Goal: Task Accomplishment & Management: Manage account settings

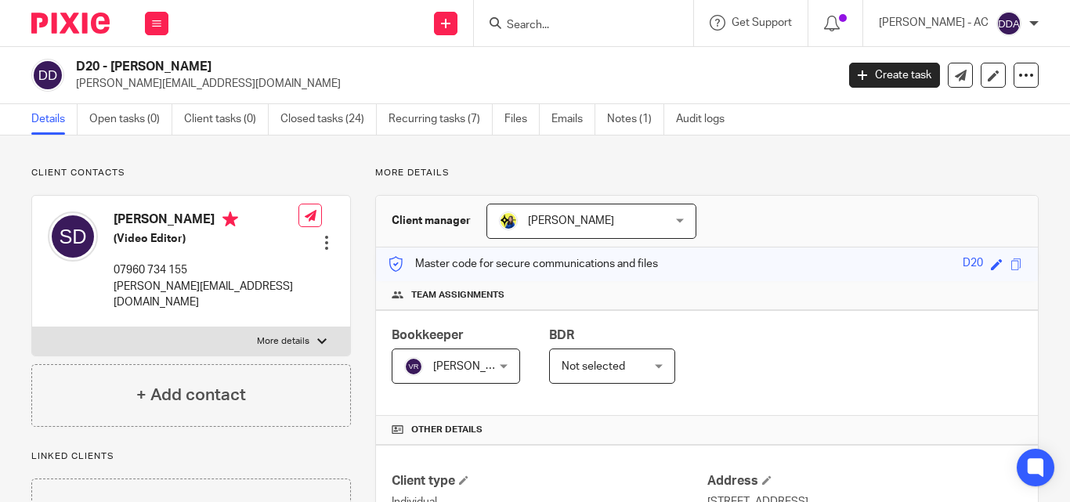
click at [631, 227] on span "[PERSON_NAME]" at bounding box center [577, 220] width 157 height 33
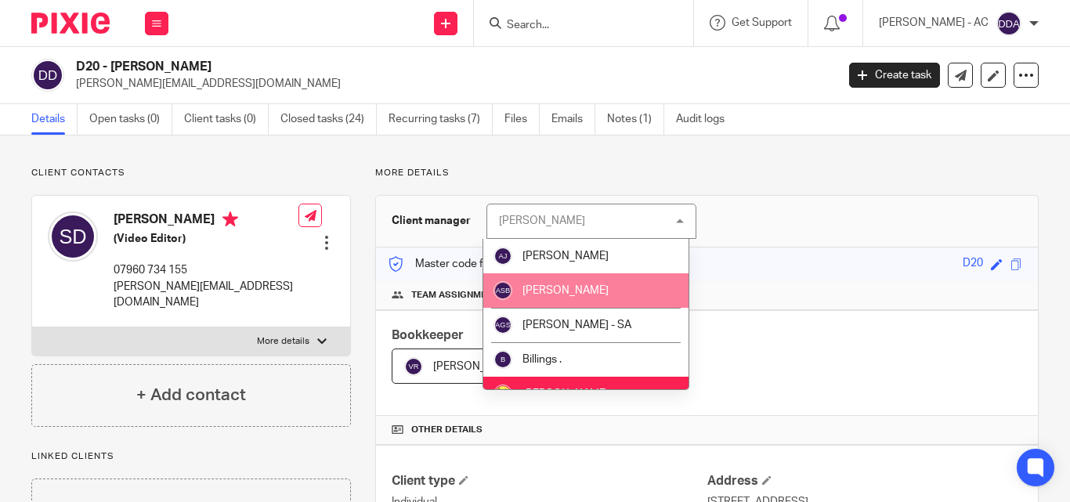
scroll to position [78, 0]
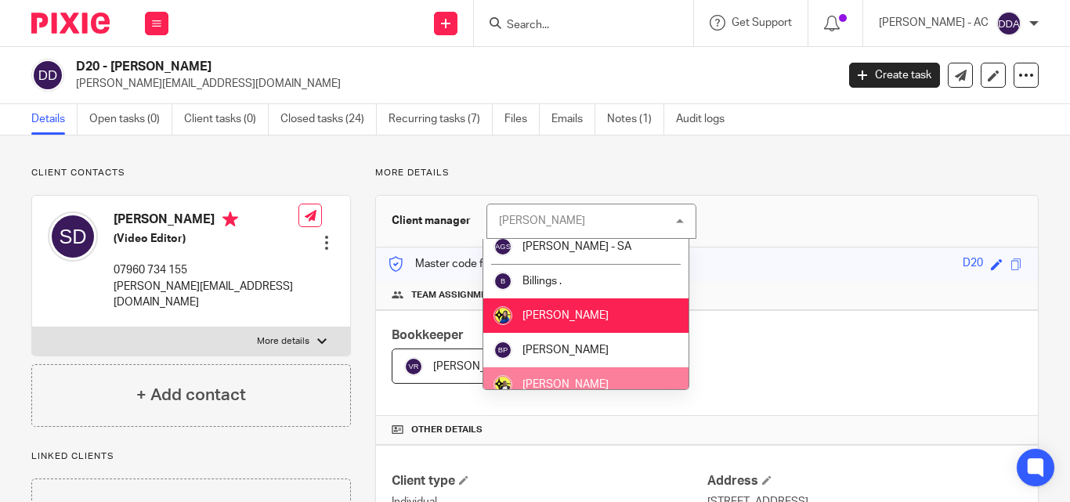
click at [569, 378] on li "[PERSON_NAME]" at bounding box center [586, 384] width 206 height 34
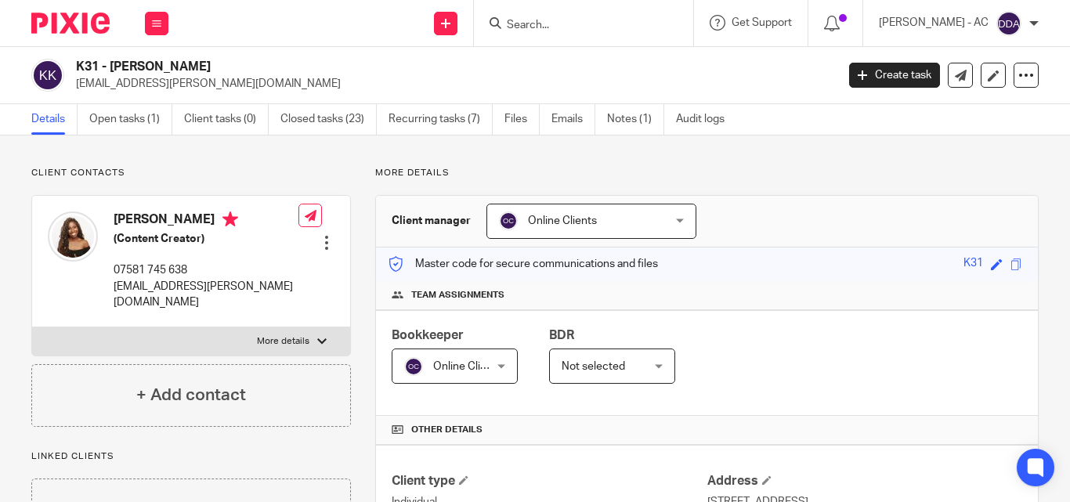
click at [676, 221] on div "Online Clients Online Clients" at bounding box center [591, 221] width 210 height 35
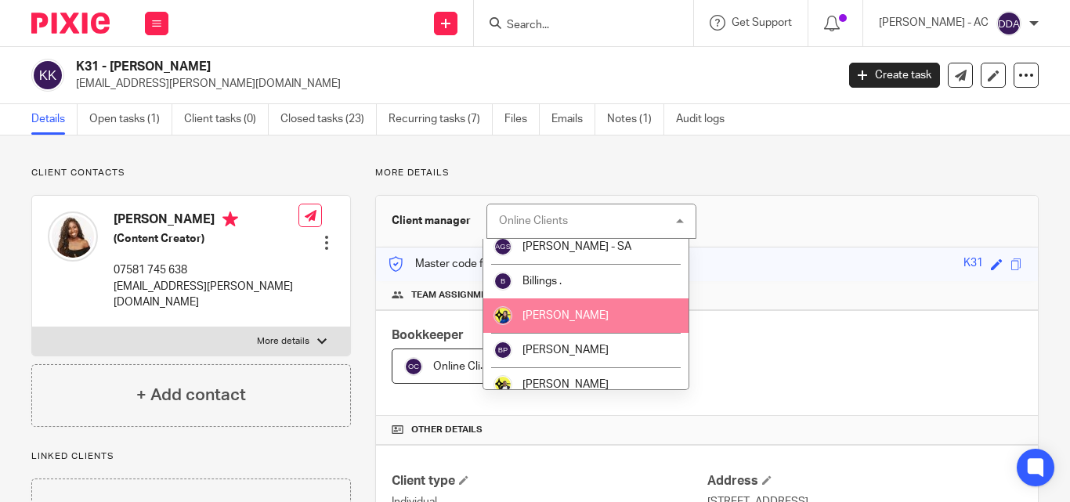
scroll to position [157, 0]
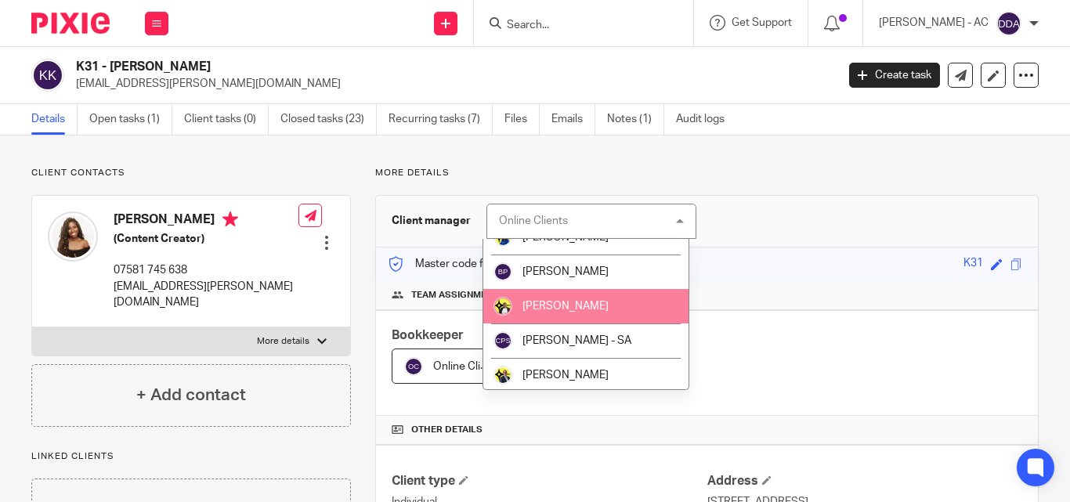
click at [555, 313] on li "[PERSON_NAME]" at bounding box center [586, 306] width 206 height 34
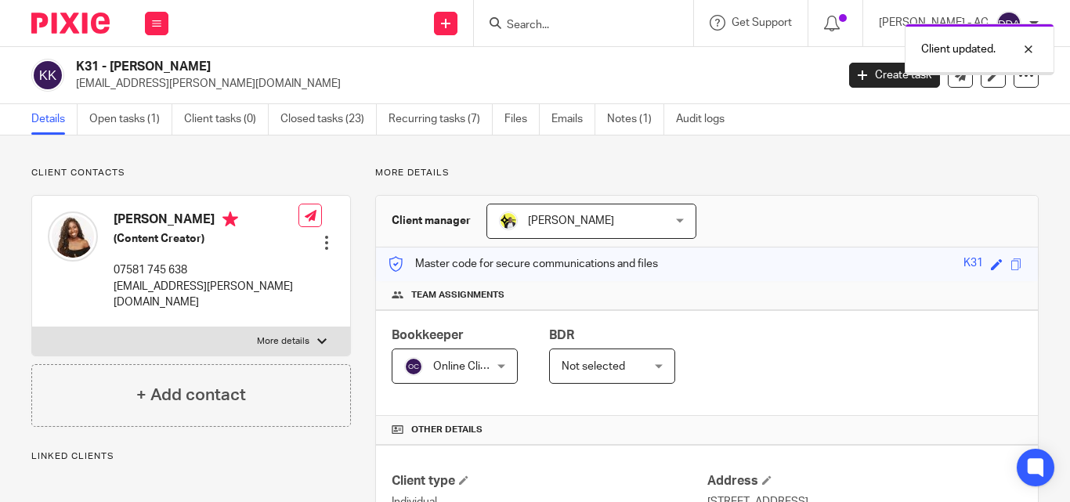
click at [495, 366] on div "Online Clients Online Clients" at bounding box center [455, 366] width 126 height 35
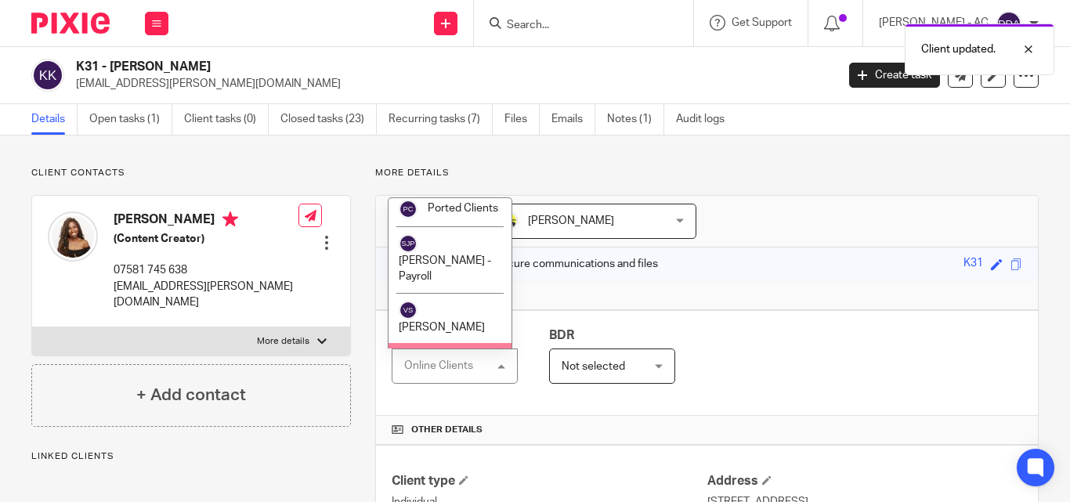
scroll to position [1065, 0]
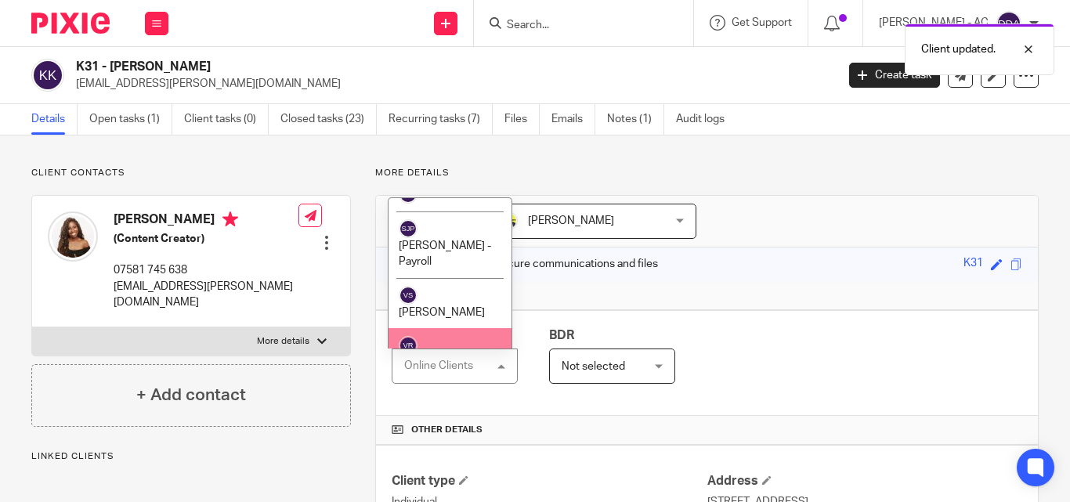
click at [478, 328] on li "[PERSON_NAME]" at bounding box center [450, 353] width 123 height 51
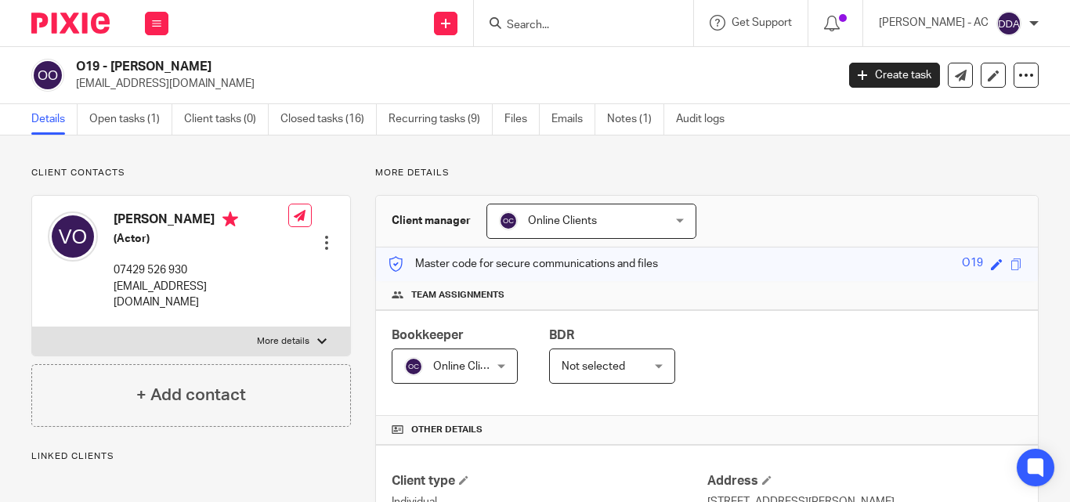
click at [630, 233] on span "Online Clients" at bounding box center [577, 220] width 157 height 33
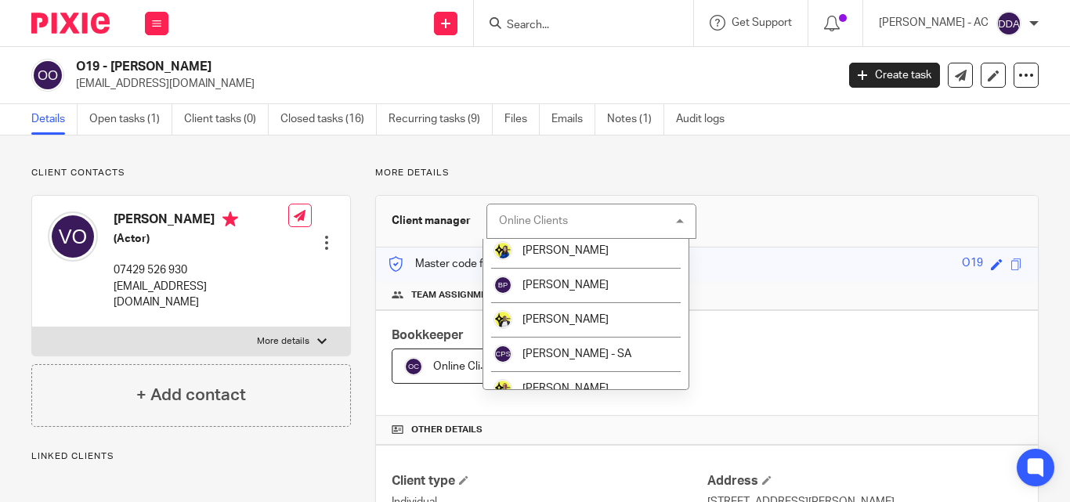
scroll to position [157, 0]
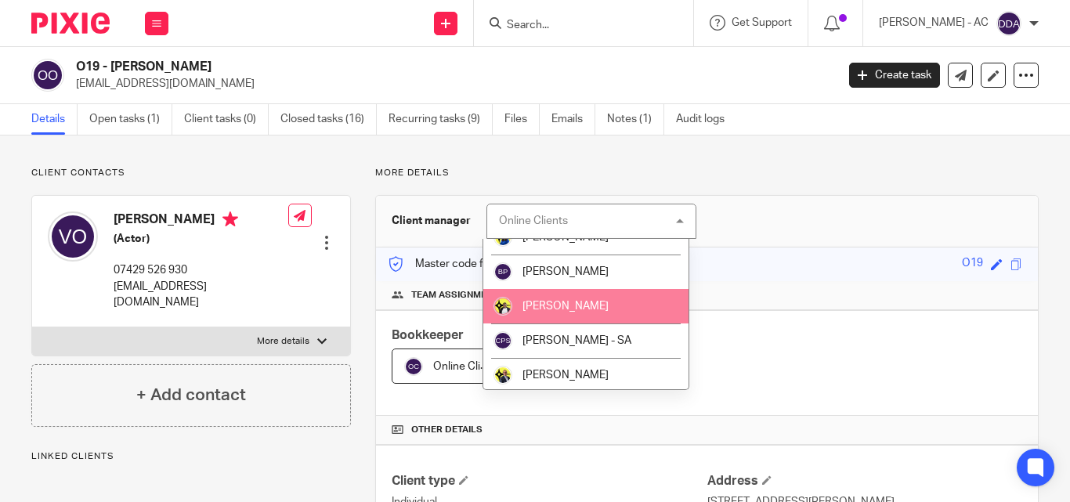
click at [573, 302] on span "[PERSON_NAME]" at bounding box center [565, 306] width 86 height 11
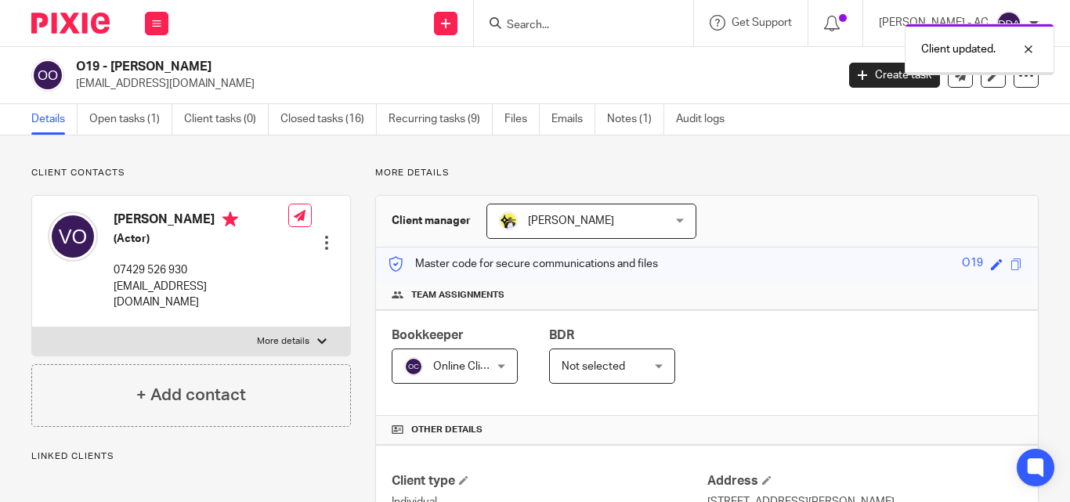
click at [493, 367] on div "Online Clients Online Clients" at bounding box center [455, 366] width 126 height 35
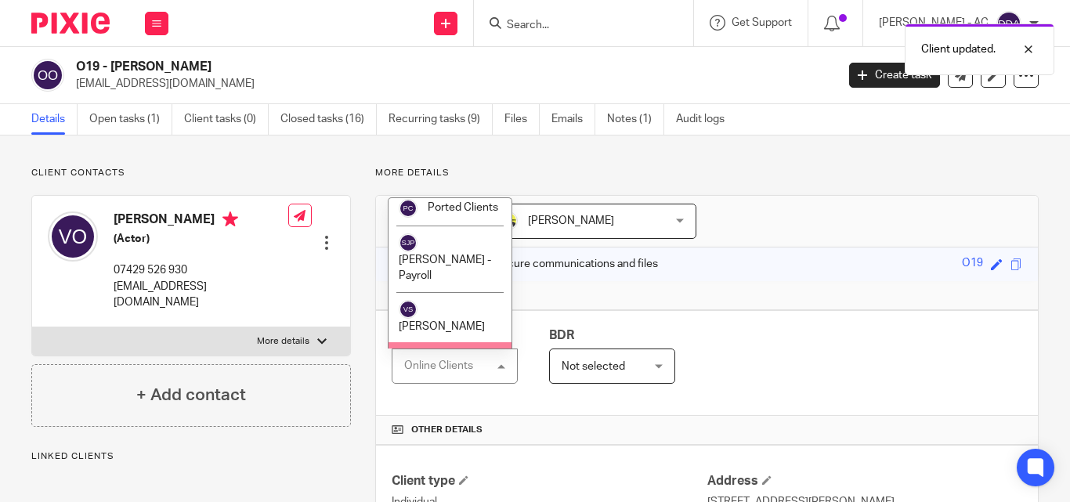
scroll to position [1065, 0]
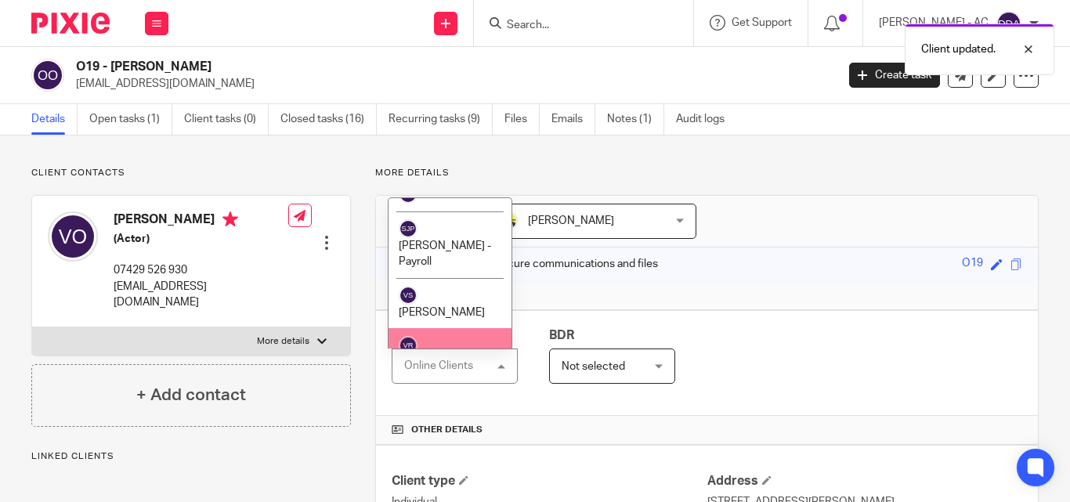
click at [445, 358] on span "[PERSON_NAME]" at bounding box center [442, 363] width 86 height 11
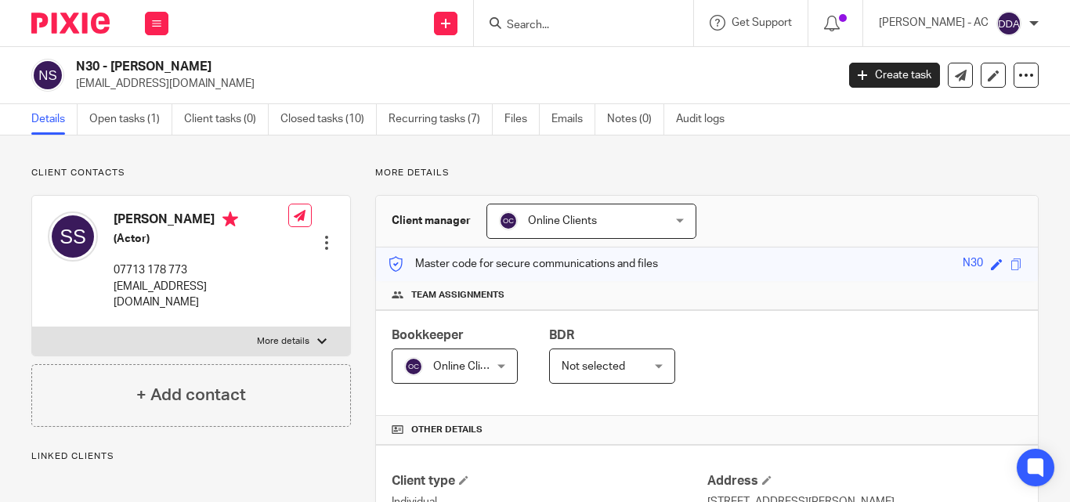
click at [672, 219] on div "Online Clients Online Clients" at bounding box center [591, 221] width 210 height 35
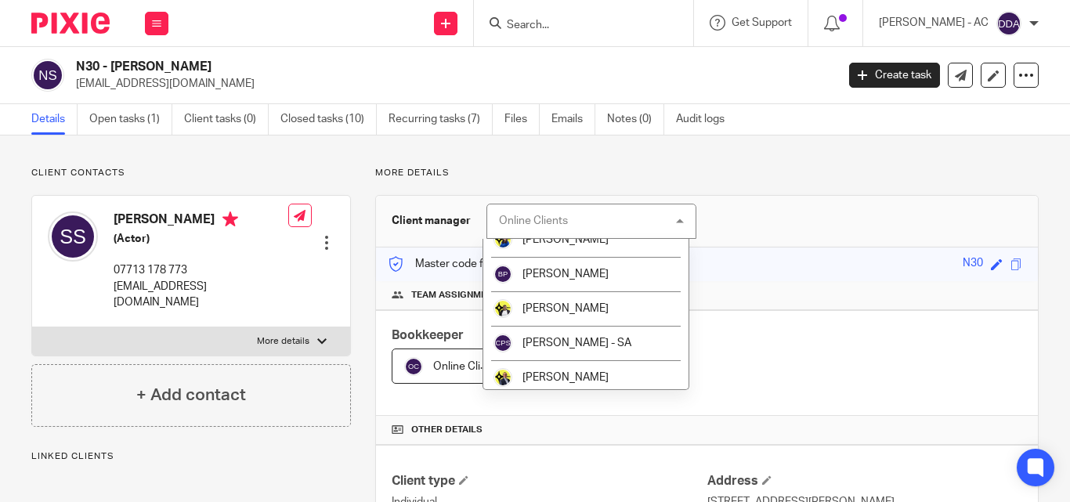
scroll to position [157, 0]
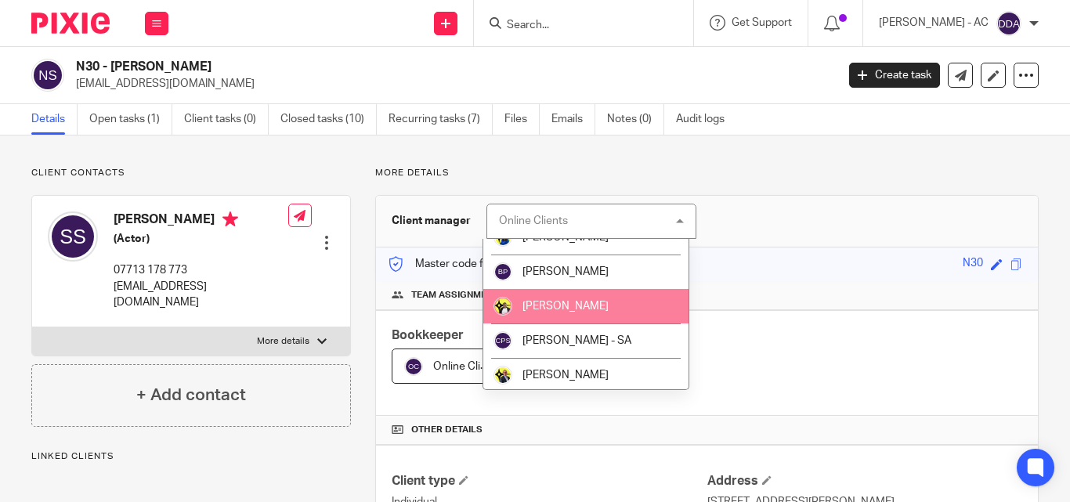
click at [571, 301] on span "[PERSON_NAME]" at bounding box center [565, 306] width 86 height 11
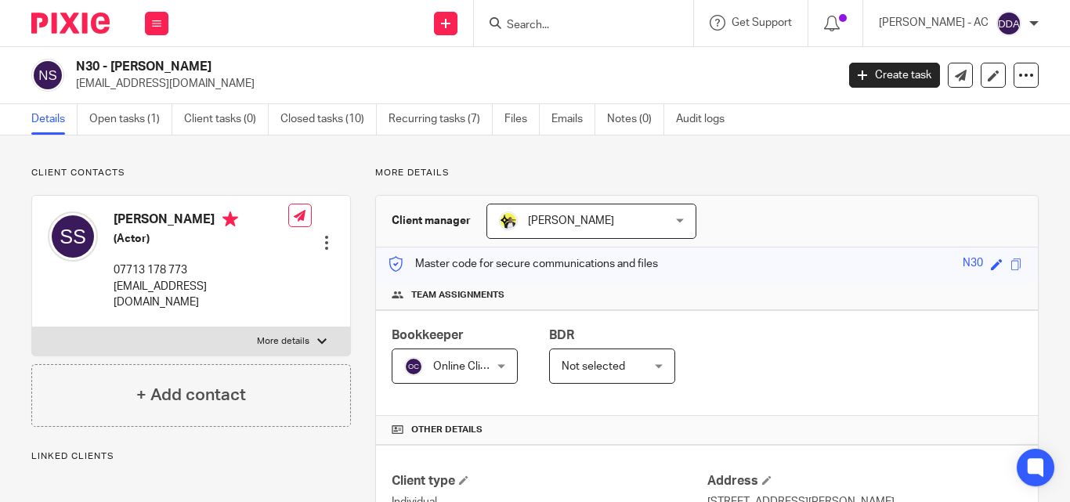
click at [493, 366] on div "Online Clients Online Clients" at bounding box center [455, 366] width 126 height 35
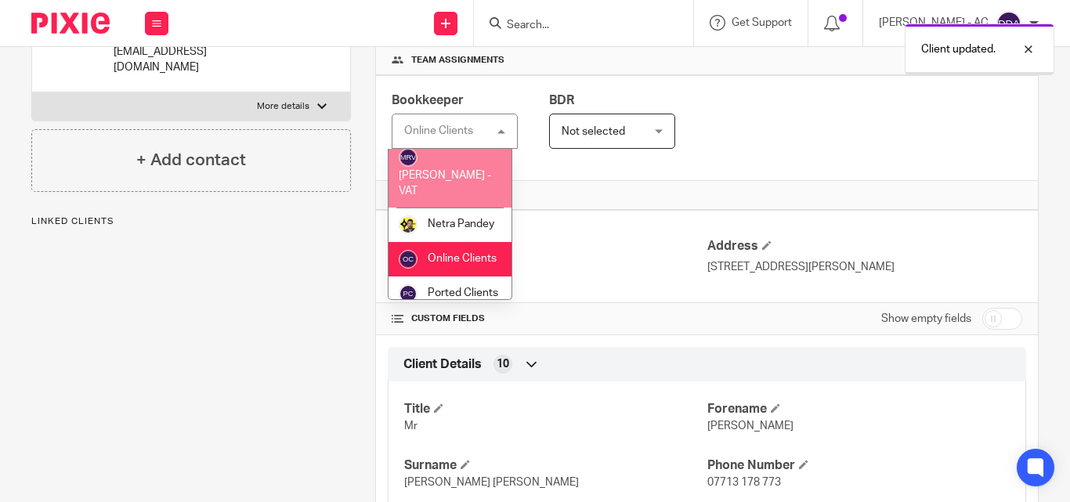
scroll to position [1065, 0]
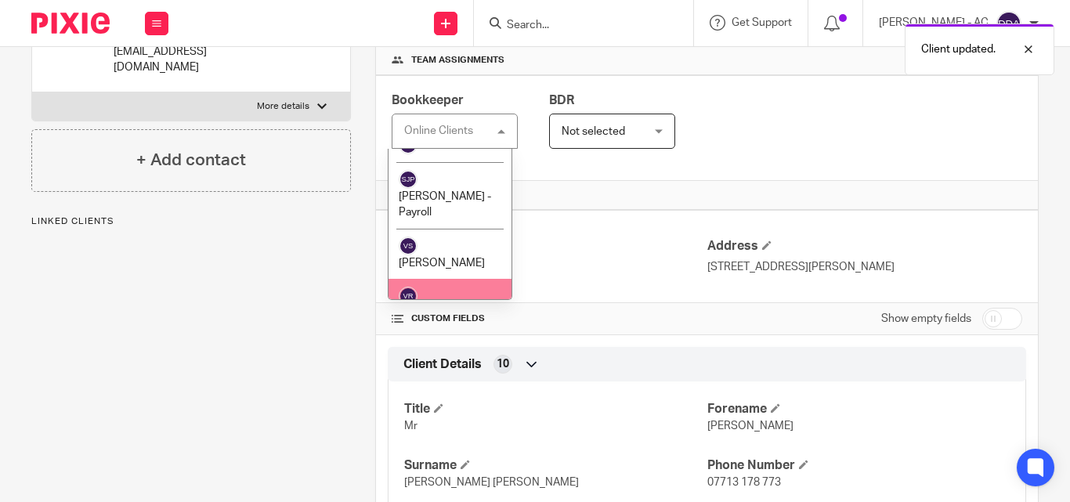
click at [475, 309] on span "[PERSON_NAME]" at bounding box center [442, 314] width 86 height 11
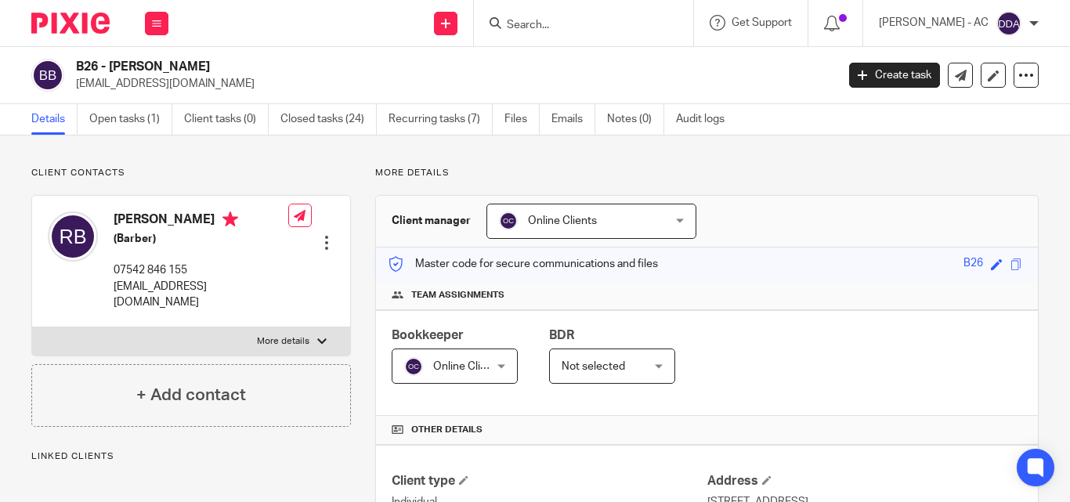
click at [671, 220] on div "Online Clients Online Clients" at bounding box center [591, 221] width 210 height 35
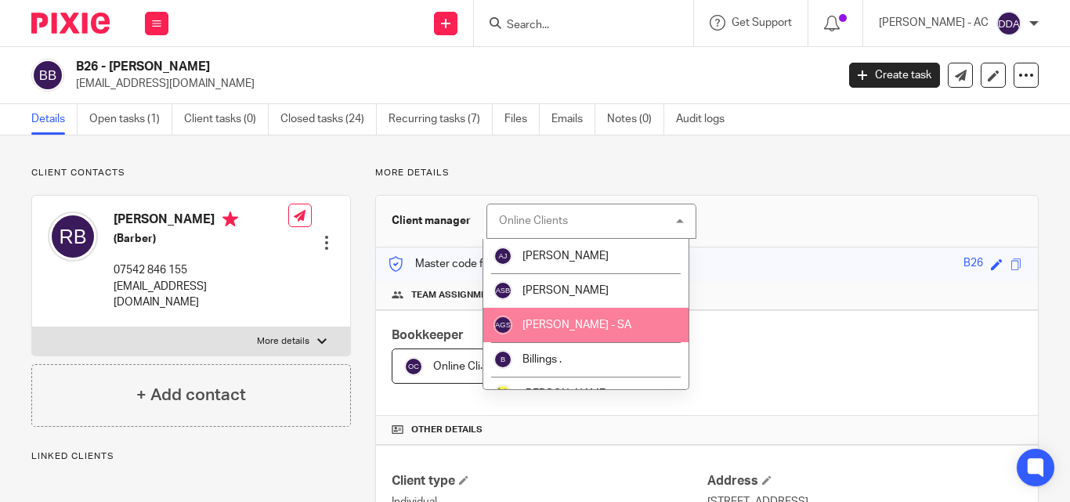
scroll to position [78, 0]
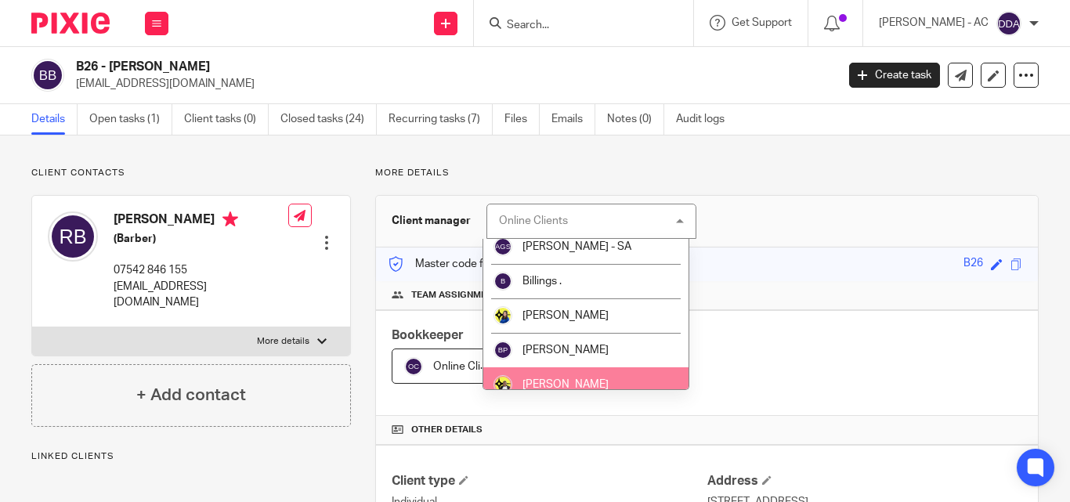
click at [582, 377] on li "[PERSON_NAME]" at bounding box center [586, 384] width 206 height 34
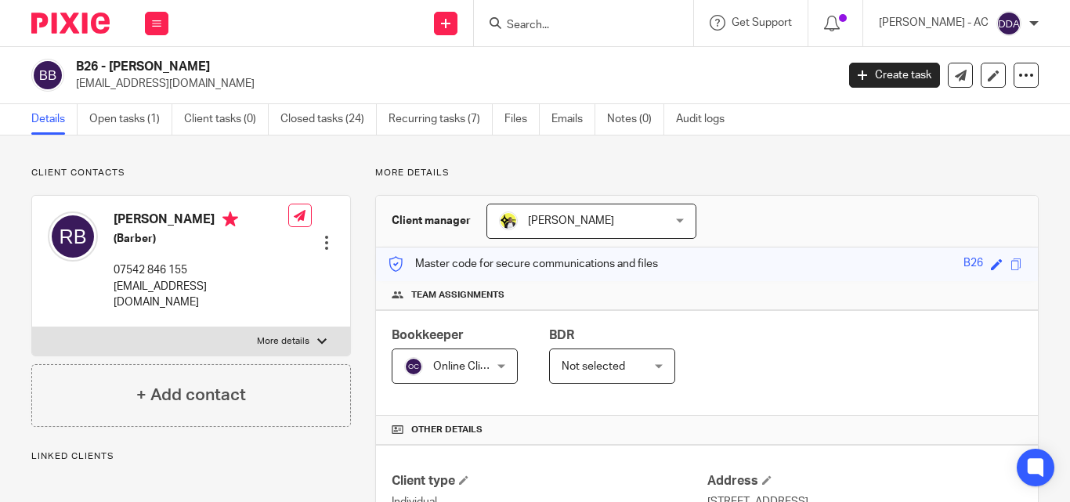
click at [495, 370] on div "Online Clients Online Clients" at bounding box center [455, 366] width 126 height 35
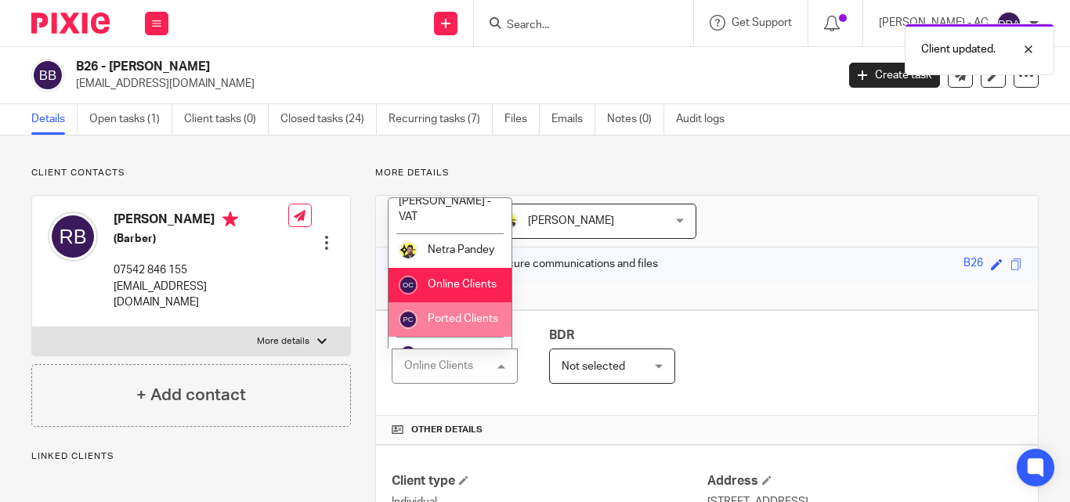
scroll to position [1065, 0]
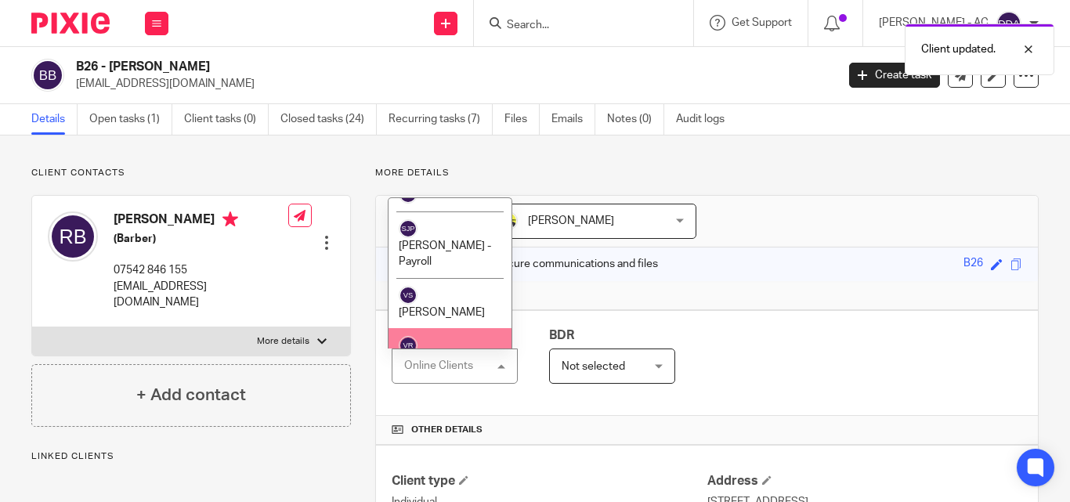
click at [464, 328] on li "[PERSON_NAME]" at bounding box center [450, 353] width 123 height 51
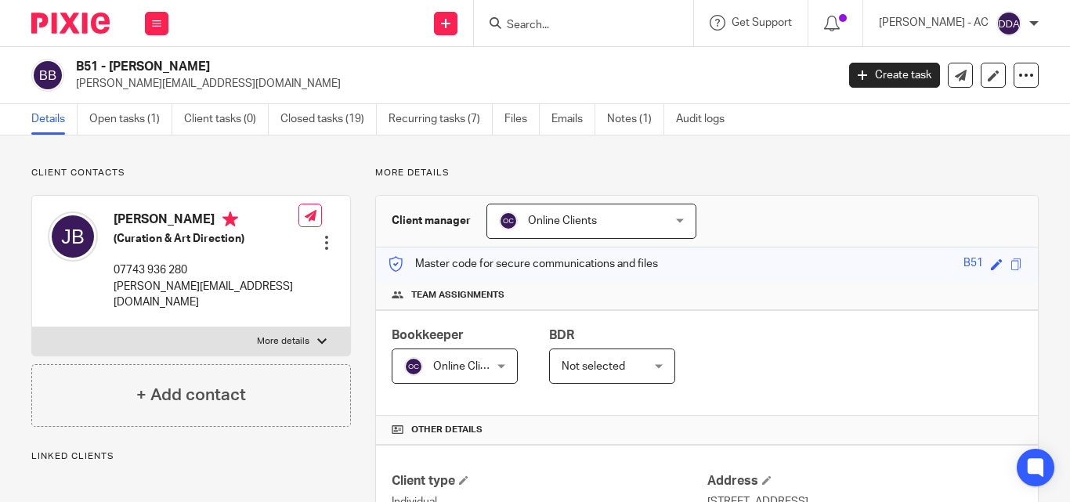
click at [672, 223] on div "Online Clients Online Clients" at bounding box center [591, 221] width 210 height 35
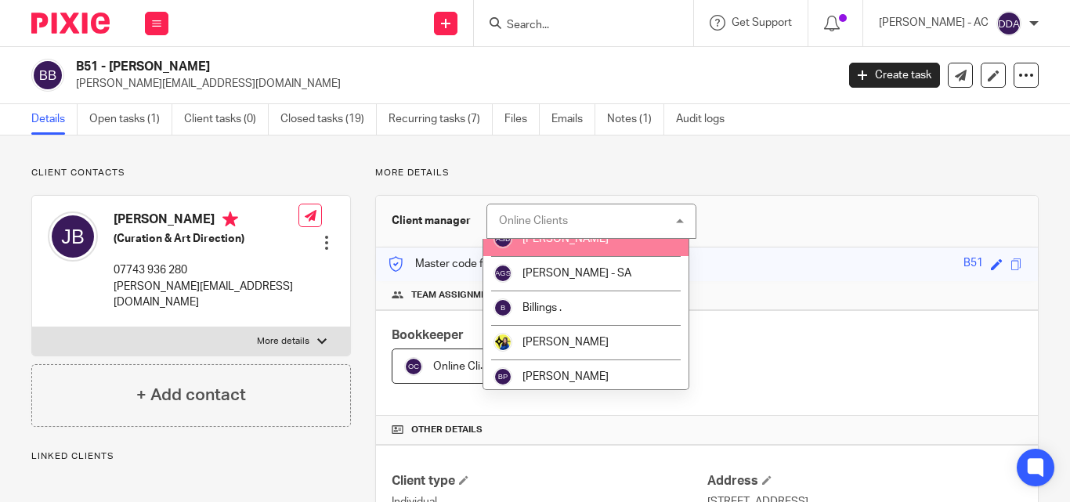
scroll to position [78, 0]
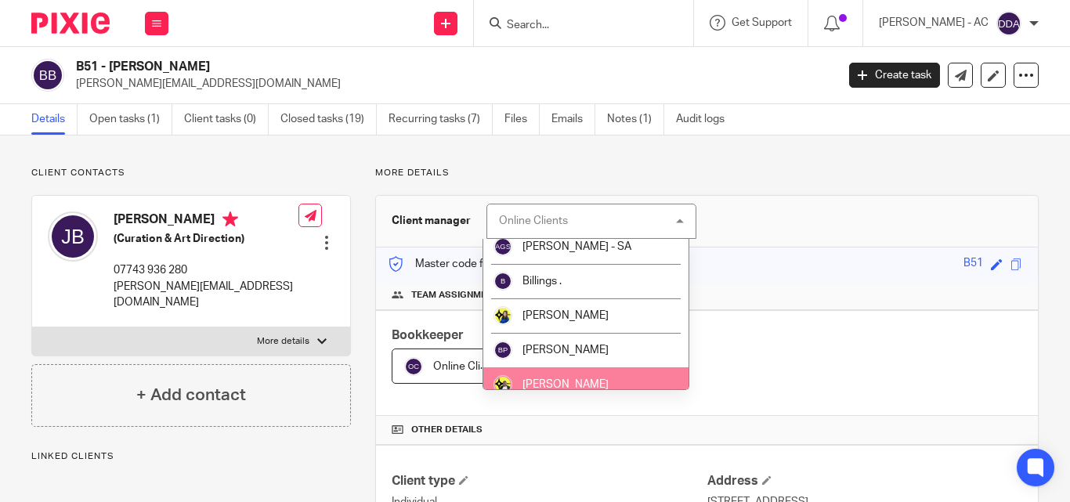
click at [552, 383] on span "[PERSON_NAME]" at bounding box center [565, 384] width 86 height 11
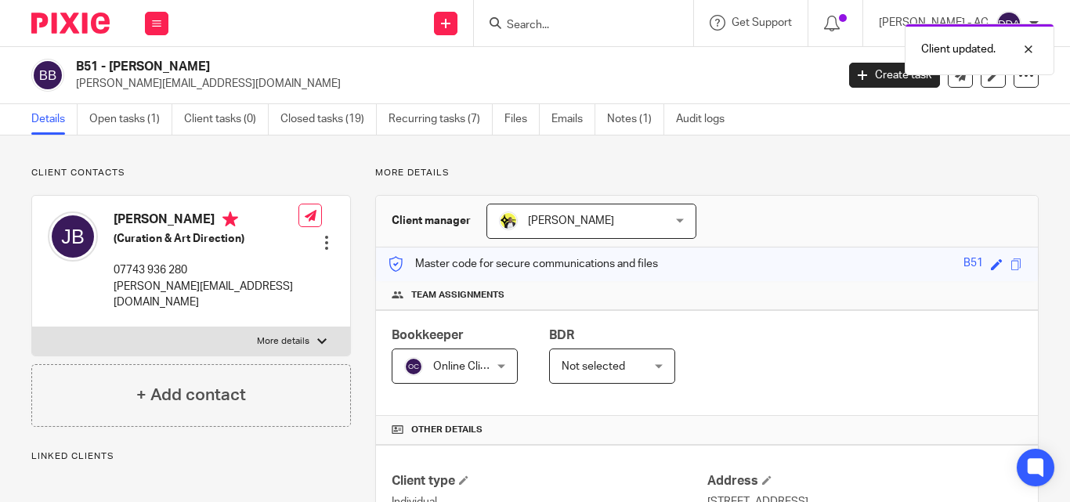
click at [494, 364] on div "Online Clients Online Clients" at bounding box center [455, 366] width 126 height 35
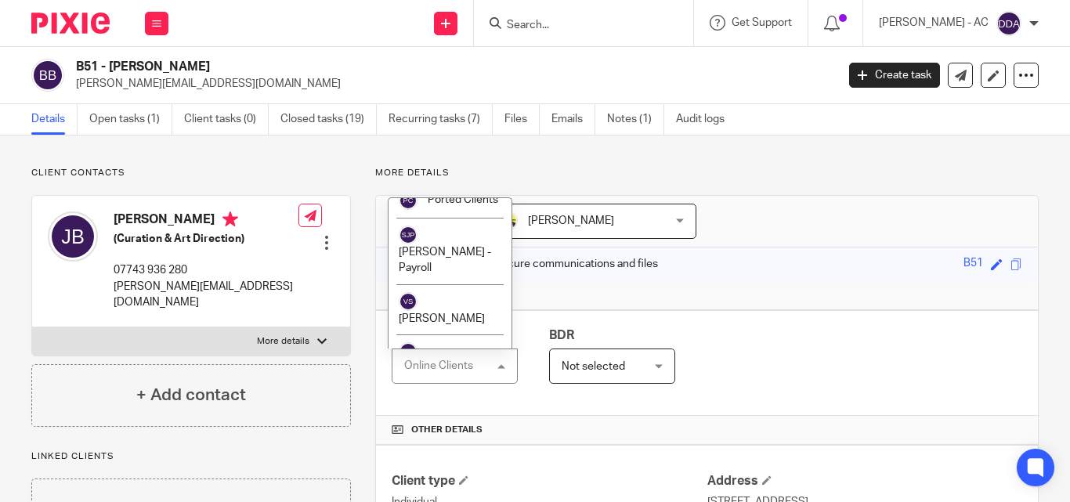
scroll to position [1065, 0]
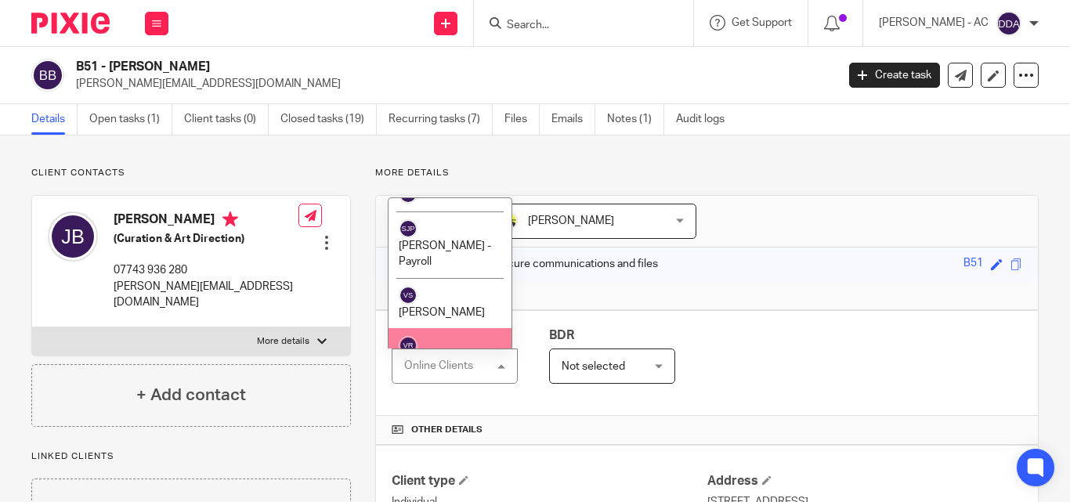
click at [441, 328] on li "[PERSON_NAME]" at bounding box center [450, 353] width 123 height 51
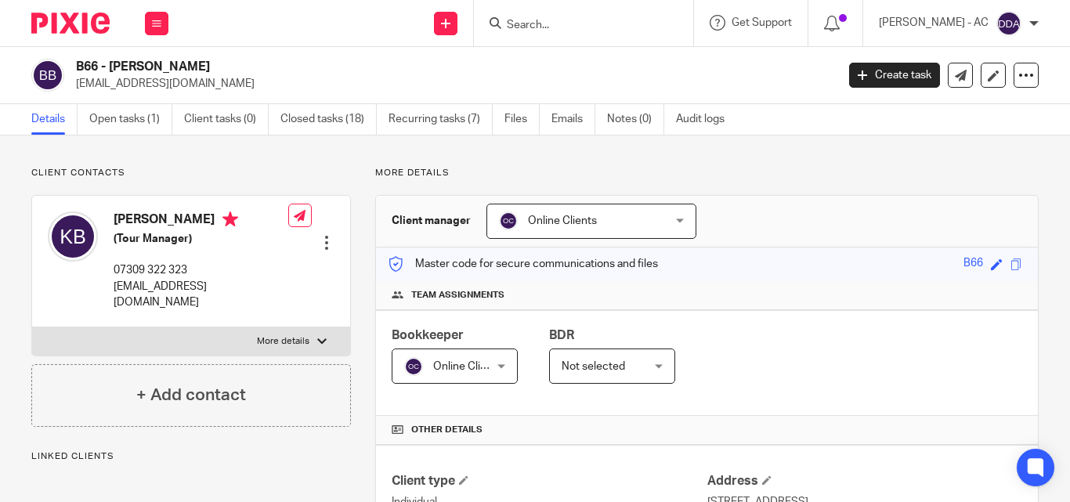
click at [662, 223] on div "Online Clients Online Clients" at bounding box center [591, 221] width 210 height 35
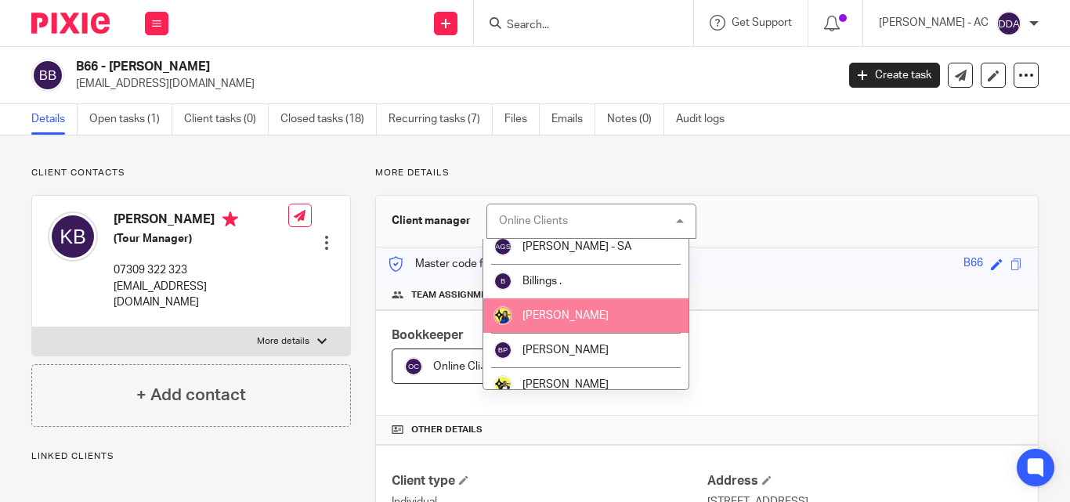
scroll to position [157, 0]
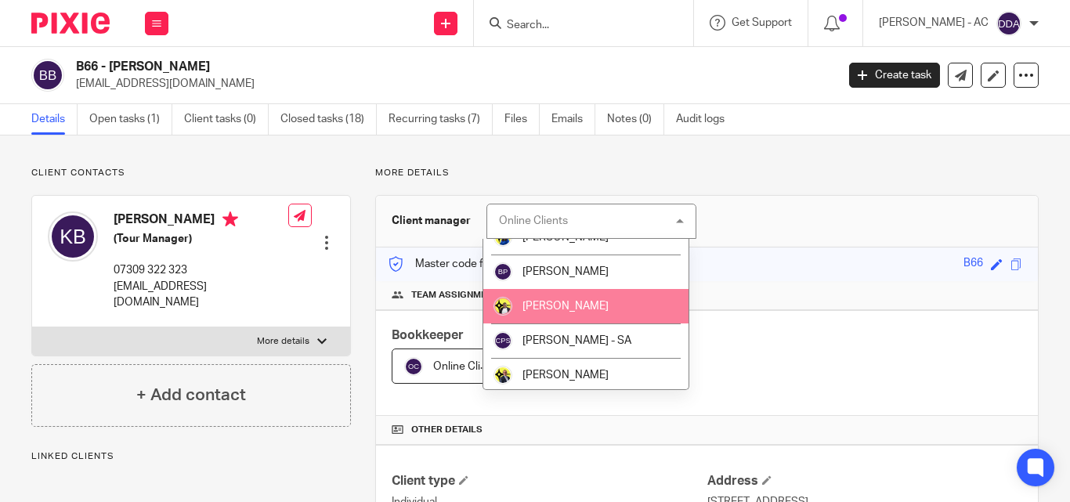
click at [573, 306] on span "[PERSON_NAME]" at bounding box center [565, 306] width 86 height 11
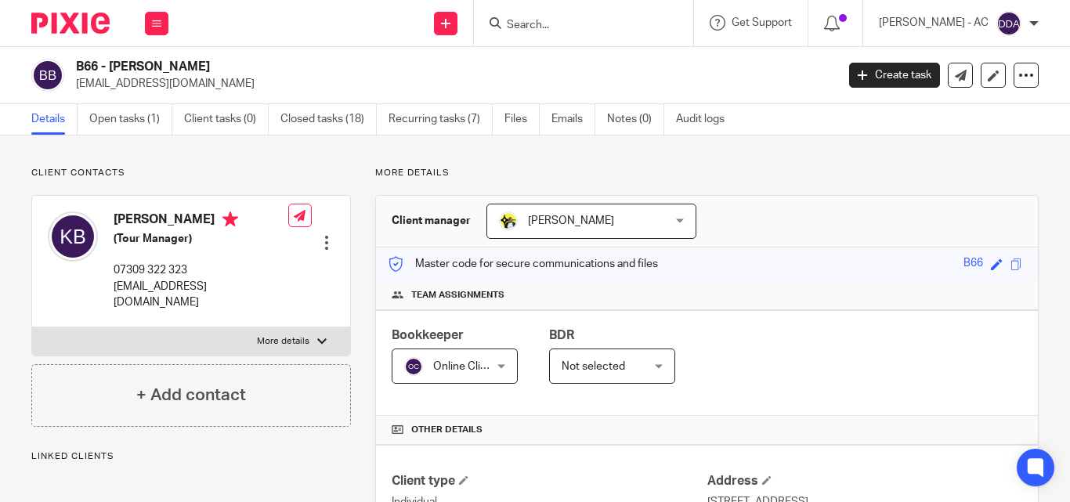
click at [494, 365] on div "Online Clients Online Clients" at bounding box center [455, 366] width 126 height 35
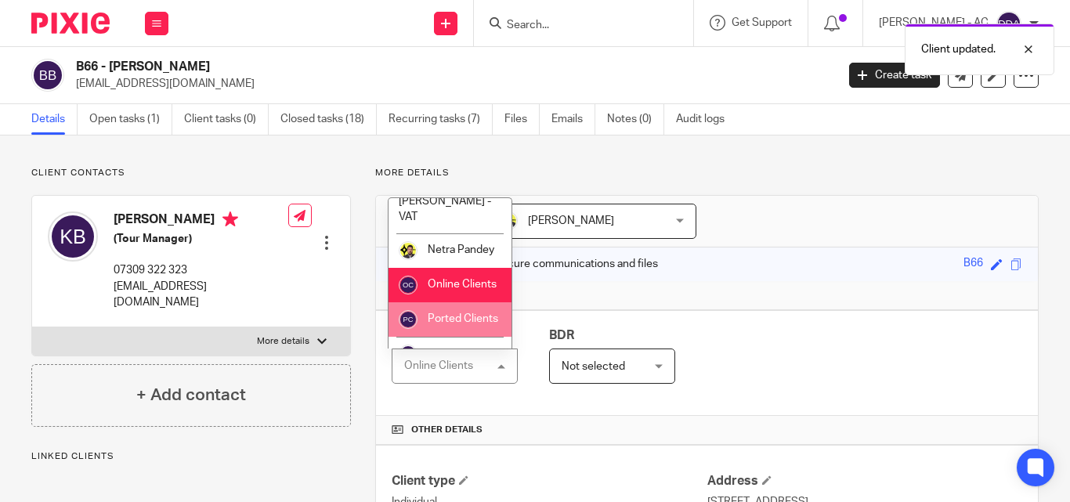
scroll to position [1065, 0]
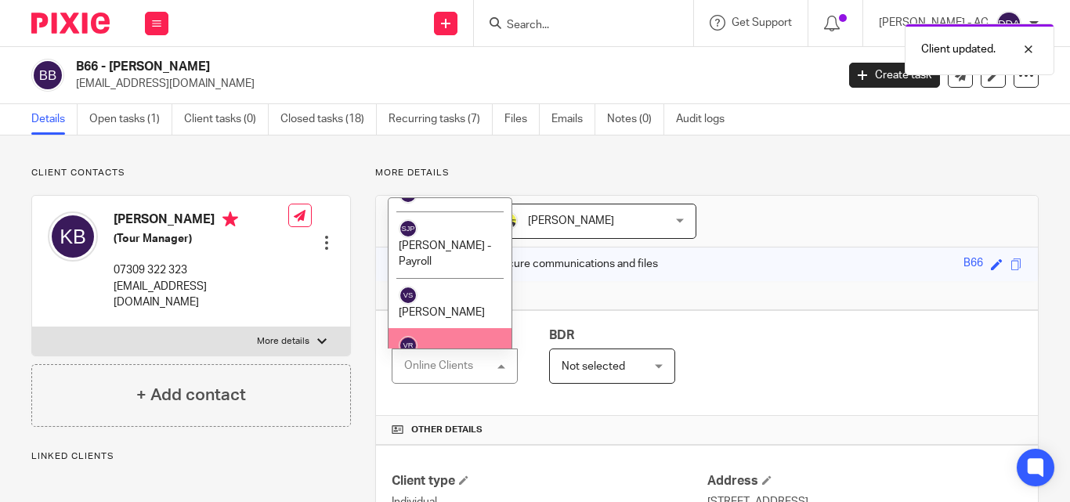
click at [447, 328] on li "[PERSON_NAME]" at bounding box center [450, 353] width 123 height 51
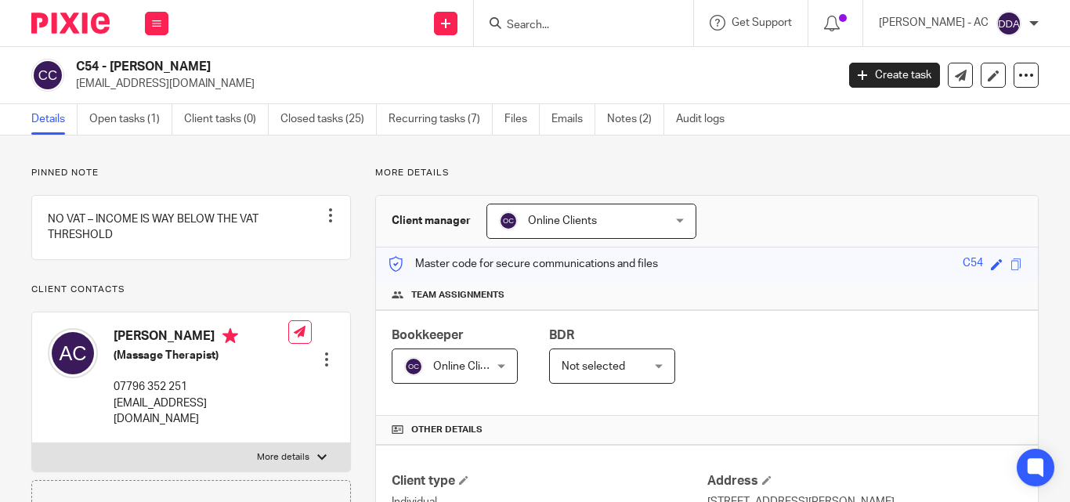
click at [663, 221] on div "Online Clients Online Clients" at bounding box center [591, 221] width 210 height 35
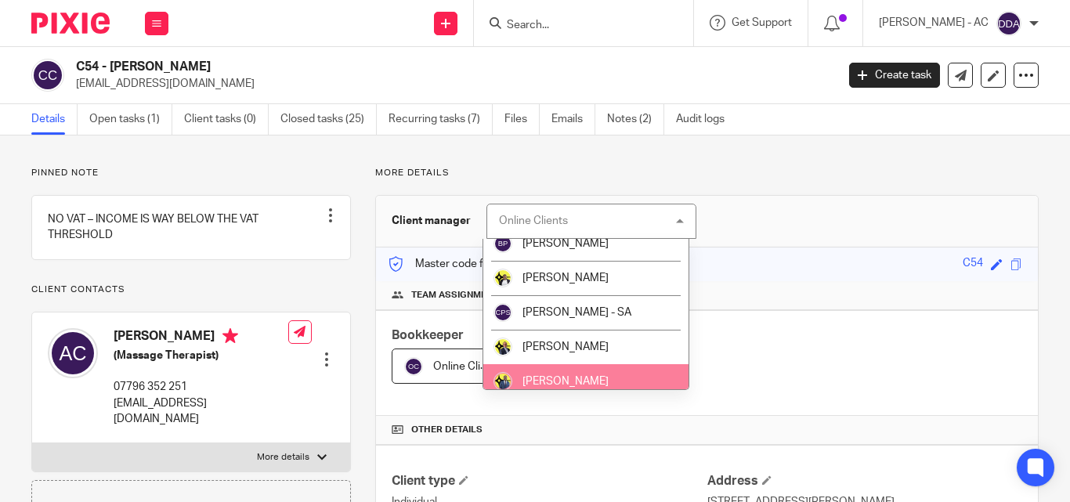
scroll to position [157, 0]
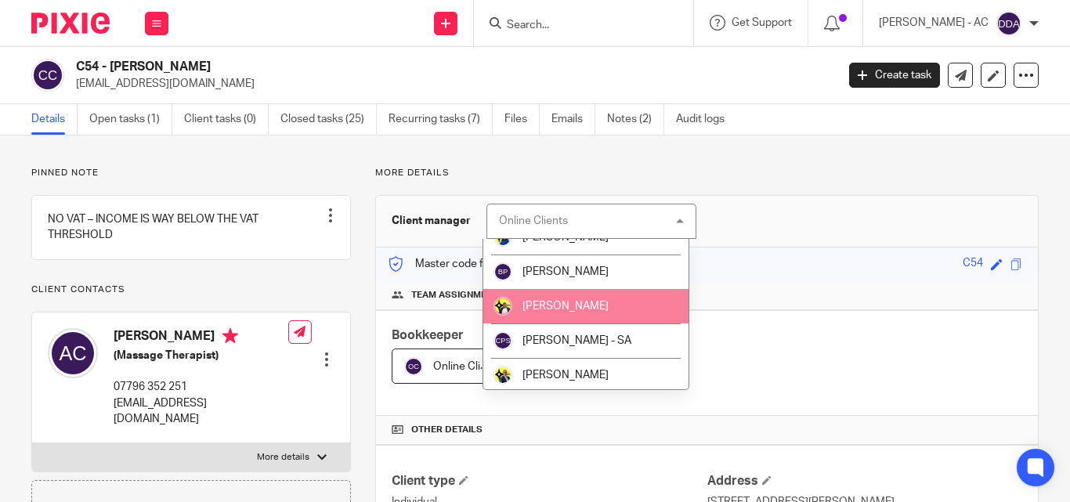
click at [552, 303] on span "[PERSON_NAME]" at bounding box center [565, 306] width 86 height 11
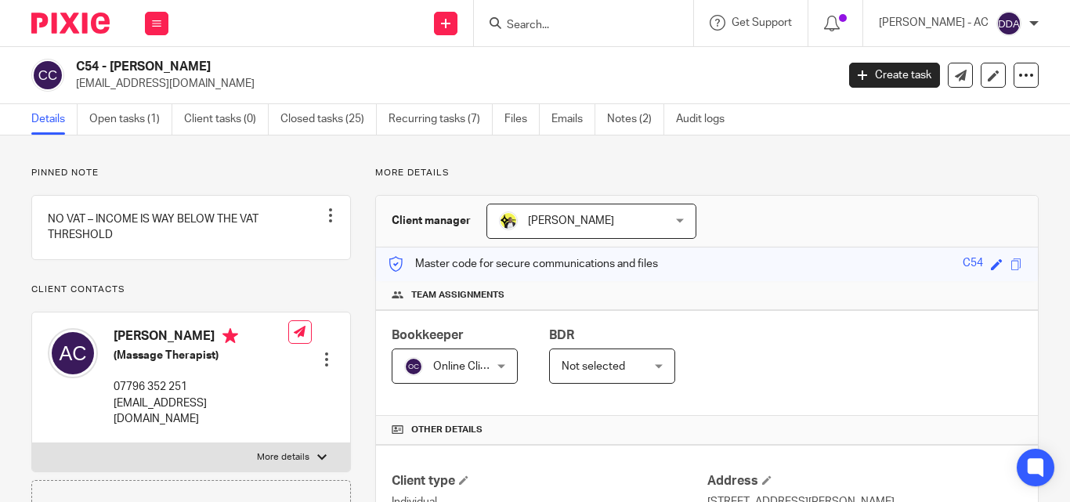
click at [485, 362] on span "Online Clients" at bounding box center [467, 366] width 69 height 11
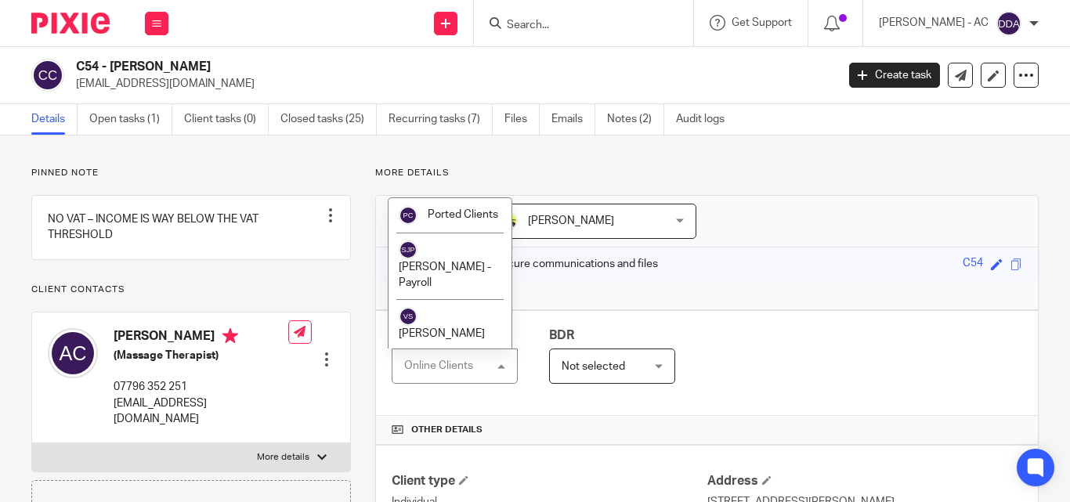
scroll to position [1065, 0]
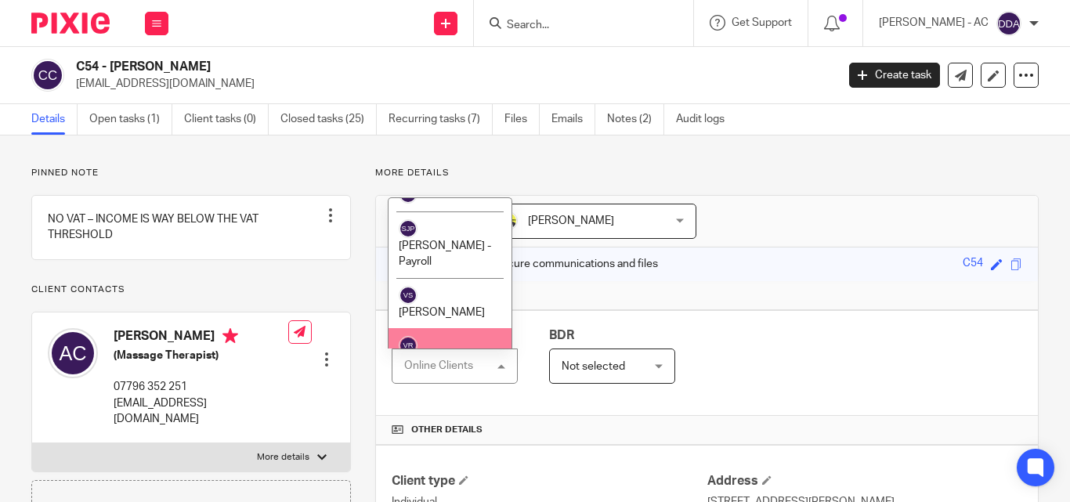
click at [464, 358] on span "[PERSON_NAME]" at bounding box center [442, 363] width 86 height 11
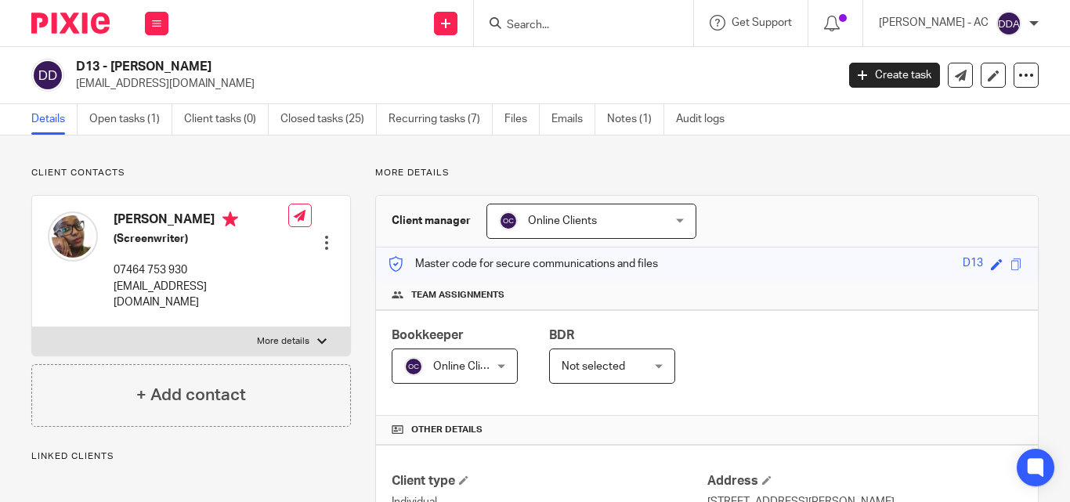
click at [652, 223] on div "Online Clients Online Clients" at bounding box center [591, 221] width 210 height 35
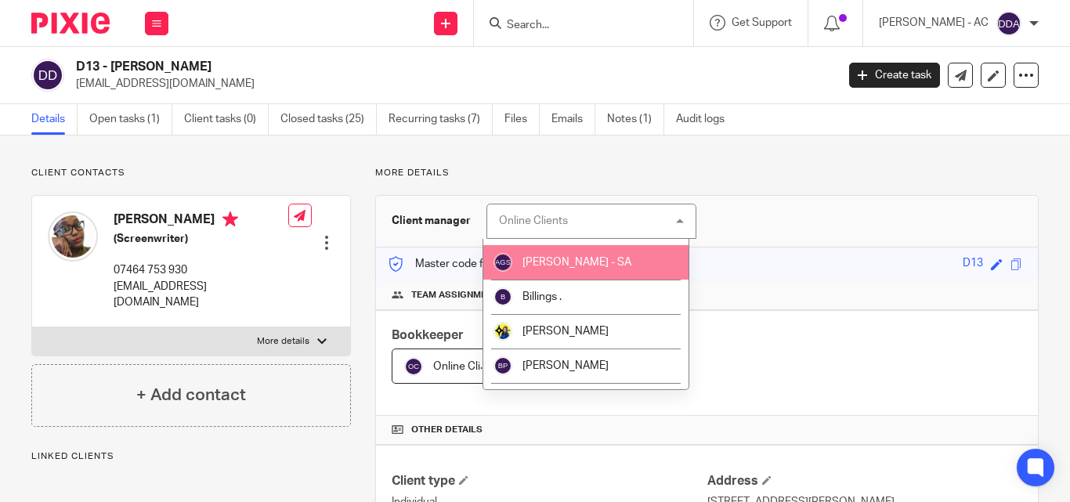
scroll to position [78, 0]
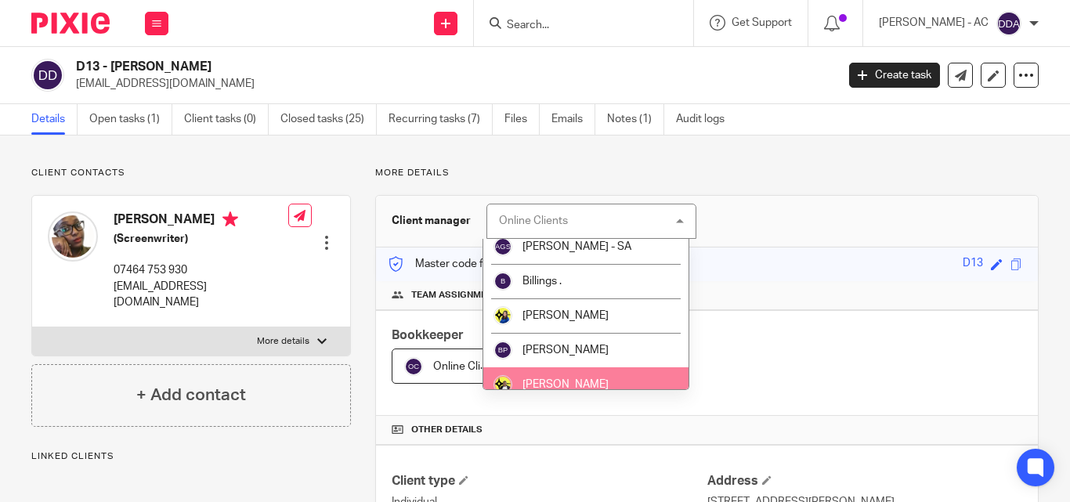
click at [585, 377] on li "[PERSON_NAME]" at bounding box center [586, 384] width 206 height 34
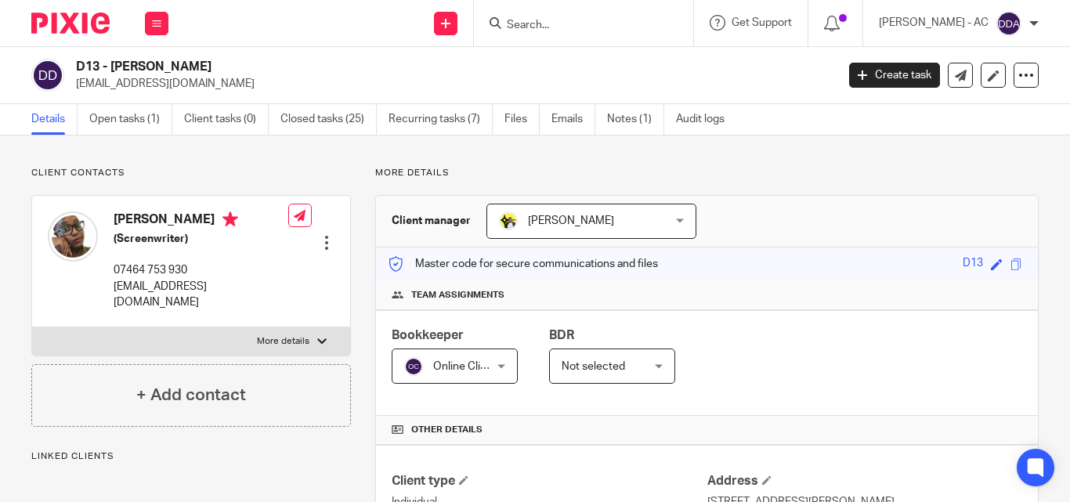
click at [495, 375] on div "Online Clients Online Clients" at bounding box center [455, 366] width 126 height 35
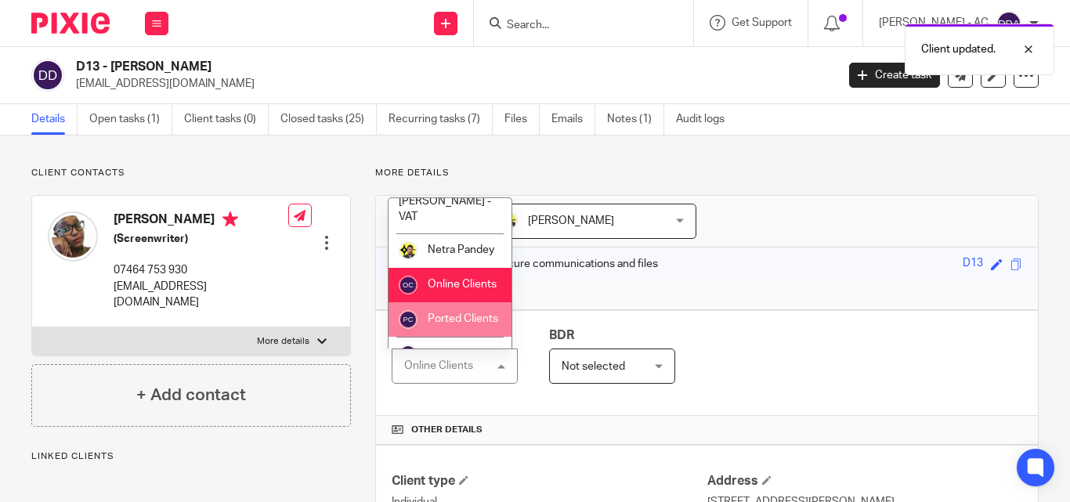
scroll to position [1065, 0]
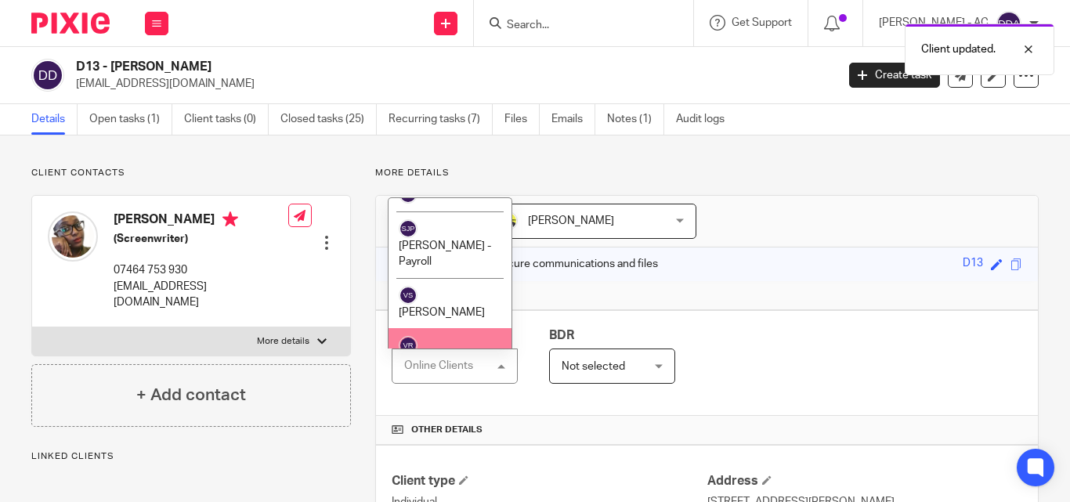
click at [458, 328] on li "[PERSON_NAME]" at bounding box center [450, 353] width 123 height 51
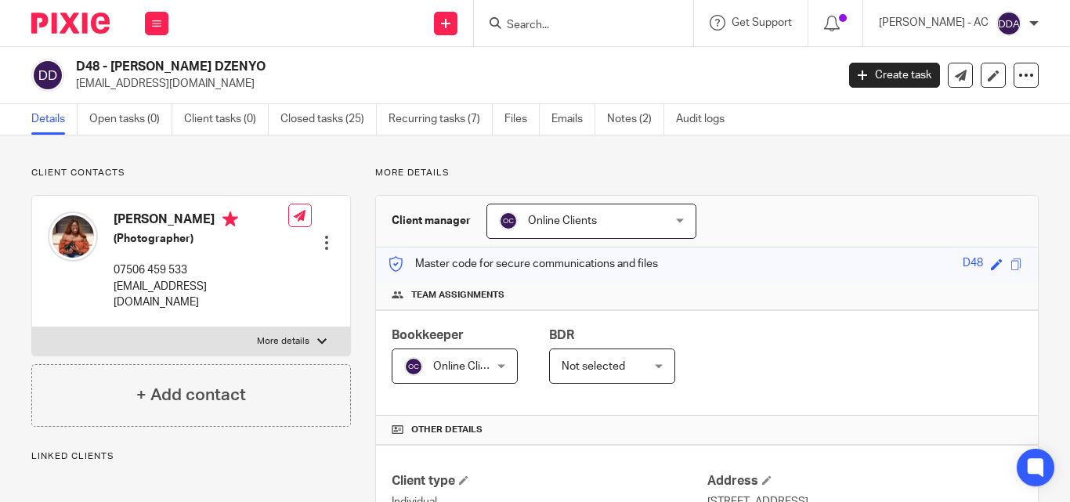
click at [671, 220] on div "Online Clients Online Clients" at bounding box center [591, 221] width 210 height 35
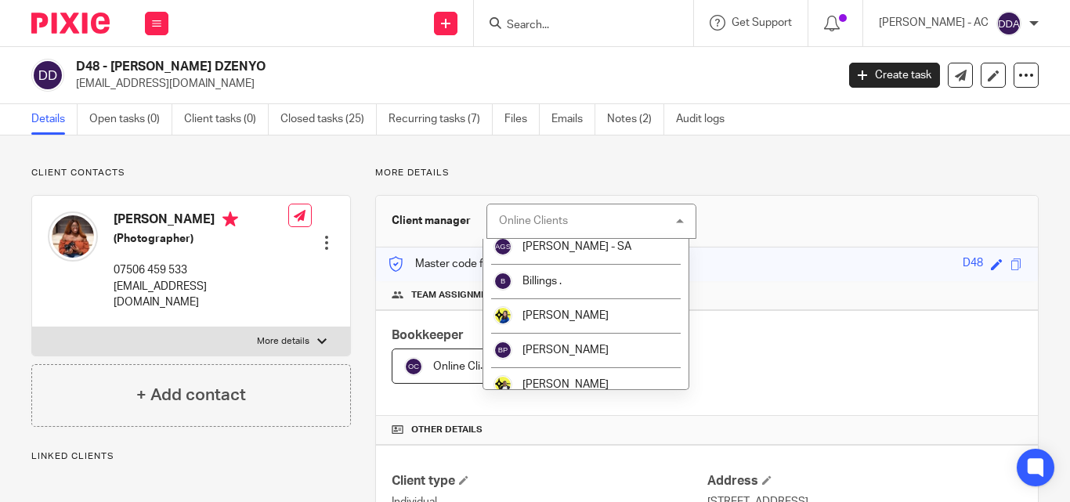
scroll to position [157, 0]
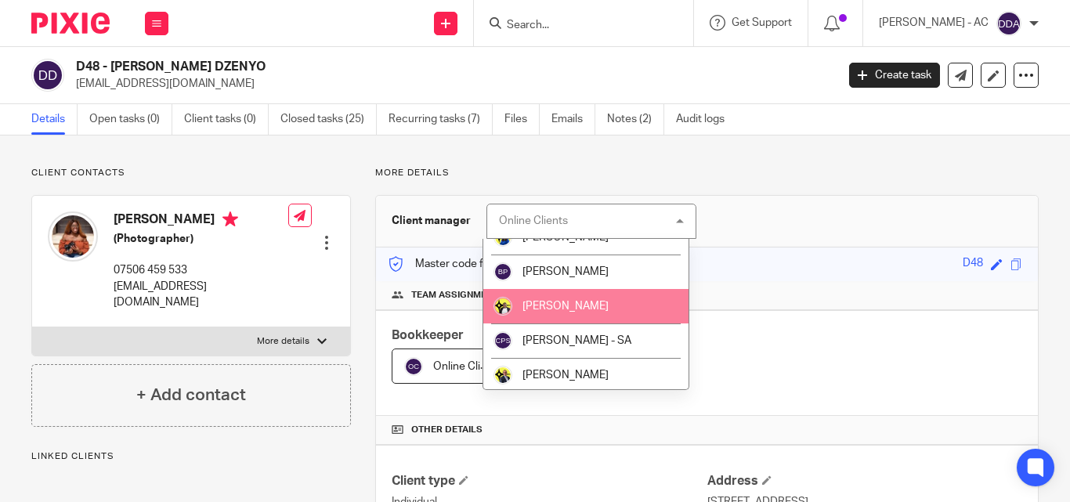
click at [573, 308] on span "[PERSON_NAME]" at bounding box center [565, 306] width 86 height 11
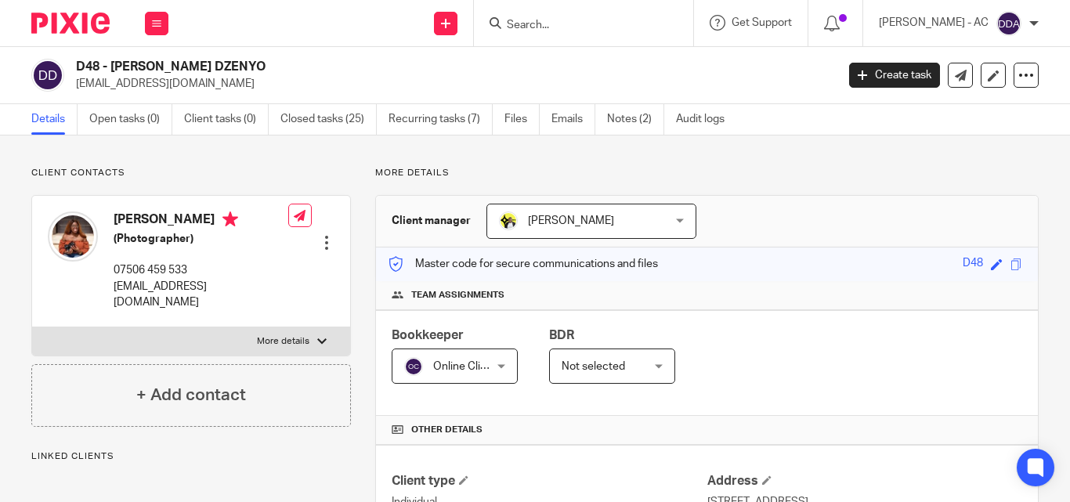
click at [490, 370] on div "Online Clients Online Clients" at bounding box center [455, 366] width 126 height 35
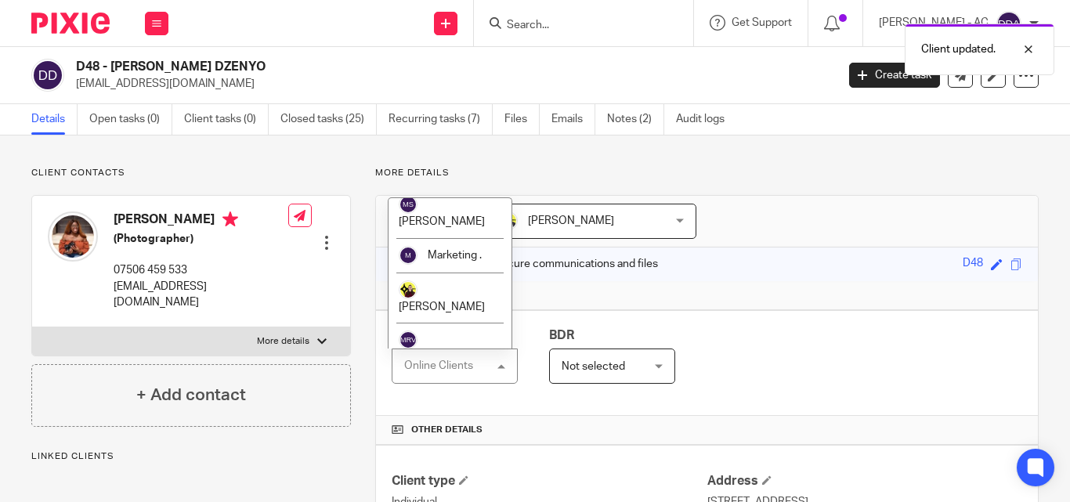
scroll to position [1065, 0]
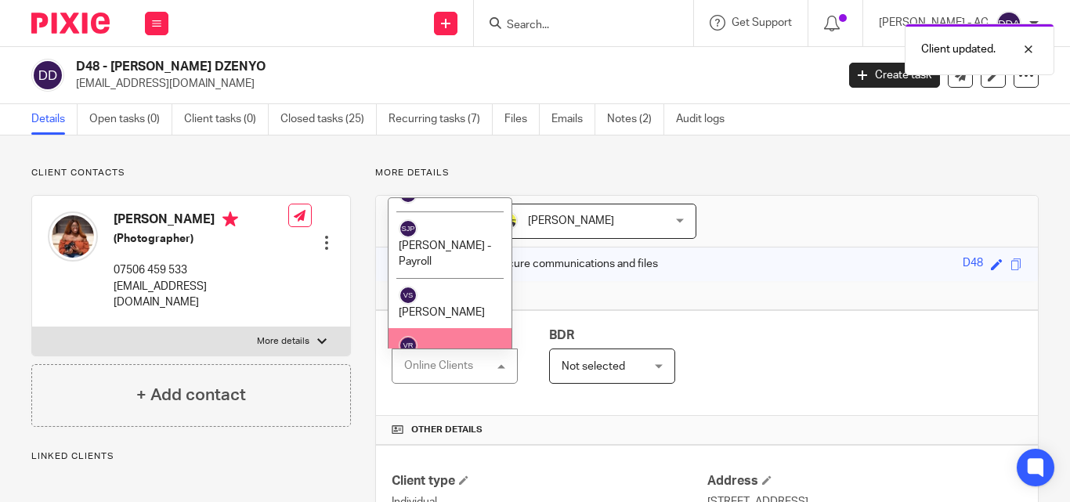
click at [458, 358] on span "[PERSON_NAME]" at bounding box center [442, 363] width 86 height 11
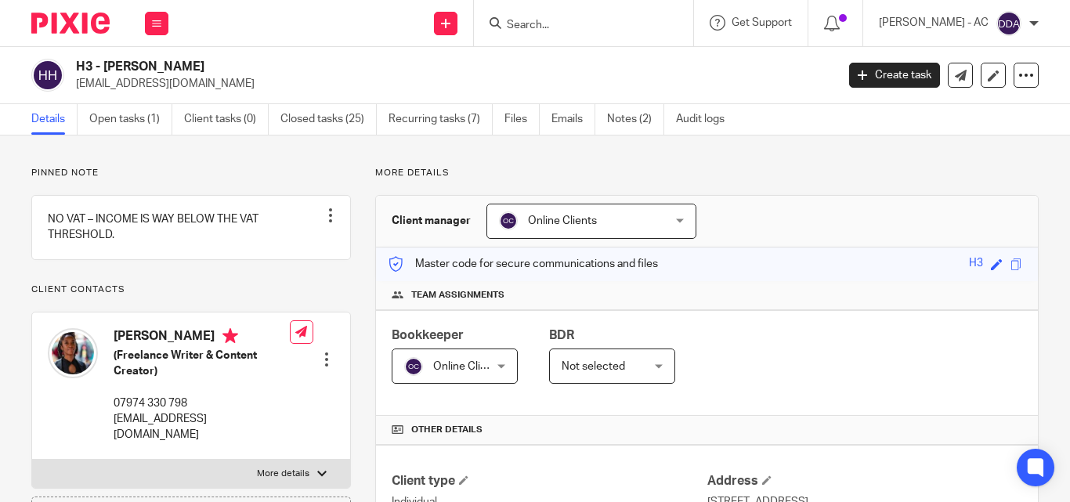
click at [693, 224] on div "Client manager Online Clients Online Clients [PERSON_NAME] [PERSON_NAME] [PERSO…" at bounding box center [707, 222] width 662 height 52
click at [667, 222] on div "Online Clients Online Clients" at bounding box center [591, 221] width 210 height 35
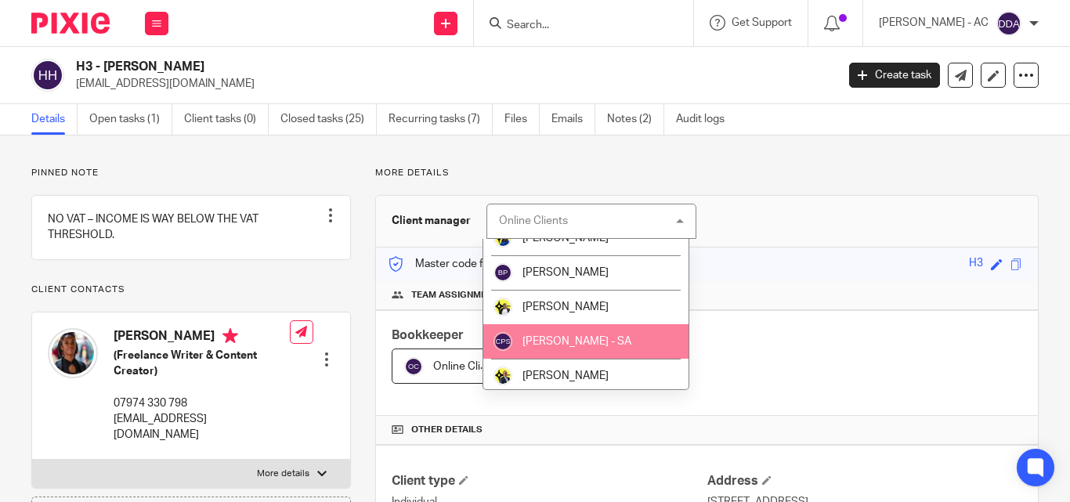
scroll to position [157, 0]
click at [570, 342] on span "[PERSON_NAME] - SA" at bounding box center [576, 340] width 109 height 11
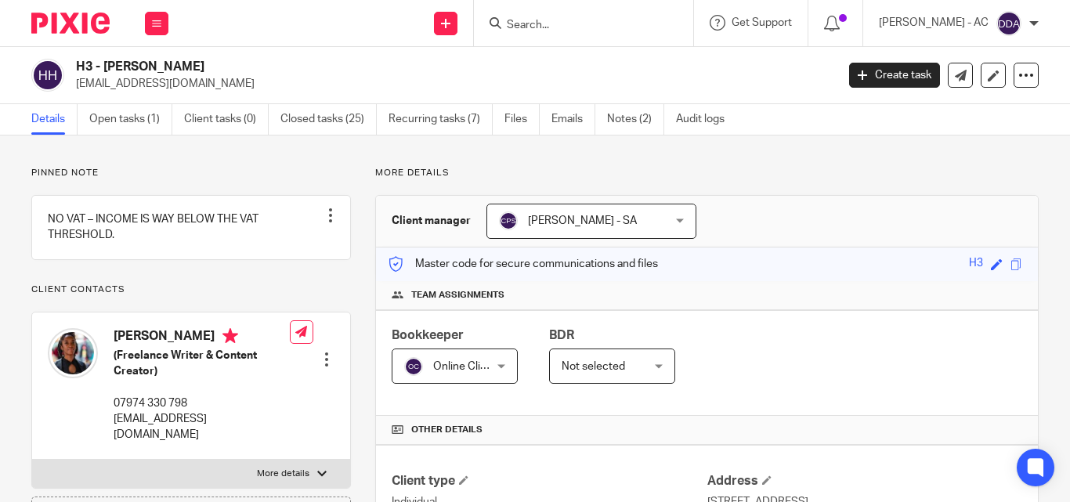
click at [672, 225] on div "[PERSON_NAME] - SA [PERSON_NAME] - SA" at bounding box center [591, 221] width 210 height 35
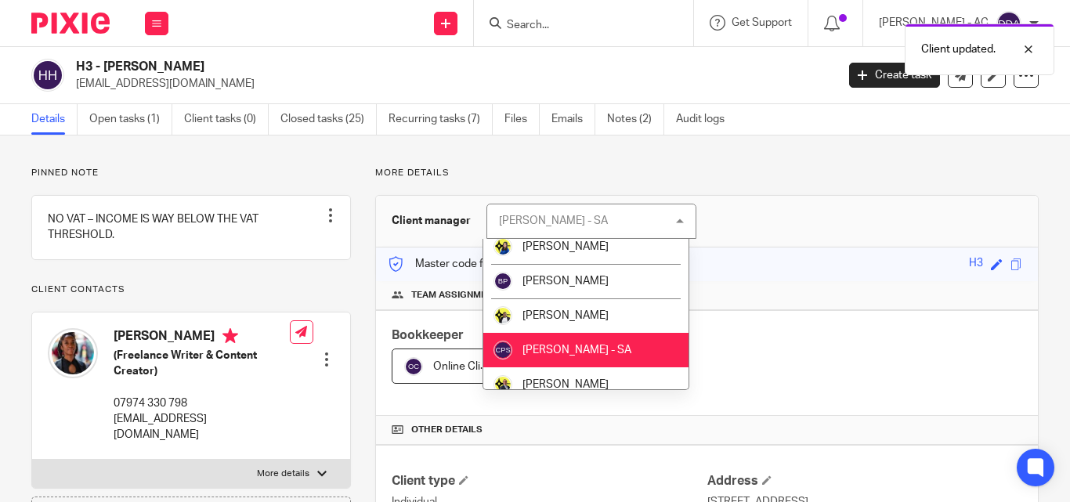
scroll to position [157, 0]
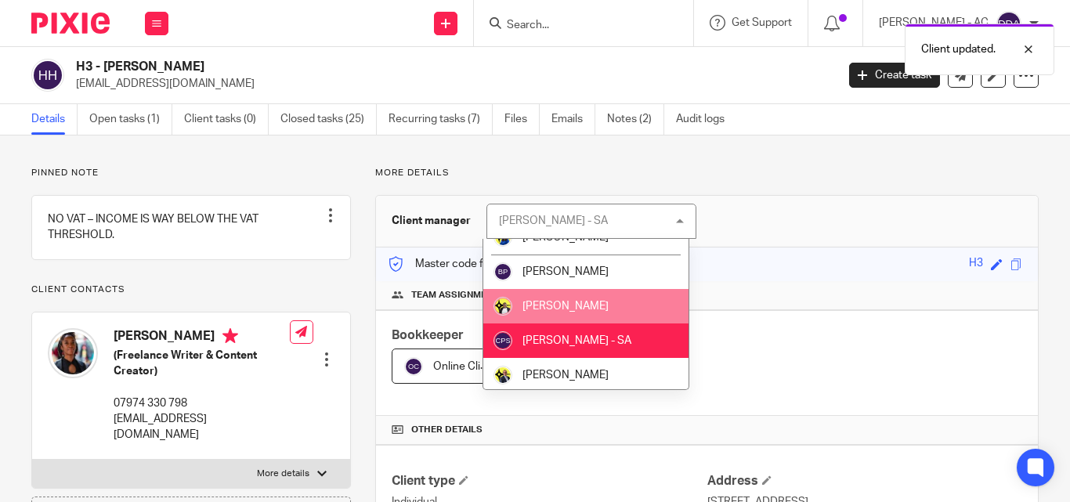
click at [566, 309] on span "[PERSON_NAME]" at bounding box center [565, 306] width 86 height 11
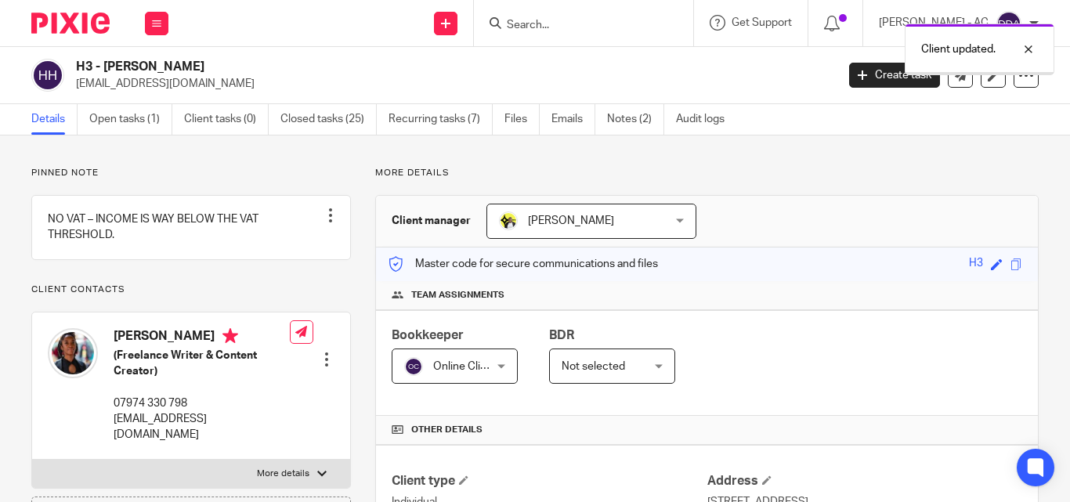
click at [490, 360] on div "Online Clients Online Clients" at bounding box center [455, 366] width 126 height 35
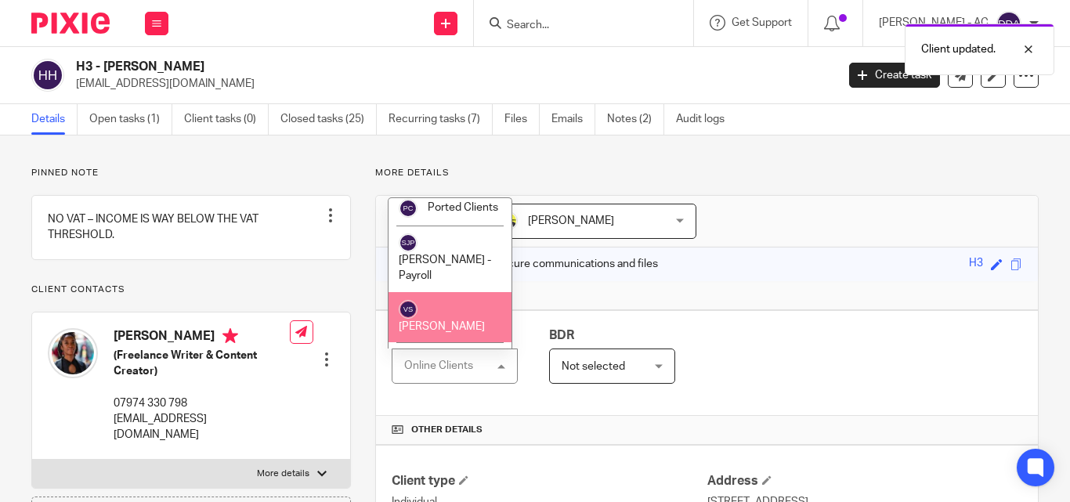
scroll to position [1065, 0]
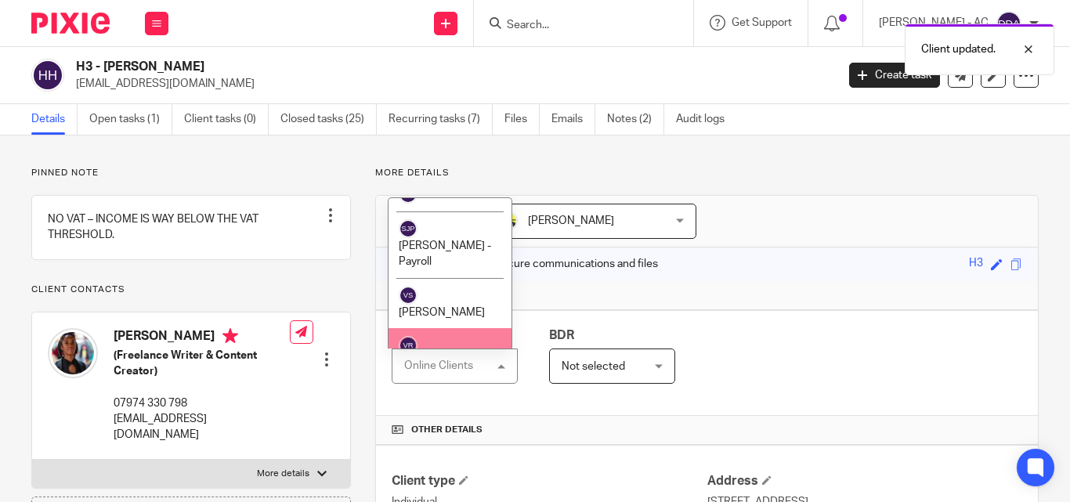
click at [438, 328] on li "[PERSON_NAME]" at bounding box center [450, 353] width 123 height 51
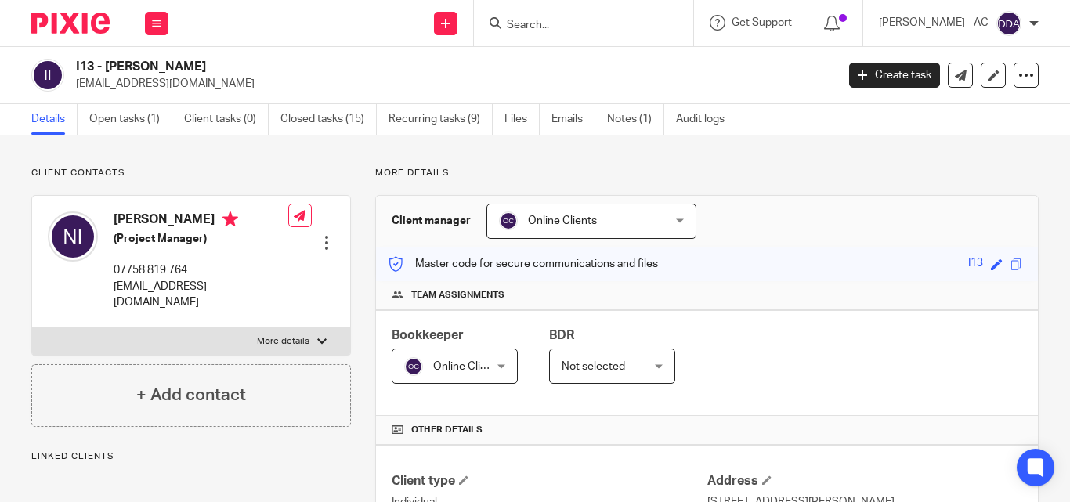
click at [674, 217] on div "Online Clients Online Clients" at bounding box center [591, 221] width 210 height 35
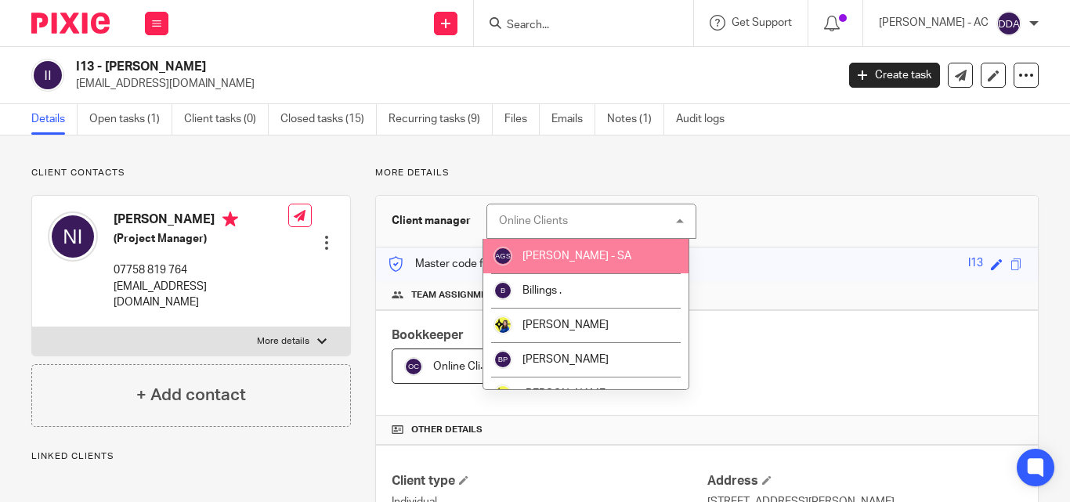
scroll to position [157, 0]
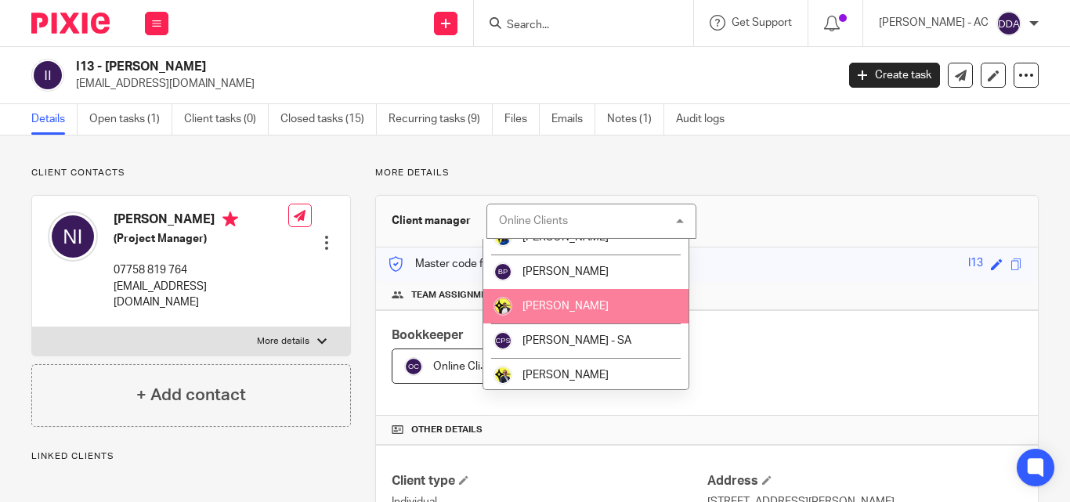
click at [563, 301] on span "[PERSON_NAME]" at bounding box center [565, 306] width 86 height 11
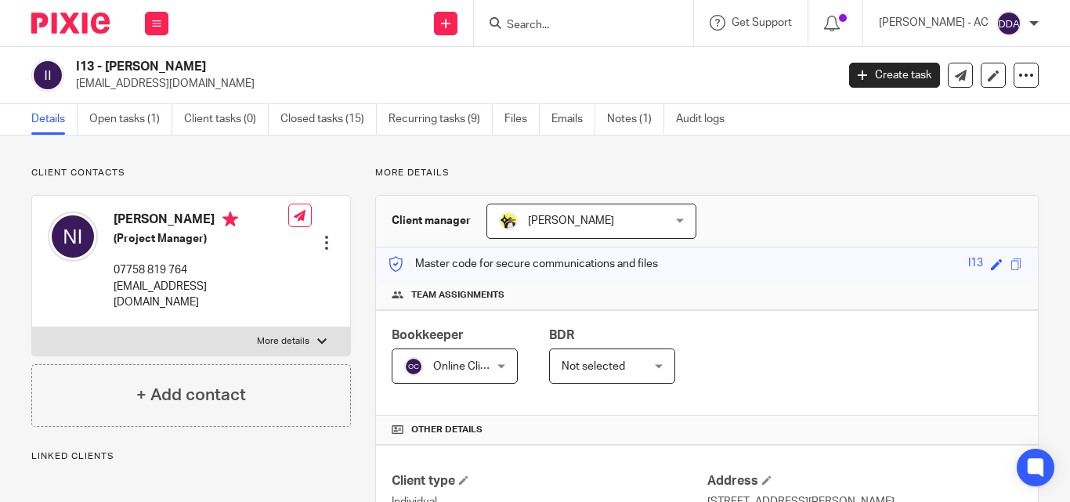
click at [497, 368] on div "Online Clients Online Clients" at bounding box center [455, 366] width 126 height 35
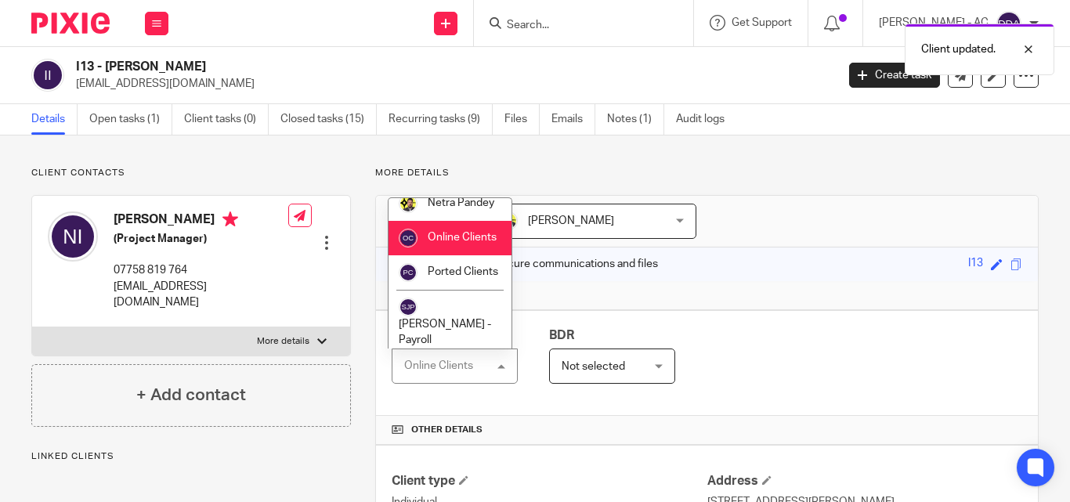
scroll to position [1065, 0]
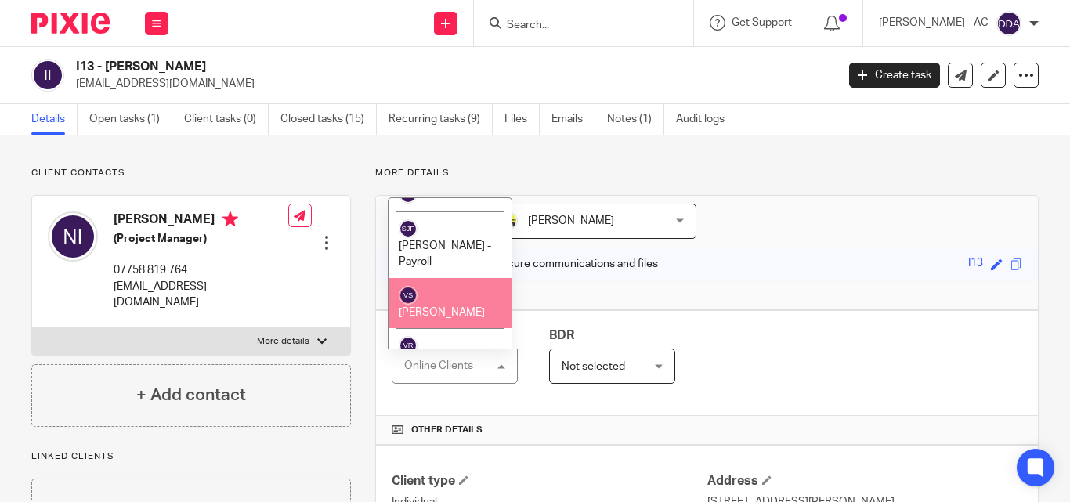
click at [470, 278] on li "[PERSON_NAME]" at bounding box center [450, 303] width 123 height 51
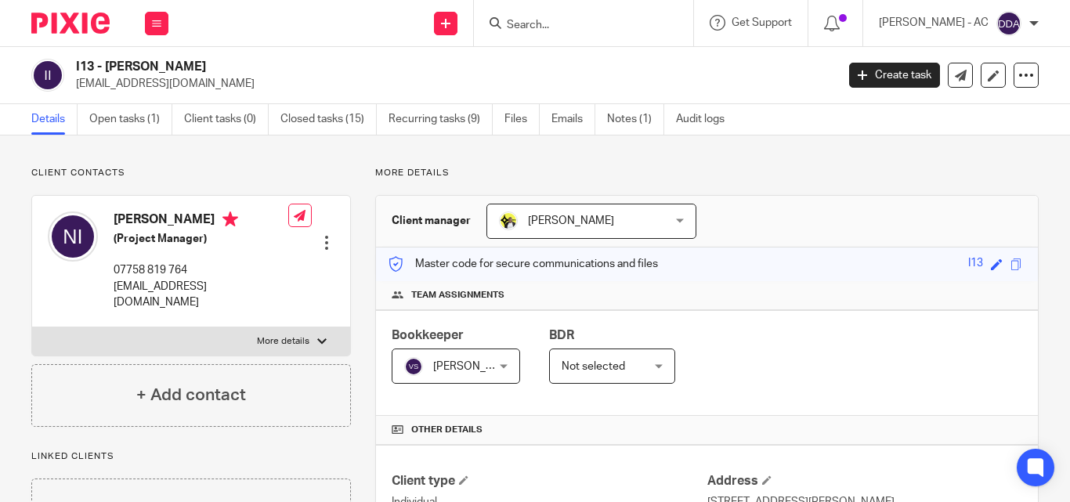
click at [483, 360] on span "[PERSON_NAME]" at bounding box center [450, 365] width 92 height 33
click at [479, 362] on span "[PERSON_NAME]" at bounding box center [476, 366] width 86 height 11
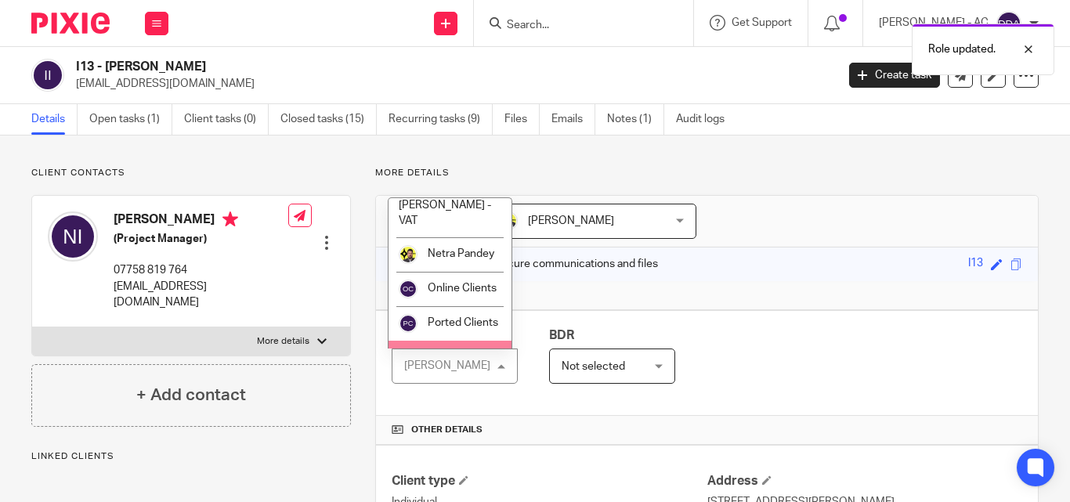
scroll to position [1065, 0]
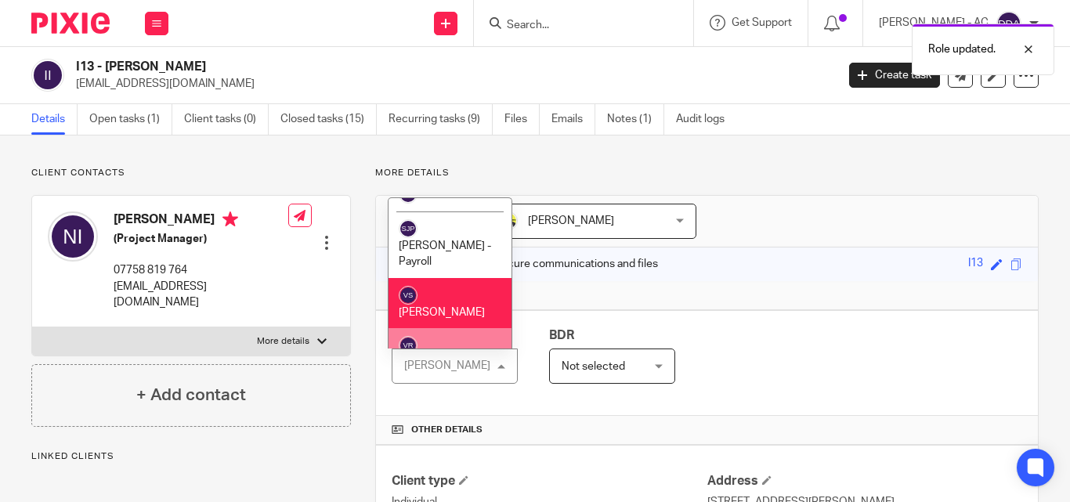
click at [454, 358] on span "[PERSON_NAME]" at bounding box center [442, 363] width 86 height 11
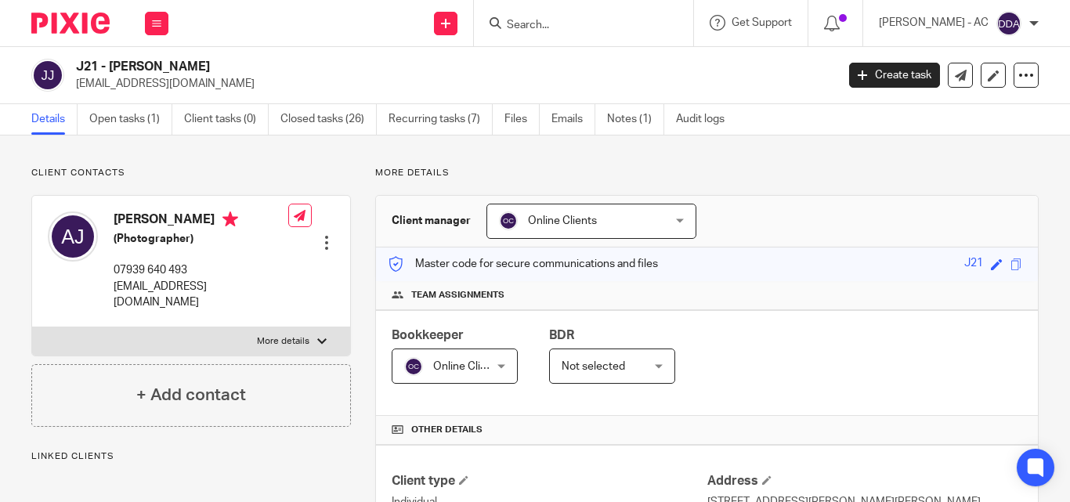
click at [666, 222] on div "Online Clients Online Clients" at bounding box center [591, 221] width 210 height 35
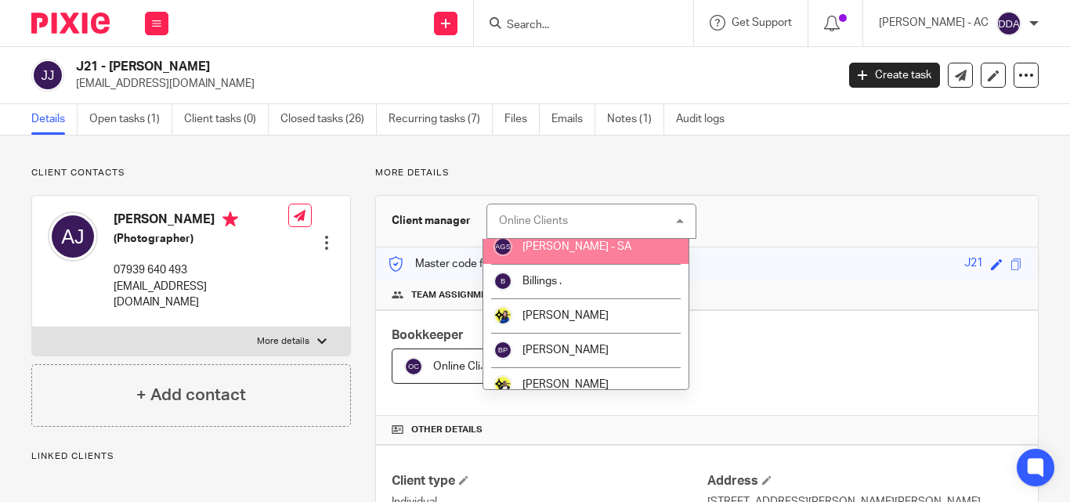
scroll to position [157, 0]
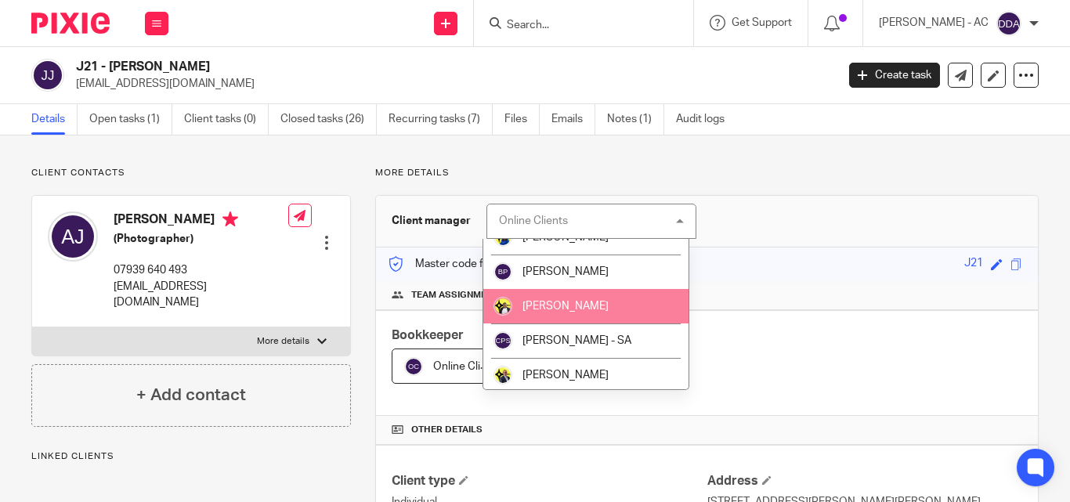
click at [595, 313] on li "[PERSON_NAME]" at bounding box center [586, 306] width 206 height 34
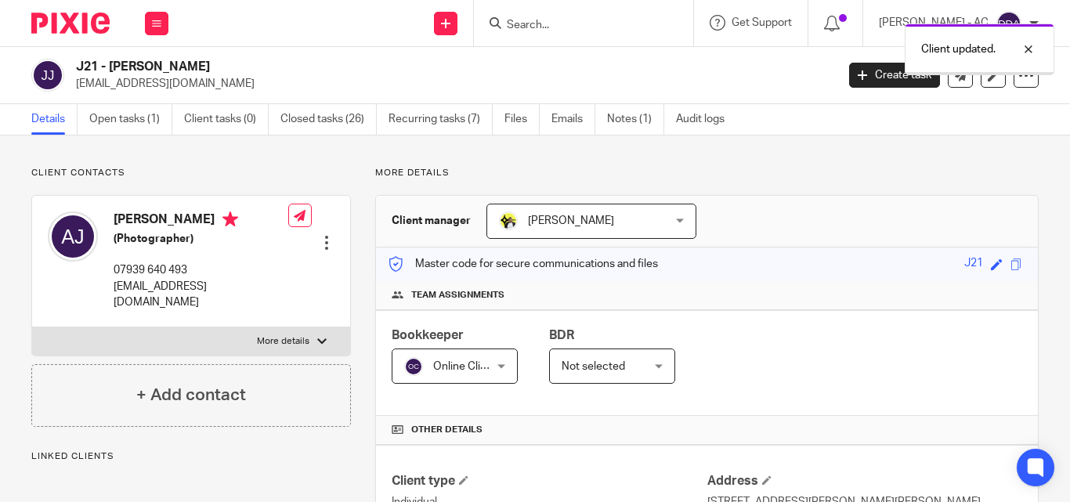
click at [496, 362] on div "Online Clients Online Clients" at bounding box center [455, 366] width 126 height 35
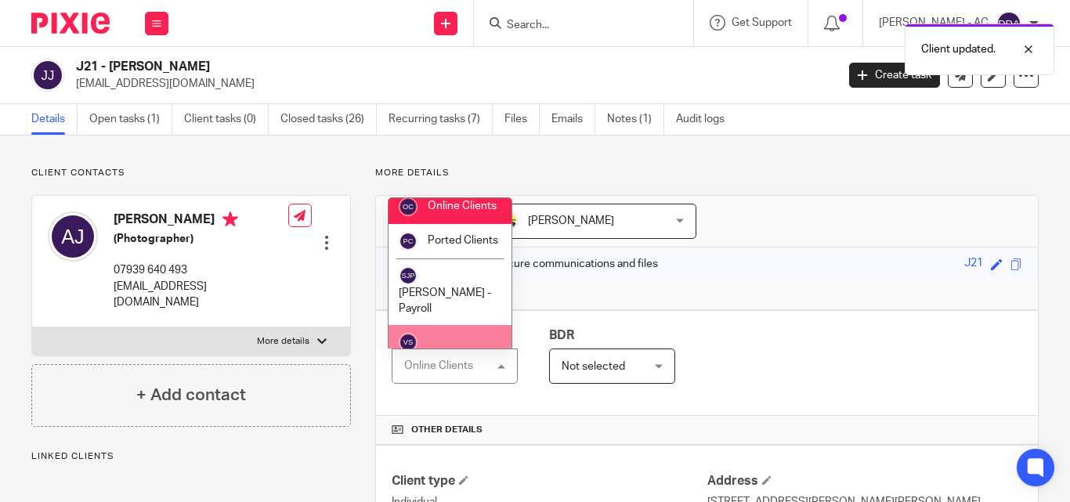
scroll to position [1065, 0]
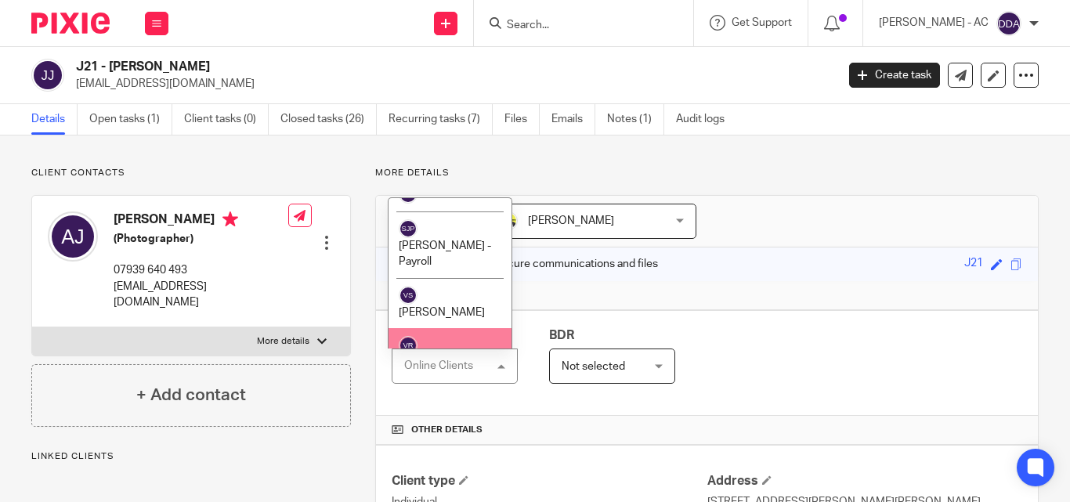
click at [483, 358] on span "[PERSON_NAME]" at bounding box center [442, 363] width 86 height 11
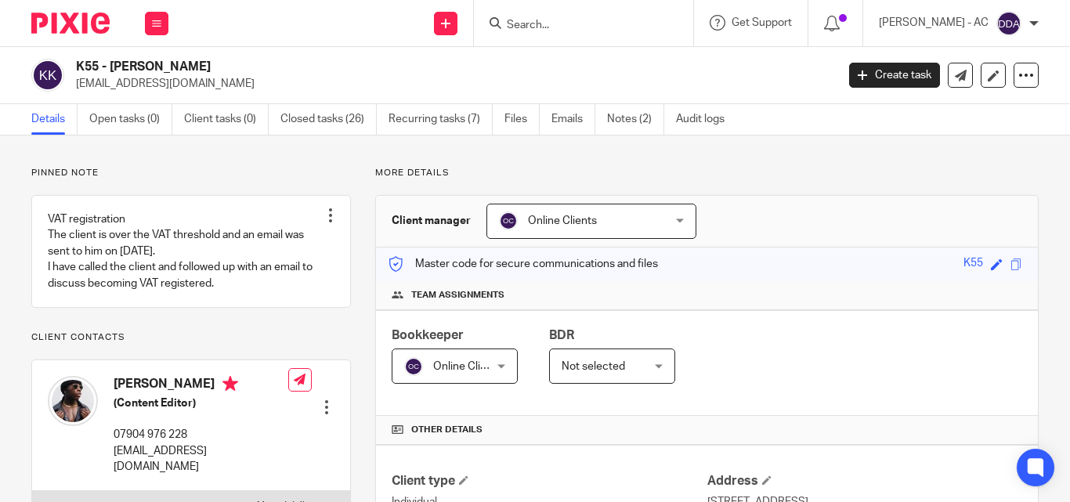
click at [675, 225] on div "Online Clients Online Clients" at bounding box center [591, 221] width 210 height 35
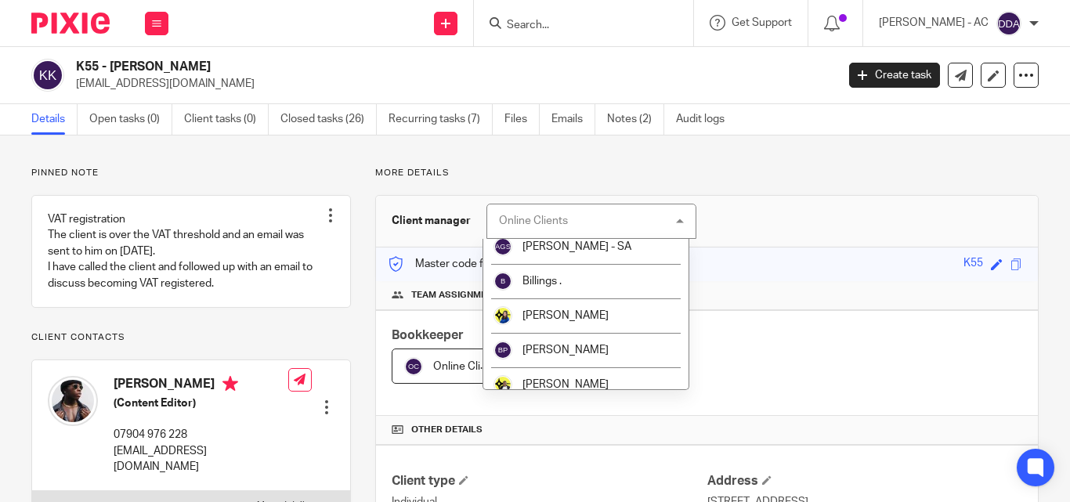
scroll to position [157, 0]
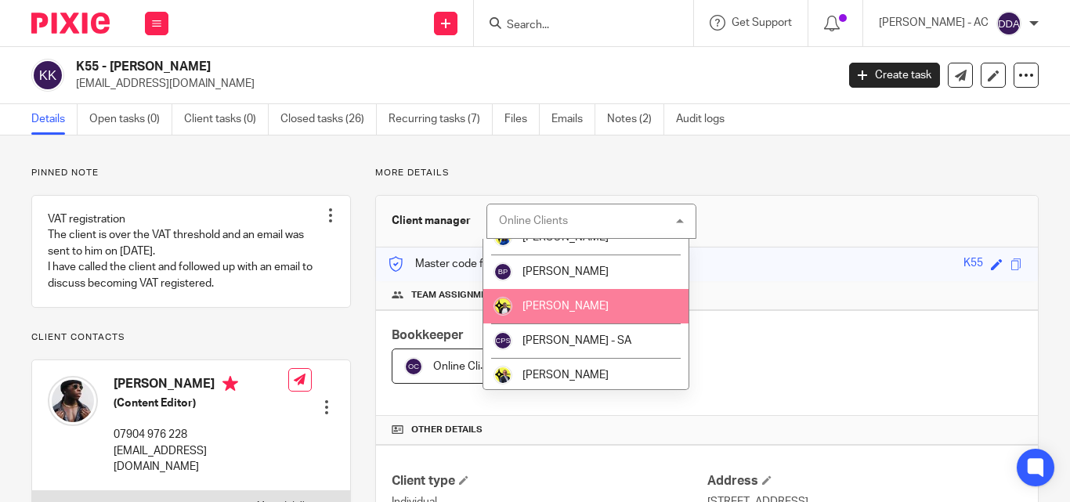
click at [584, 319] on li "[PERSON_NAME]" at bounding box center [586, 306] width 206 height 34
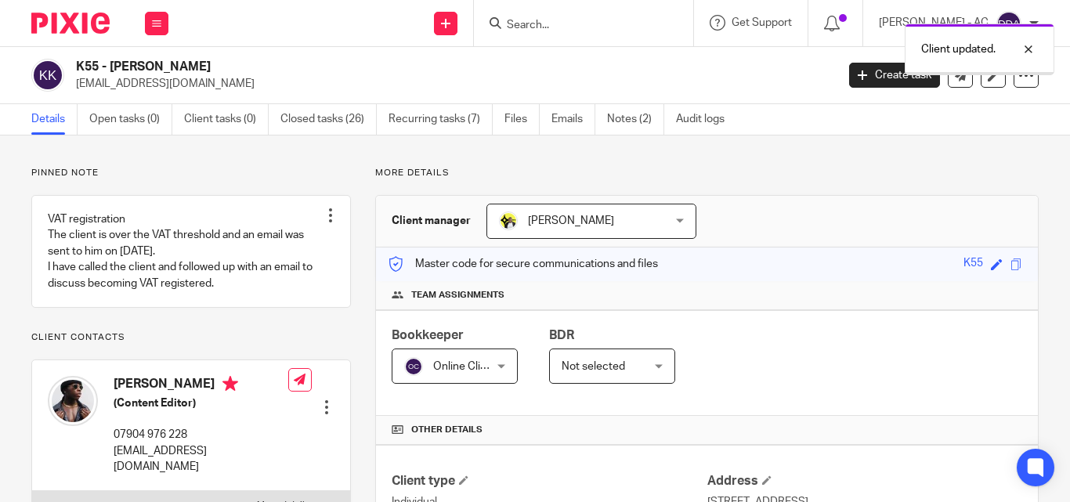
click at [501, 374] on div "Online Clients Online Clients" at bounding box center [455, 366] width 126 height 35
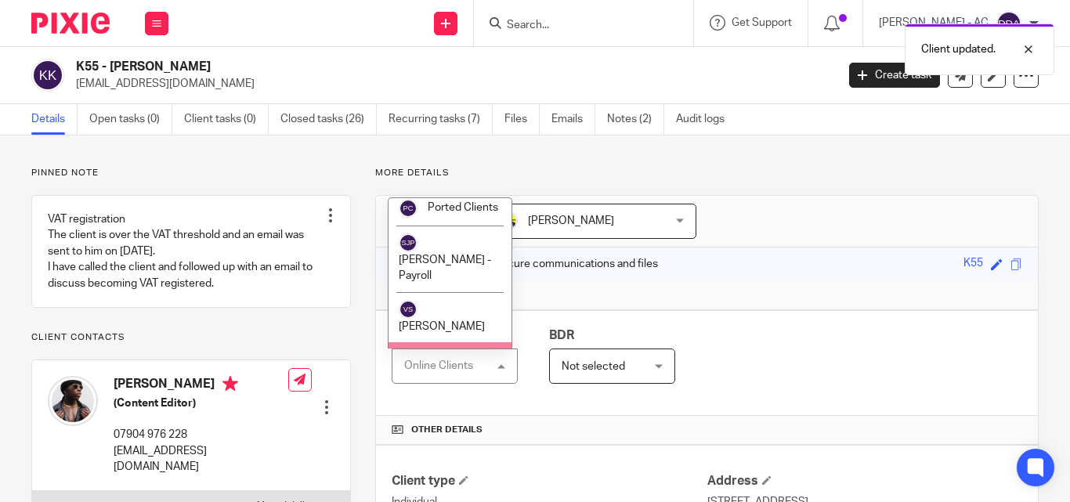
scroll to position [1065, 0]
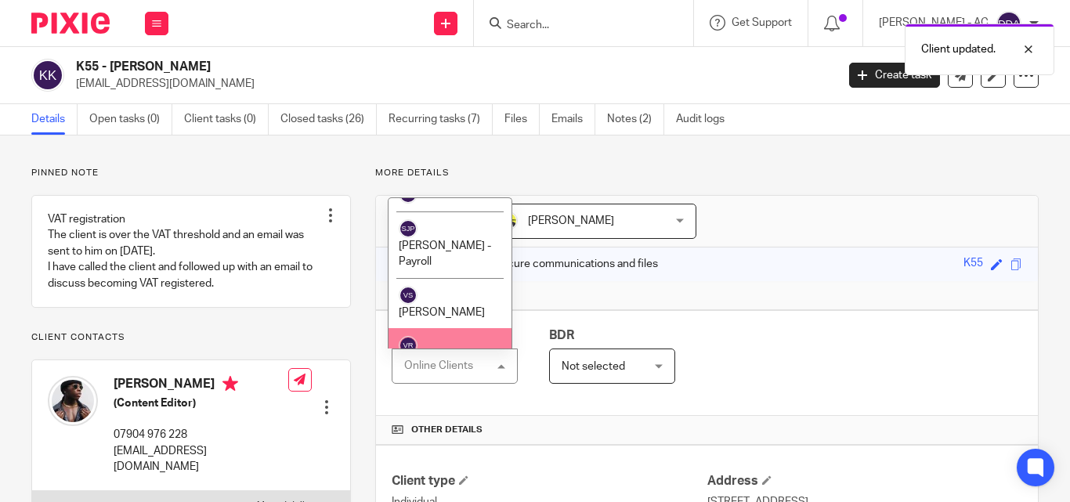
click at [474, 358] on span "[PERSON_NAME]" at bounding box center [442, 363] width 86 height 11
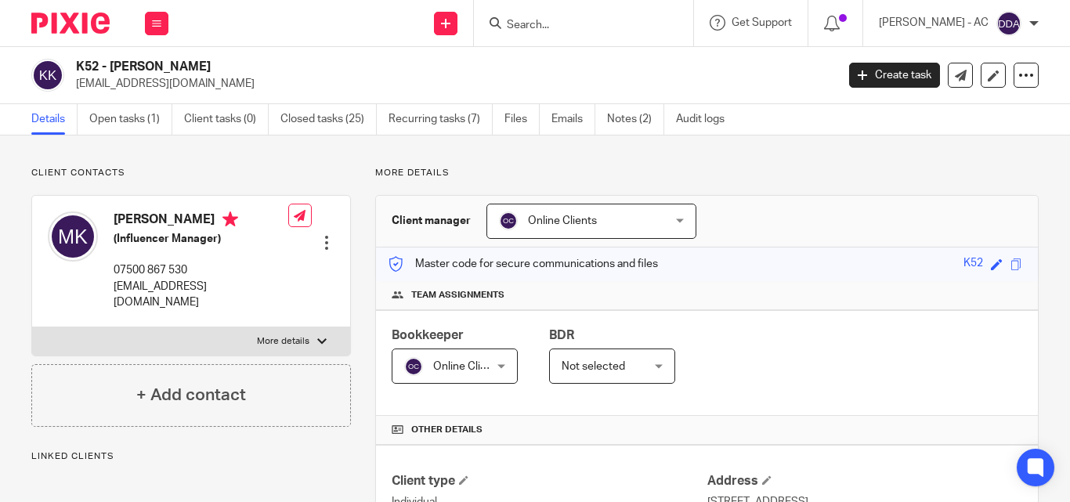
click at [689, 221] on div "Online Clients Online Clients" at bounding box center [591, 221] width 210 height 35
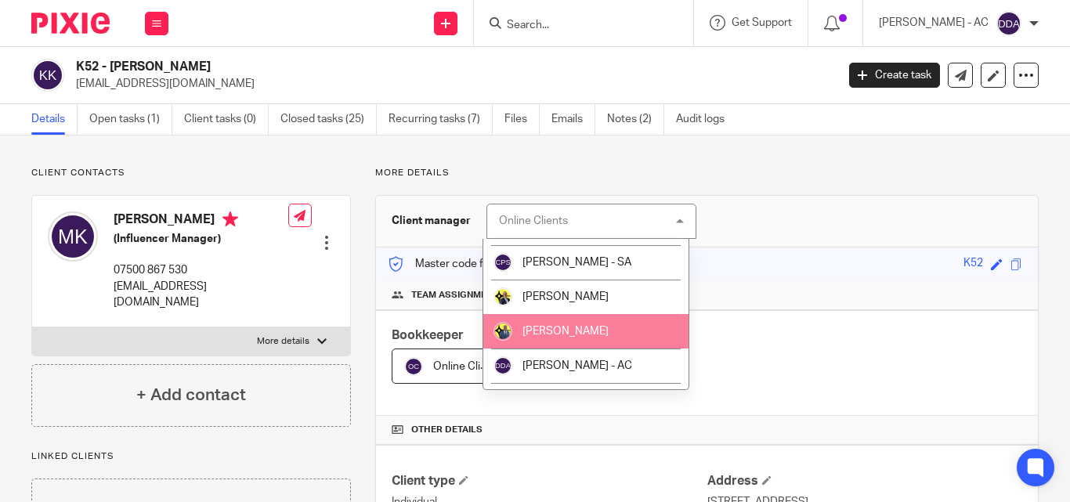
scroll to position [157, 0]
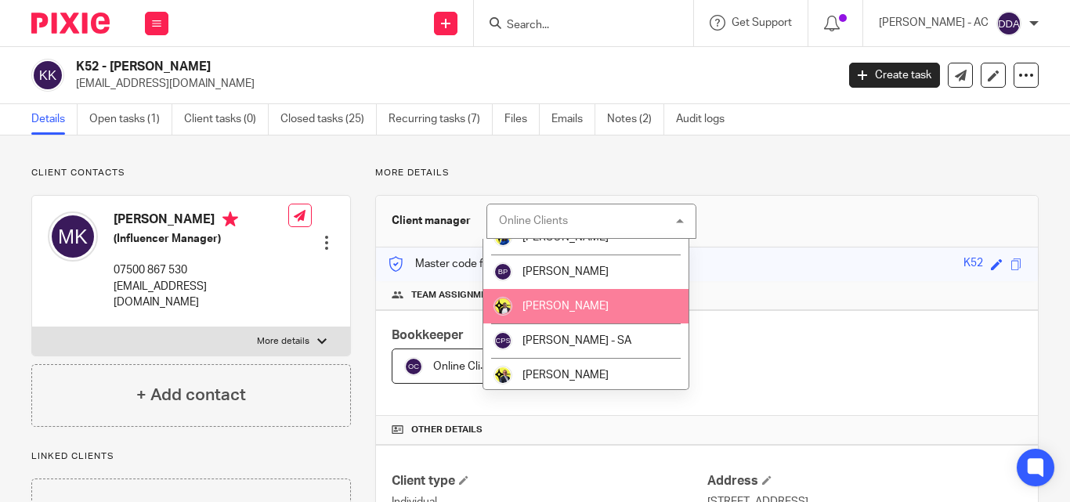
click at [583, 299] on li "[PERSON_NAME]" at bounding box center [586, 306] width 206 height 34
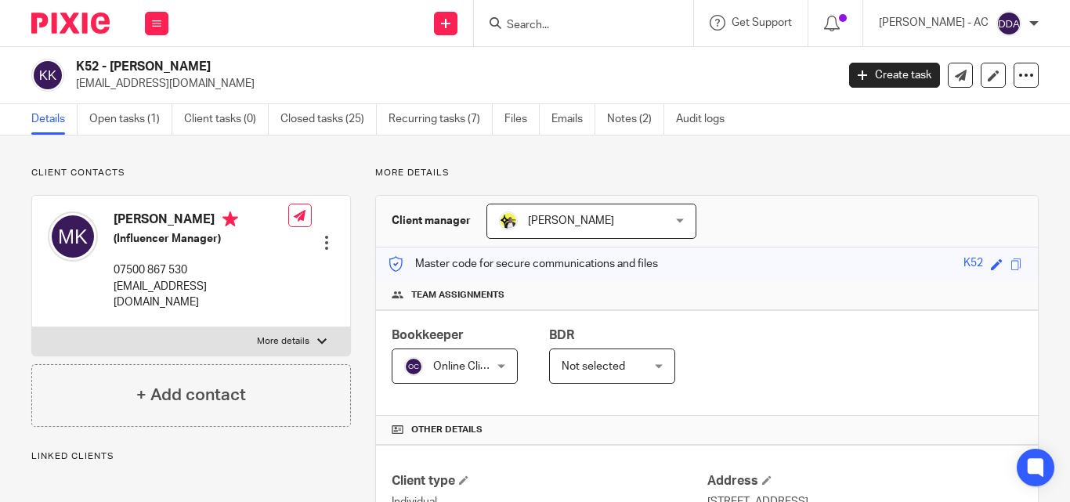
click at [491, 367] on div "Online Clients Online Clients" at bounding box center [455, 366] width 126 height 35
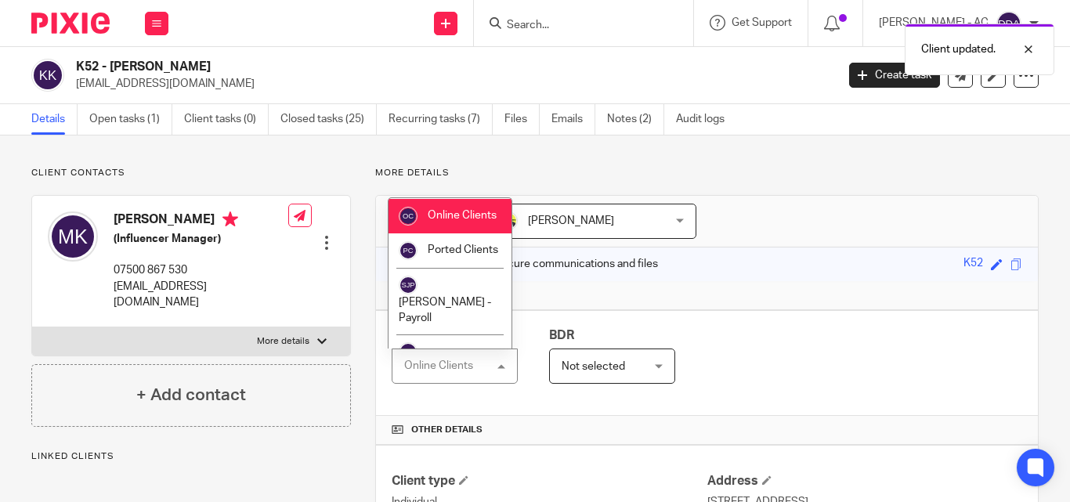
scroll to position [1065, 0]
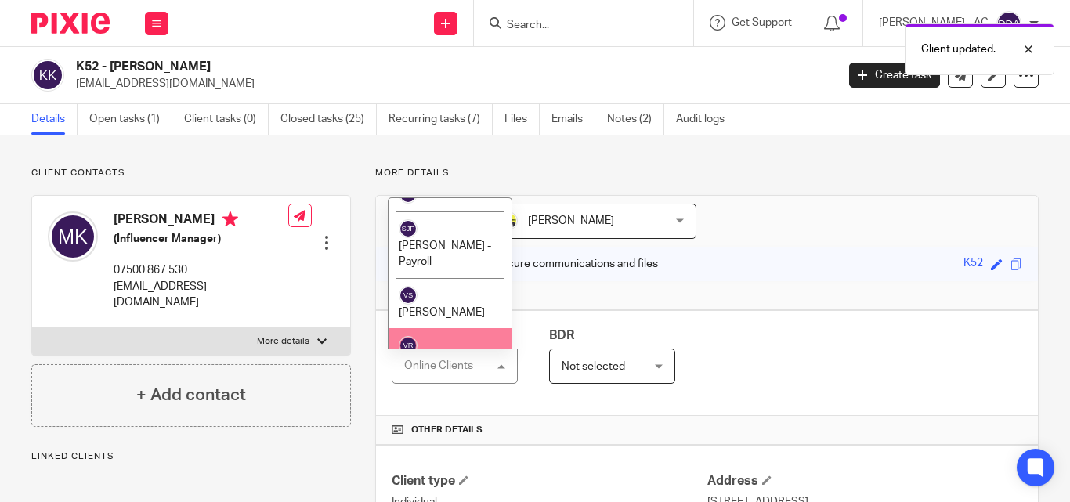
click at [459, 358] on span "[PERSON_NAME]" at bounding box center [442, 363] width 86 height 11
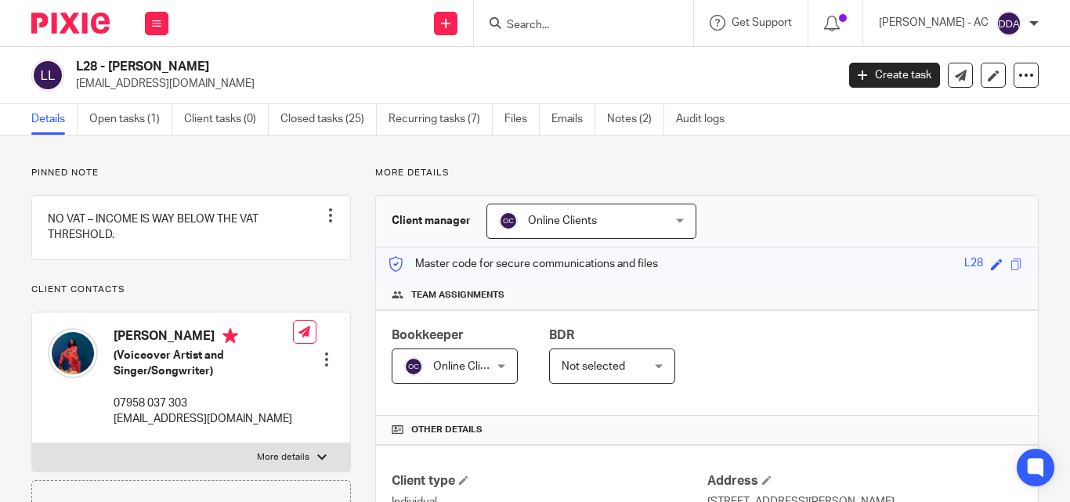
click at [656, 222] on div "Online Clients Online Clients" at bounding box center [591, 221] width 210 height 35
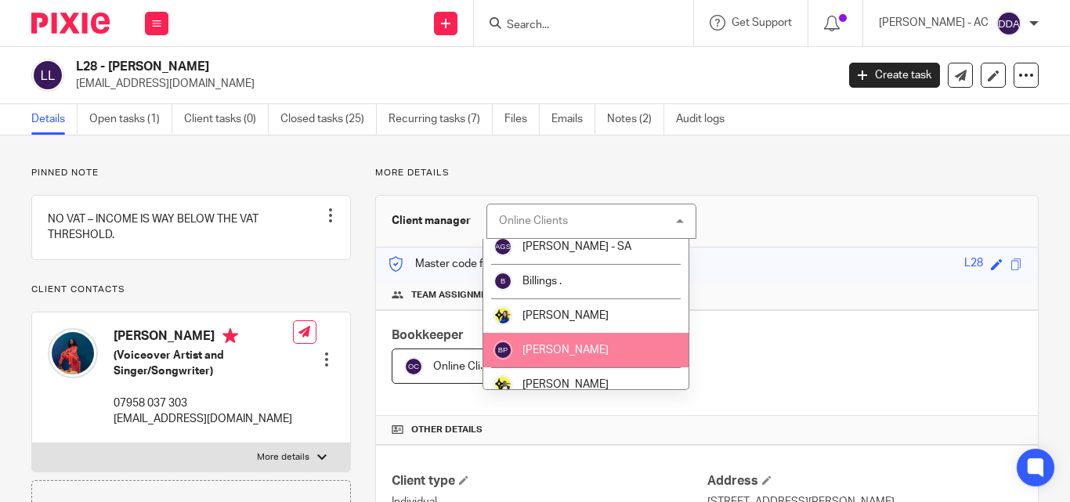
scroll to position [157, 0]
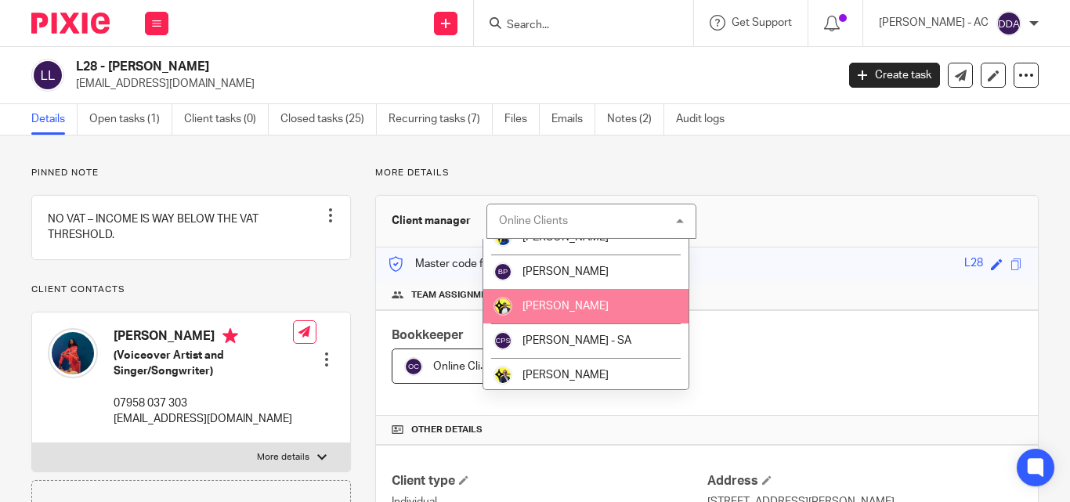
click at [572, 308] on span "[PERSON_NAME]" at bounding box center [565, 306] width 86 height 11
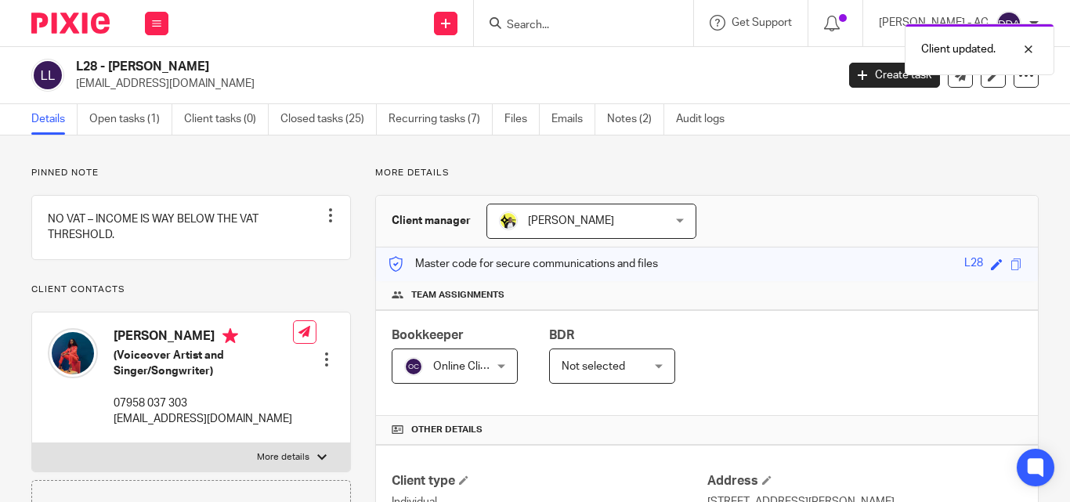
click at [494, 357] on div "Online Clients Online Clients" at bounding box center [455, 366] width 126 height 35
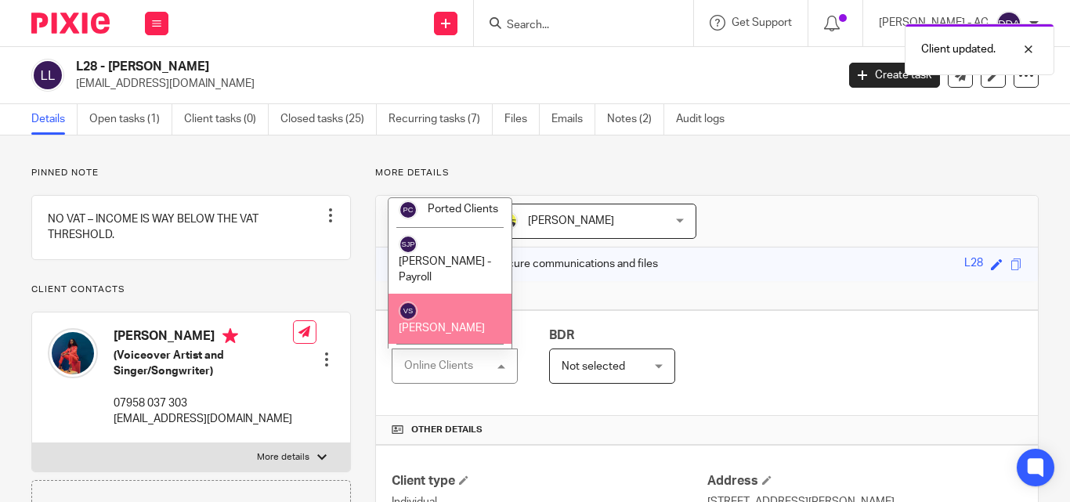
scroll to position [1065, 0]
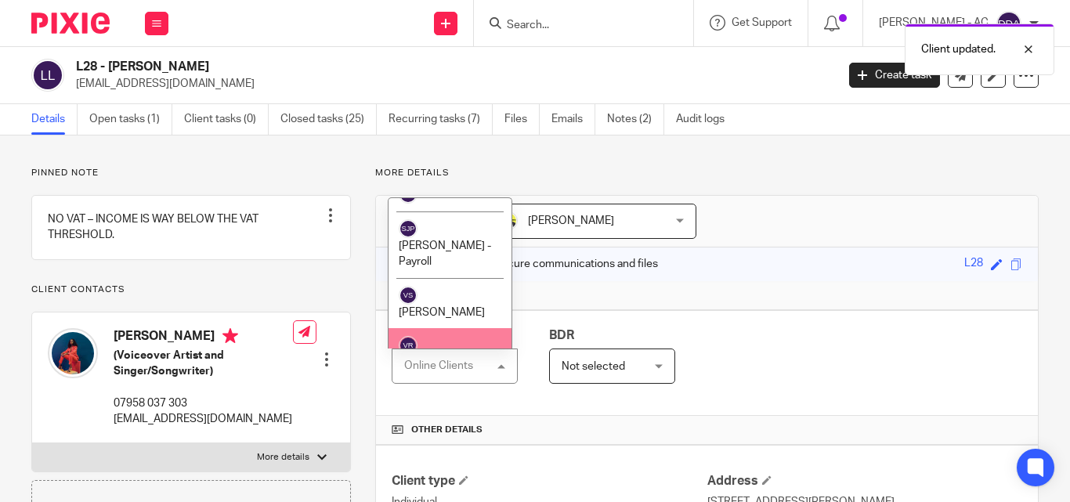
click at [455, 328] on li "[PERSON_NAME]" at bounding box center [450, 353] width 123 height 51
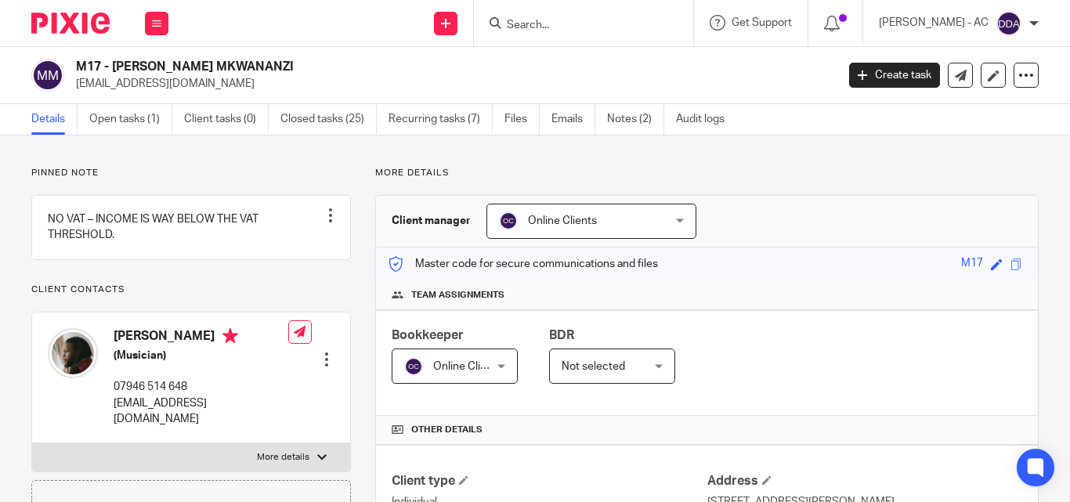
drag, startPoint x: 674, startPoint y: 217, endPoint x: 653, endPoint y: 224, distance: 21.6
click at [674, 218] on div "Online Clients Online Clients" at bounding box center [591, 221] width 210 height 35
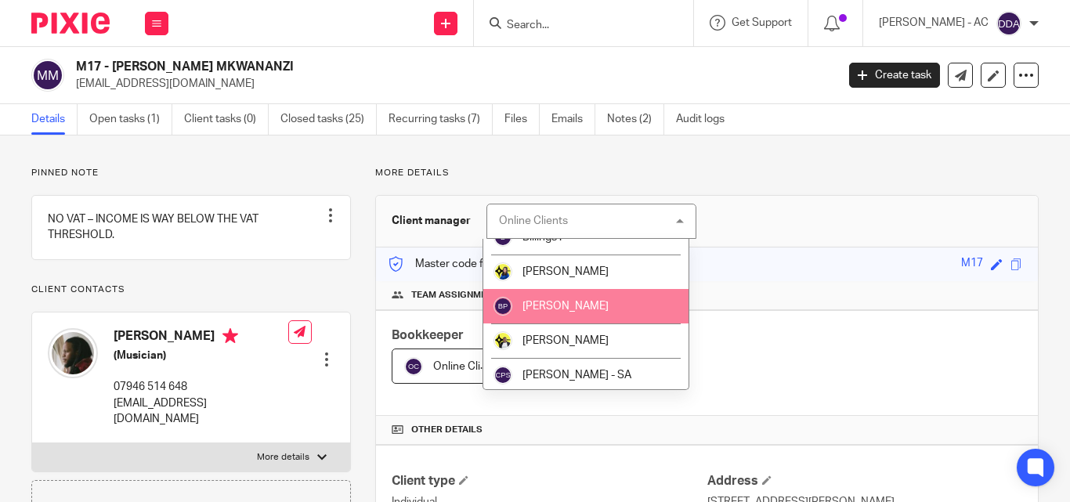
scroll to position [157, 0]
click at [568, 312] on li "[PERSON_NAME]" at bounding box center [586, 306] width 206 height 34
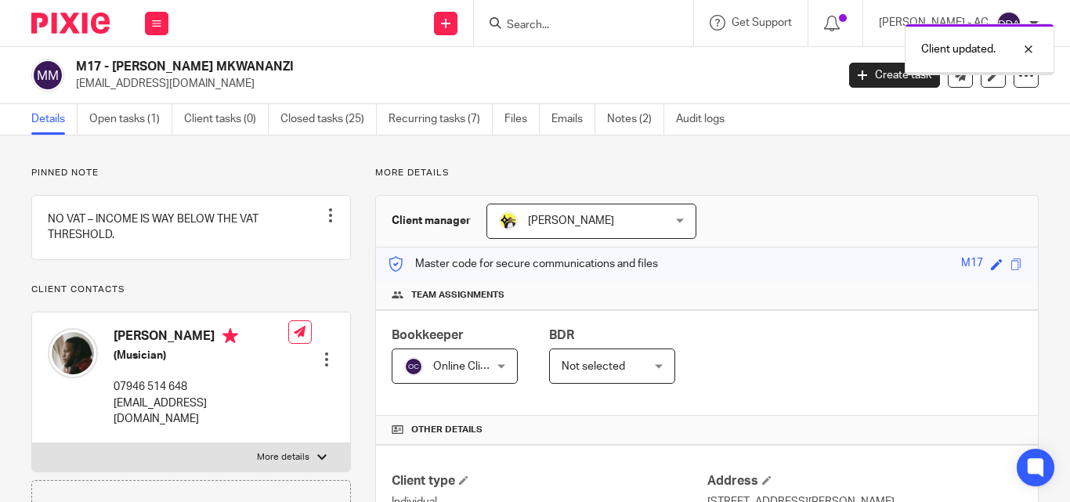
click at [494, 363] on div "Online Clients Online Clients" at bounding box center [455, 366] width 126 height 35
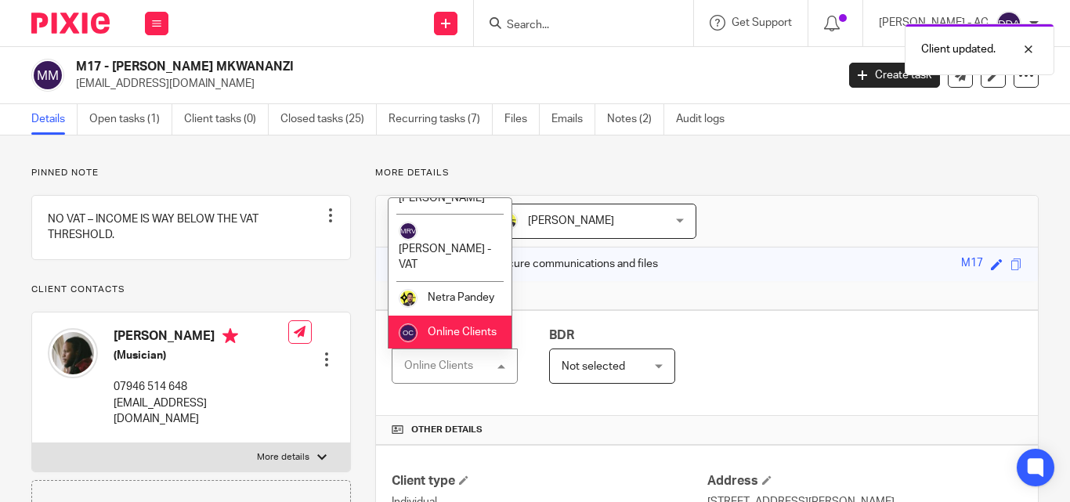
scroll to position [1065, 0]
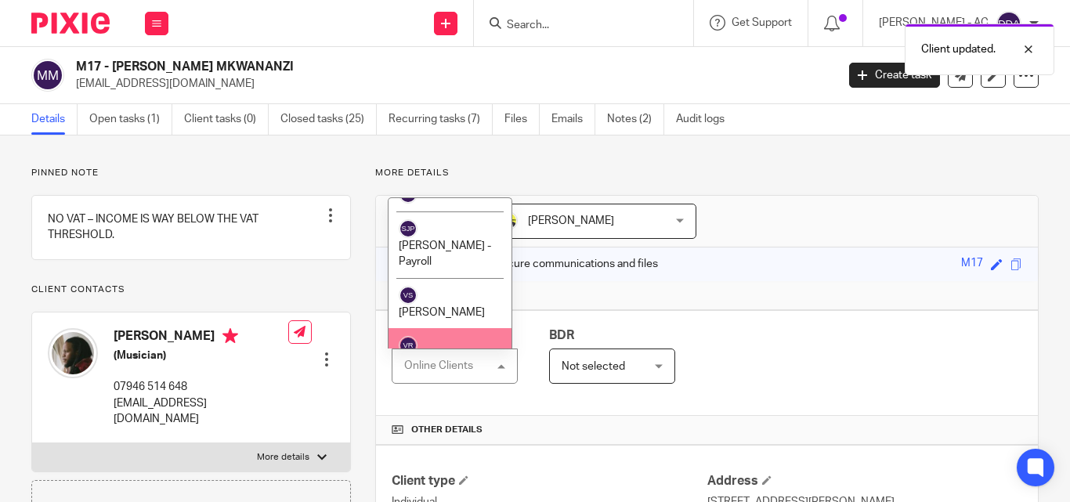
click at [457, 358] on span "[PERSON_NAME]" at bounding box center [442, 363] width 86 height 11
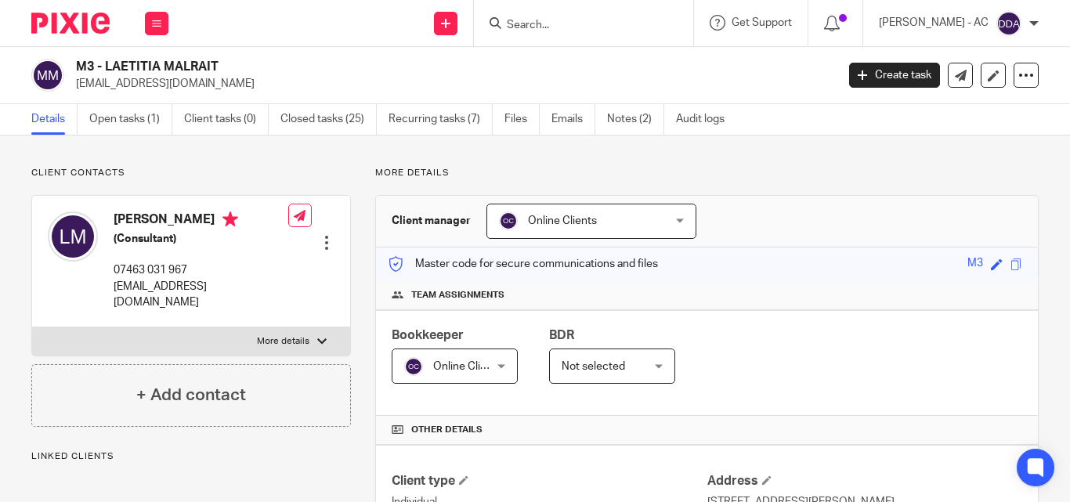
click at [678, 222] on div "Online Clients Online Clients" at bounding box center [591, 221] width 210 height 35
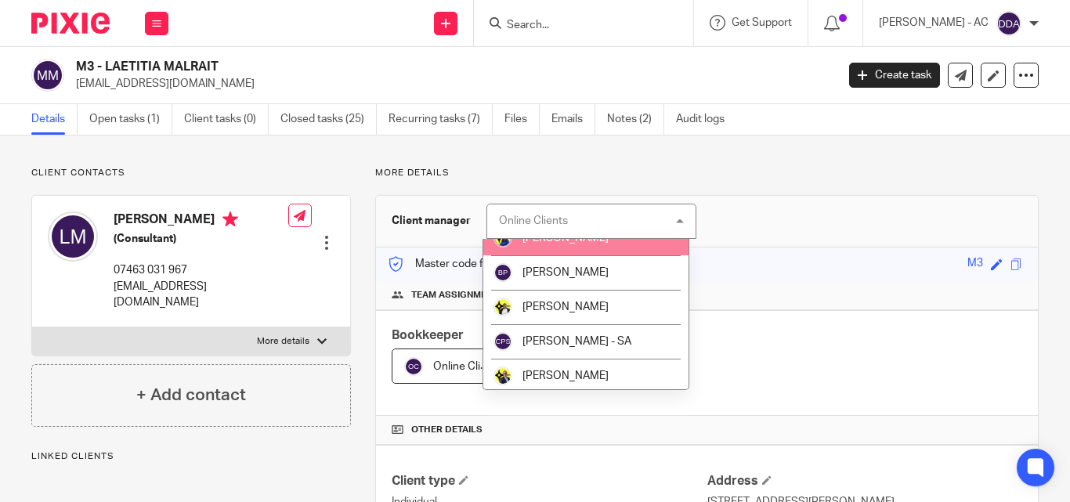
scroll to position [157, 0]
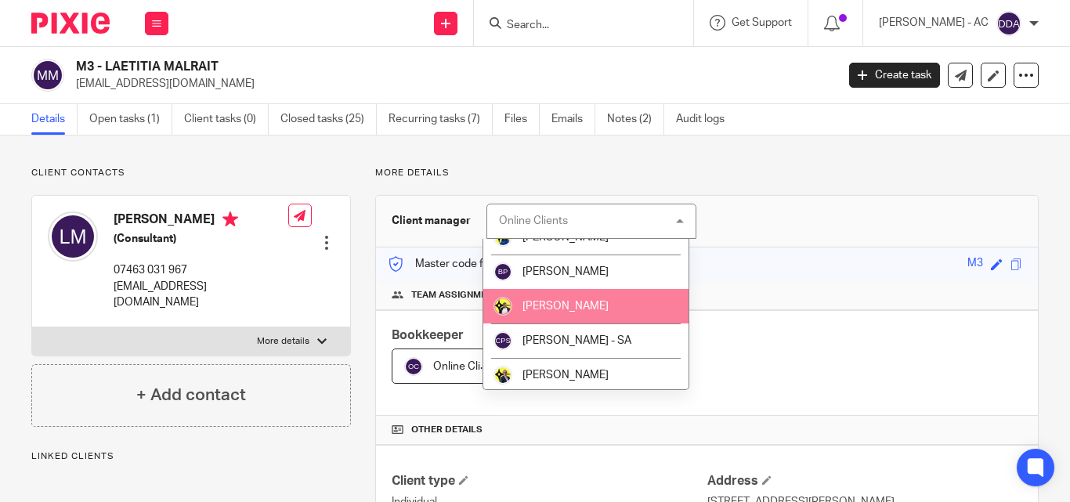
click at [629, 307] on li "[PERSON_NAME]" at bounding box center [586, 306] width 206 height 34
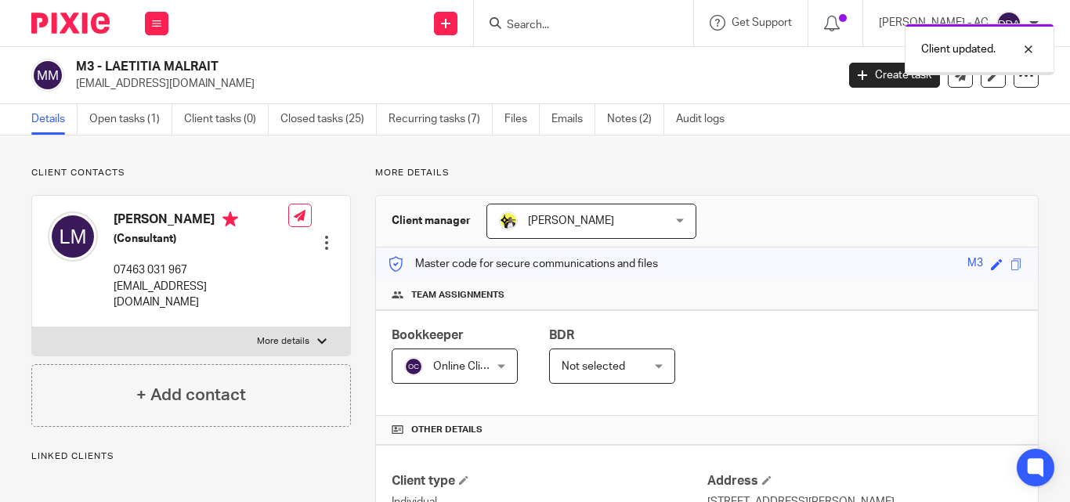
click at [493, 370] on div "Online Clients Online Clients" at bounding box center [455, 366] width 126 height 35
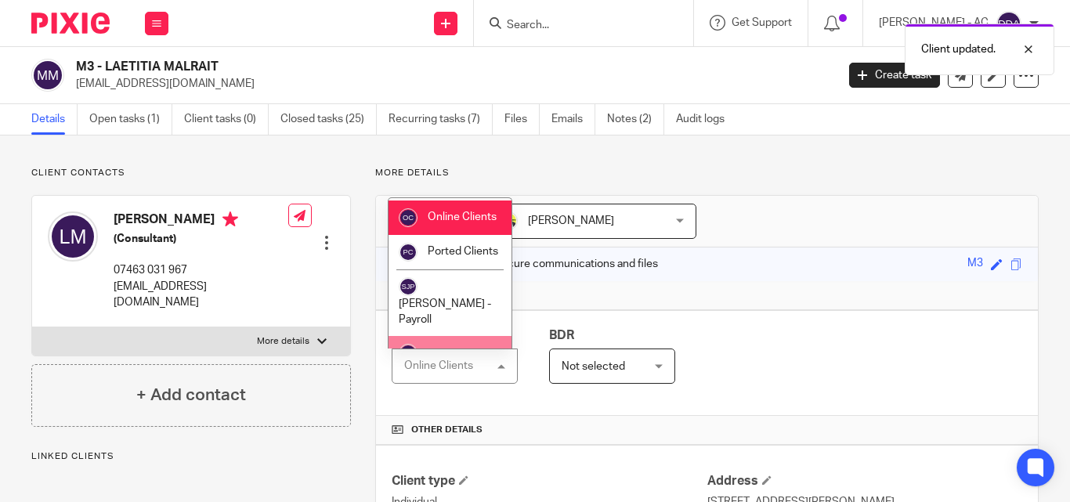
scroll to position [1065, 0]
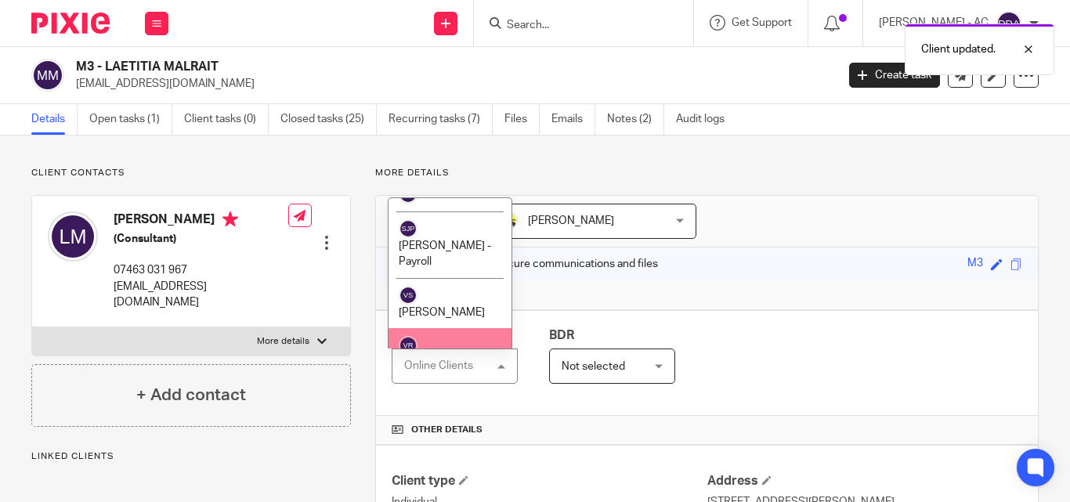
click at [443, 328] on li "[PERSON_NAME]" at bounding box center [450, 353] width 123 height 51
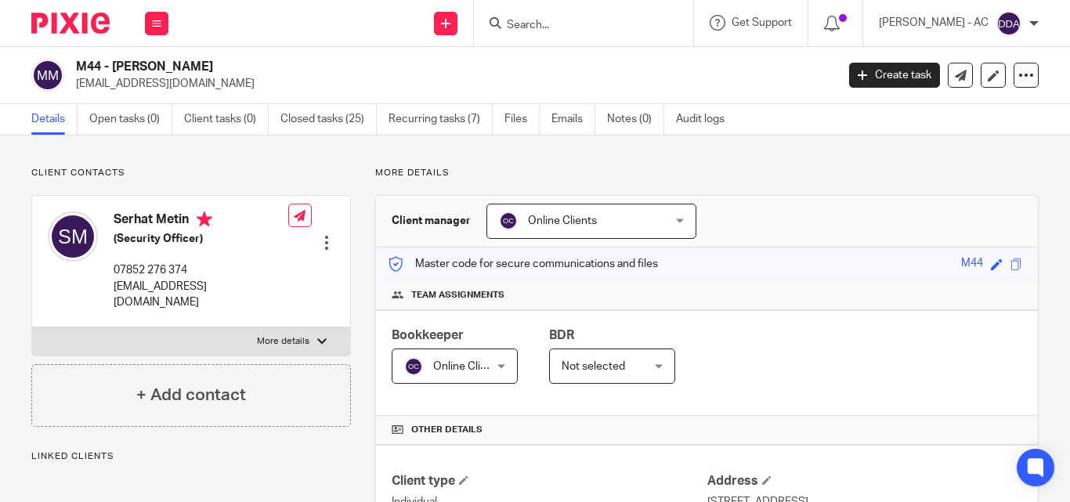
click at [674, 222] on div "Online Clients Online Clients" at bounding box center [591, 221] width 210 height 35
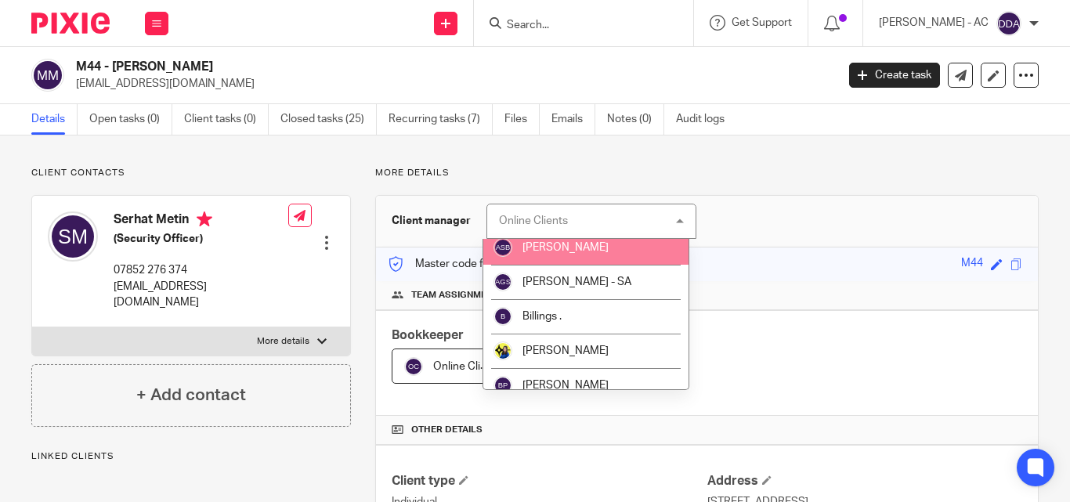
scroll to position [78, 0]
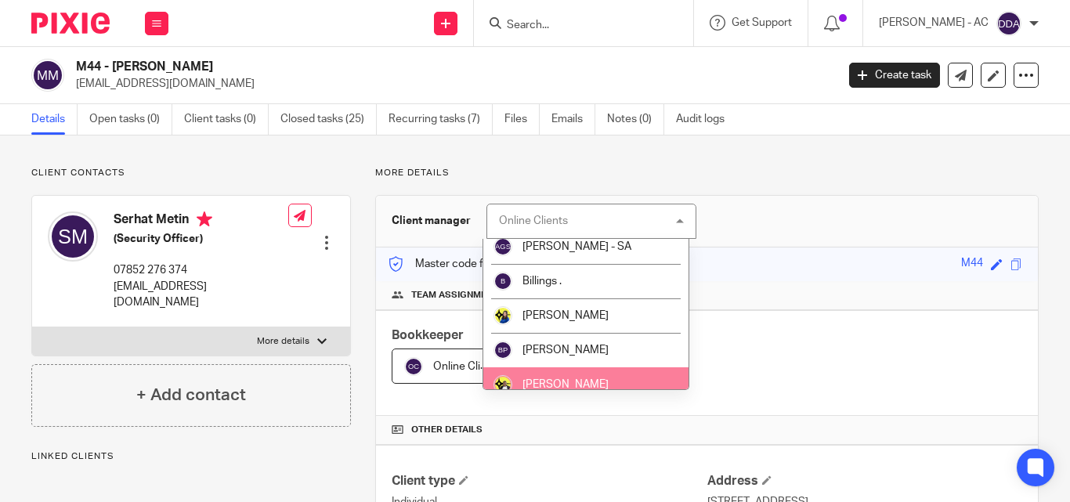
click at [593, 383] on span "[PERSON_NAME]" at bounding box center [565, 384] width 86 height 11
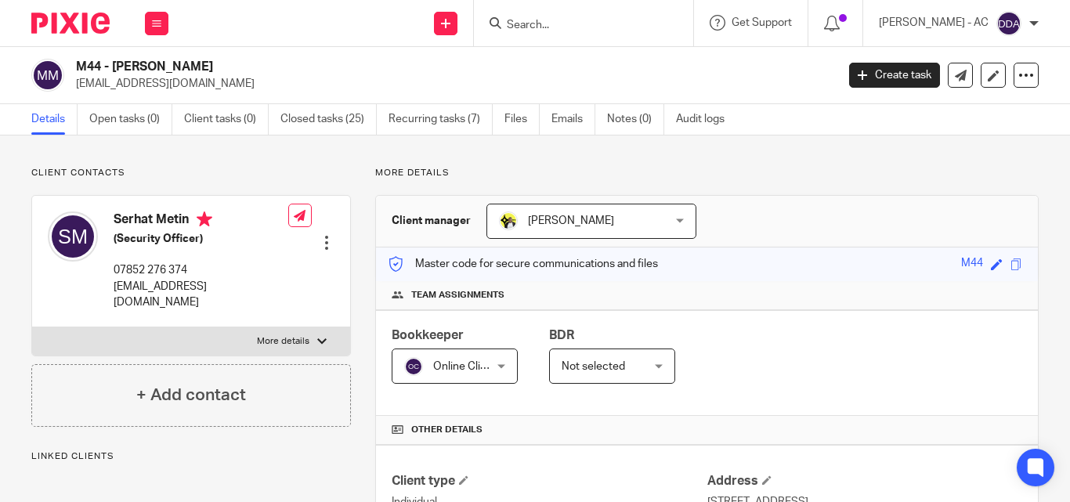
click at [497, 367] on div "Online Clients Online Clients" at bounding box center [455, 366] width 126 height 35
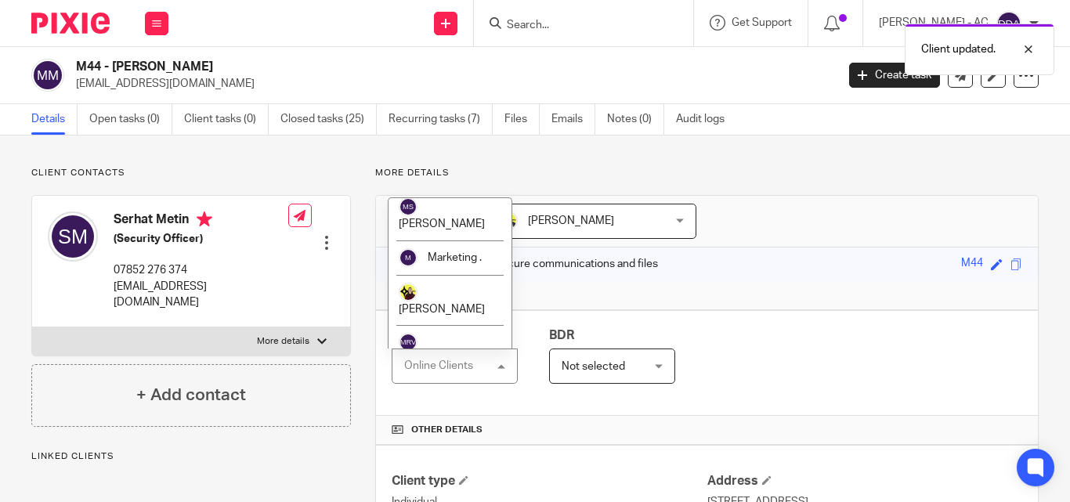
scroll to position [1065, 0]
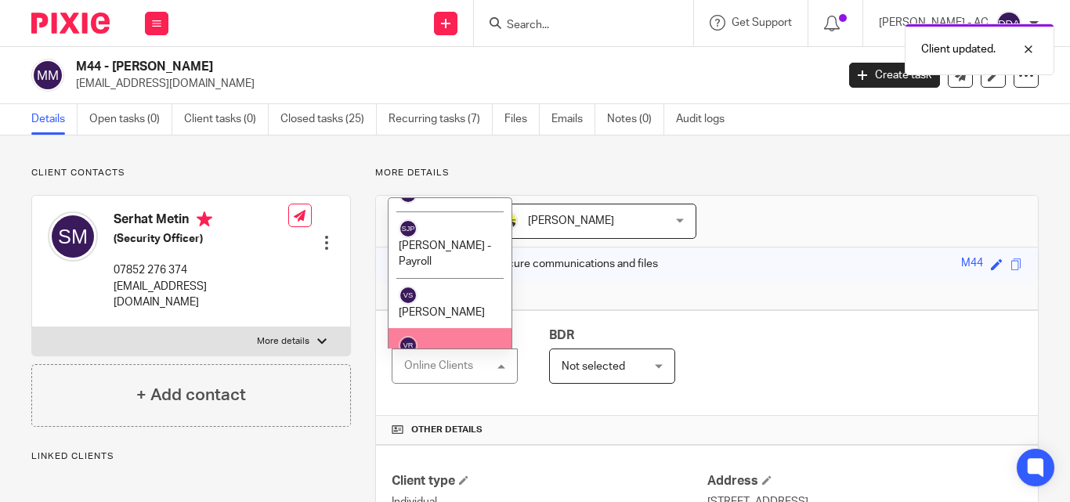
click at [460, 328] on li "[PERSON_NAME]" at bounding box center [450, 353] width 123 height 51
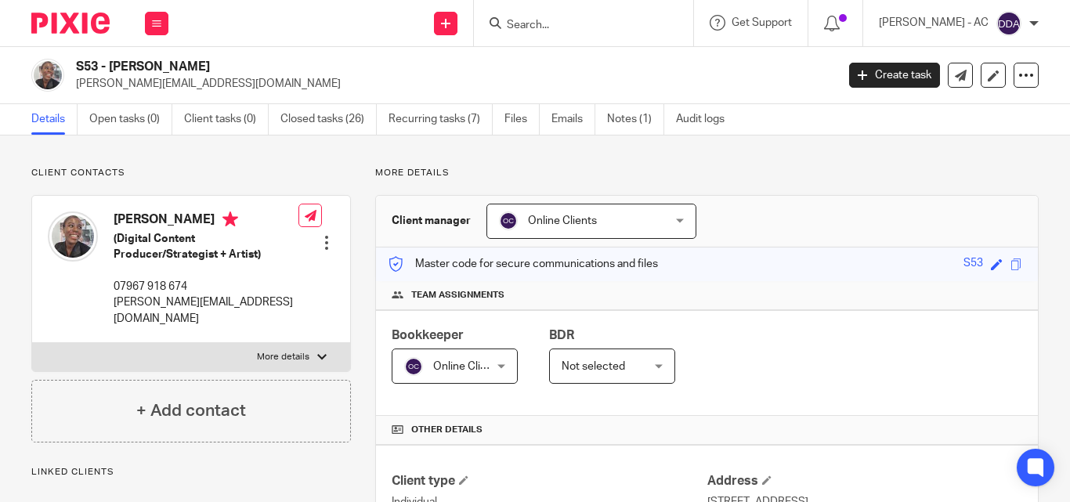
click at [657, 226] on div "Online Clients Online Clients" at bounding box center [591, 221] width 210 height 35
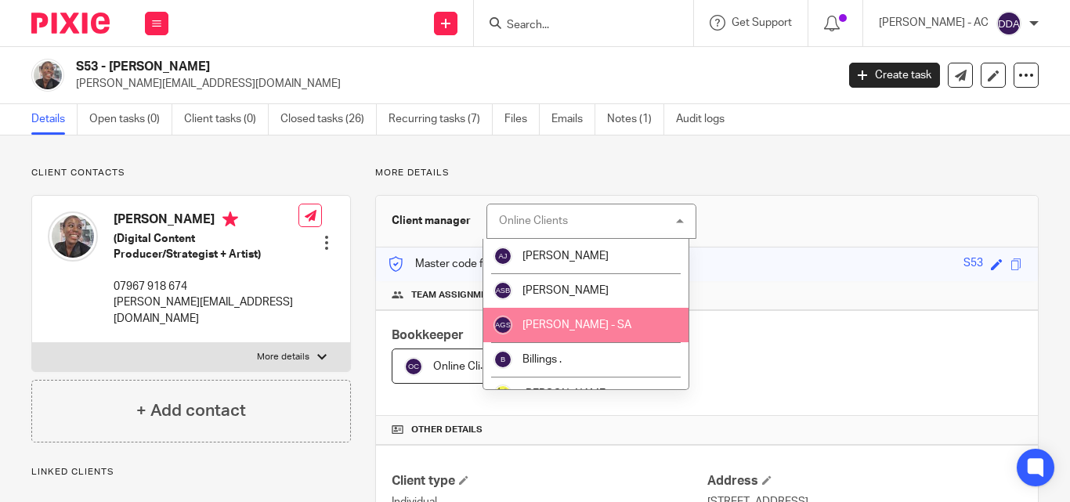
scroll to position [78, 0]
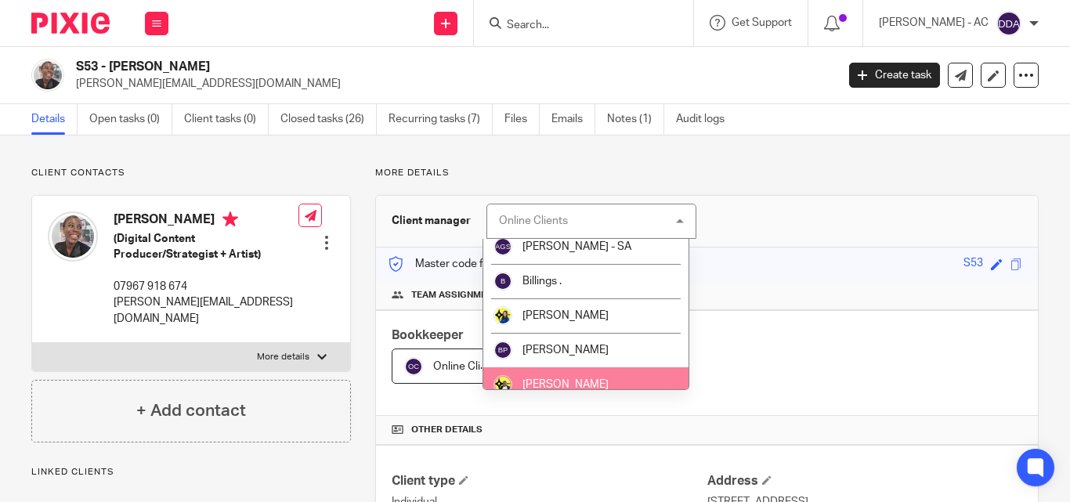
click at [562, 376] on li "[PERSON_NAME]" at bounding box center [586, 384] width 206 height 34
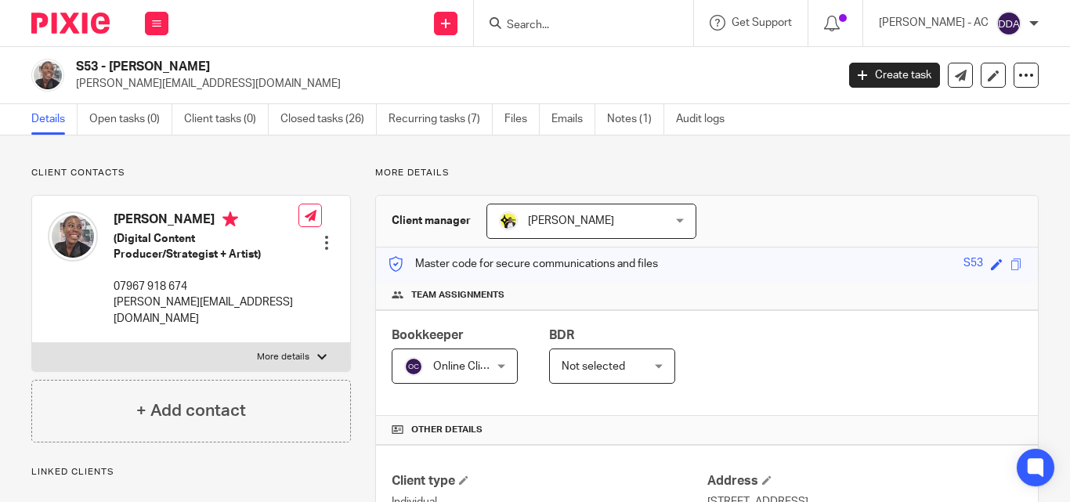
click at [492, 364] on div "Online Clients Online Clients" at bounding box center [455, 366] width 126 height 35
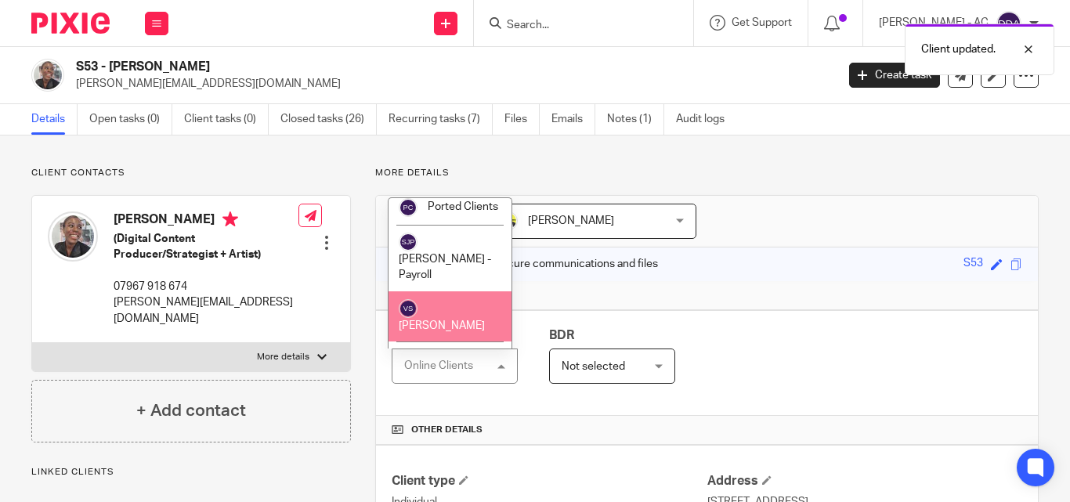
scroll to position [1065, 0]
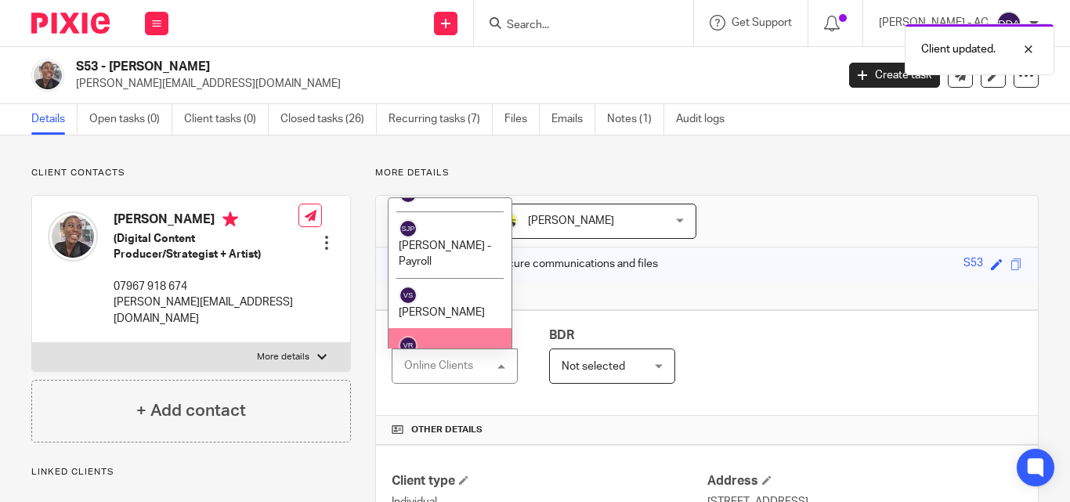
click at [454, 328] on li "[PERSON_NAME]" at bounding box center [450, 353] width 123 height 51
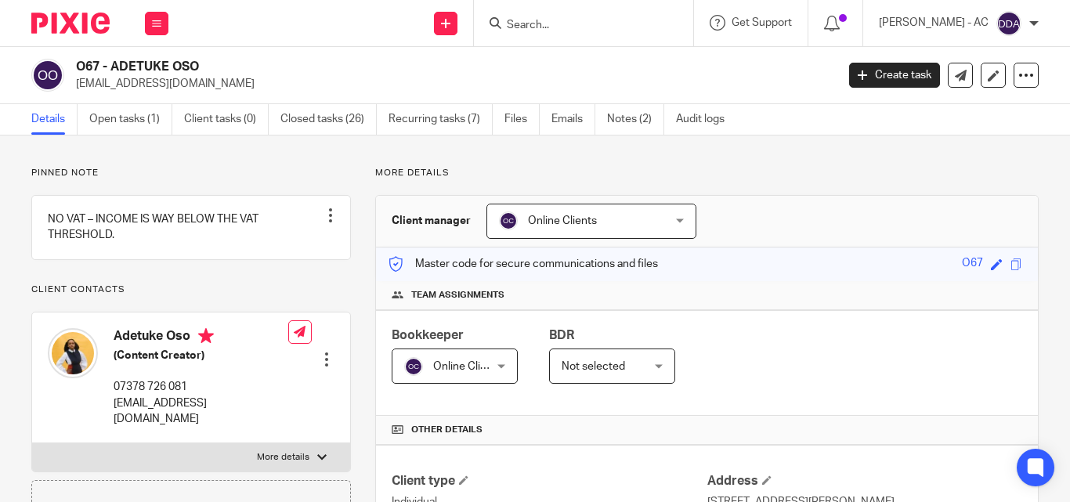
click at [661, 216] on div "Online Clients Online Clients" at bounding box center [591, 221] width 210 height 35
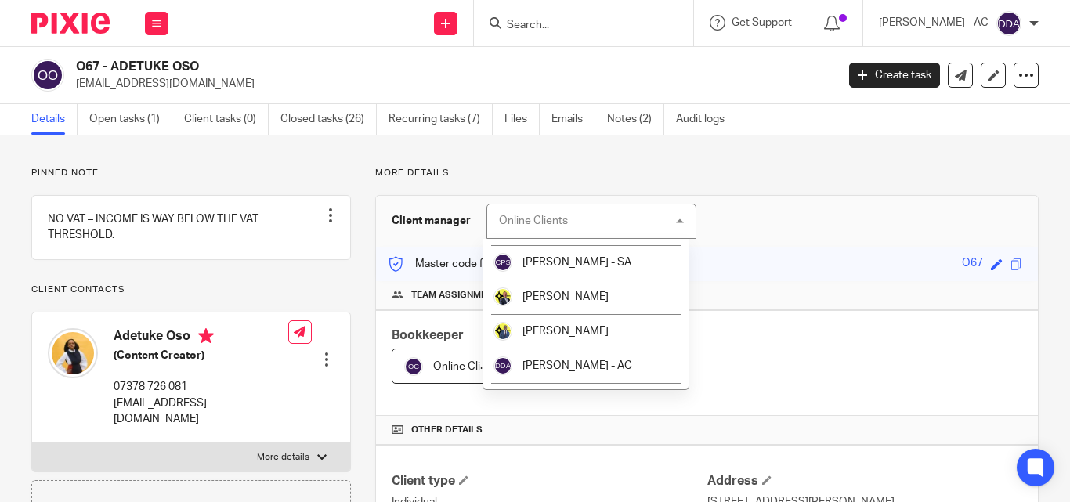
scroll to position [157, 0]
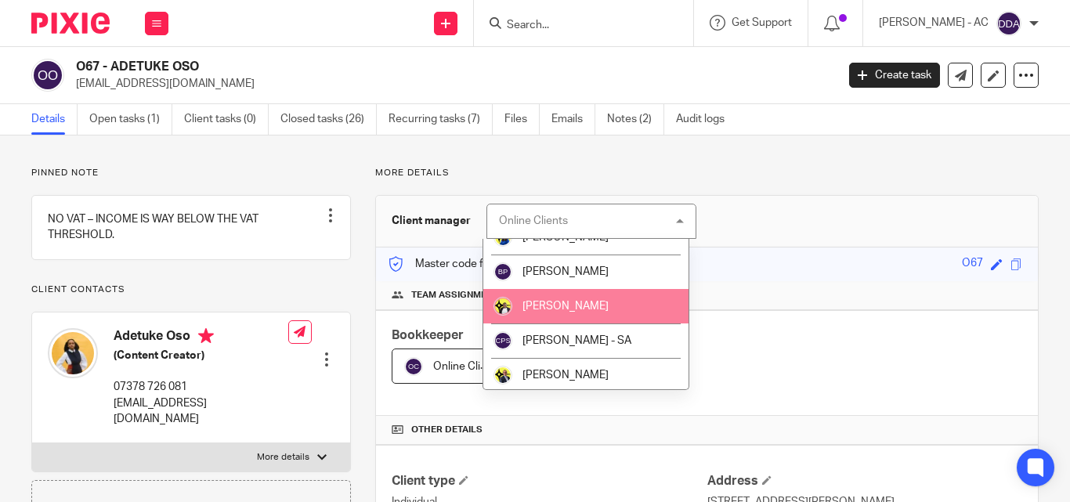
click at [587, 305] on span "[PERSON_NAME]" at bounding box center [565, 306] width 86 height 11
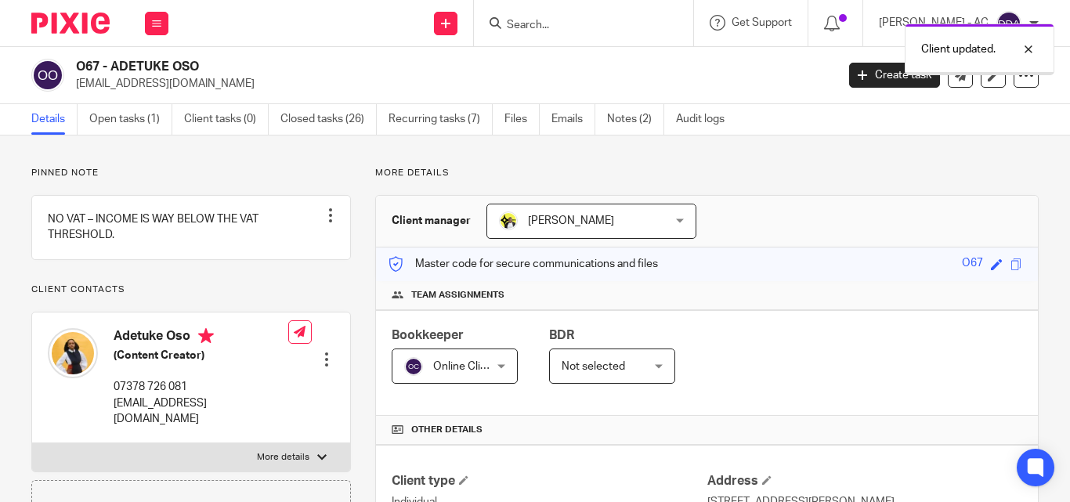
click at [490, 361] on div "Online Clients Online Clients" at bounding box center [455, 366] width 126 height 35
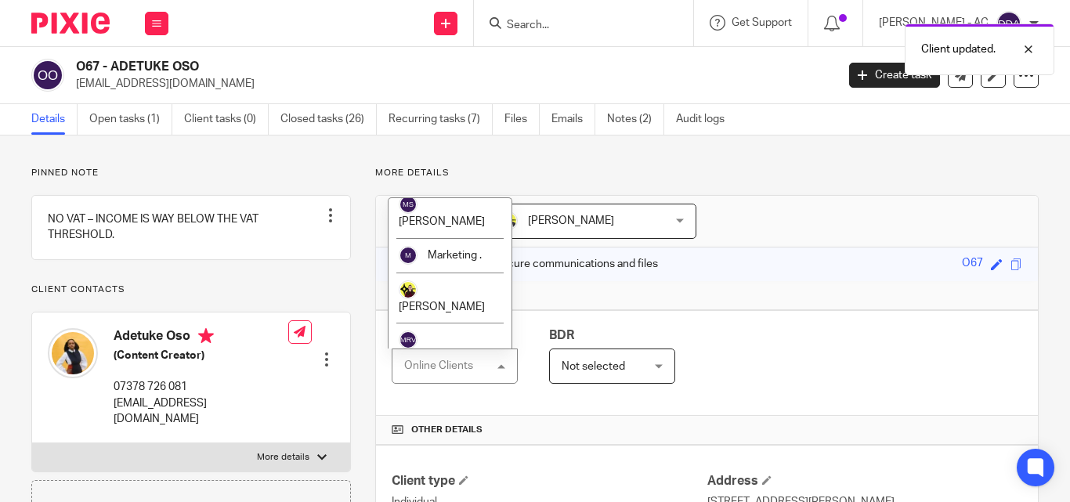
scroll to position [1065, 0]
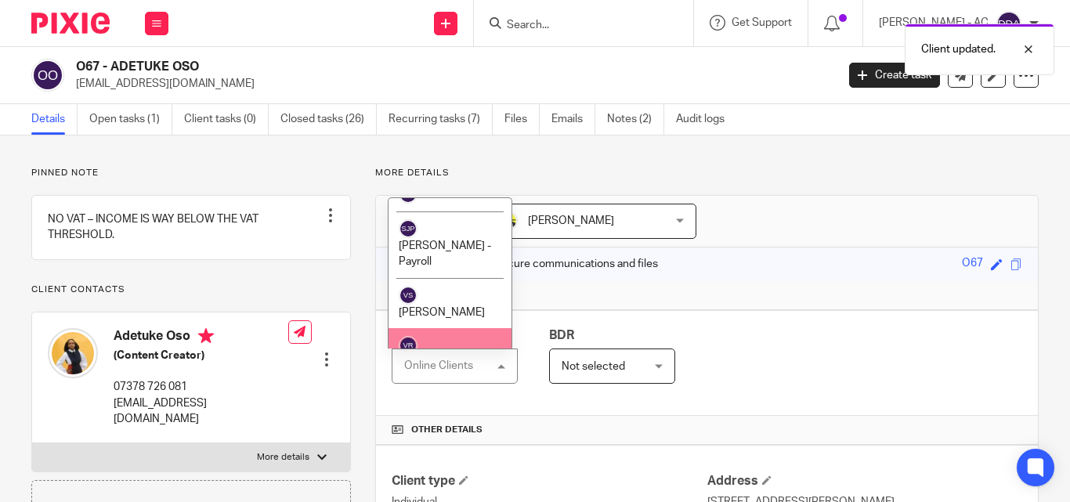
click at [479, 358] on span "[PERSON_NAME]" at bounding box center [442, 363] width 86 height 11
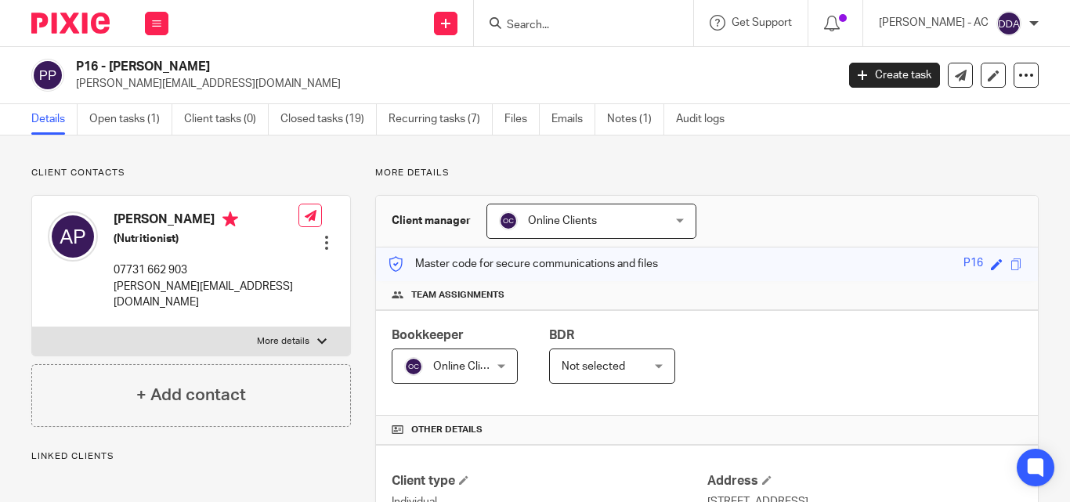
click at [677, 217] on div "Online Clients Online Clients" at bounding box center [591, 221] width 210 height 35
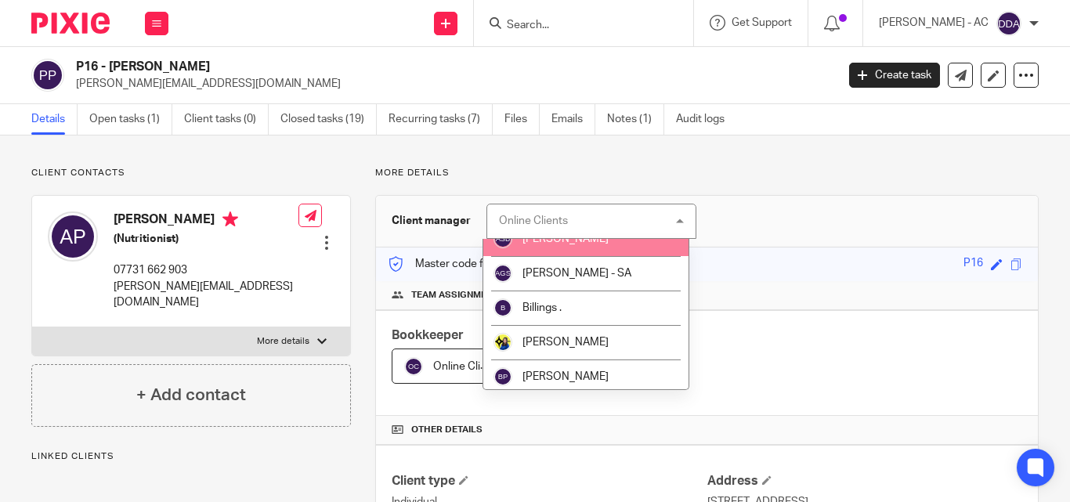
scroll to position [78, 0]
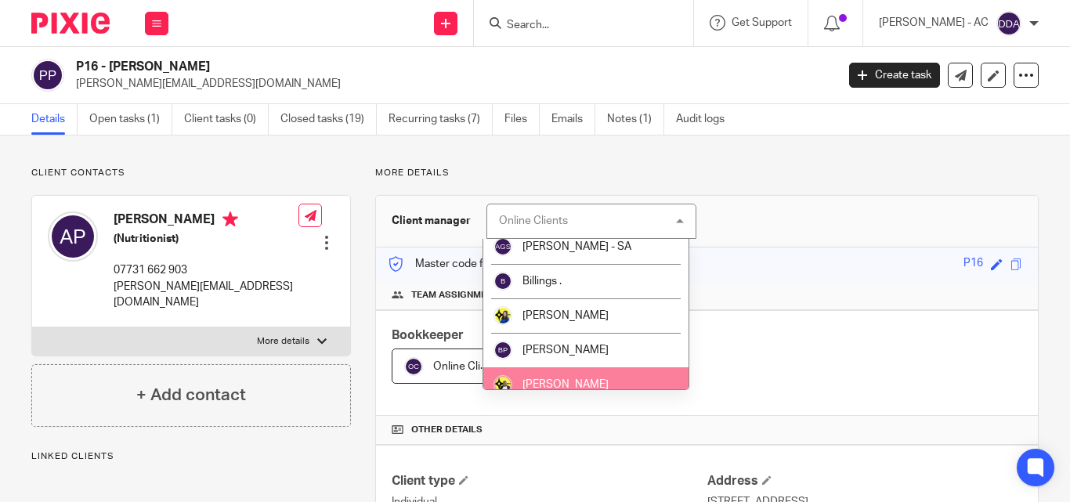
click at [564, 373] on li "[PERSON_NAME]" at bounding box center [586, 384] width 206 height 34
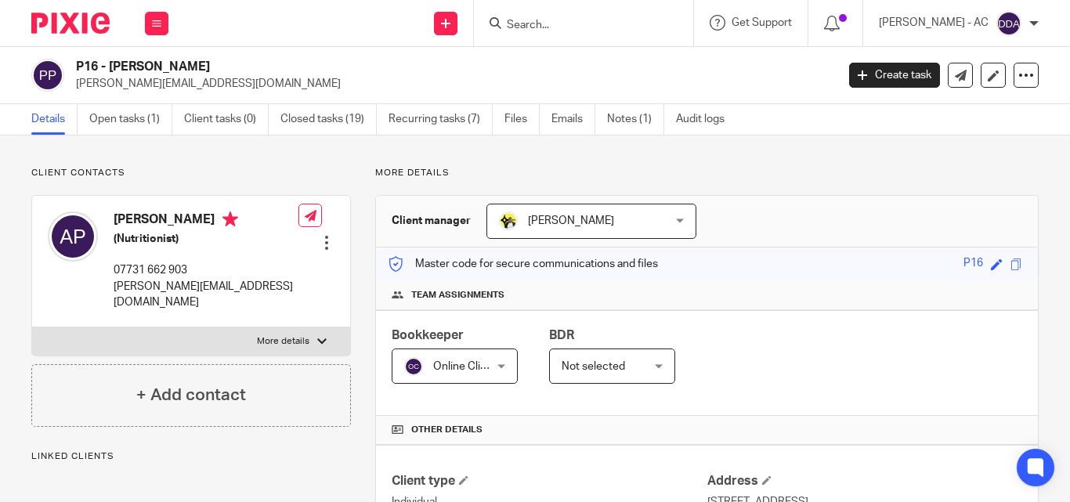
click at [497, 367] on div "Online Clients Online Clients" at bounding box center [455, 366] width 126 height 35
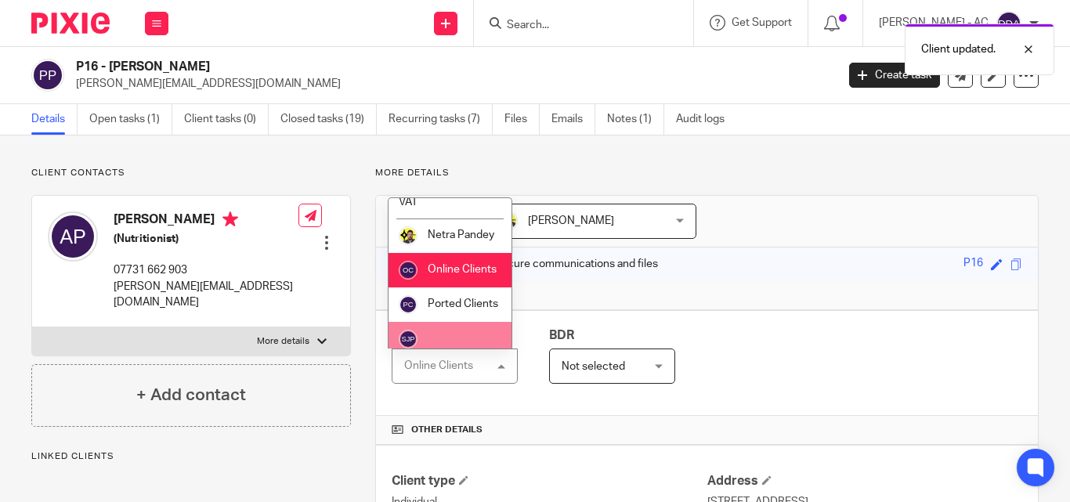
scroll to position [1065, 0]
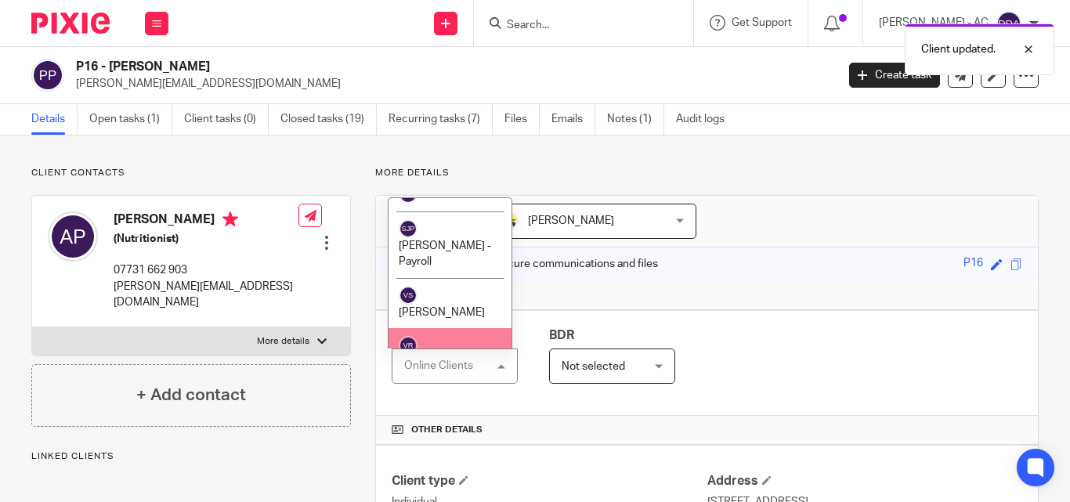
click at [457, 358] on span "[PERSON_NAME]" at bounding box center [442, 363] width 86 height 11
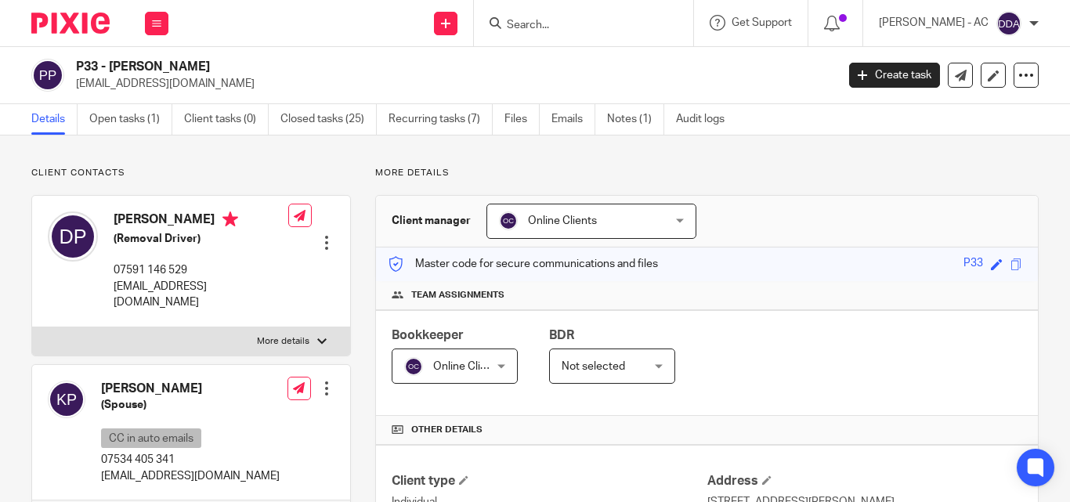
click at [678, 225] on div "Online Clients Online Clients" at bounding box center [591, 221] width 210 height 35
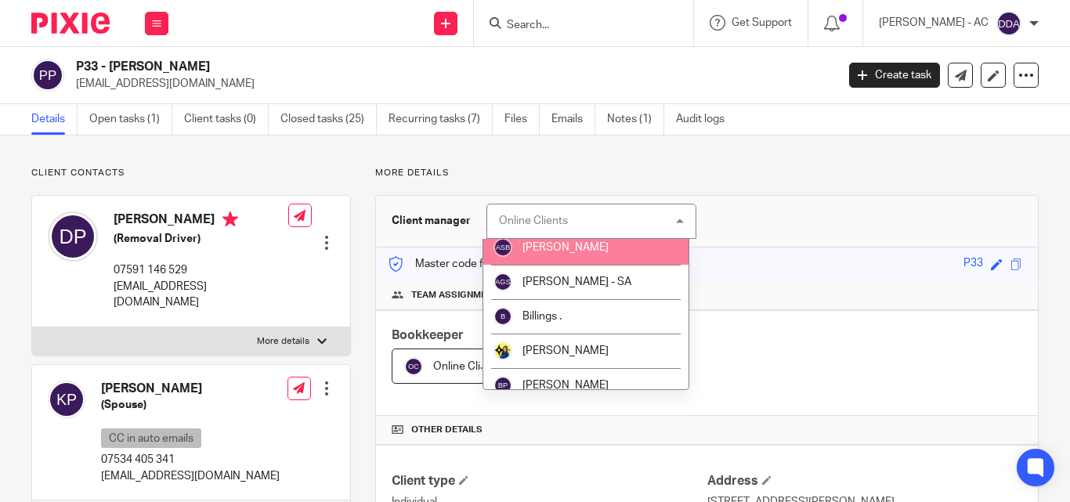
scroll to position [78, 0]
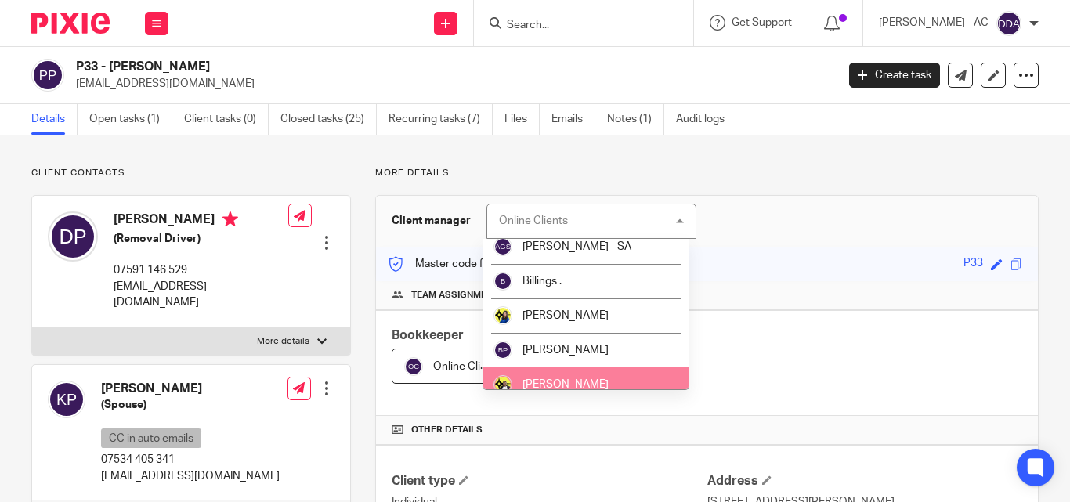
click at [581, 377] on li "[PERSON_NAME]" at bounding box center [586, 384] width 206 height 34
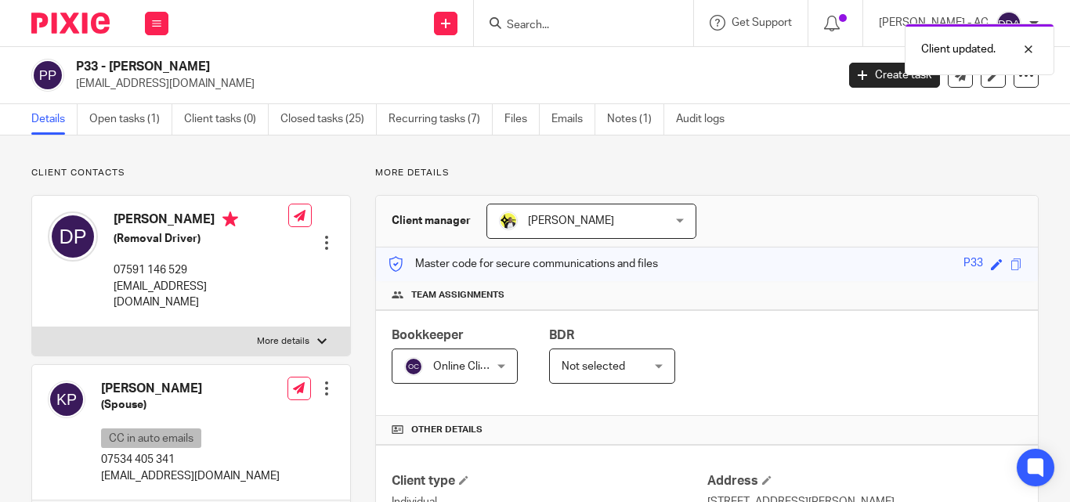
click at [494, 364] on div "Online Clients Online Clients" at bounding box center [455, 366] width 126 height 35
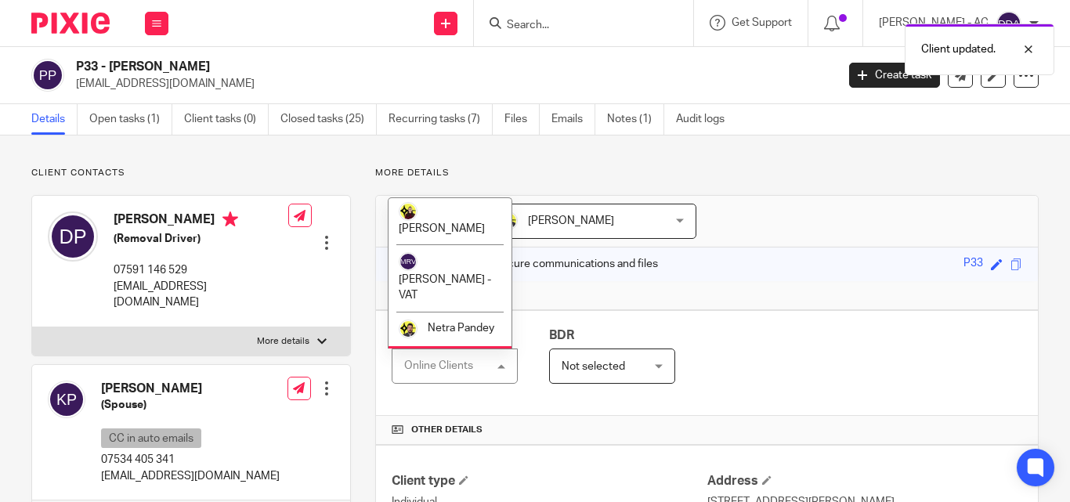
scroll to position [1065, 0]
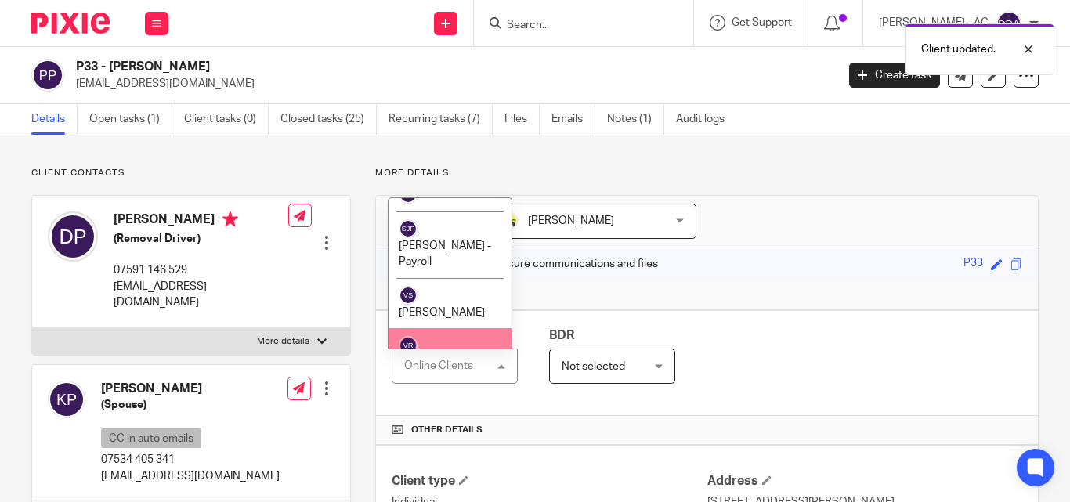
click at [439, 358] on span "[PERSON_NAME]" at bounding box center [442, 363] width 86 height 11
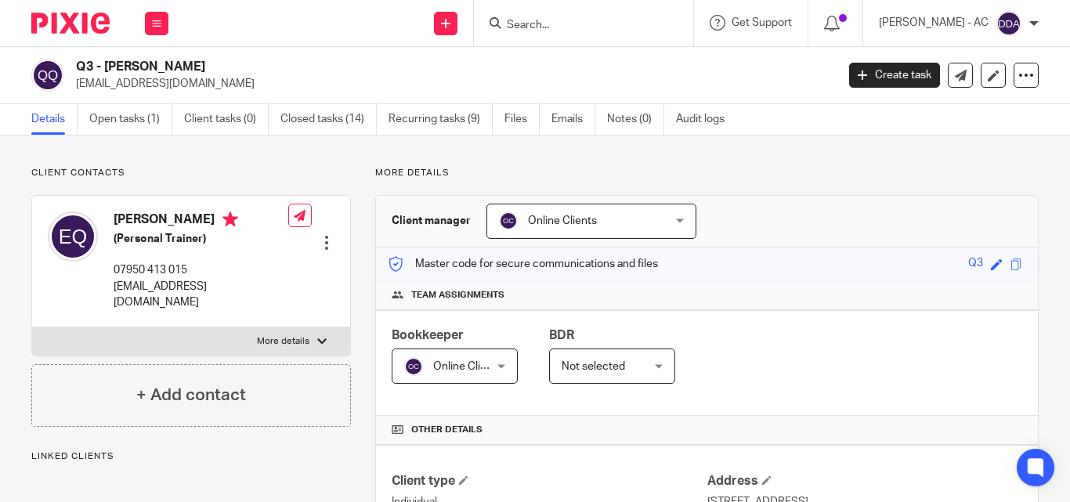
click at [663, 222] on div "Online Clients Online Clients" at bounding box center [591, 221] width 210 height 35
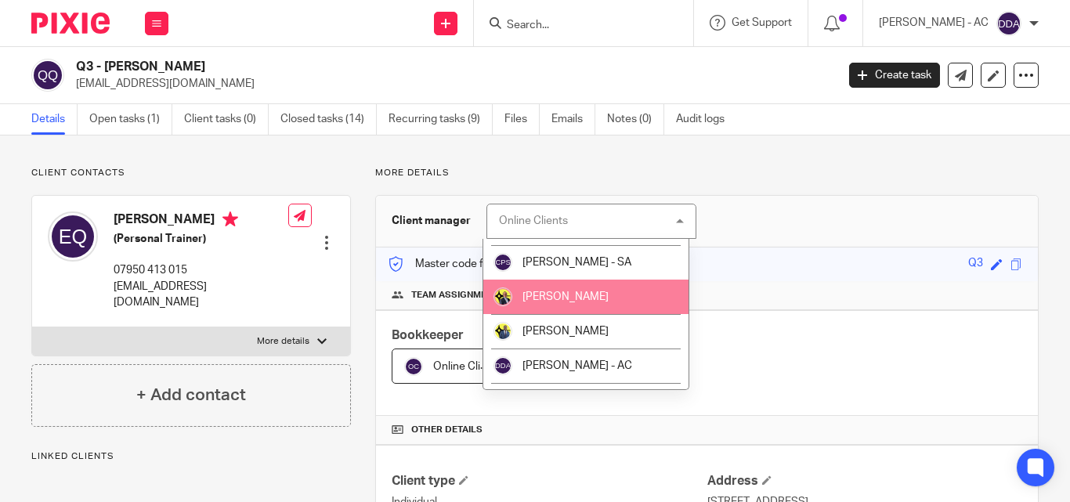
scroll to position [157, 0]
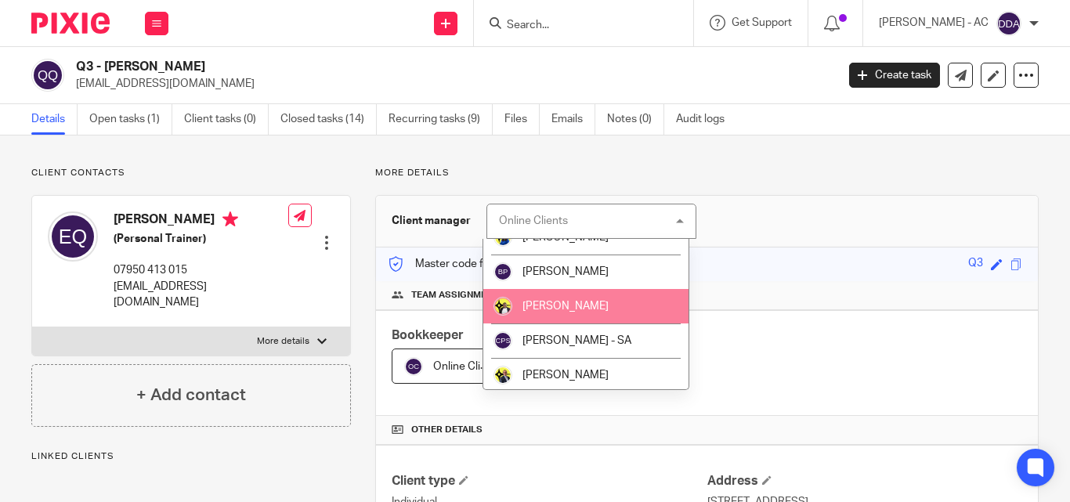
click at [566, 296] on li "[PERSON_NAME]" at bounding box center [586, 306] width 206 height 34
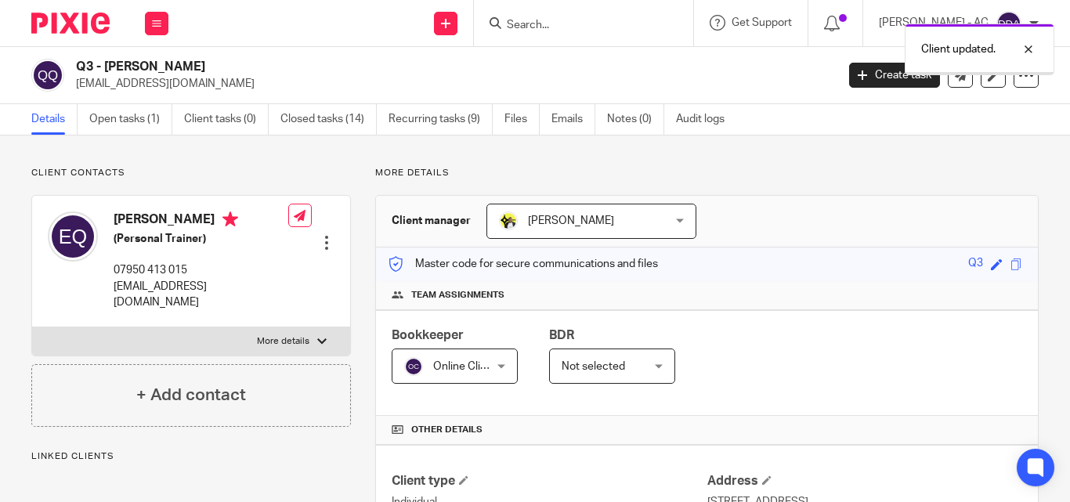
click at [489, 365] on span "Online Clients" at bounding box center [467, 366] width 69 height 11
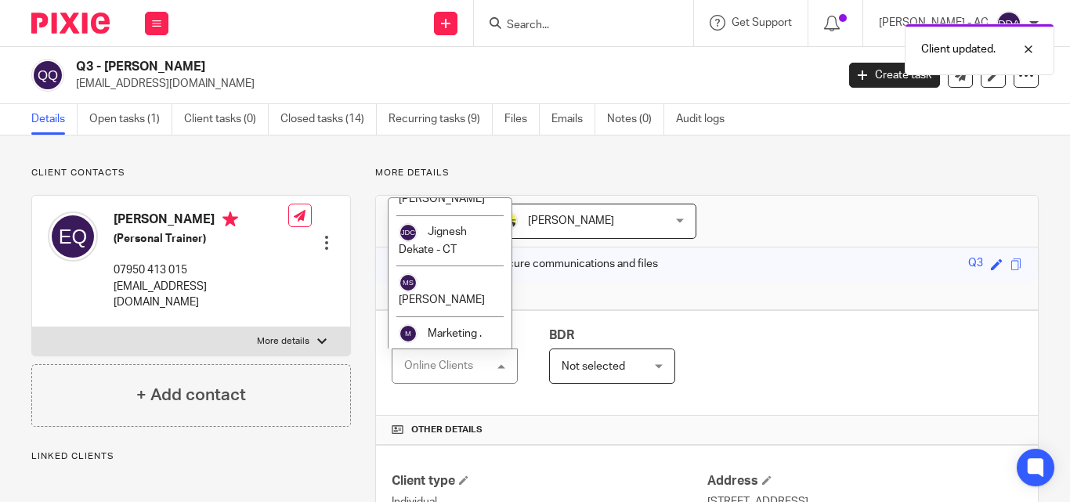
scroll to position [1065, 0]
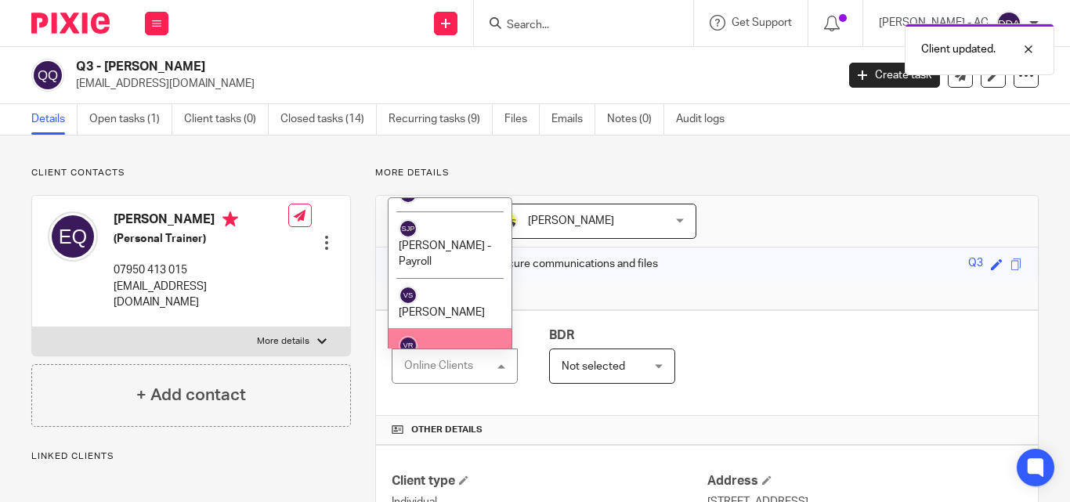
click at [451, 328] on li "[PERSON_NAME]" at bounding box center [450, 353] width 123 height 51
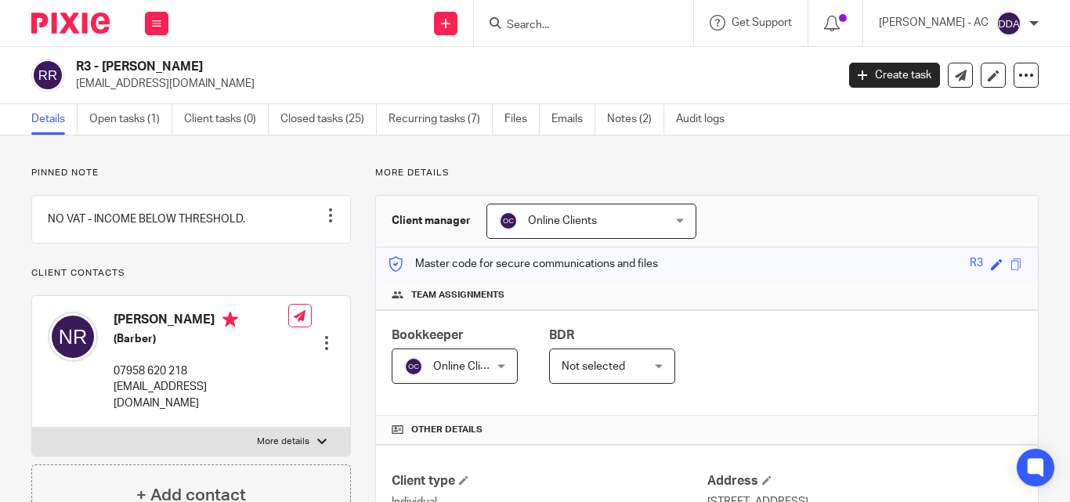
click at [678, 215] on div "Online Clients Online Clients" at bounding box center [591, 221] width 210 height 35
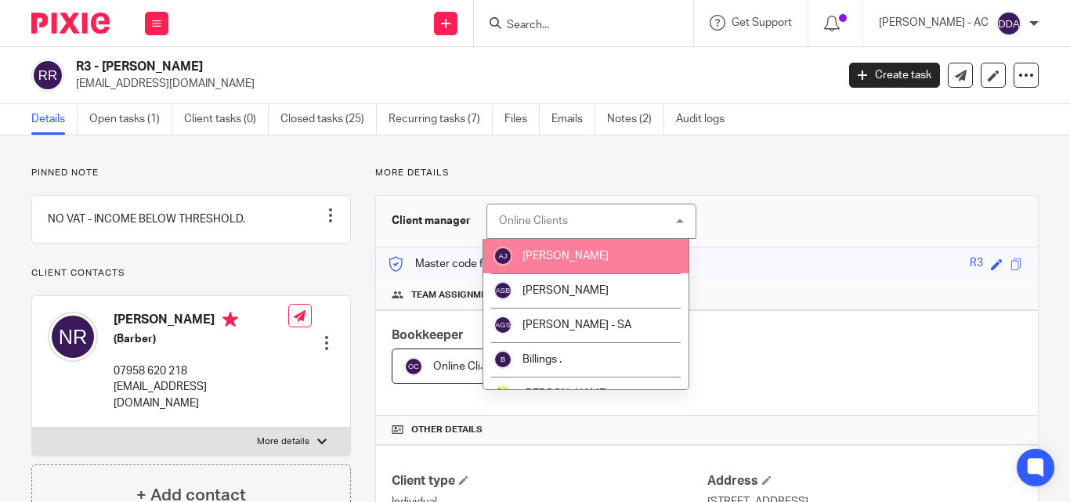
scroll to position [78, 0]
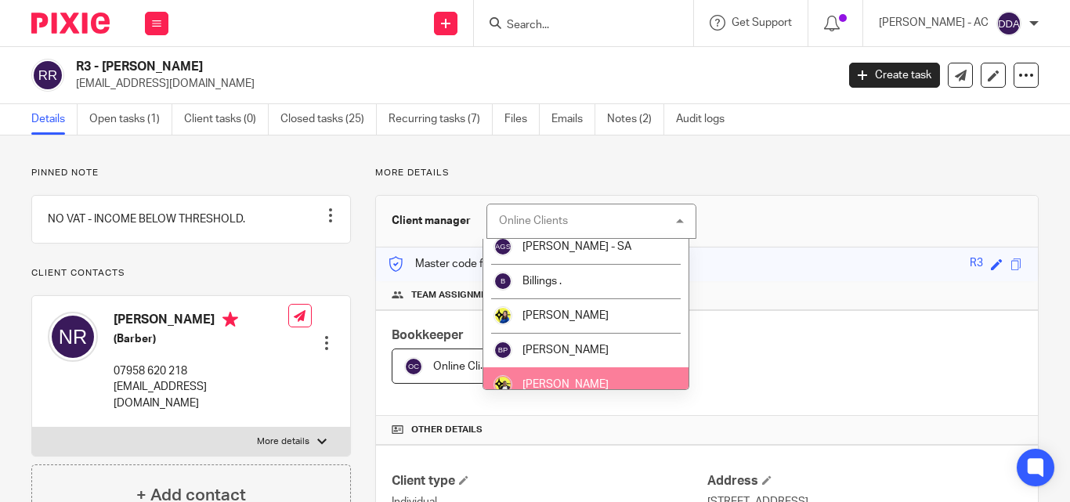
click at [584, 373] on li "[PERSON_NAME]" at bounding box center [586, 384] width 206 height 34
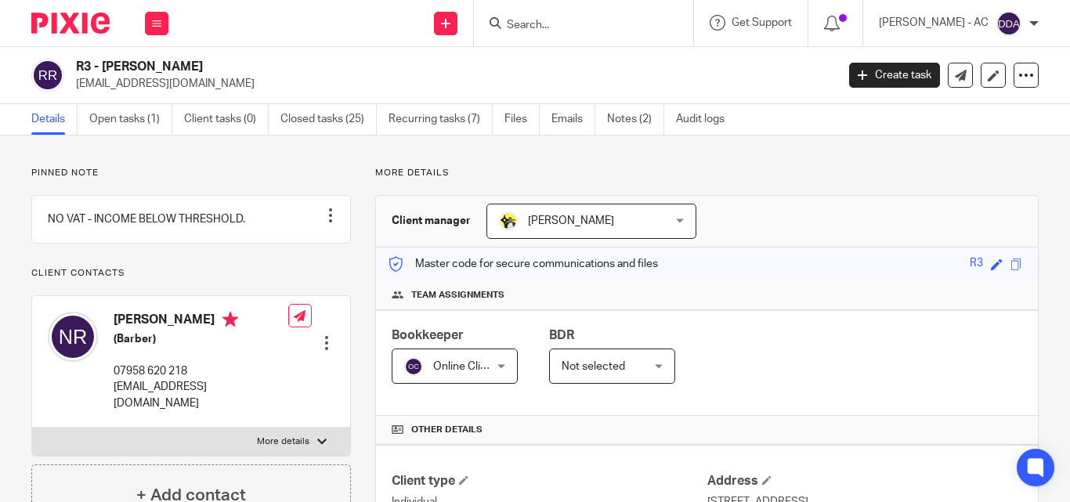
click at [497, 364] on div "Online Clients Online Clients" at bounding box center [455, 366] width 126 height 35
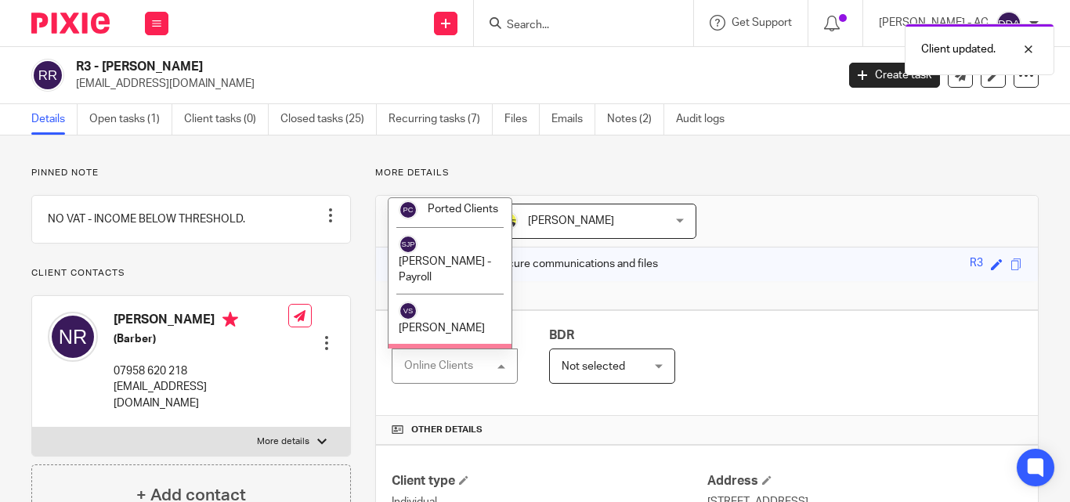
scroll to position [1065, 0]
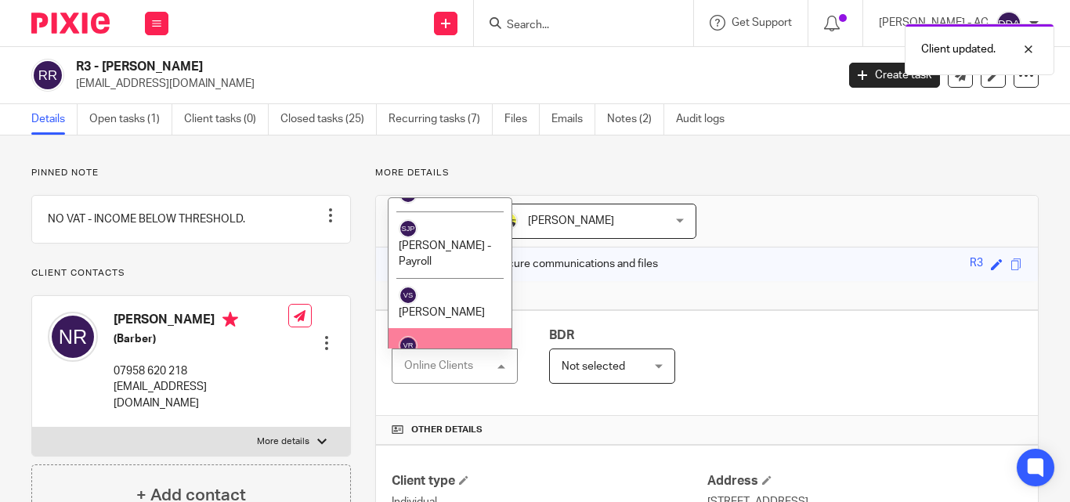
click at [459, 358] on span "[PERSON_NAME]" at bounding box center [442, 363] width 86 height 11
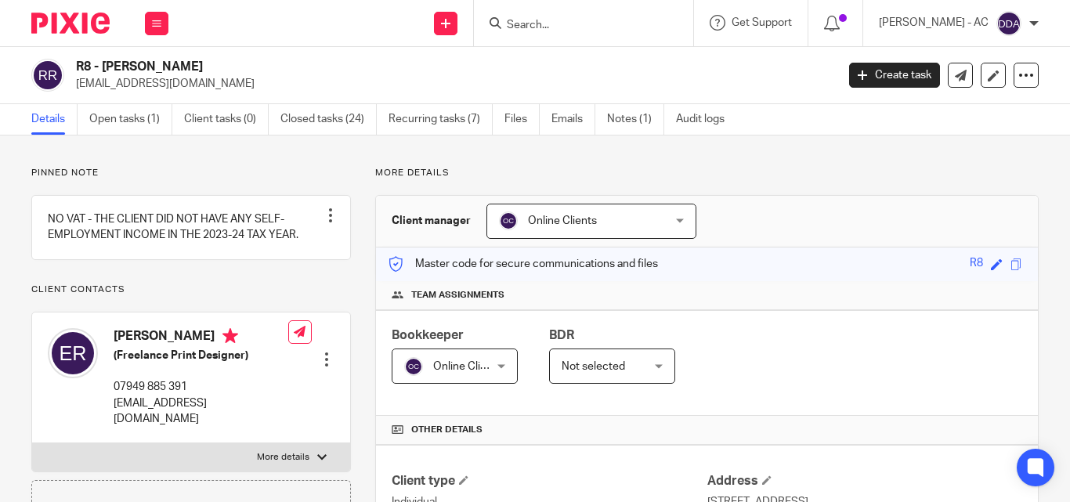
click at [679, 229] on div "Online Clients Online Clients" at bounding box center [591, 221] width 210 height 35
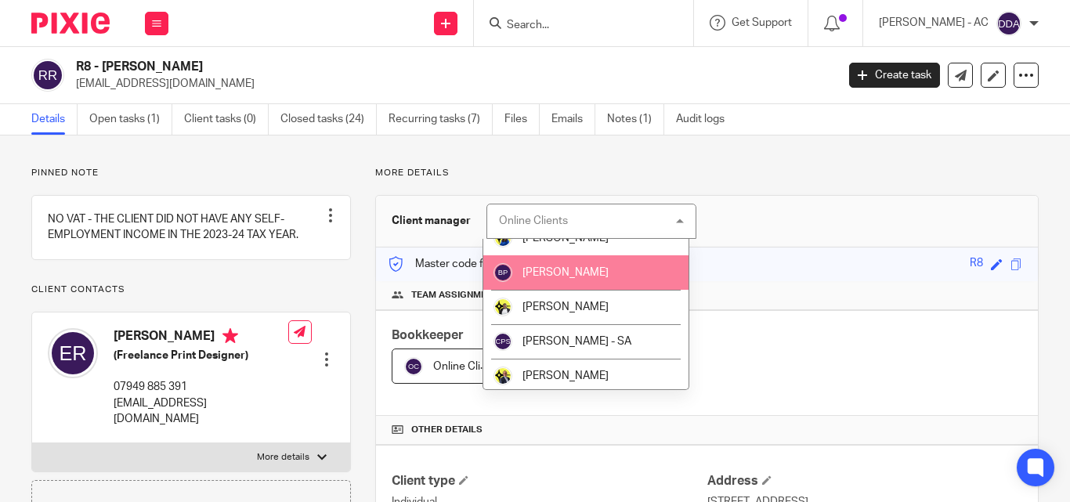
scroll to position [157, 0]
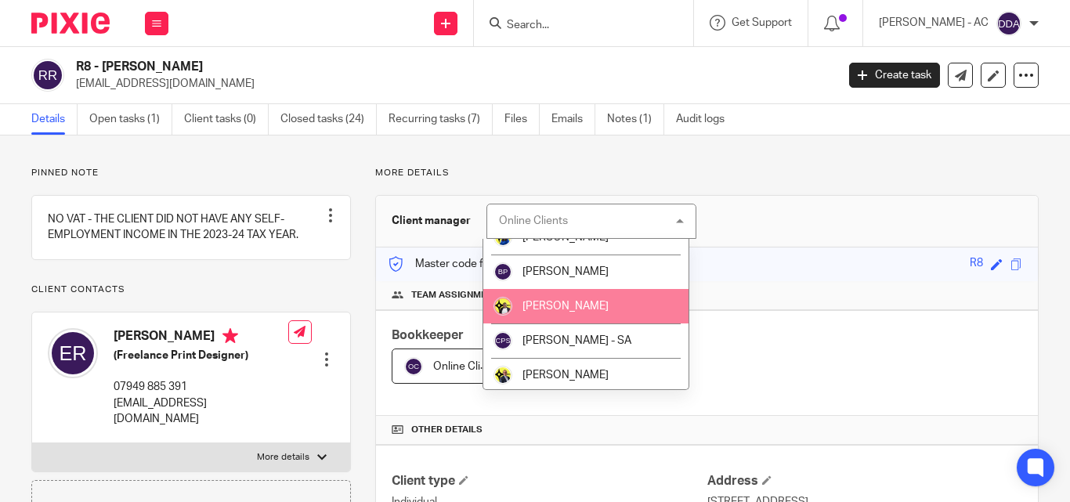
click at [571, 312] on li "[PERSON_NAME]" at bounding box center [586, 306] width 206 height 34
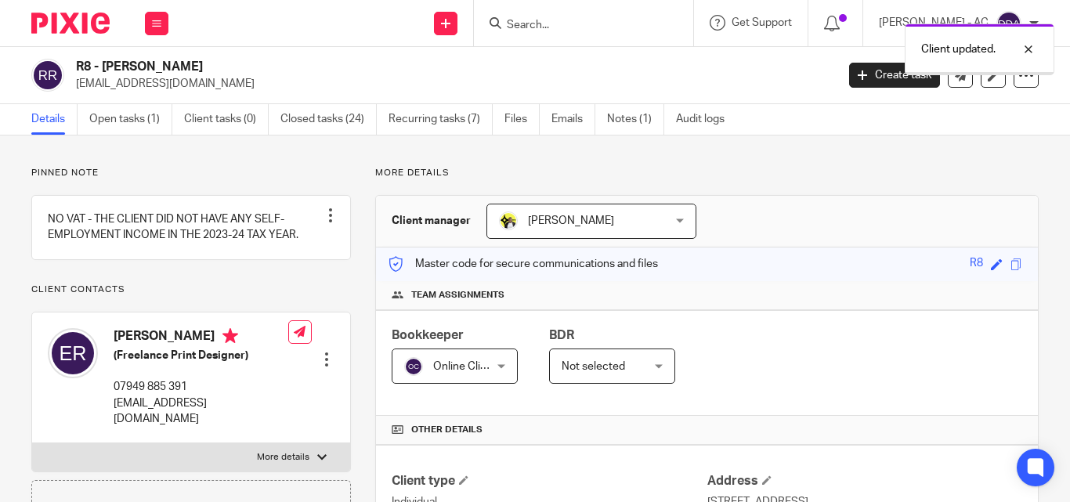
click at [501, 361] on div "Online Clients Online Clients" at bounding box center [455, 366] width 126 height 35
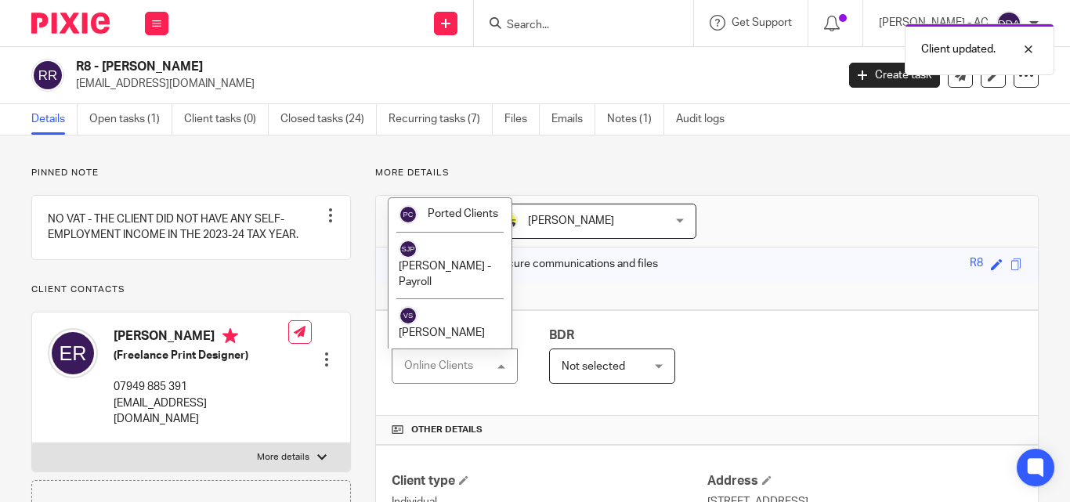
scroll to position [1065, 0]
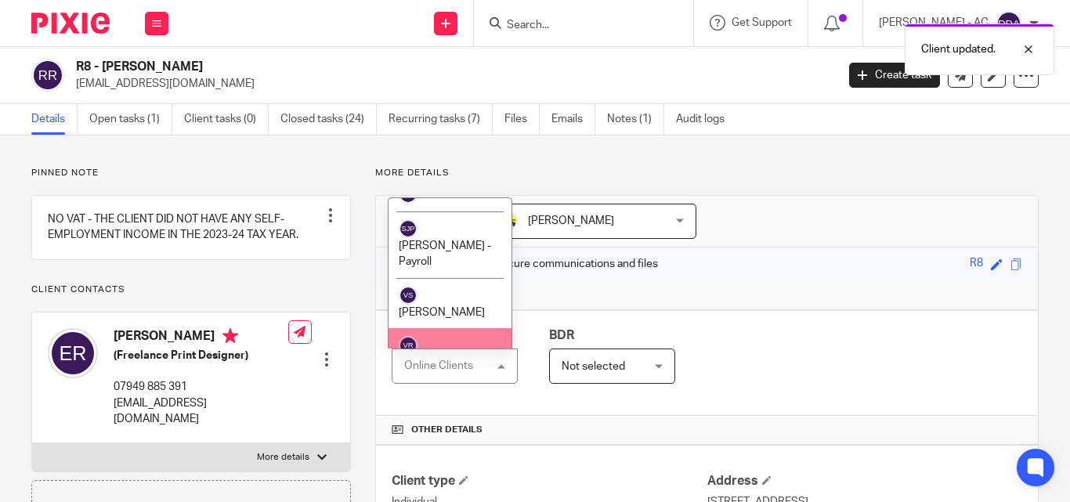
click at [421, 328] on li "[PERSON_NAME]" at bounding box center [450, 353] width 123 height 51
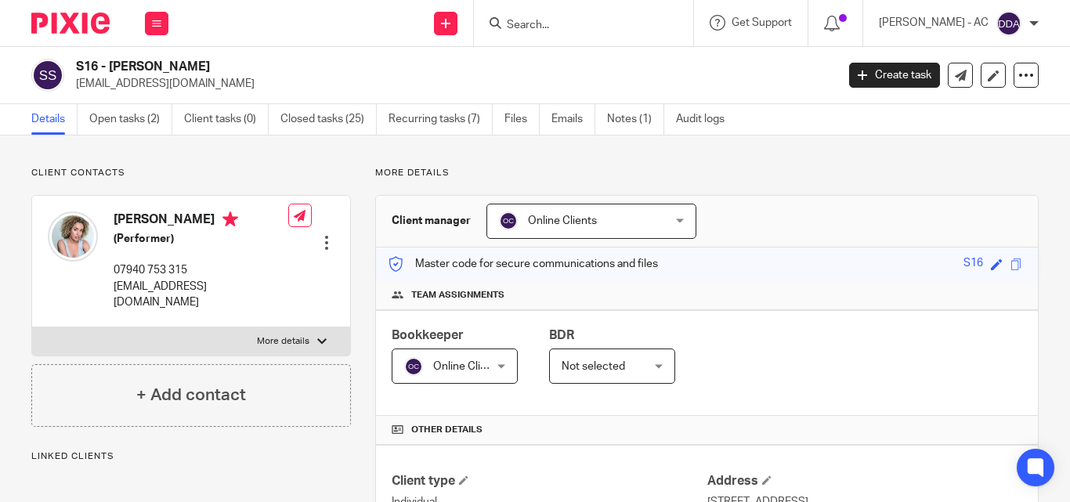
click at [678, 219] on div "Online Clients Online Clients" at bounding box center [591, 221] width 210 height 35
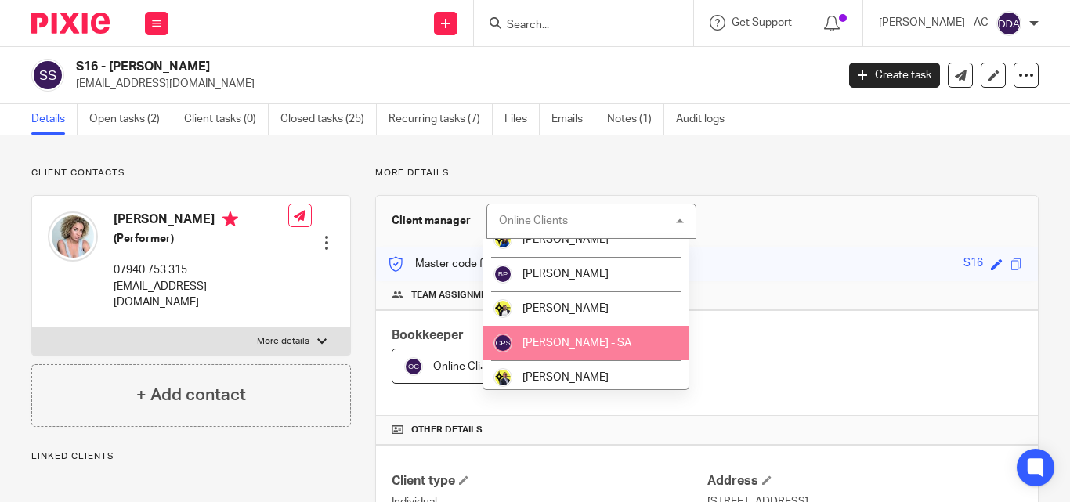
scroll to position [157, 0]
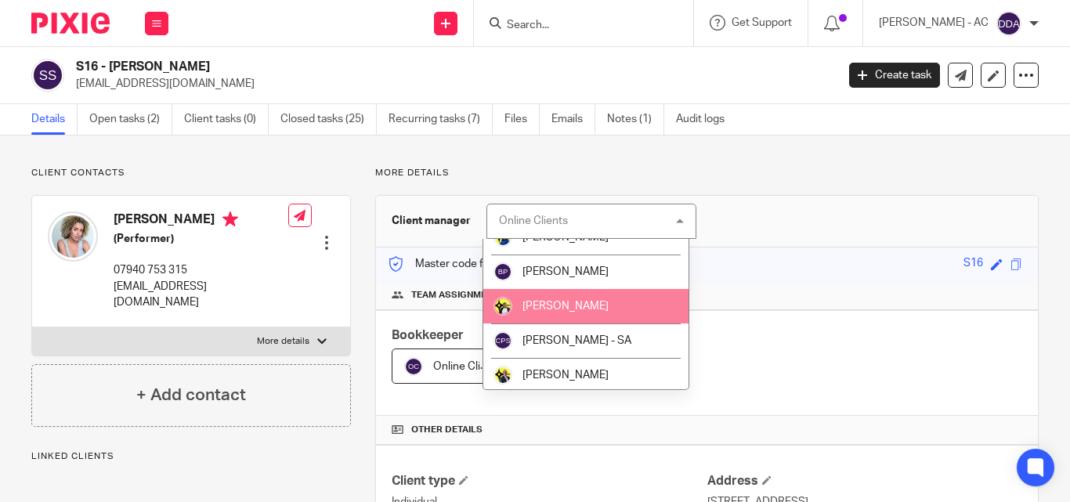
click at [609, 307] on span "[PERSON_NAME]" at bounding box center [565, 306] width 86 height 11
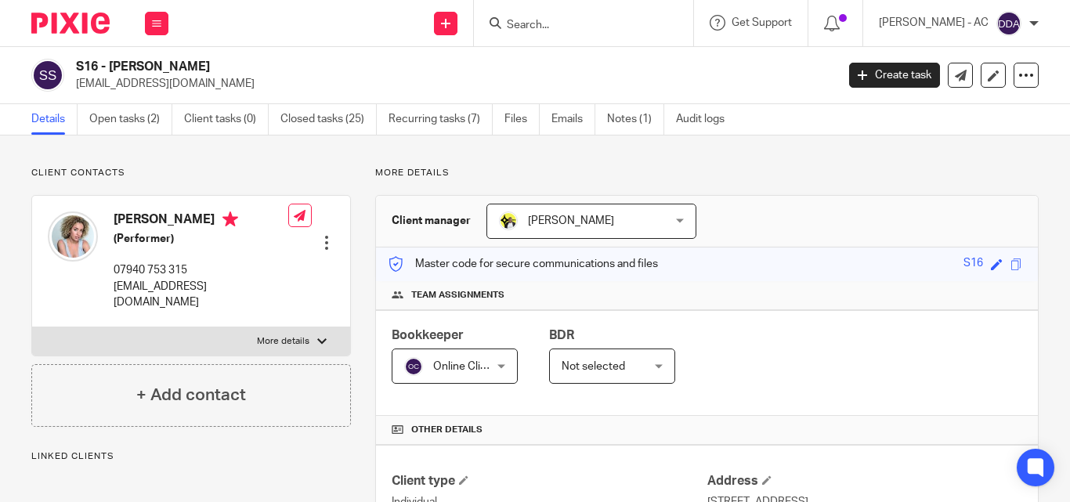
click at [497, 371] on div "Online Clients Online Clients" at bounding box center [455, 366] width 126 height 35
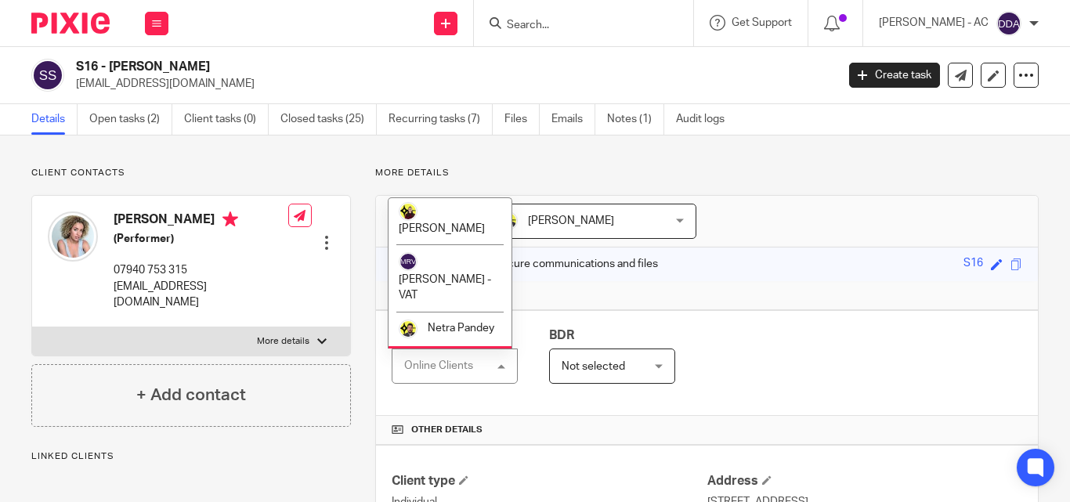
scroll to position [1065, 0]
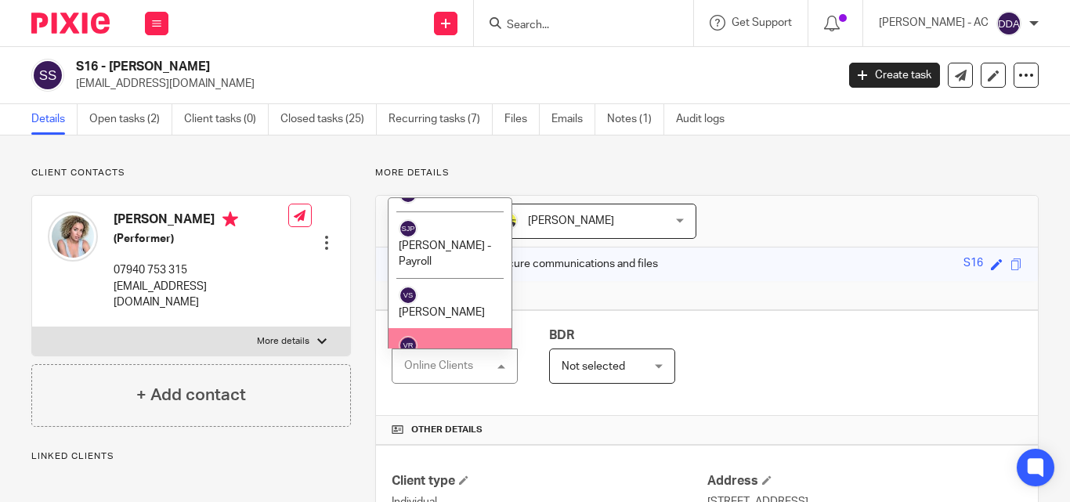
click at [449, 358] on span "[PERSON_NAME]" at bounding box center [442, 363] width 86 height 11
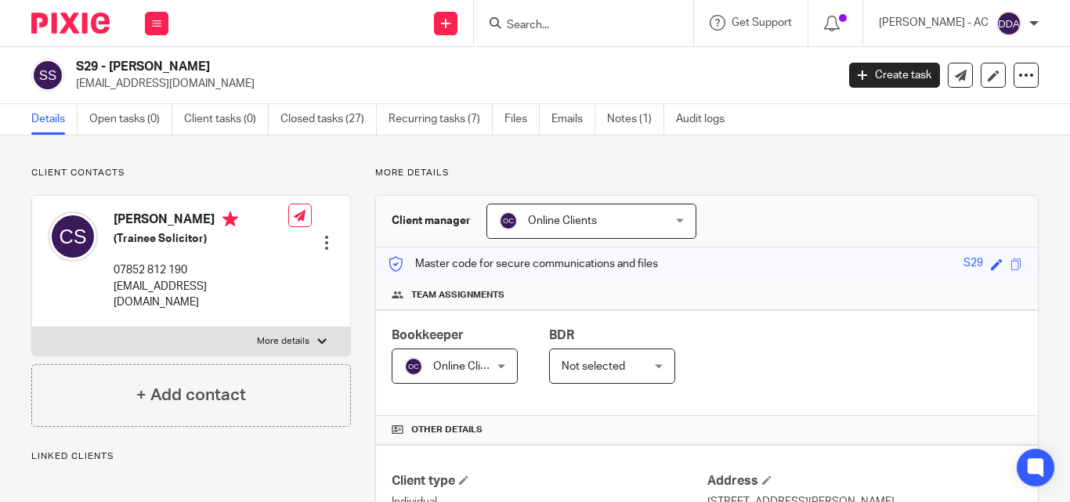
click at [674, 204] on div "Online Clients Online Clients" at bounding box center [591, 221] width 210 height 35
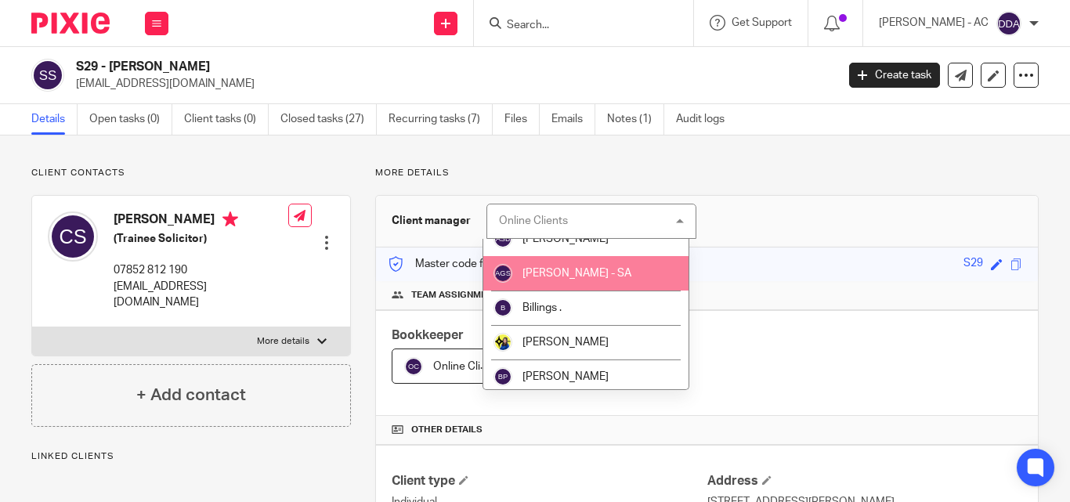
scroll to position [78, 0]
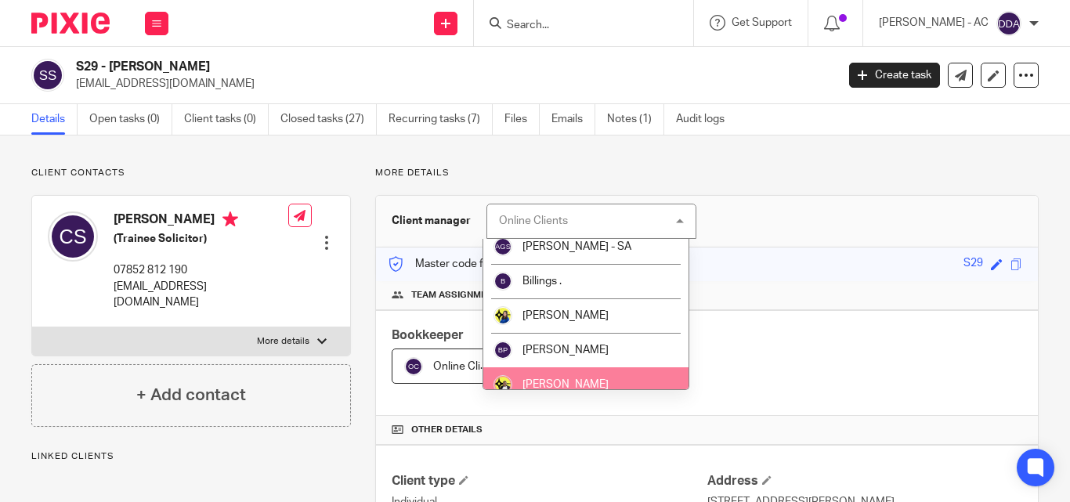
click at [555, 375] on li "[PERSON_NAME]" at bounding box center [586, 384] width 206 height 34
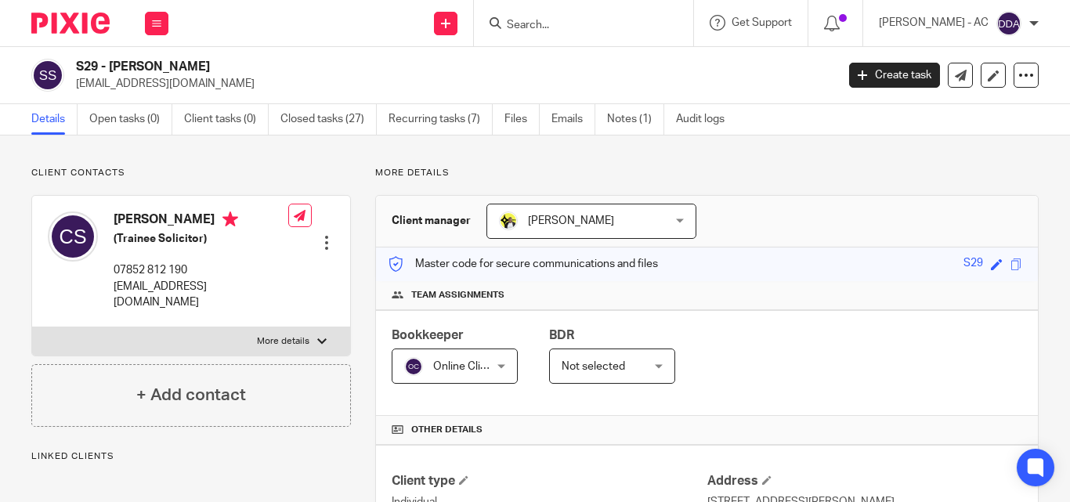
click at [493, 367] on div "Online Clients Online Clients" at bounding box center [455, 366] width 126 height 35
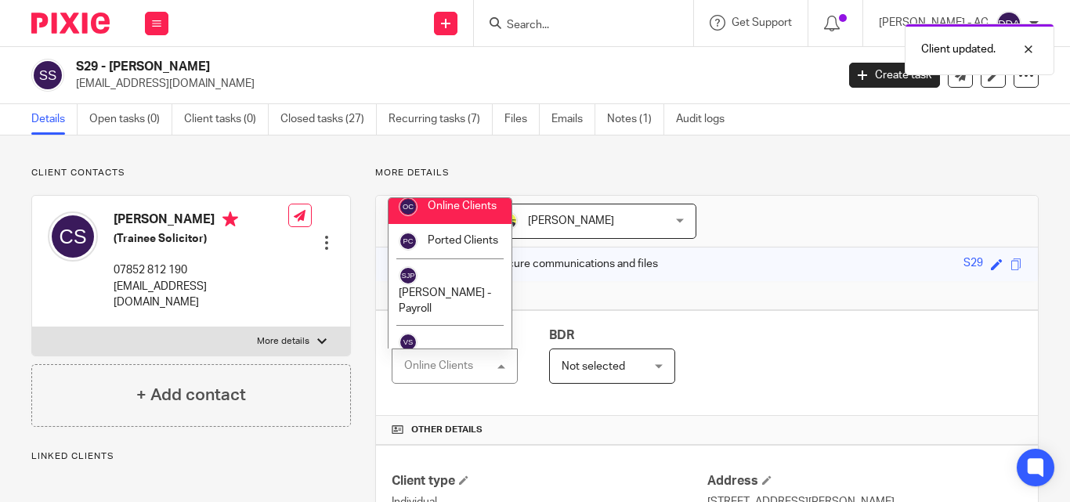
scroll to position [1065, 0]
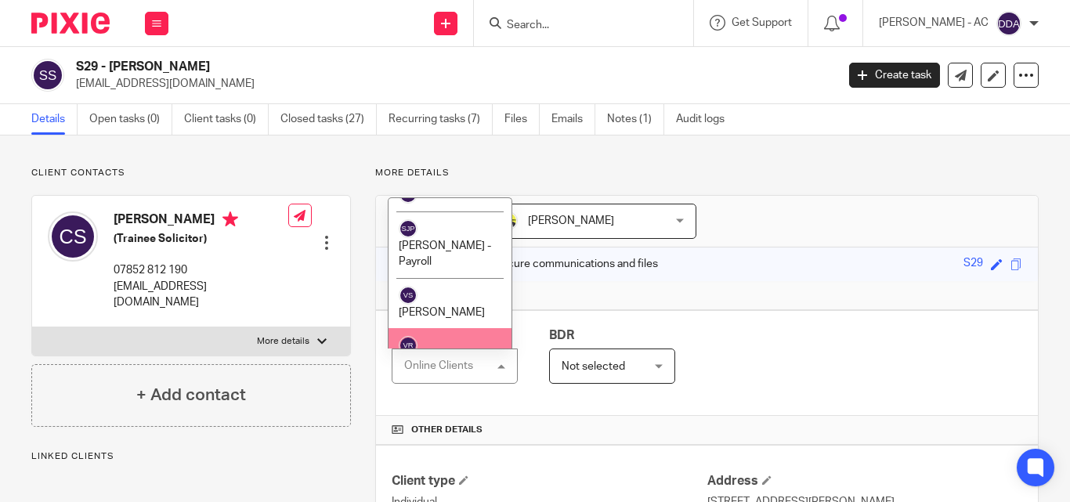
click at [474, 358] on span "[PERSON_NAME]" at bounding box center [442, 363] width 86 height 11
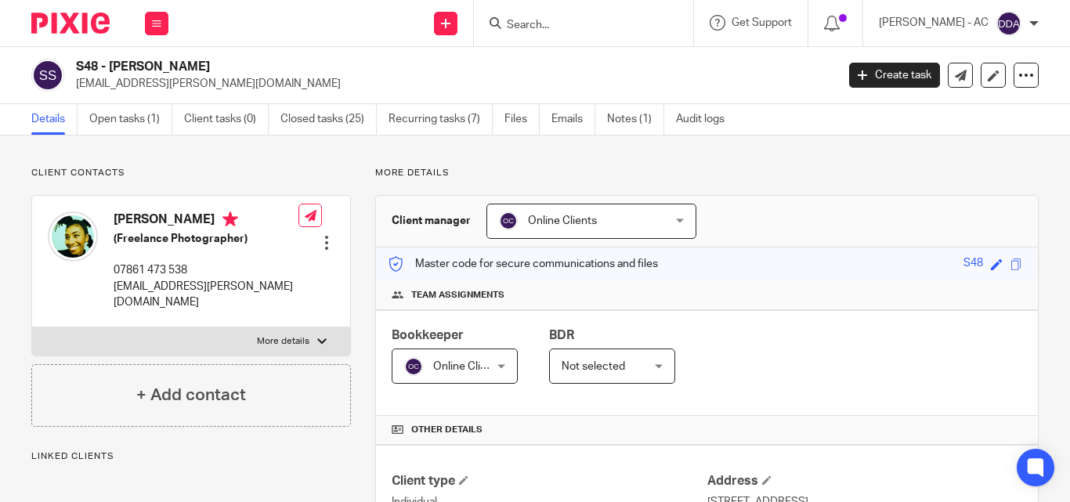
click at [670, 222] on div "Online Clients Online Clients" at bounding box center [591, 221] width 210 height 35
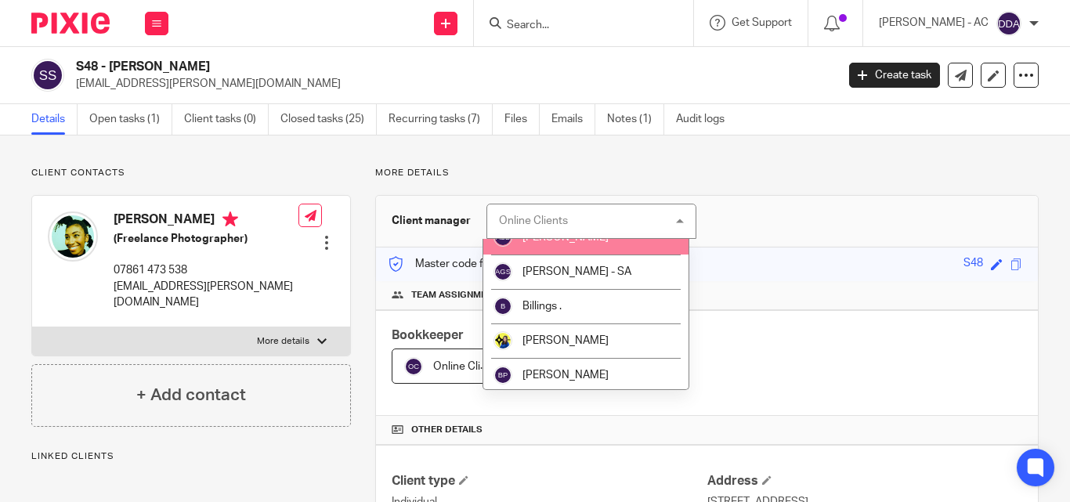
scroll to position [78, 0]
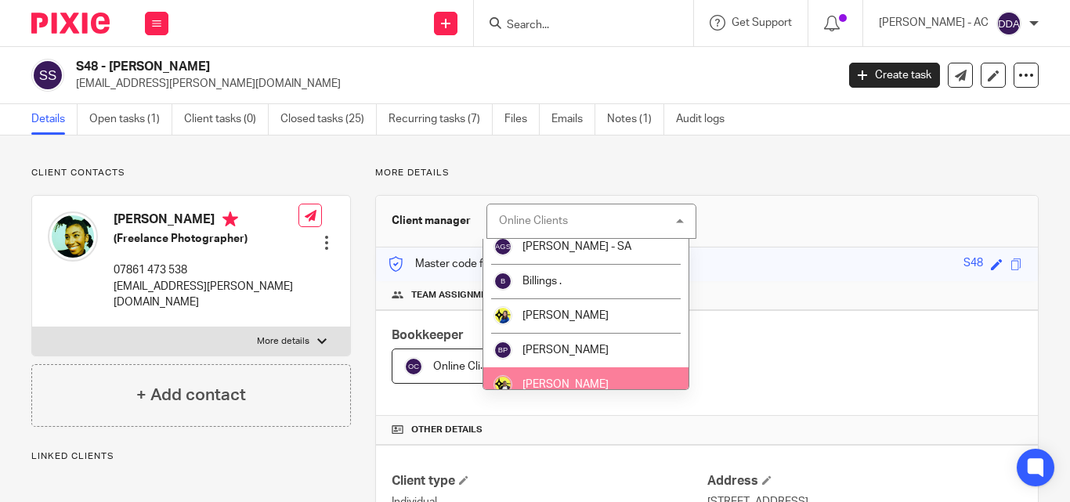
click at [594, 378] on li "[PERSON_NAME]" at bounding box center [586, 384] width 206 height 34
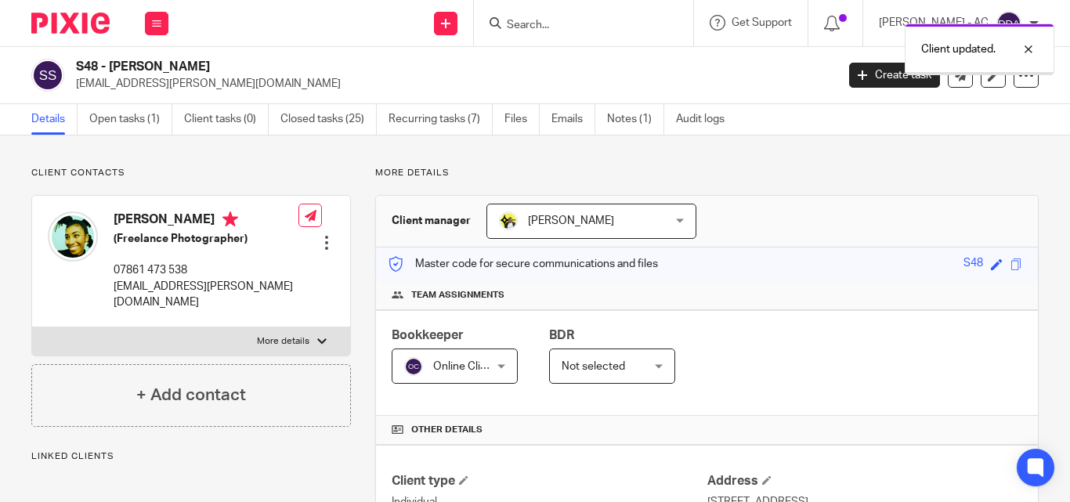
click at [496, 369] on div "Online Clients Online Clients" at bounding box center [455, 366] width 126 height 35
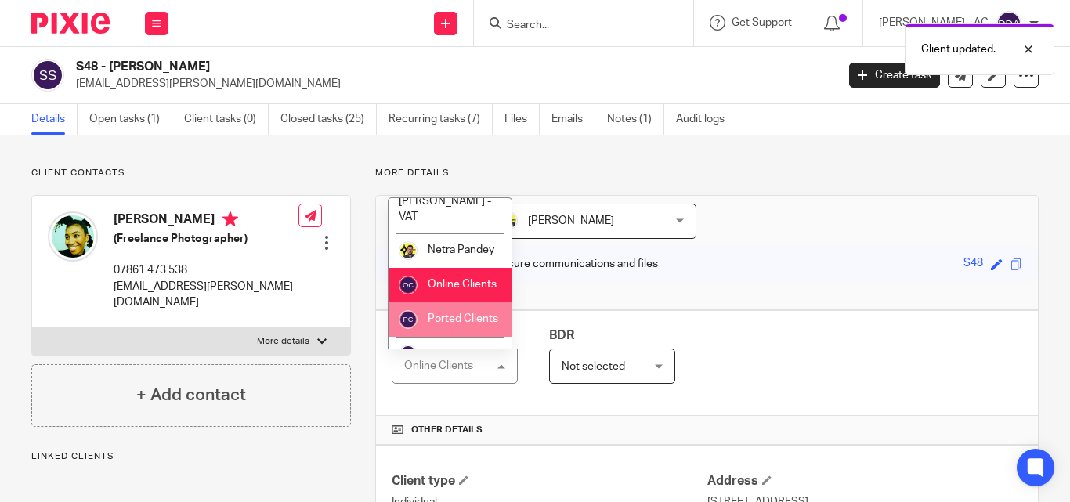
scroll to position [1065, 0]
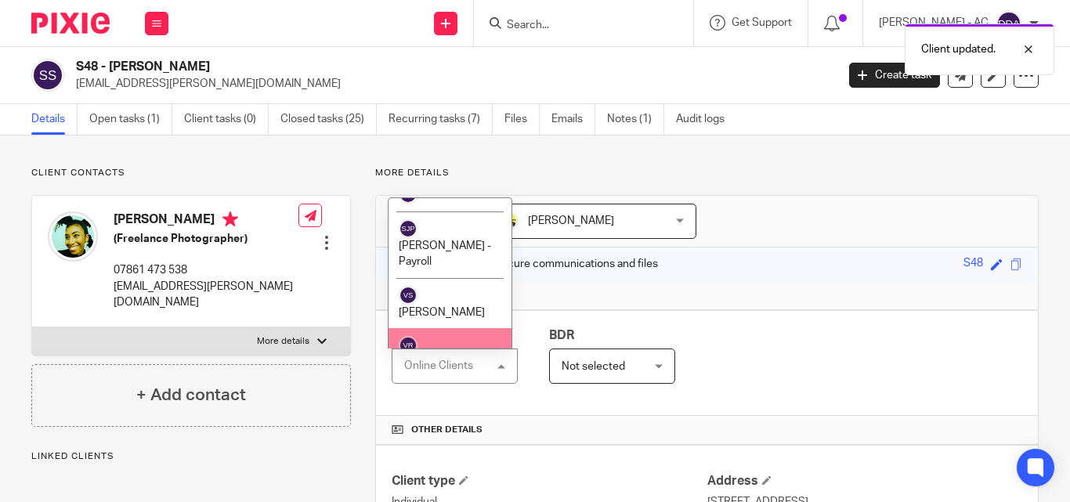
click at [458, 328] on li "[PERSON_NAME]" at bounding box center [450, 353] width 123 height 51
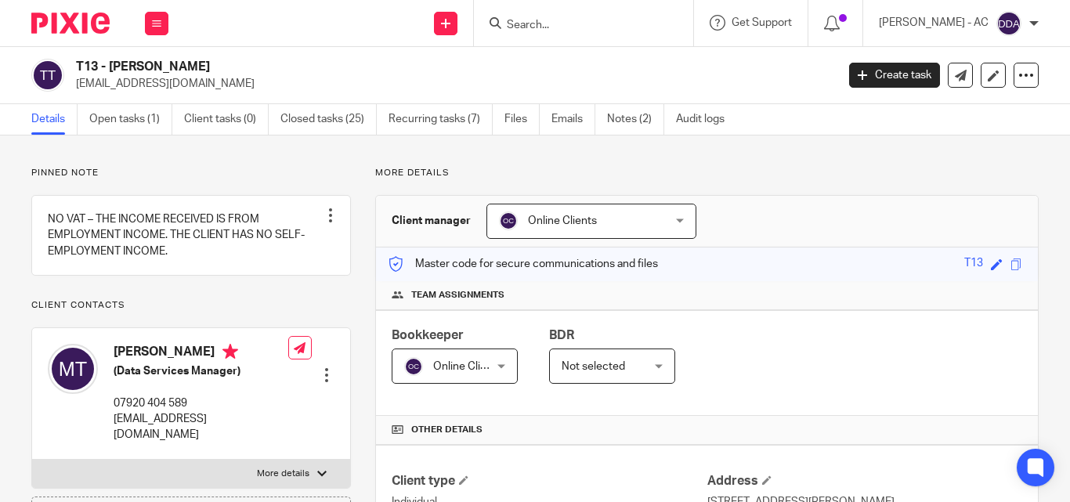
drag, startPoint x: 0, startPoint y: 0, endPoint x: 667, endPoint y: 225, distance: 704.2
click at [667, 224] on div "Online Clients Online Clients" at bounding box center [591, 221] width 210 height 35
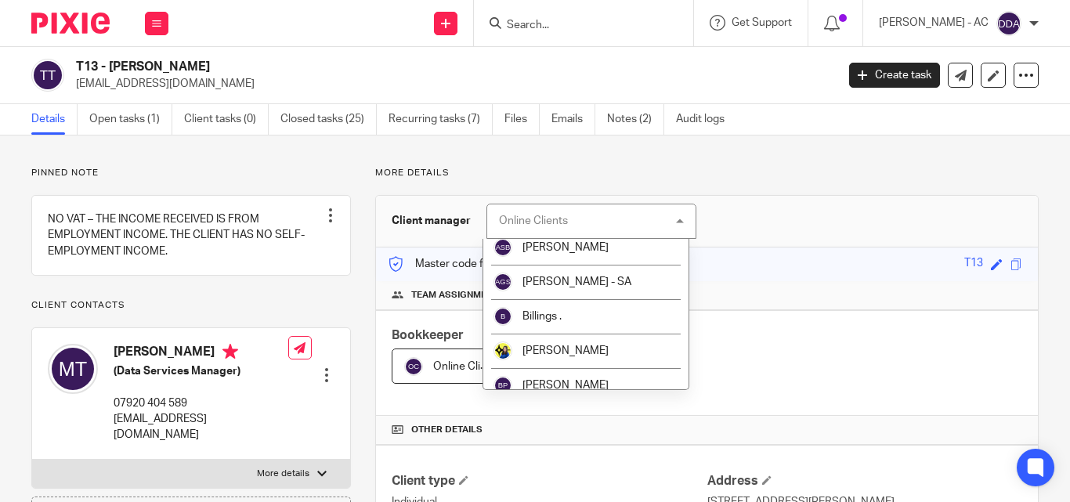
scroll to position [78, 0]
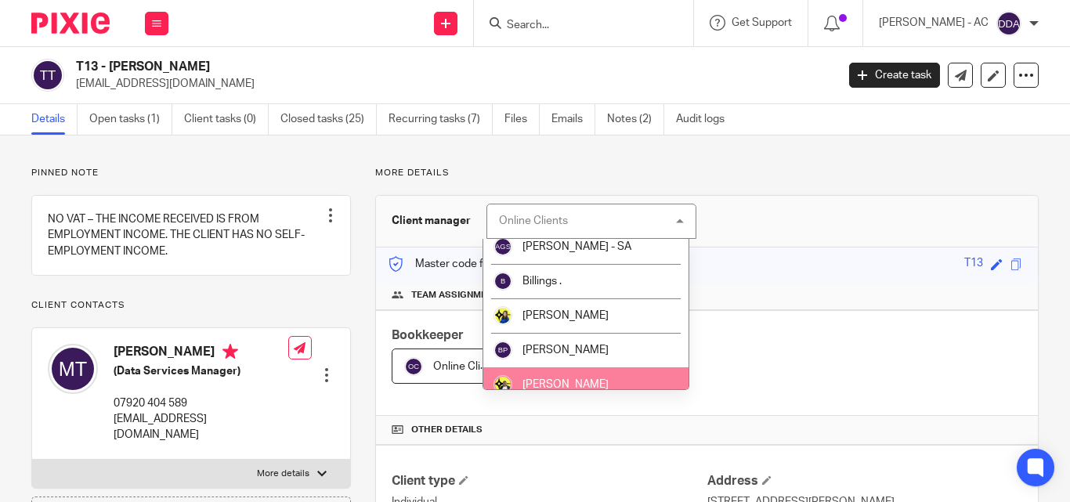
click at [607, 375] on li "[PERSON_NAME]" at bounding box center [586, 384] width 206 height 34
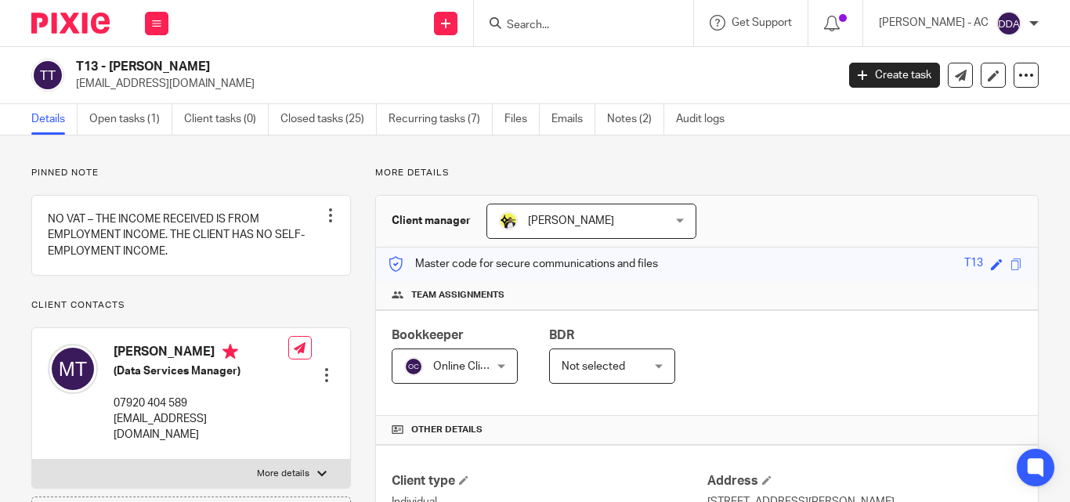
click at [497, 363] on div "Online Clients Online Clients" at bounding box center [455, 366] width 126 height 35
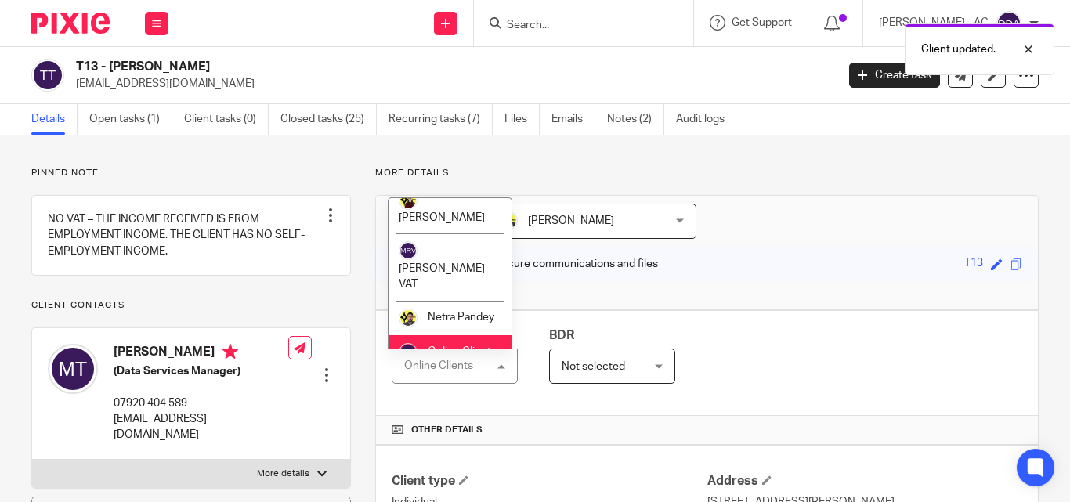
scroll to position [1065, 0]
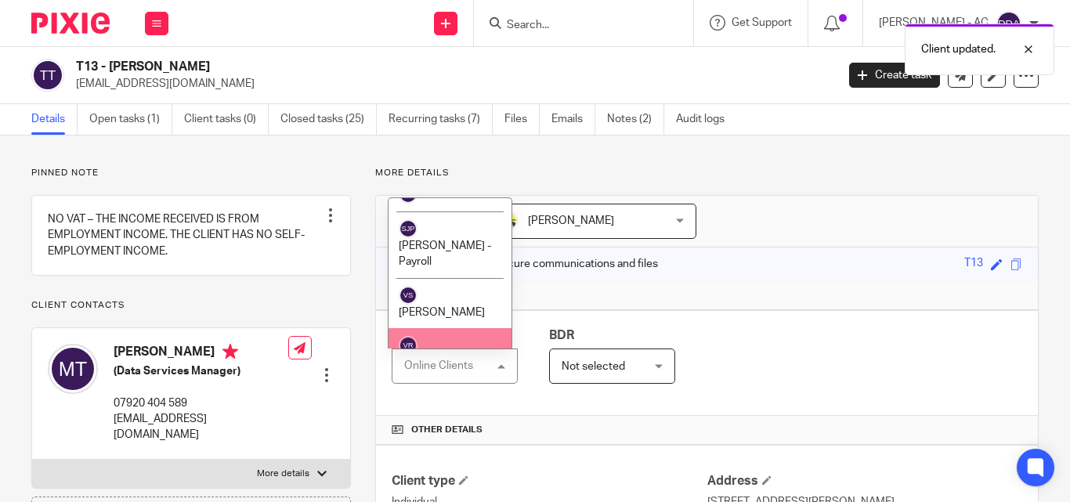
click at [461, 358] on span "[PERSON_NAME]" at bounding box center [442, 363] width 86 height 11
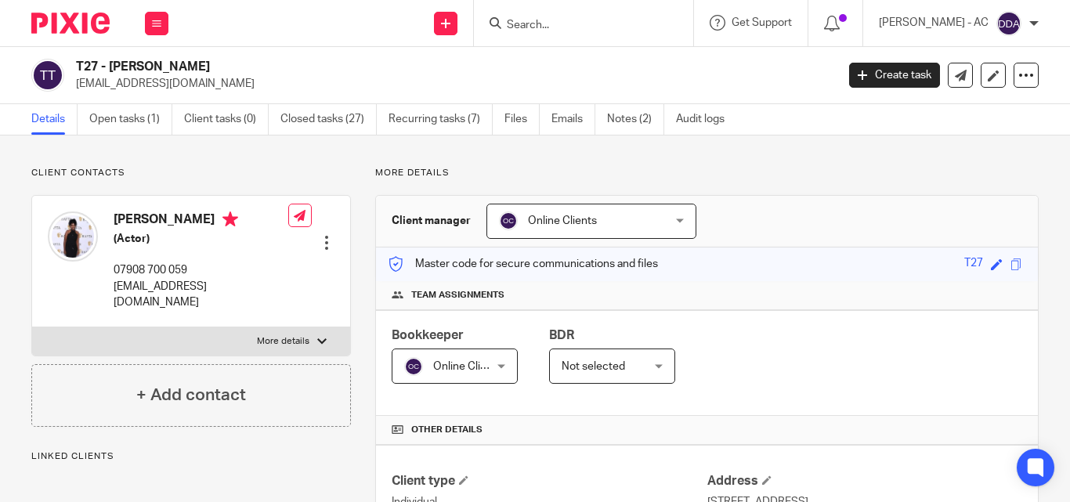
click at [666, 226] on div "Online Clients Online Clients" at bounding box center [591, 221] width 210 height 35
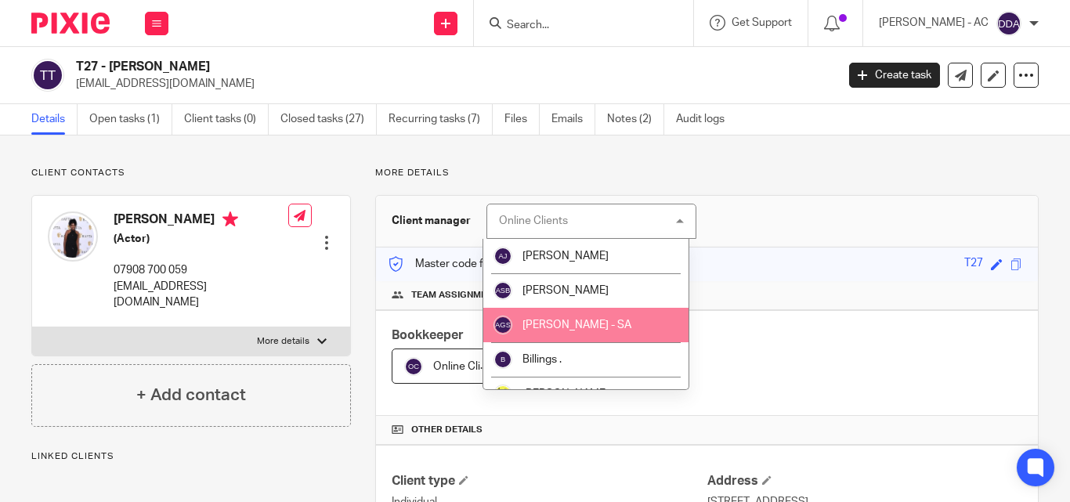
scroll to position [78, 0]
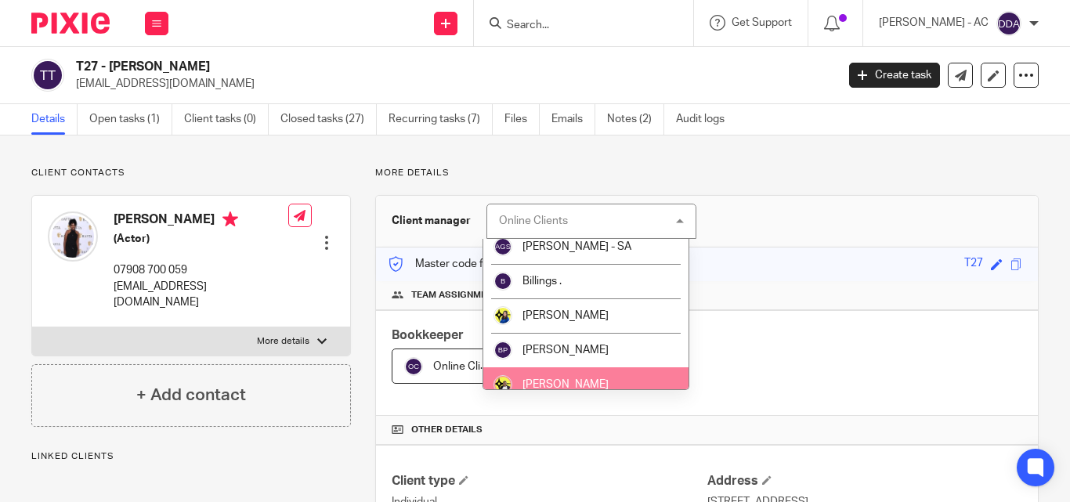
click at [553, 378] on li "[PERSON_NAME]" at bounding box center [586, 384] width 206 height 34
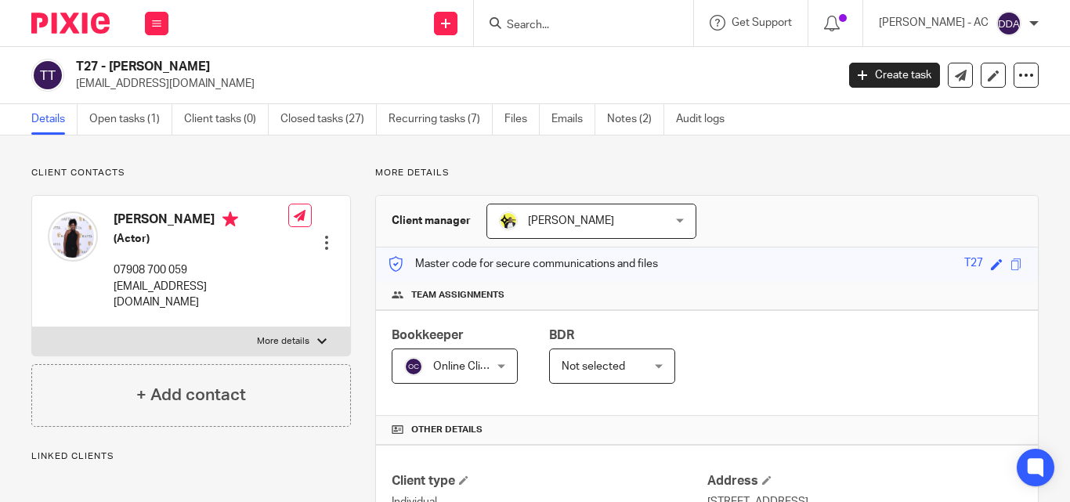
click at [494, 368] on div "Online Clients Online Clients" at bounding box center [455, 366] width 126 height 35
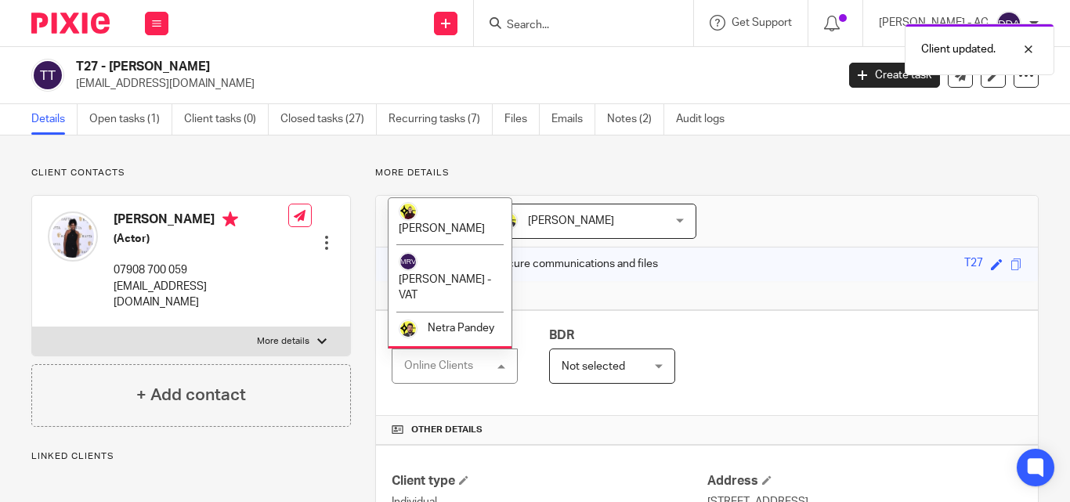
scroll to position [1065, 0]
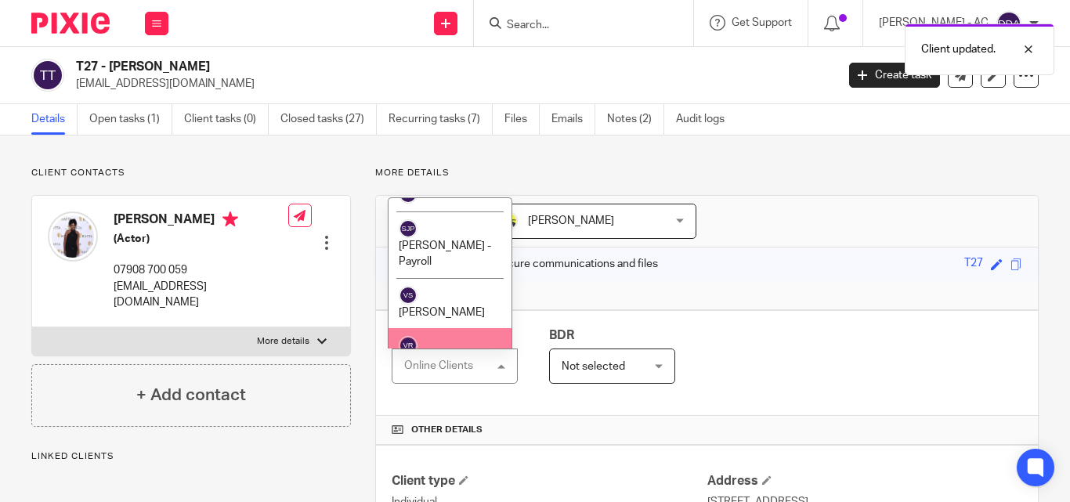
click at [451, 328] on li "[PERSON_NAME]" at bounding box center [450, 353] width 123 height 51
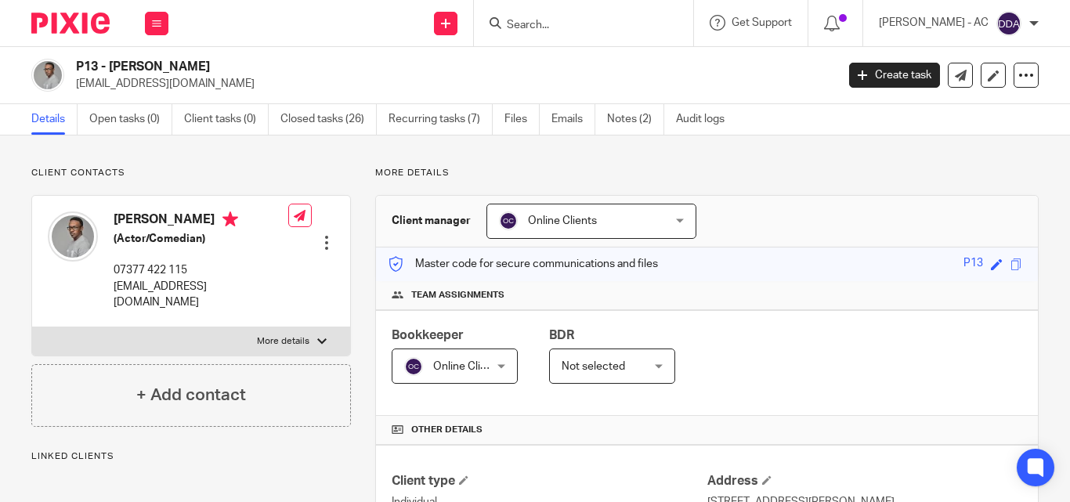
click at [670, 217] on div "Online Clients Online Clients" at bounding box center [591, 221] width 210 height 35
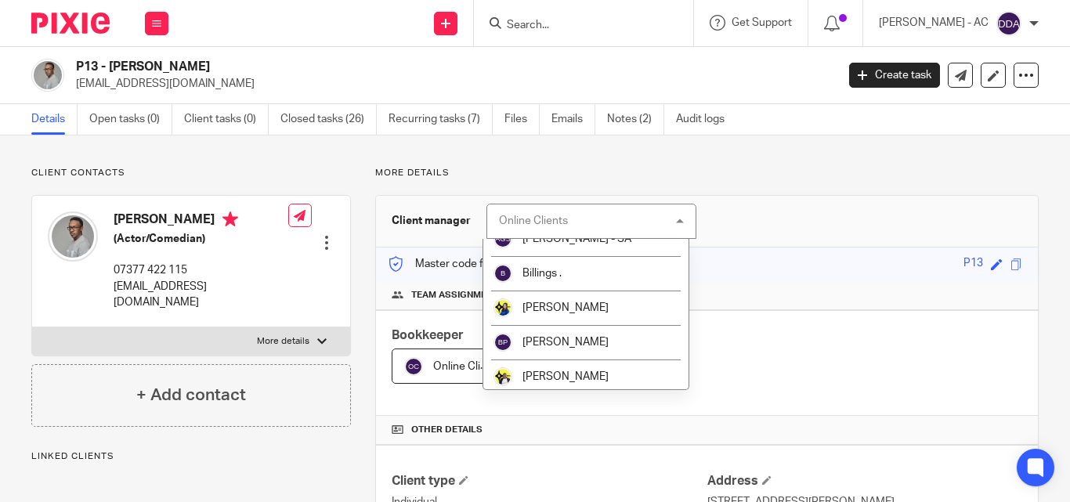
scroll to position [157, 0]
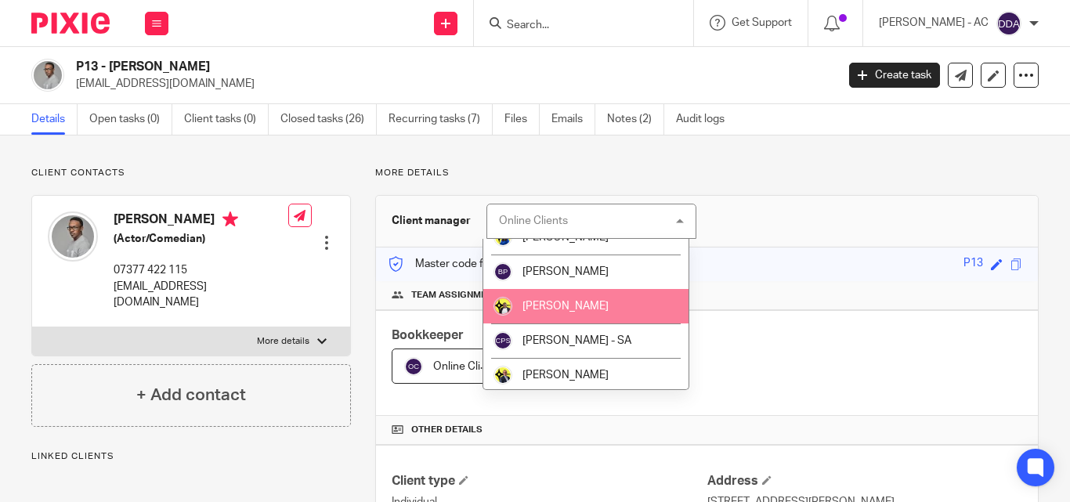
click at [552, 315] on li "[PERSON_NAME]" at bounding box center [586, 306] width 206 height 34
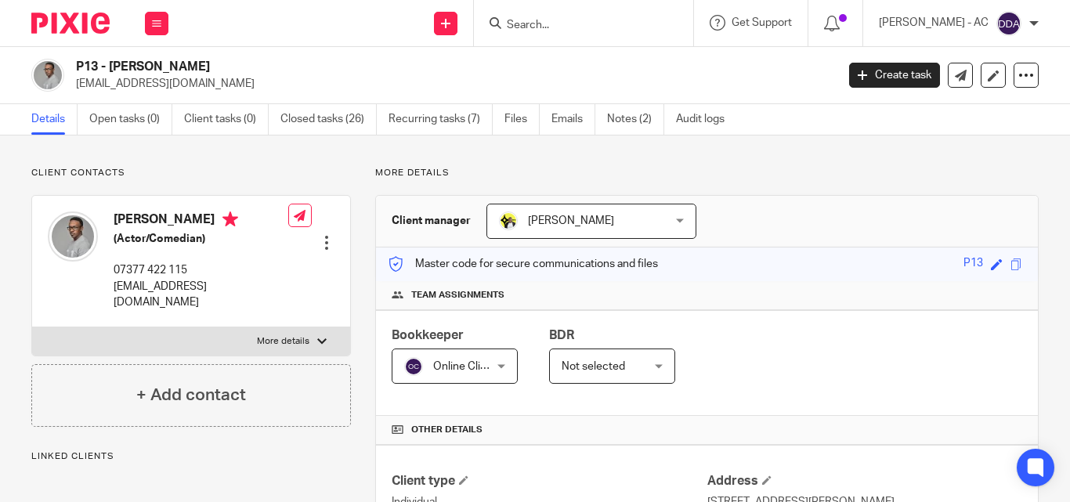
click at [500, 371] on div "Online Clients Online Clients" at bounding box center [455, 366] width 126 height 35
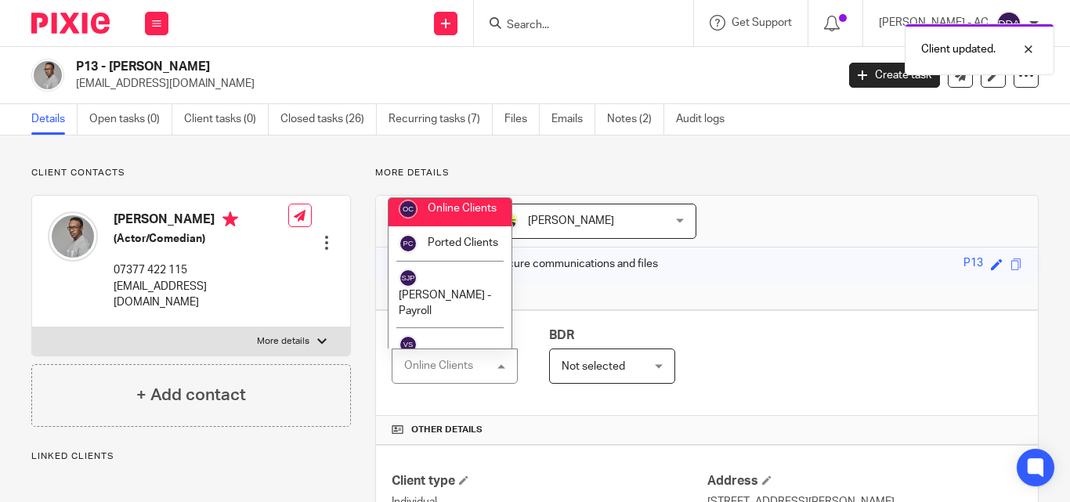
scroll to position [1065, 0]
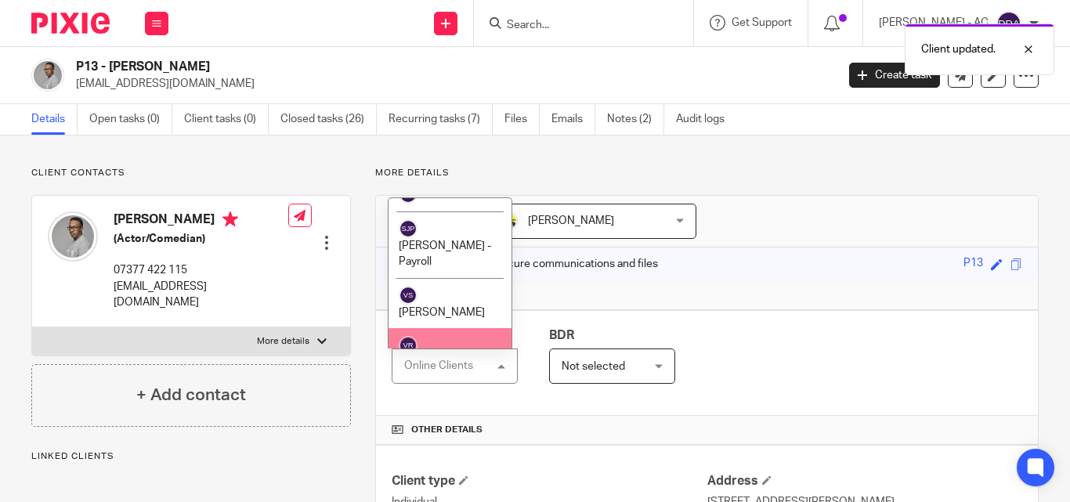
click at [464, 358] on span "[PERSON_NAME]" at bounding box center [442, 363] width 86 height 11
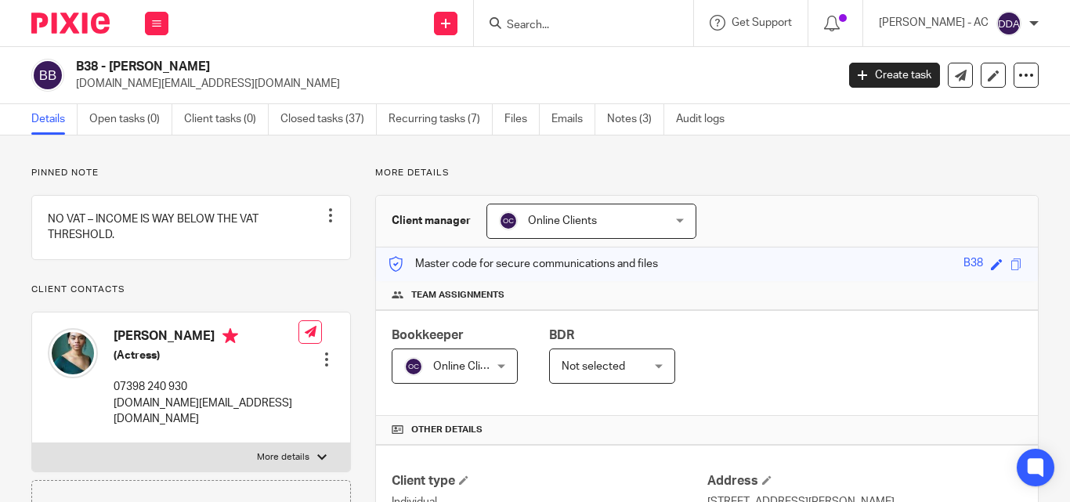
click at [667, 221] on div "Online Clients Online Clients" at bounding box center [591, 221] width 210 height 35
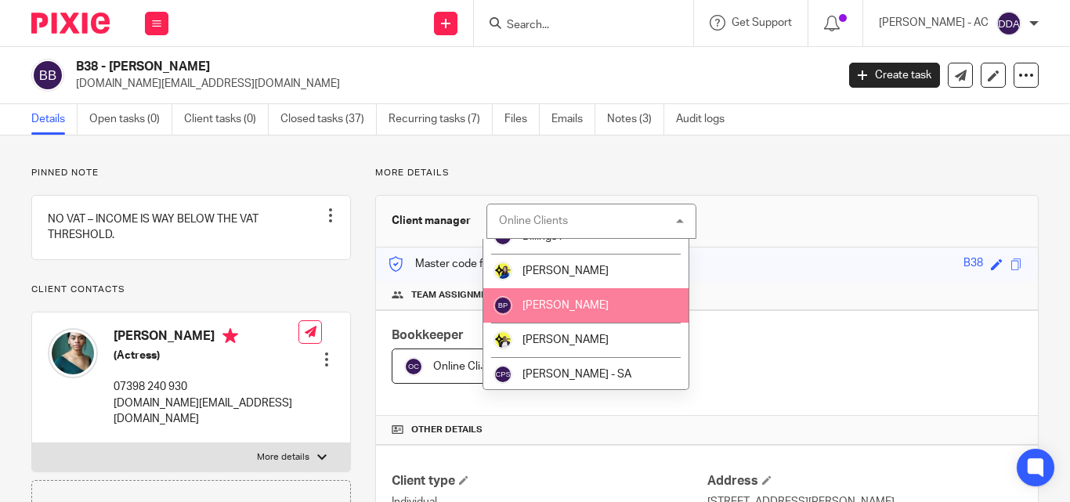
scroll to position [157, 0]
click at [562, 315] on li "[PERSON_NAME]" at bounding box center [586, 306] width 206 height 34
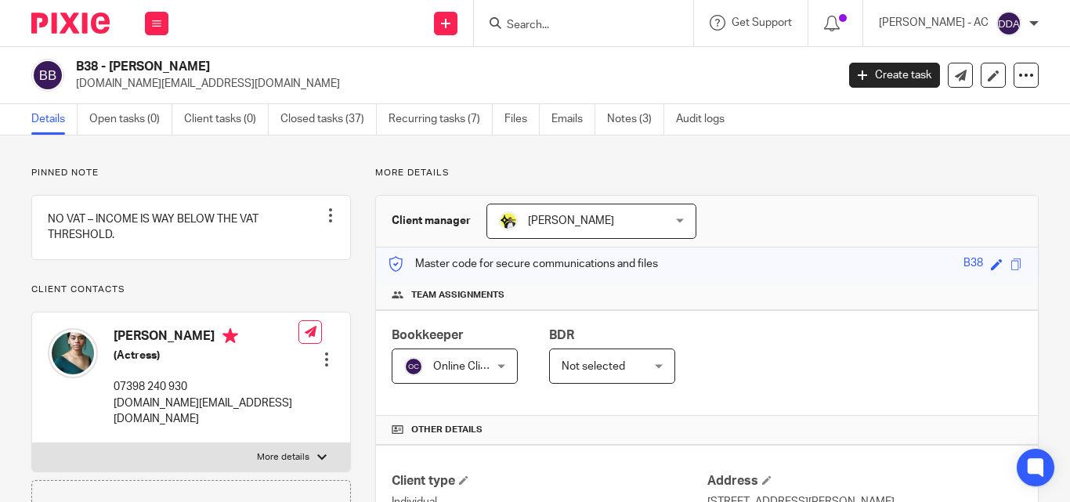
click at [487, 376] on span "Online Clients" at bounding box center [449, 365] width 90 height 33
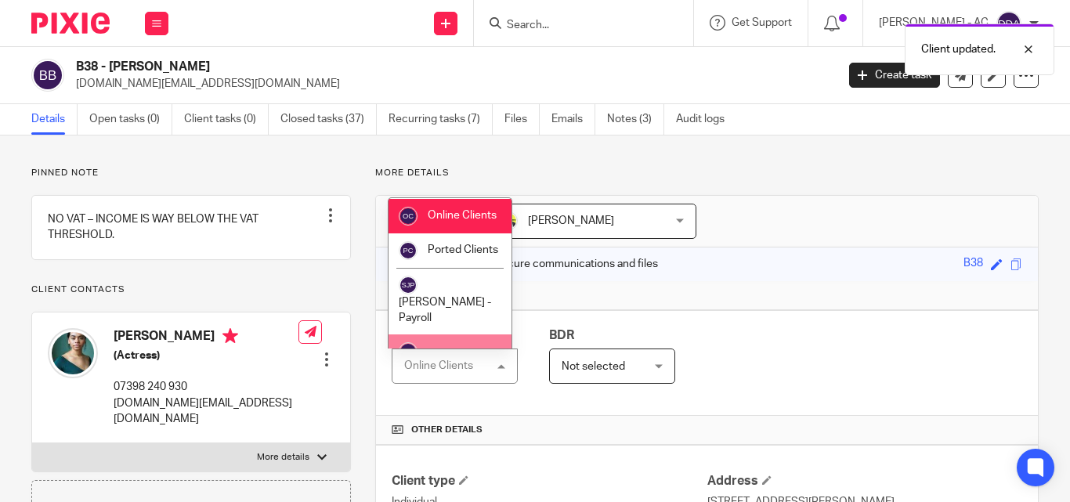
scroll to position [1065, 0]
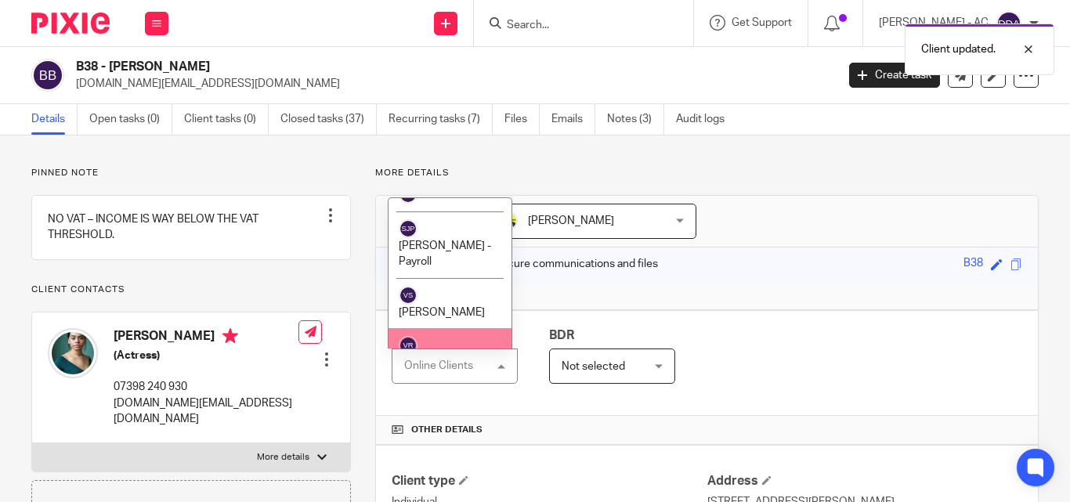
click at [452, 358] on span "[PERSON_NAME]" at bounding box center [442, 363] width 86 height 11
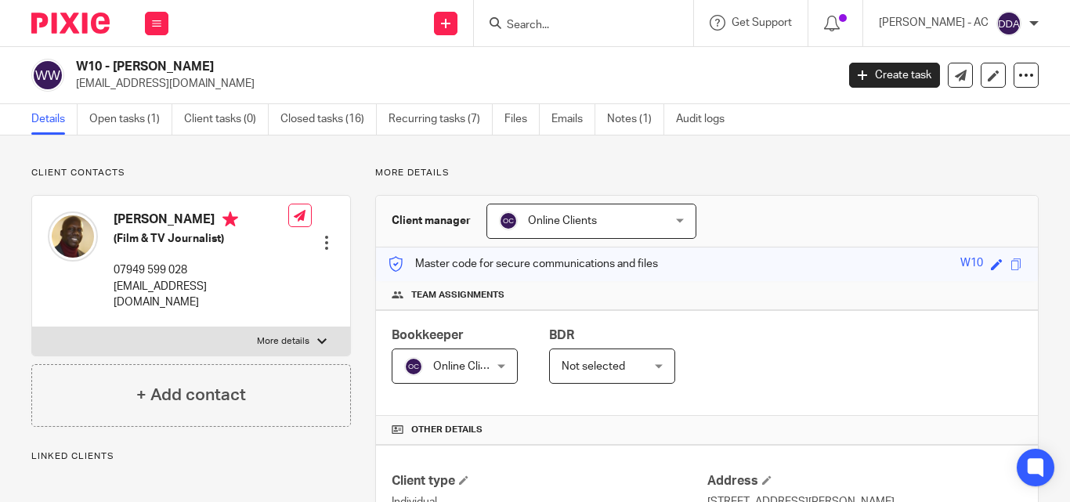
click at [671, 219] on div "Online Clients Online Clients" at bounding box center [591, 221] width 210 height 35
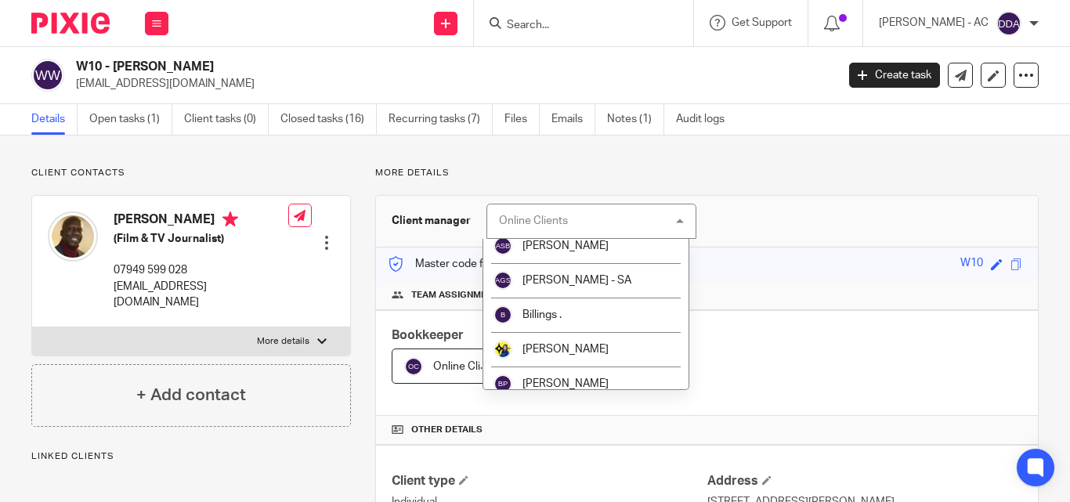
scroll to position [78, 0]
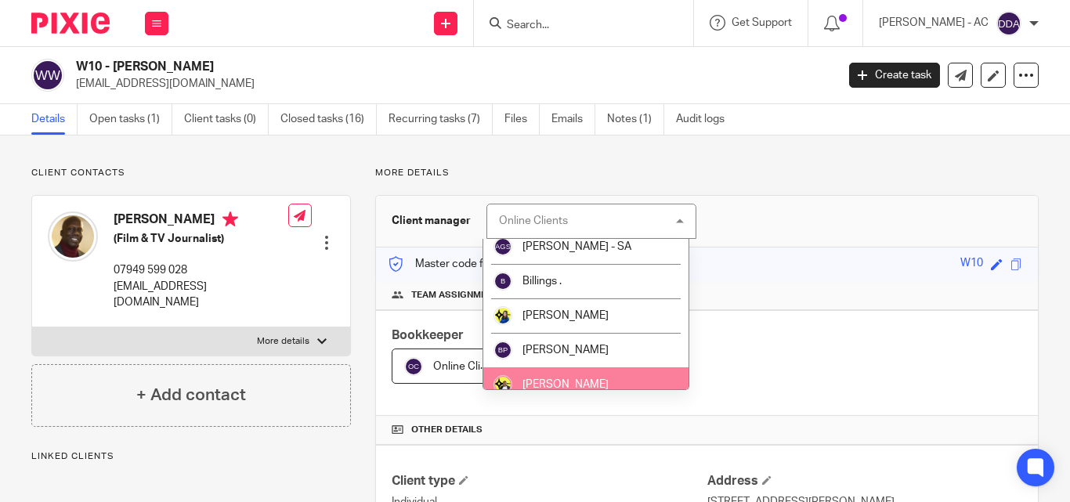
click at [564, 373] on li "[PERSON_NAME]" at bounding box center [586, 384] width 206 height 34
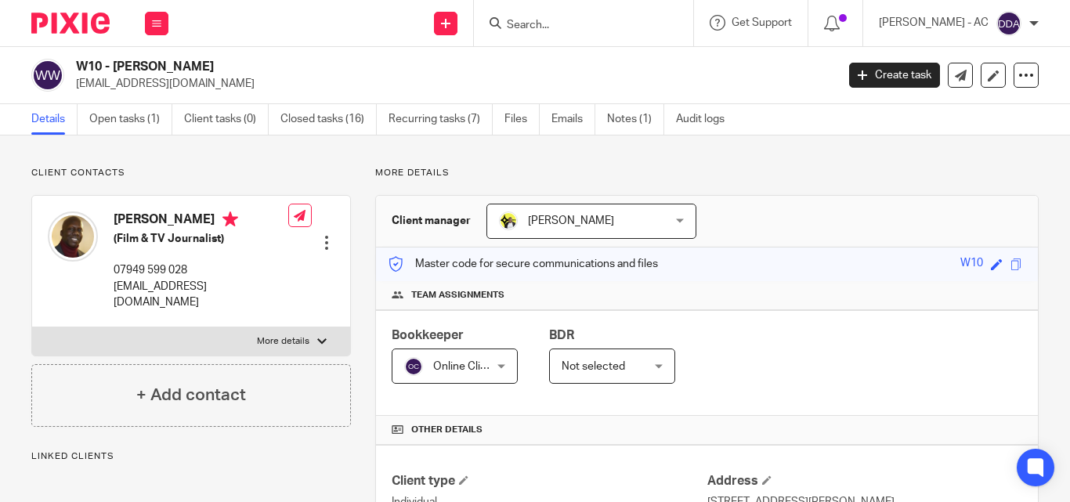
drag, startPoint x: 494, startPoint y: 373, endPoint x: 472, endPoint y: 325, distance: 52.9
click at [494, 372] on div "Online Clients Online Clients" at bounding box center [455, 366] width 126 height 35
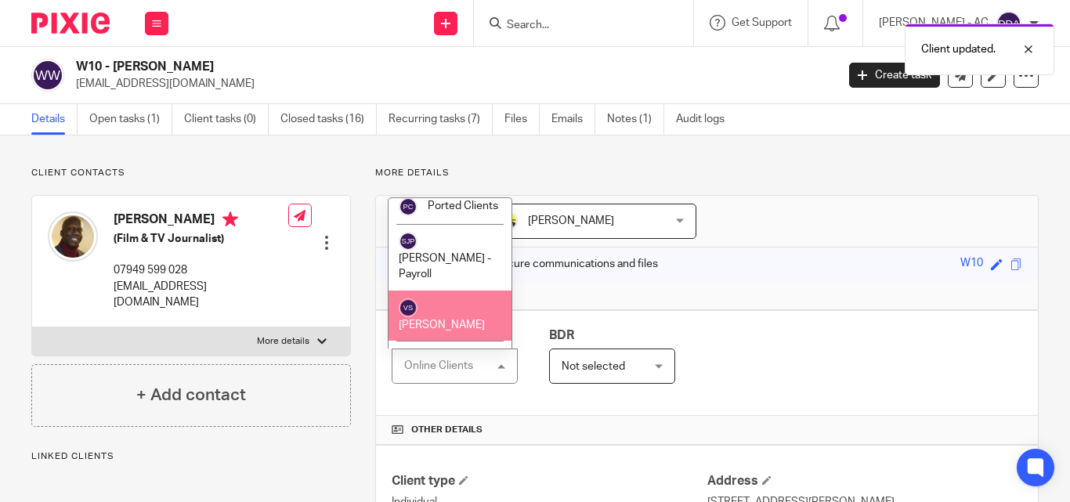
scroll to position [1065, 0]
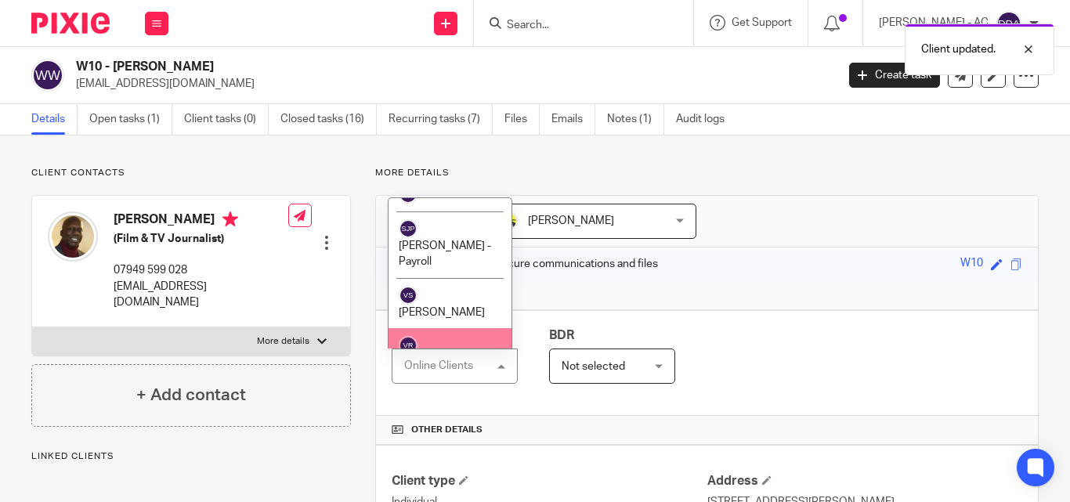
click at [432, 328] on li "[PERSON_NAME]" at bounding box center [450, 353] width 123 height 51
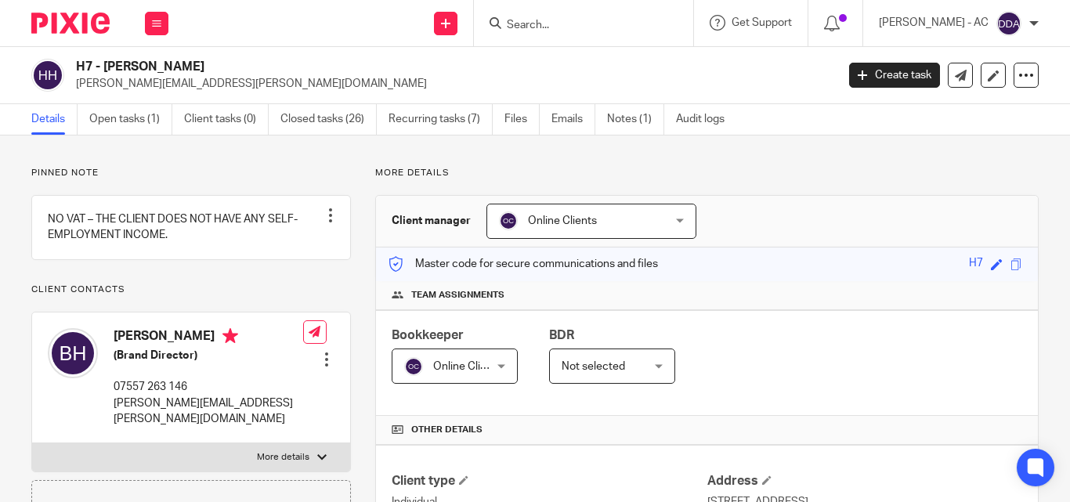
click at [671, 226] on div "Online Clients Online Clients" at bounding box center [591, 221] width 210 height 35
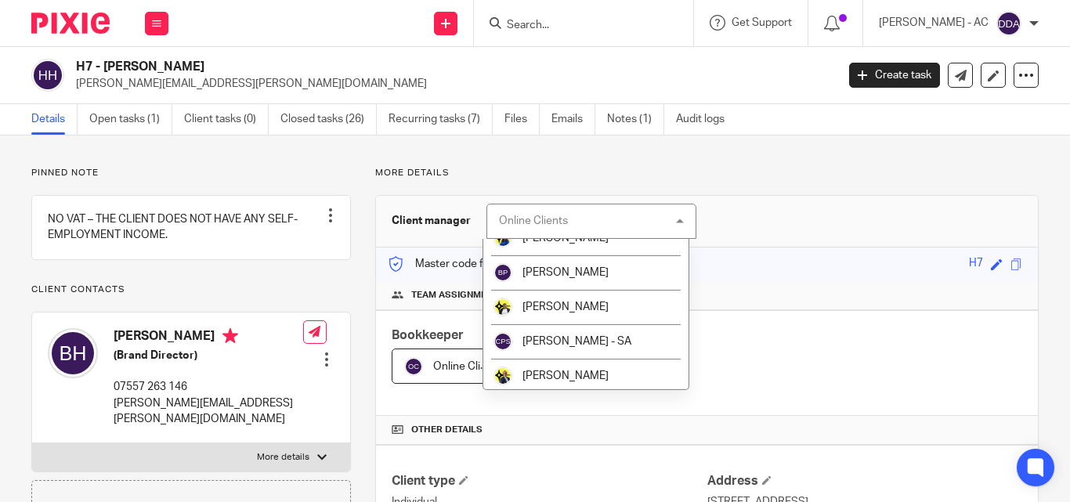
scroll to position [157, 0]
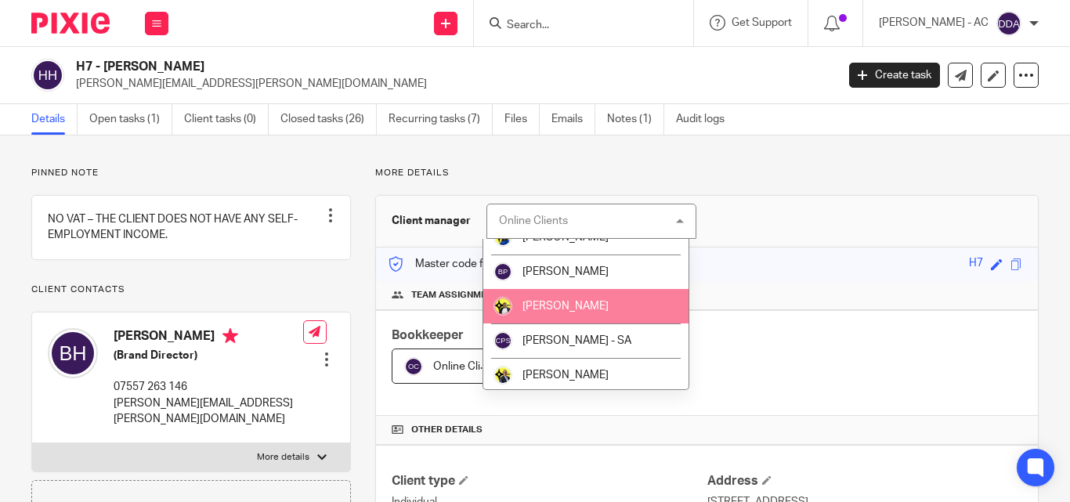
click at [572, 313] on li "[PERSON_NAME]" at bounding box center [586, 306] width 206 height 34
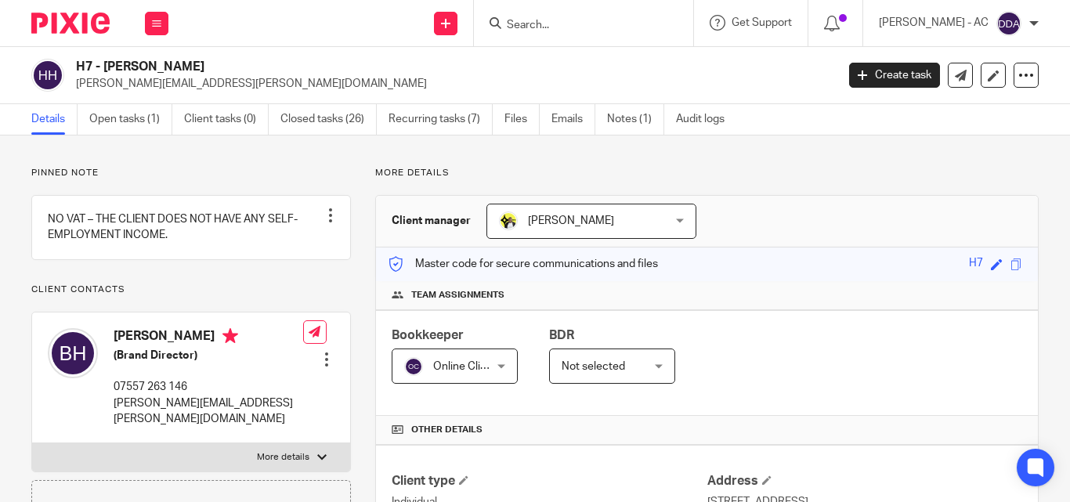
click at [490, 367] on div "Online Clients Online Clients" at bounding box center [455, 366] width 126 height 35
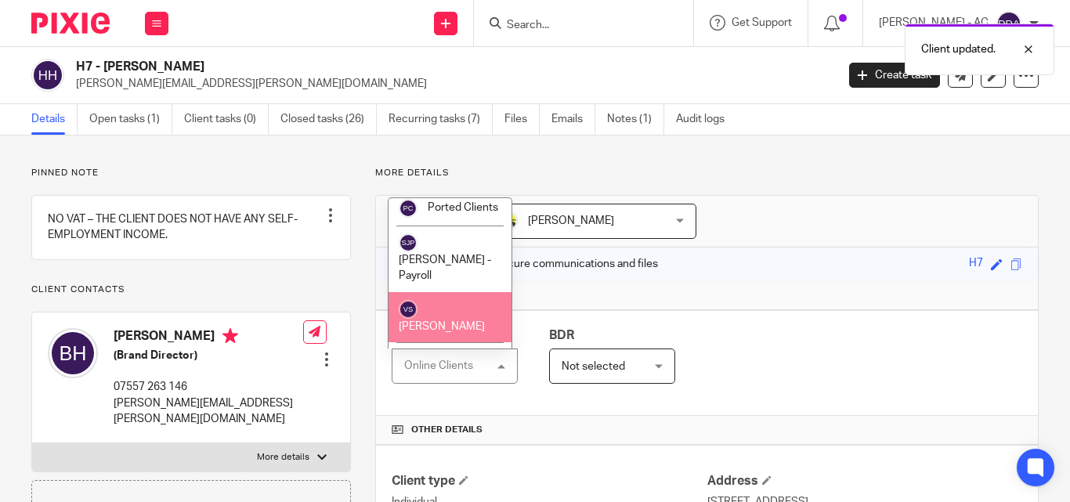
scroll to position [1065, 0]
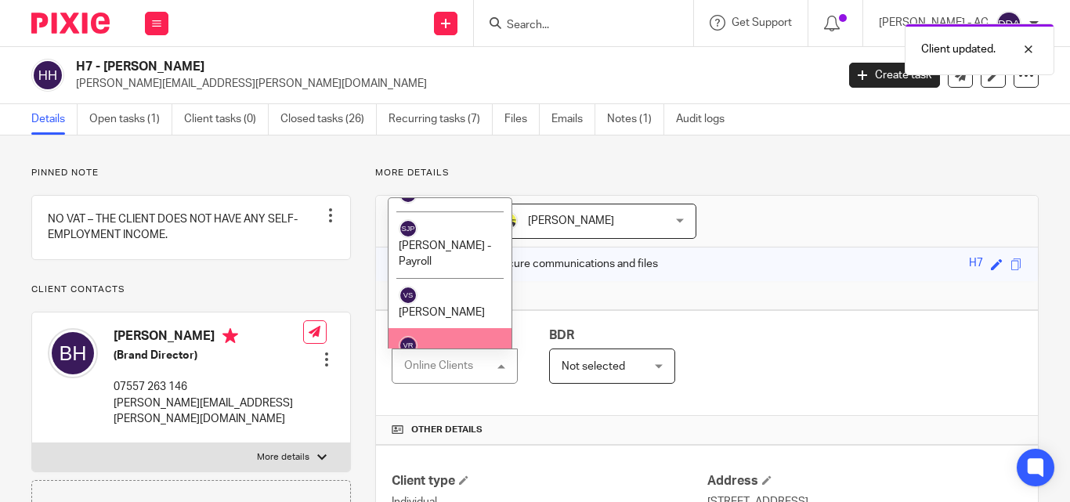
click at [475, 328] on li "[PERSON_NAME]" at bounding box center [450, 353] width 123 height 51
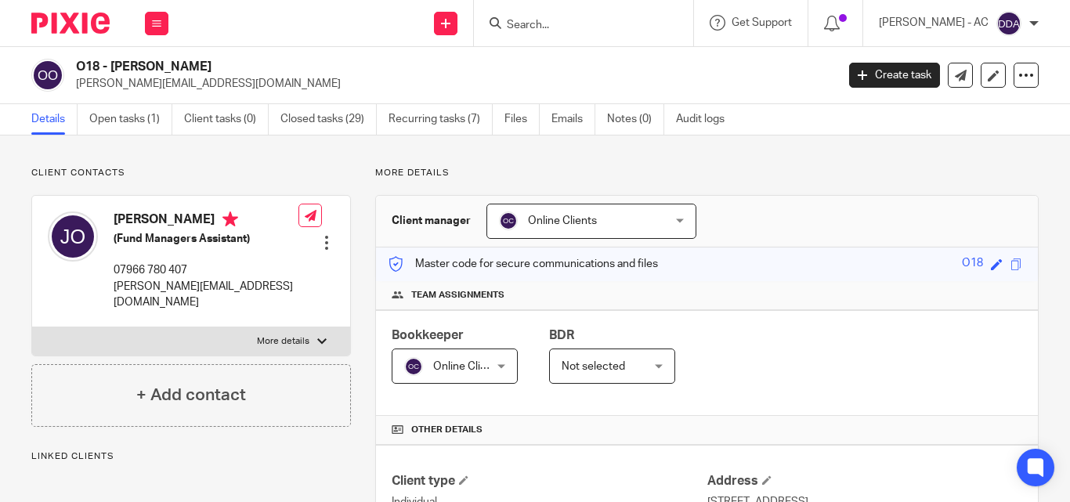
click at [673, 219] on div "Online Clients Online Clients" at bounding box center [591, 221] width 210 height 35
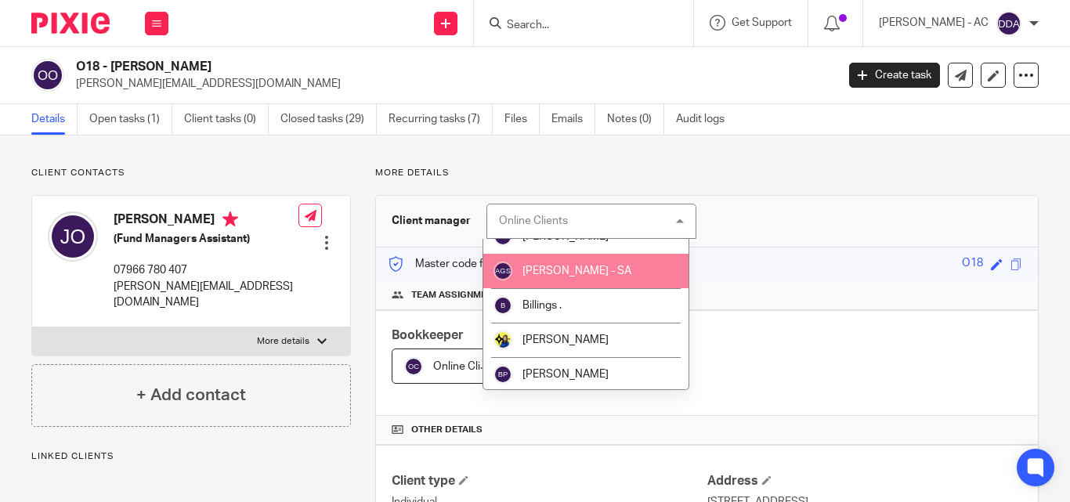
scroll to position [78, 0]
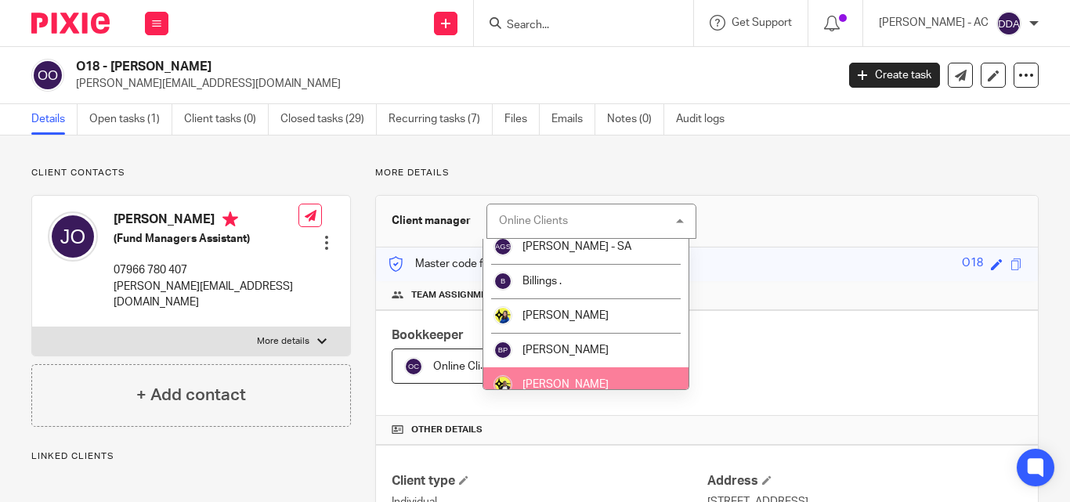
click at [588, 369] on li "[PERSON_NAME]" at bounding box center [586, 384] width 206 height 34
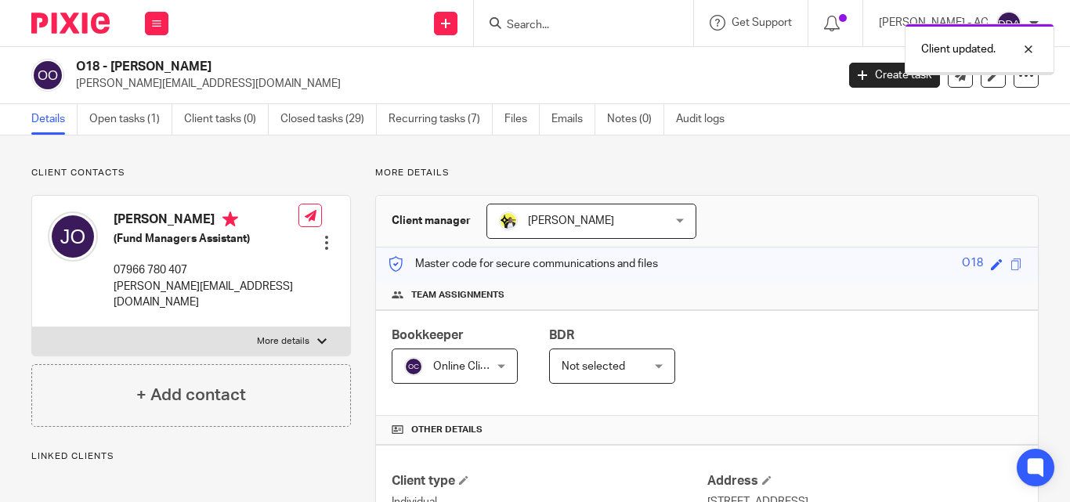
click at [501, 368] on div "Online Clients Online Clients" at bounding box center [455, 366] width 126 height 35
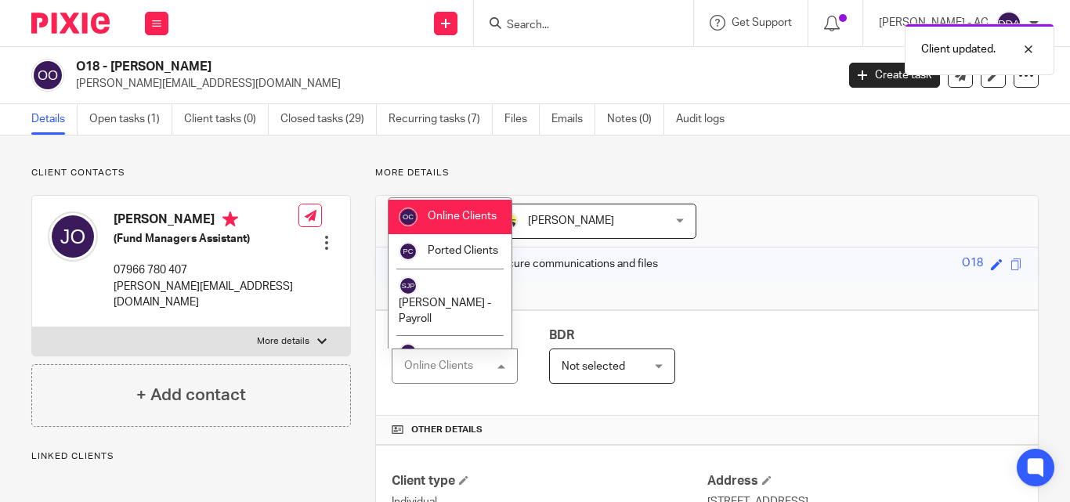
scroll to position [1065, 0]
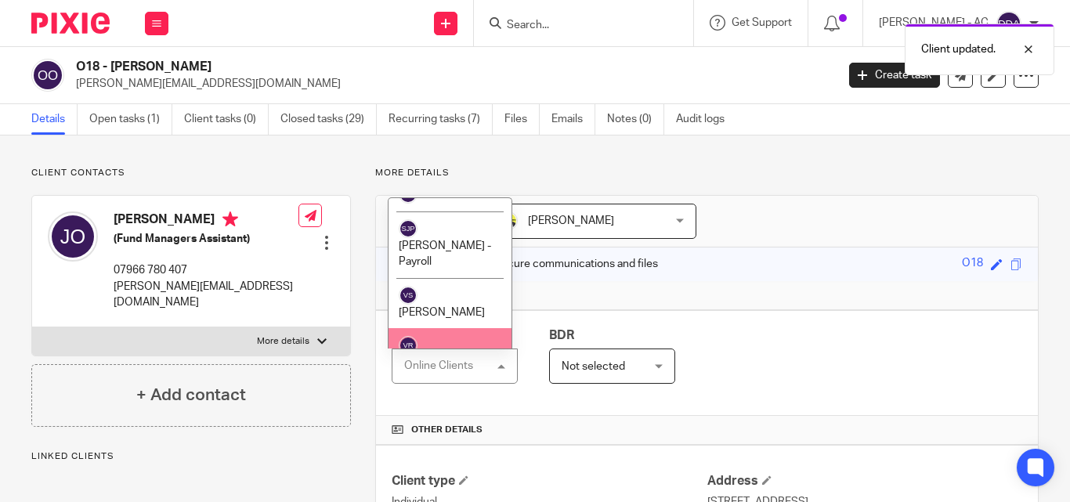
click at [462, 328] on li "[PERSON_NAME]" at bounding box center [450, 353] width 123 height 51
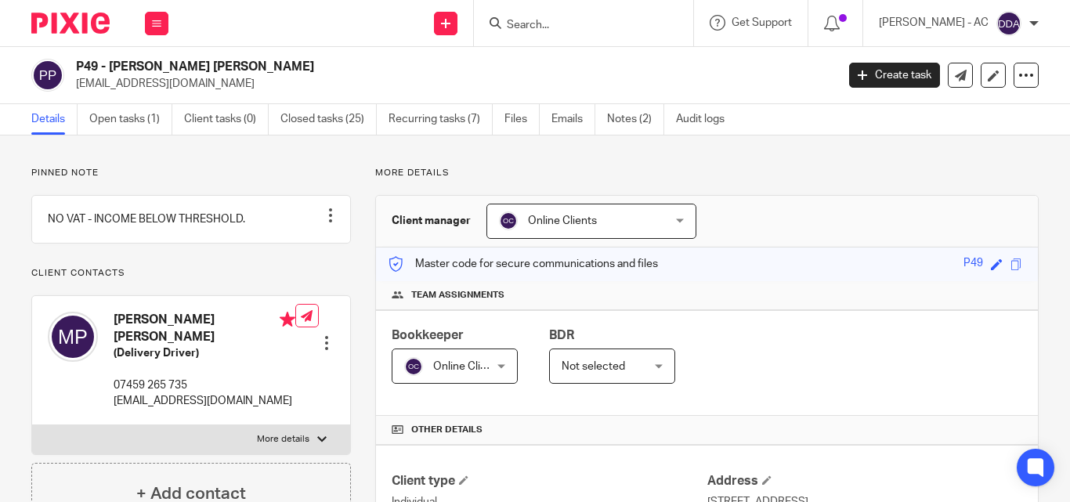
click at [671, 222] on div "Online Clients Online Clients" at bounding box center [591, 221] width 210 height 35
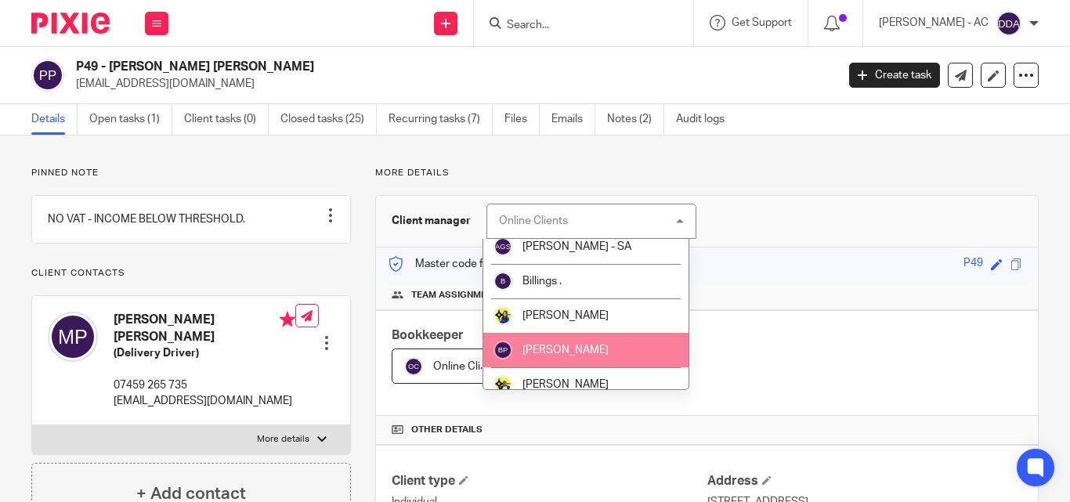
scroll to position [157, 0]
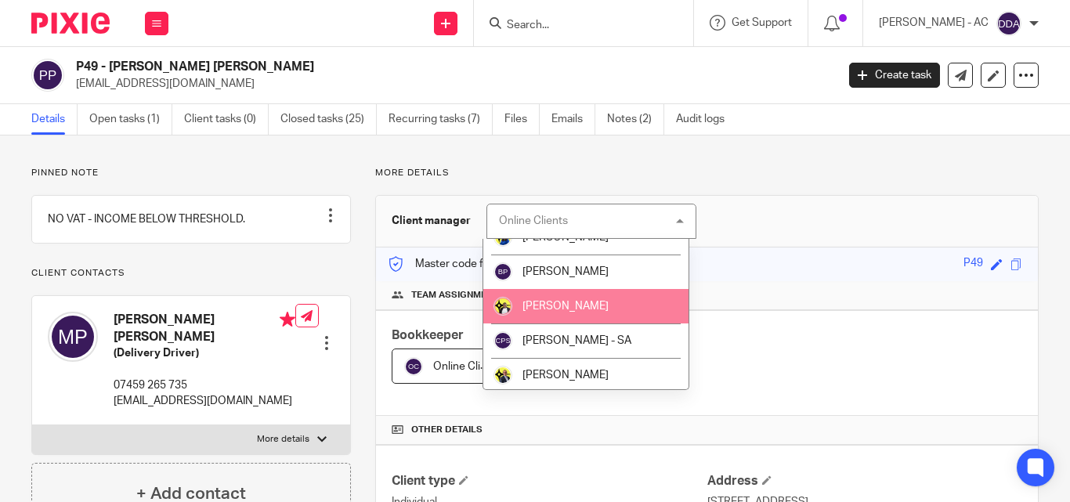
click at [556, 309] on span "[PERSON_NAME]" at bounding box center [565, 306] width 86 height 11
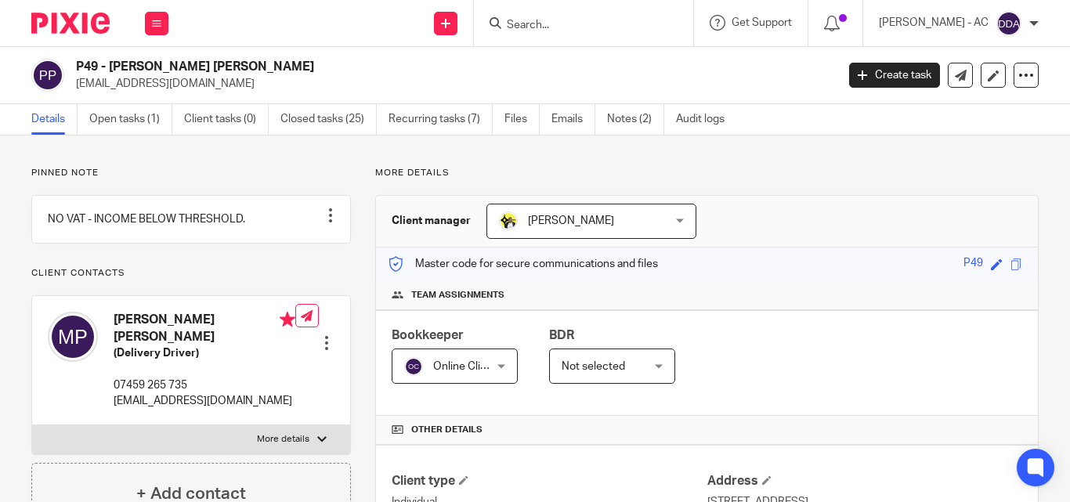
click at [494, 362] on div "Online Clients Online Clients" at bounding box center [455, 366] width 126 height 35
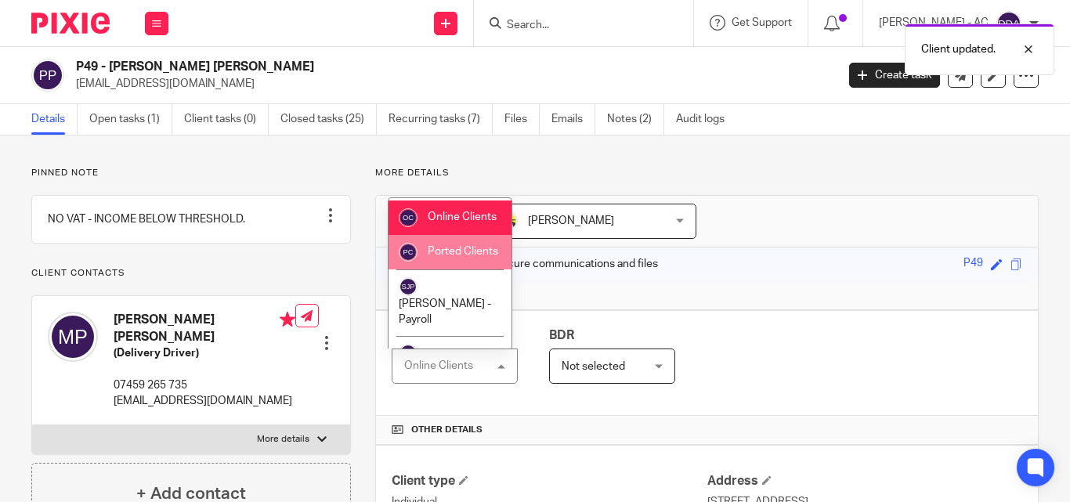
scroll to position [1065, 0]
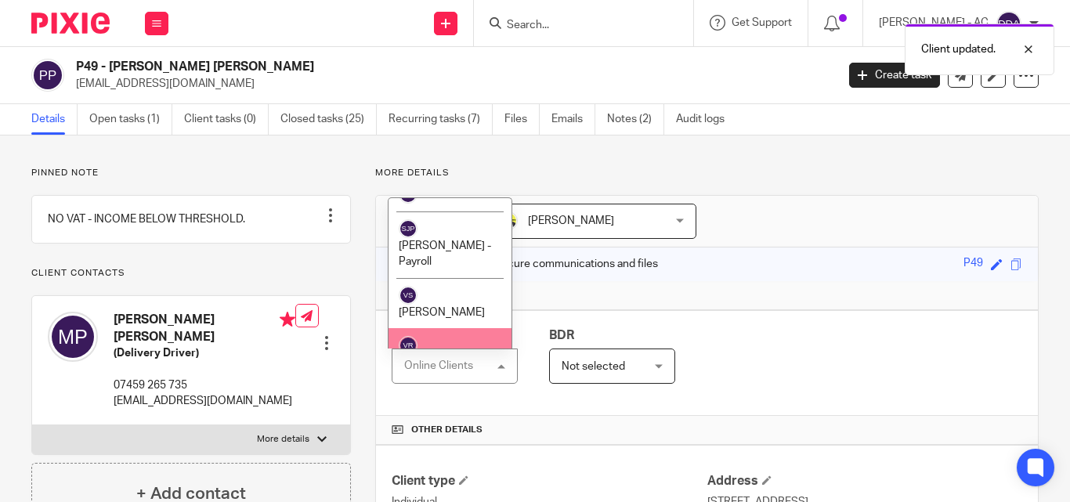
click at [454, 358] on span "[PERSON_NAME]" at bounding box center [442, 363] width 86 height 11
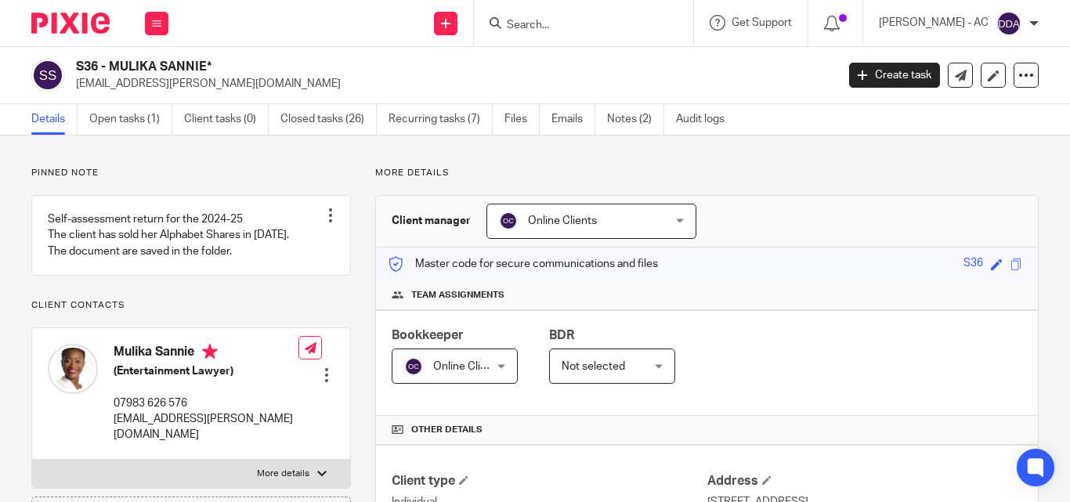
click at [631, 221] on span "Online Clients" at bounding box center [577, 220] width 157 height 33
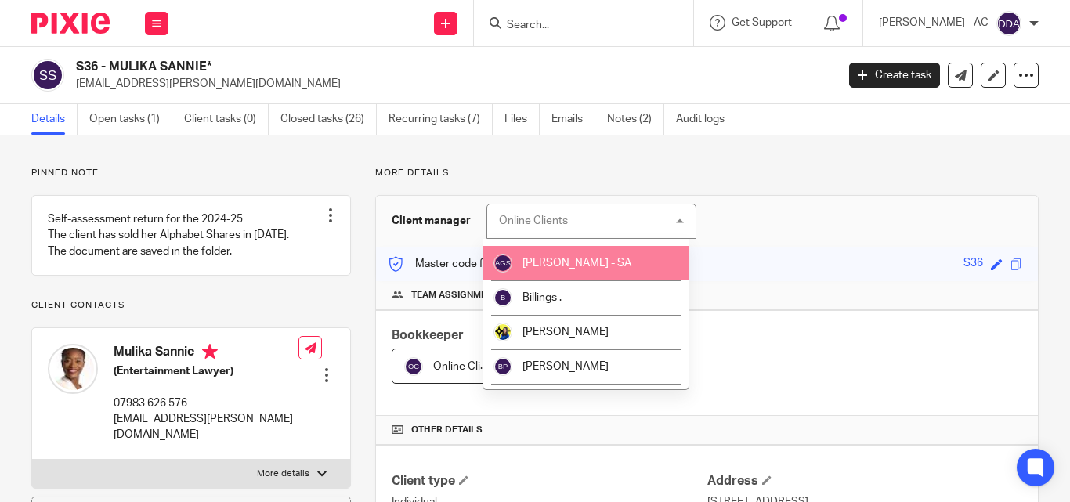
scroll to position [78, 0]
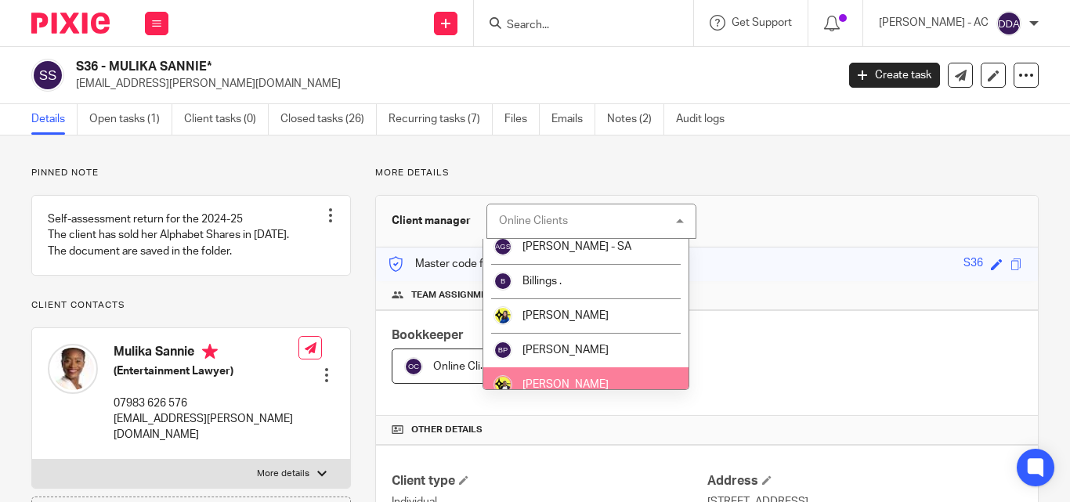
click at [565, 375] on li "[PERSON_NAME]" at bounding box center [586, 384] width 206 height 34
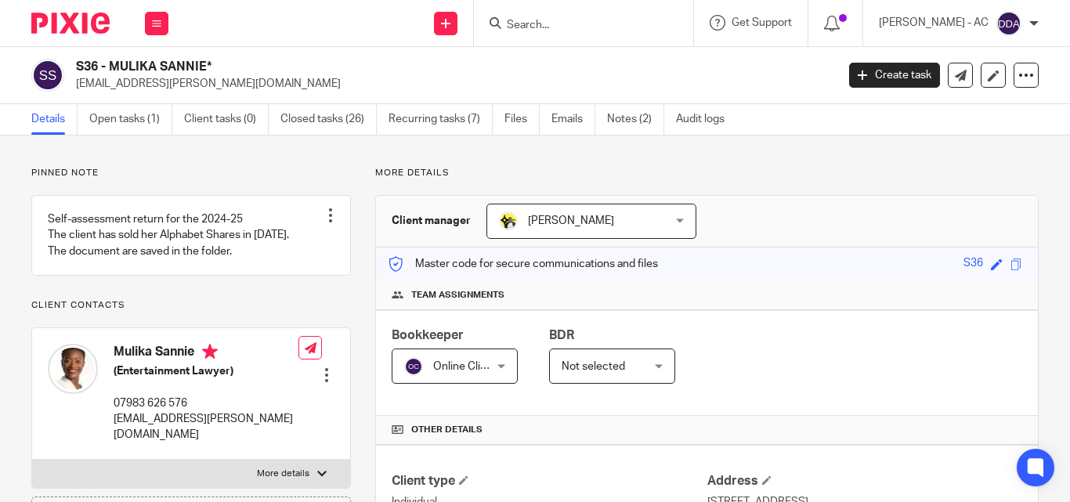
click at [500, 371] on div "Online Clients Online Clients" at bounding box center [455, 366] width 126 height 35
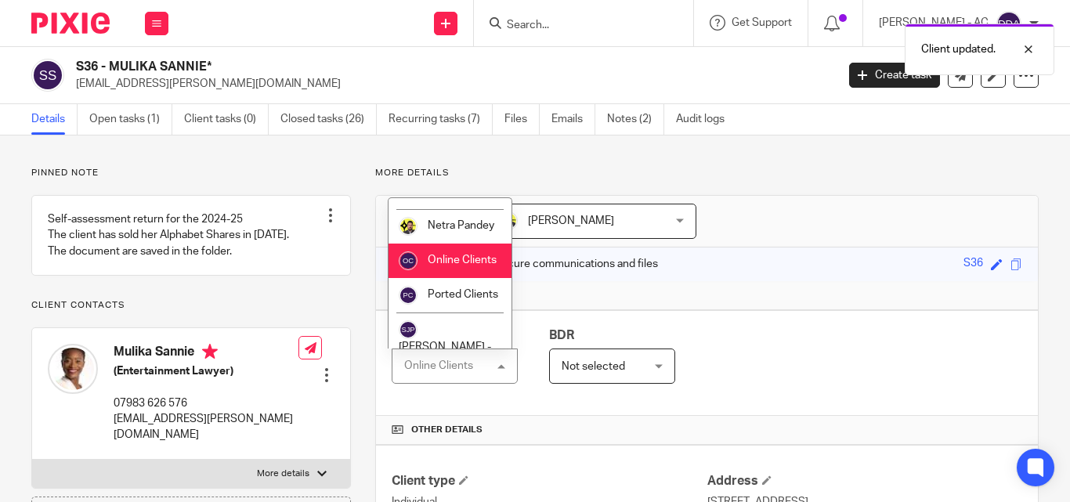
scroll to position [1065, 0]
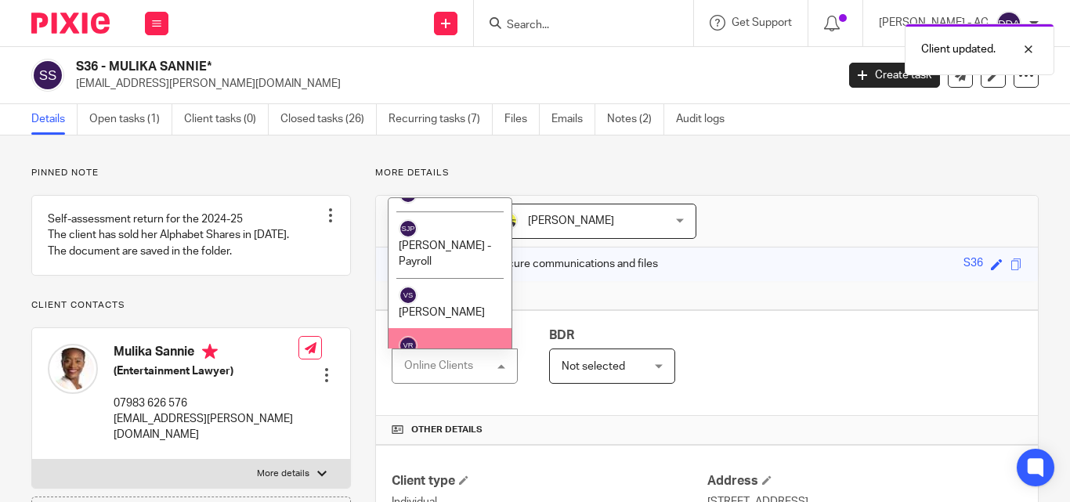
click at [439, 358] on span "[PERSON_NAME]" at bounding box center [442, 363] width 86 height 11
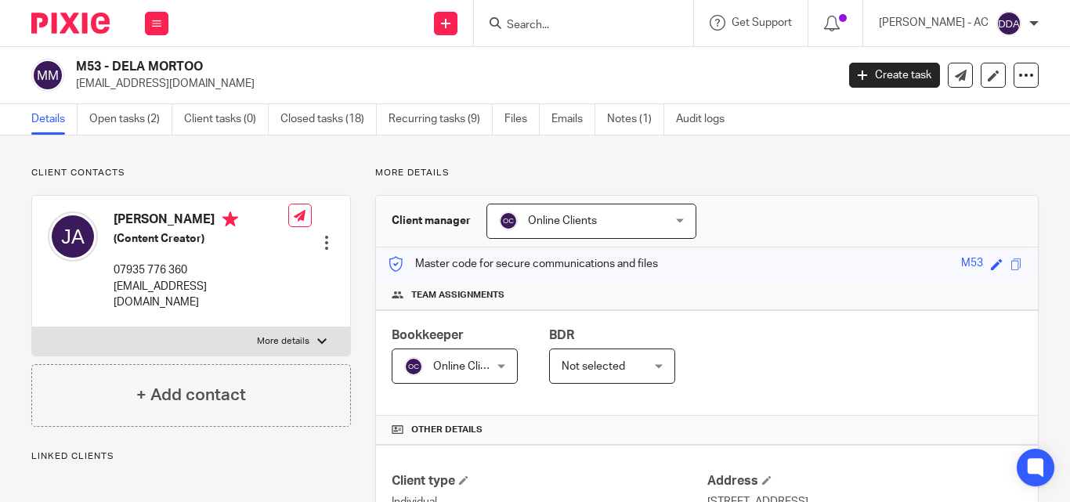
click at [661, 214] on div "Online Clients Online Clients" at bounding box center [591, 221] width 210 height 35
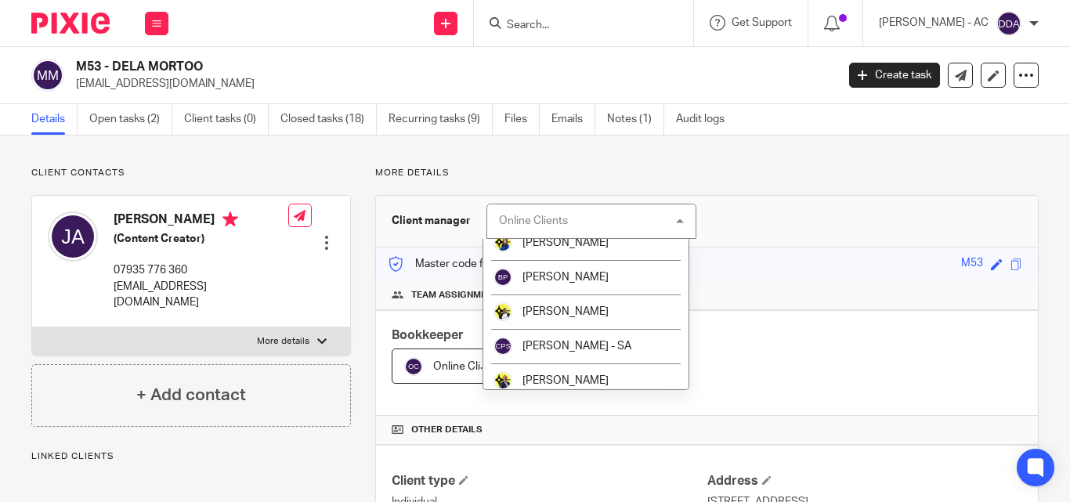
scroll to position [157, 0]
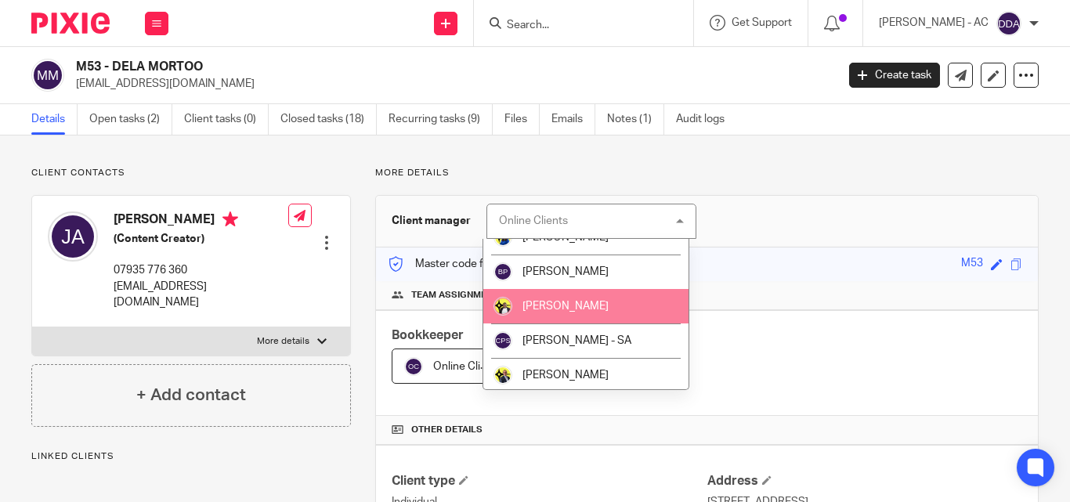
click at [566, 309] on span "[PERSON_NAME]" at bounding box center [565, 306] width 86 height 11
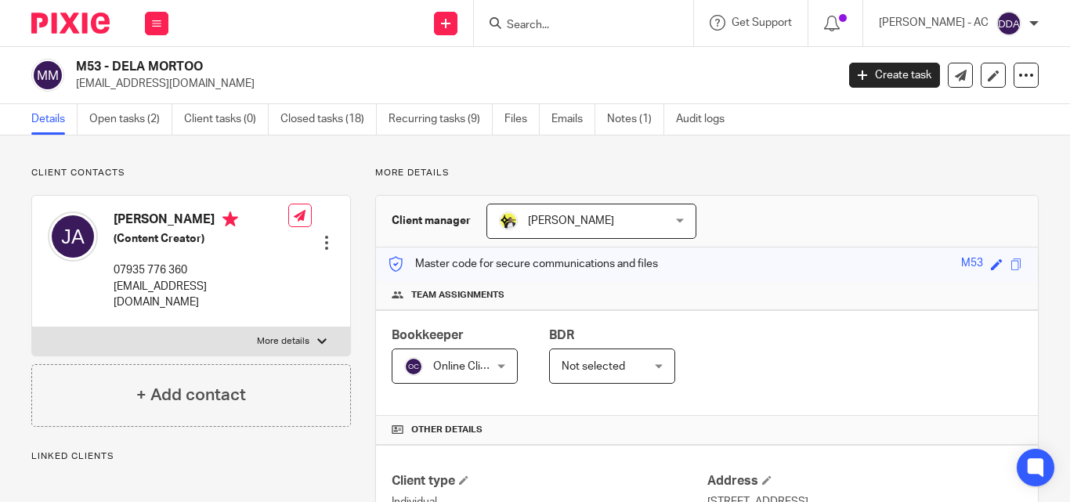
click at [500, 372] on div "Online Clients Online Clients" at bounding box center [455, 366] width 126 height 35
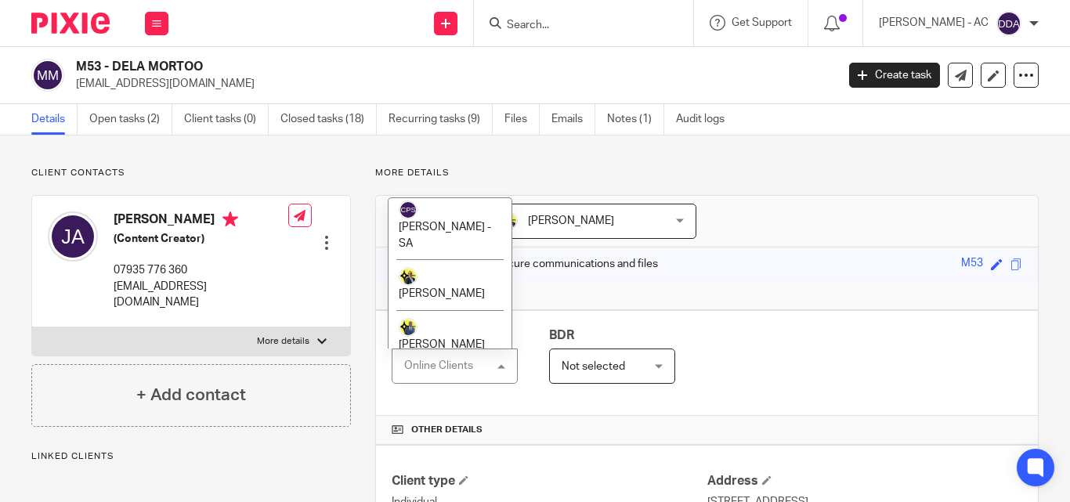
scroll to position [851, 0]
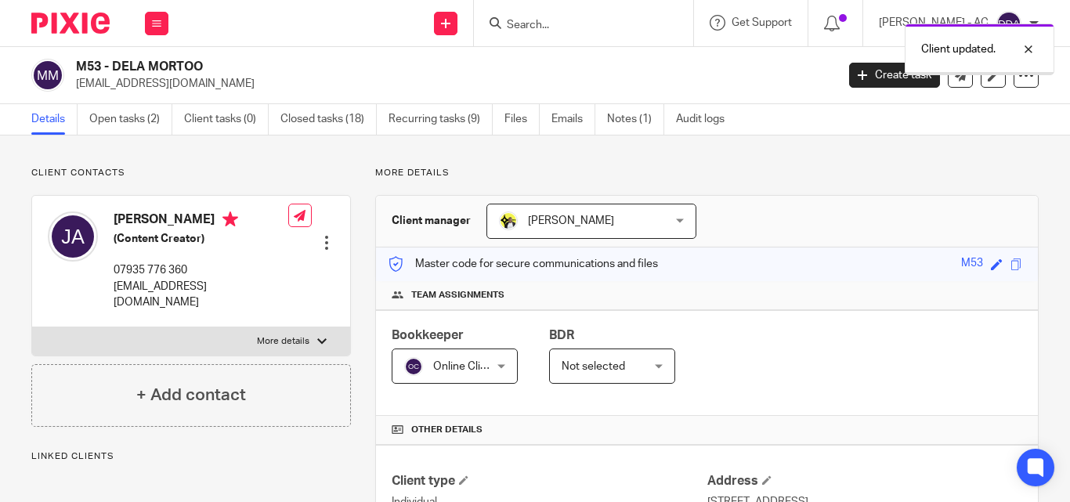
click at [491, 369] on div "Online Clients Online Clients" at bounding box center [455, 366] width 126 height 35
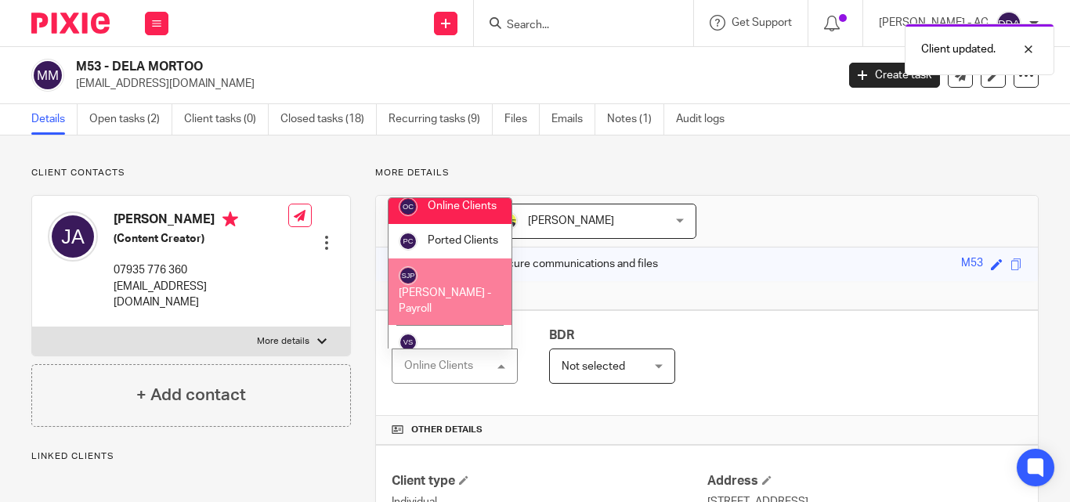
scroll to position [1065, 0]
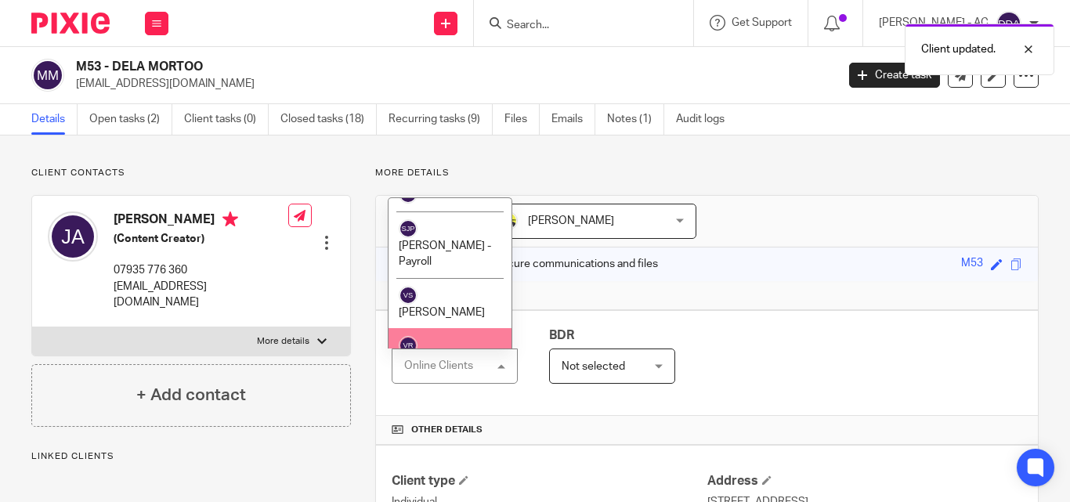
click at [443, 328] on li "[PERSON_NAME]" at bounding box center [450, 353] width 123 height 51
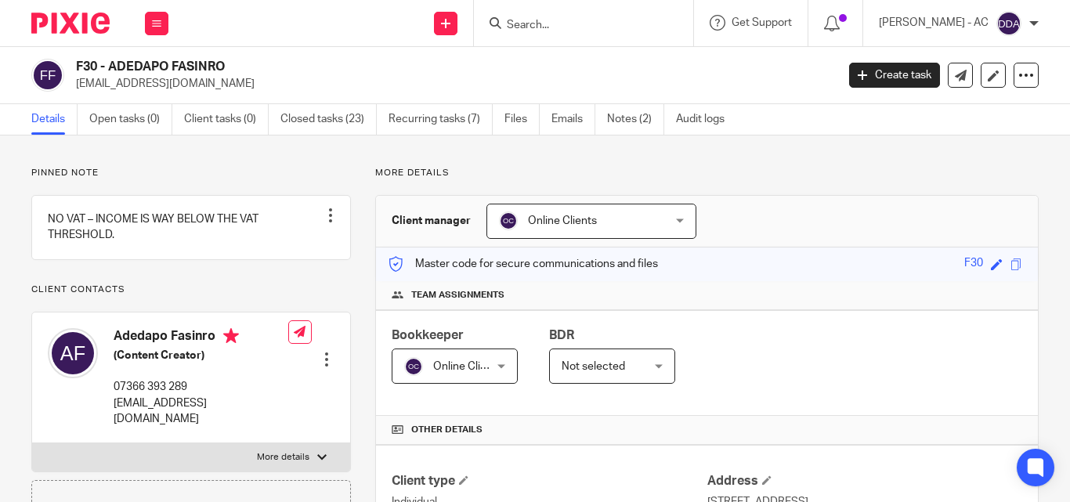
click at [669, 224] on div "Online Clients Online Clients" at bounding box center [591, 221] width 210 height 35
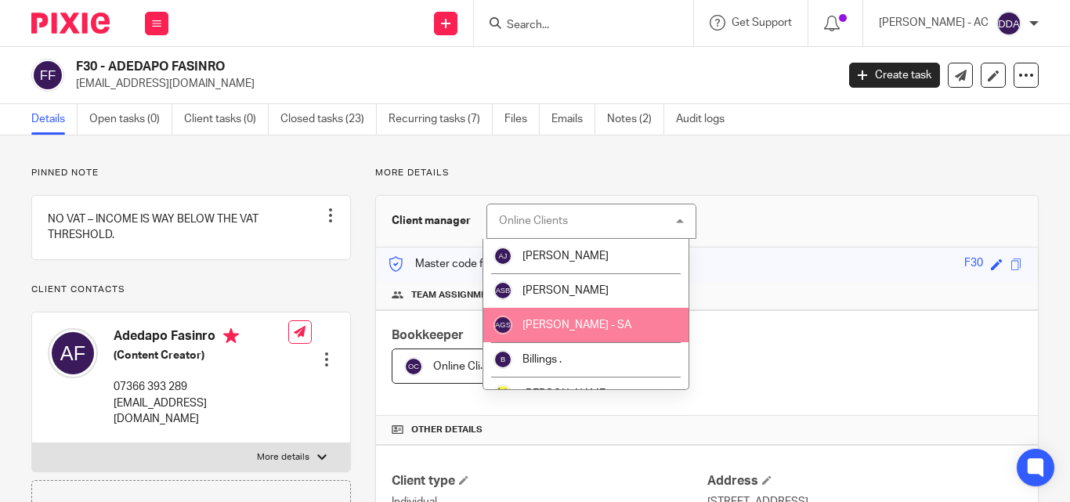
scroll to position [78, 0]
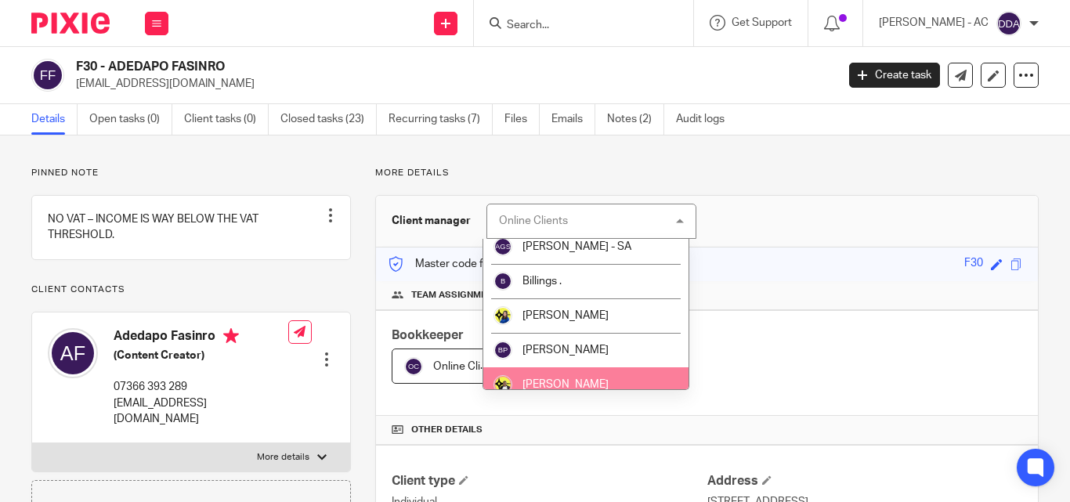
click at [561, 371] on li "[PERSON_NAME]" at bounding box center [586, 384] width 206 height 34
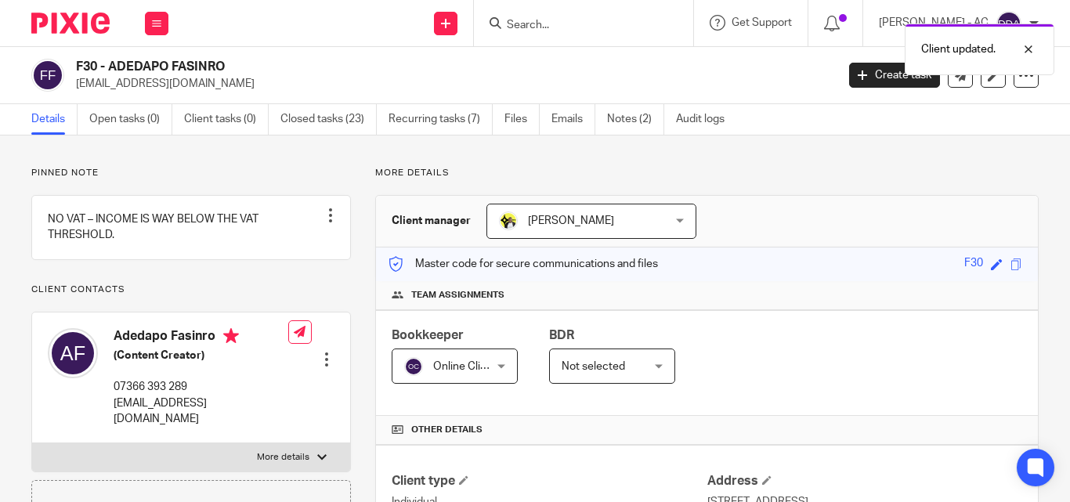
click at [503, 367] on div "Online Clients Online Clients" at bounding box center [455, 366] width 126 height 35
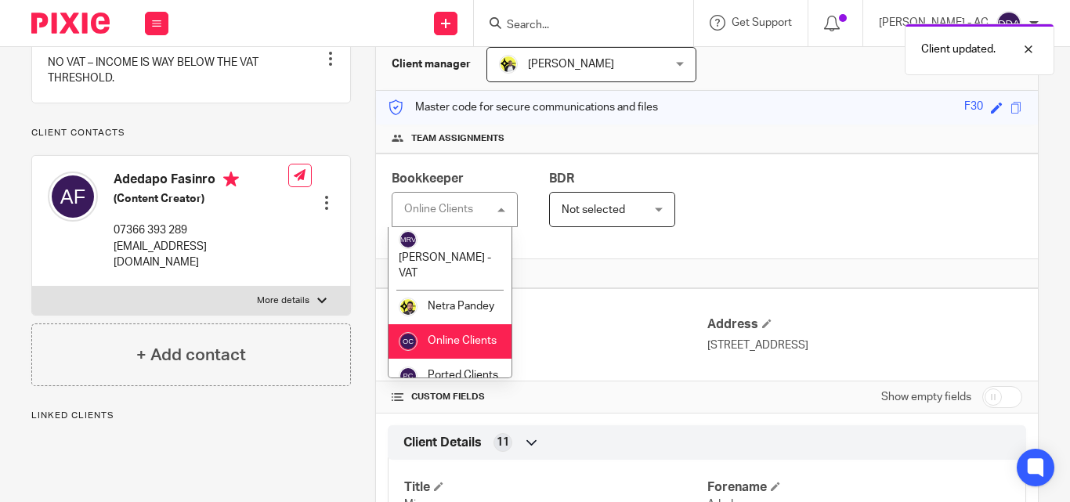
scroll to position [1065, 0]
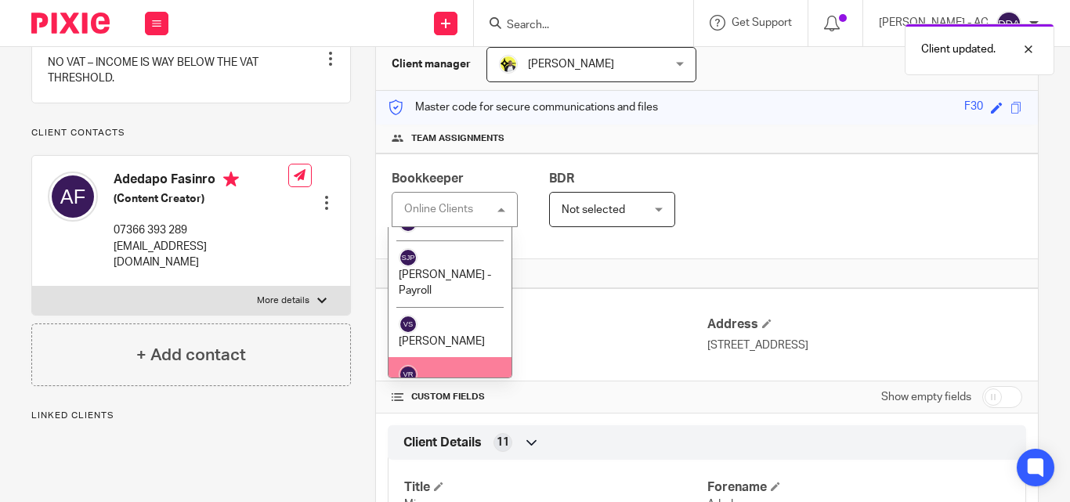
click at [450, 387] on span "[PERSON_NAME]" at bounding box center [442, 392] width 86 height 11
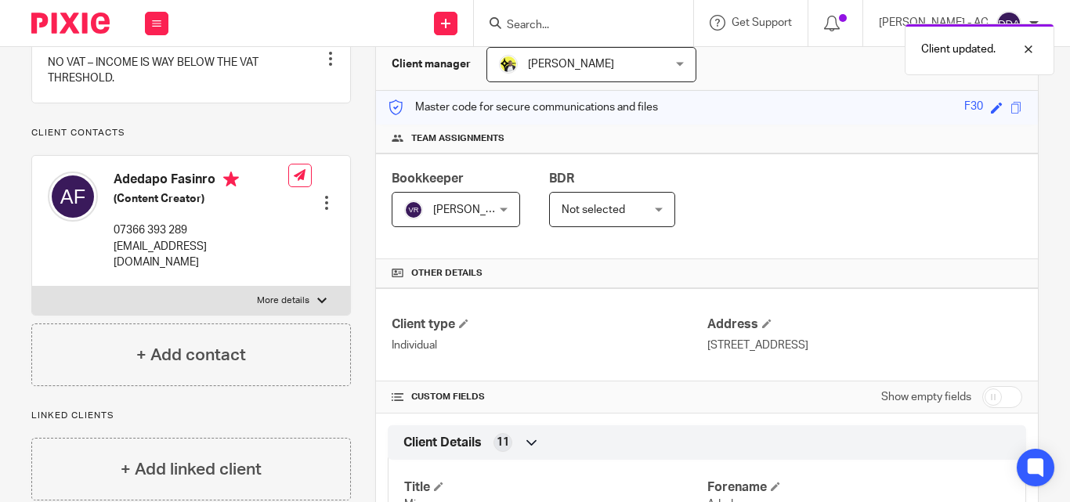
scroll to position [0, 0]
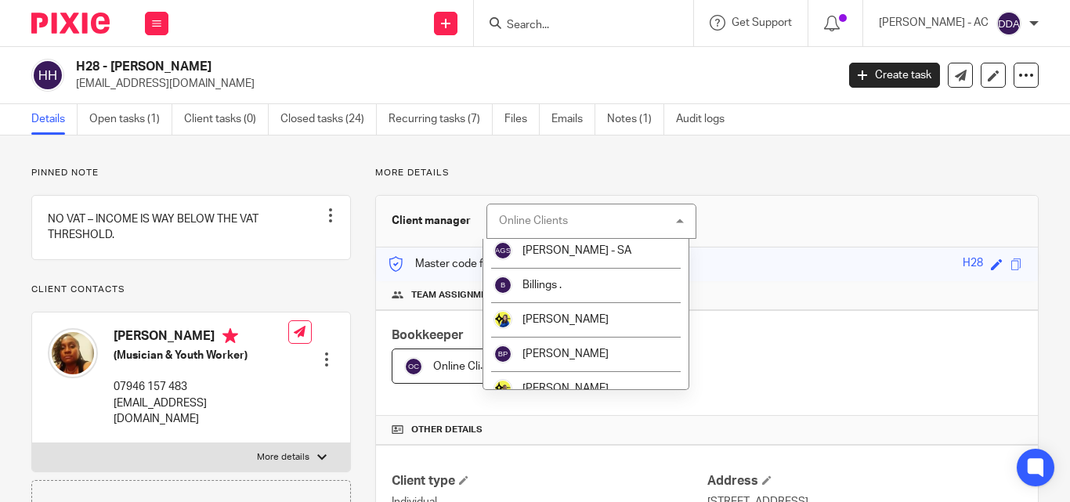
scroll to position [78, 0]
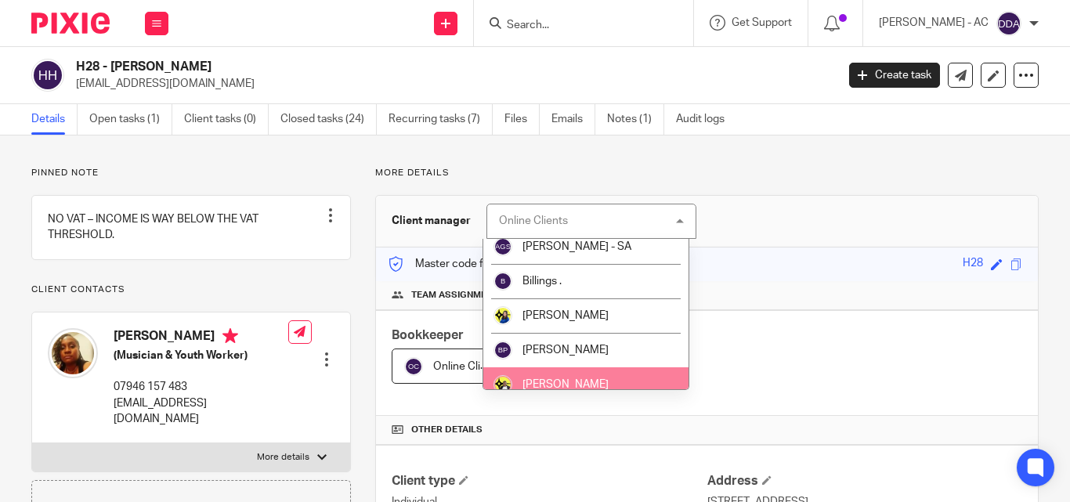
drag, startPoint x: 575, startPoint y: 378, endPoint x: 543, endPoint y: 378, distance: 32.1
click at [574, 378] on li "[PERSON_NAME]" at bounding box center [586, 384] width 206 height 34
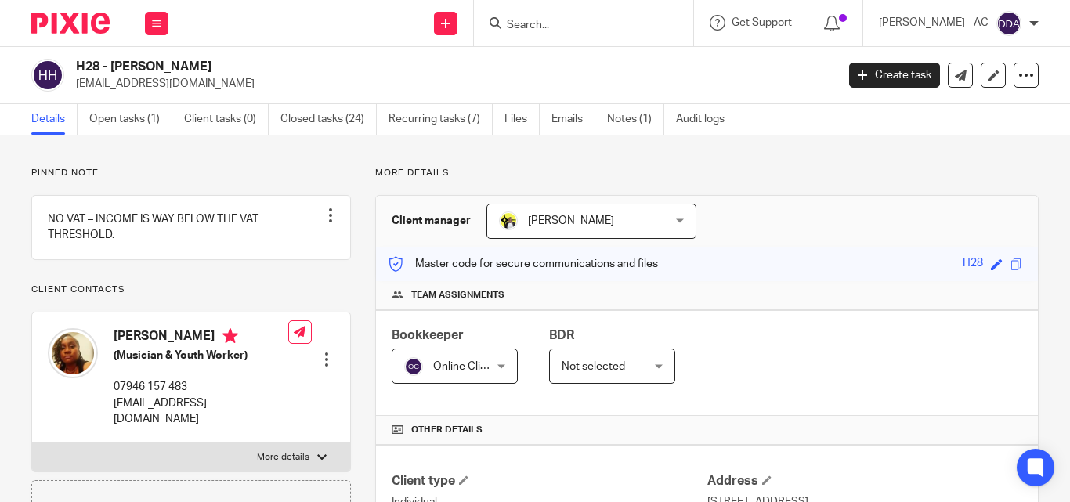
click at [504, 365] on div "Online Clients Online Clients" at bounding box center [455, 366] width 126 height 35
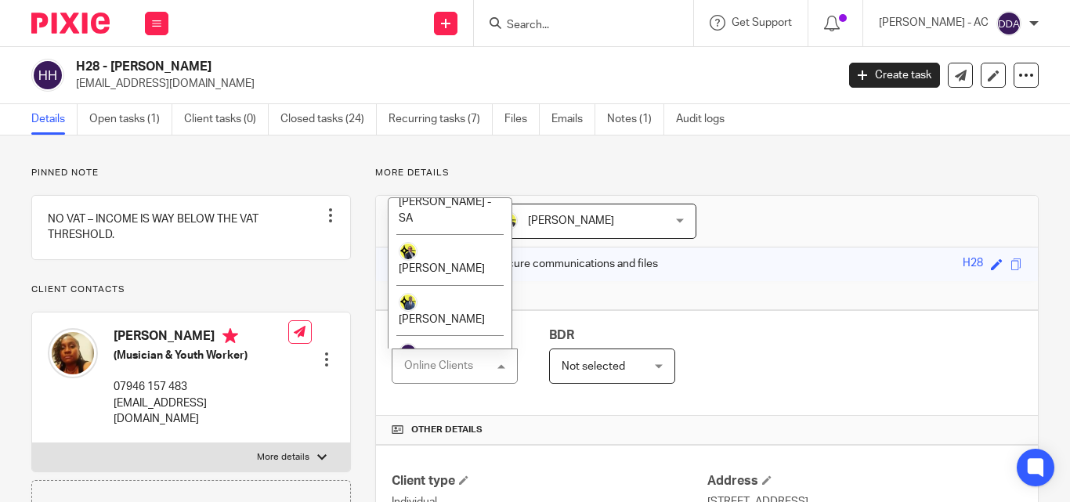
scroll to position [548, 0]
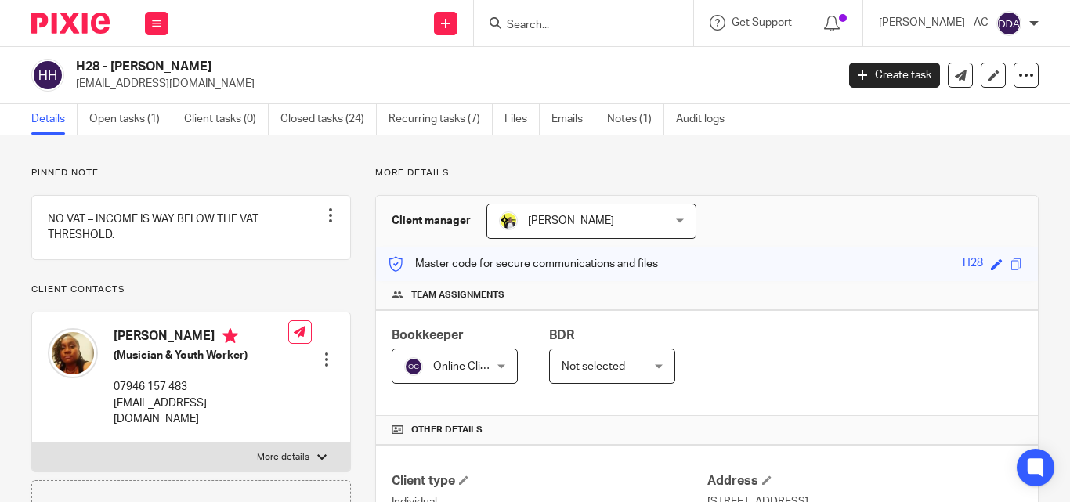
click at [490, 365] on div "Online Clients Online Clients" at bounding box center [455, 366] width 126 height 35
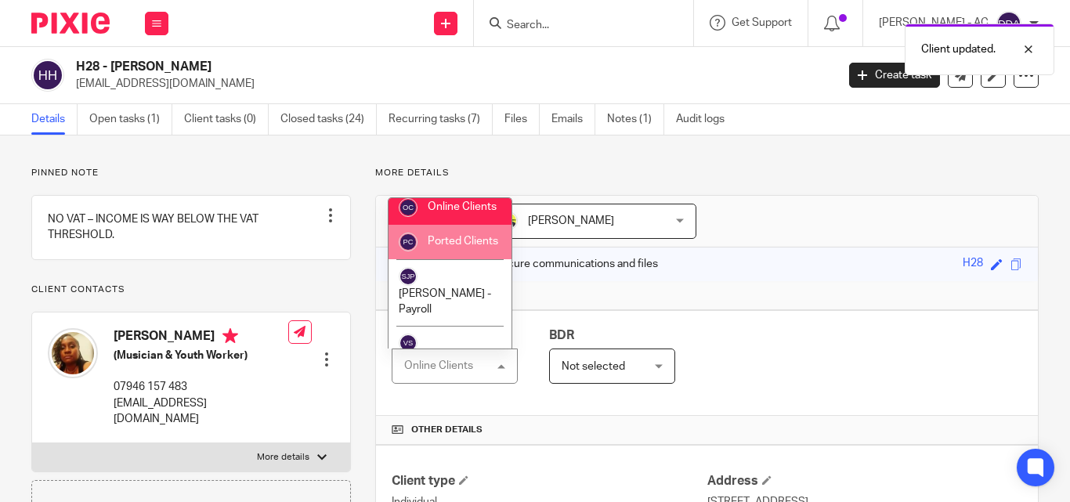
scroll to position [1065, 0]
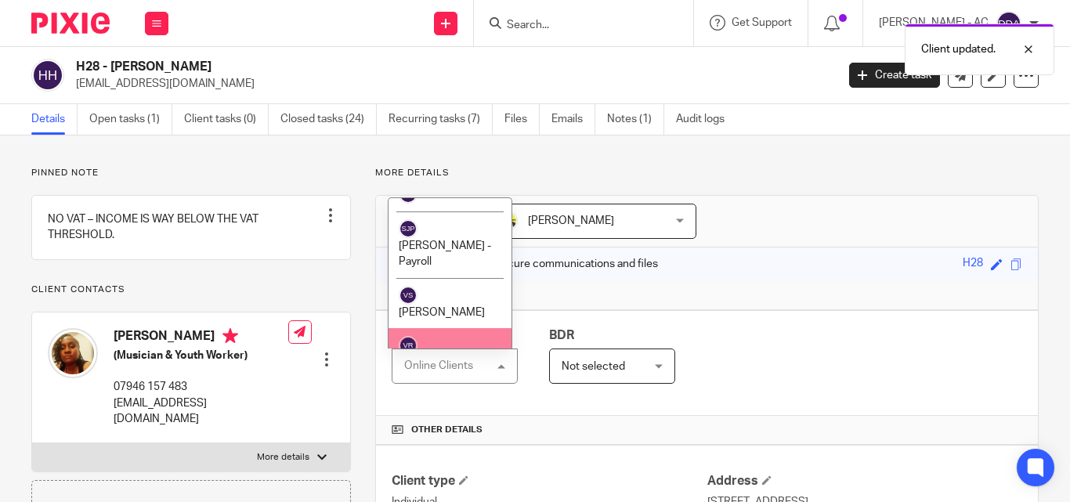
click at [436, 328] on li "[PERSON_NAME]" at bounding box center [450, 353] width 123 height 51
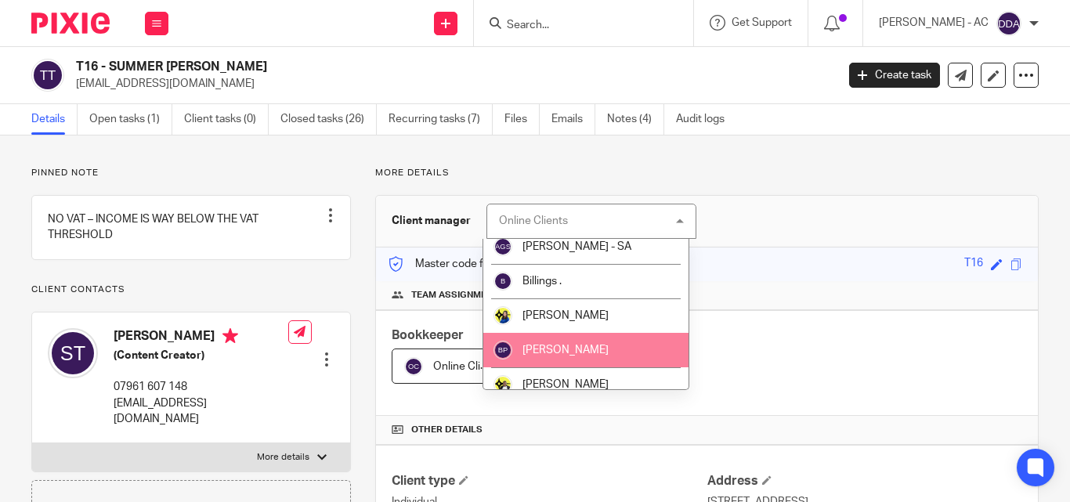
scroll to position [157, 0]
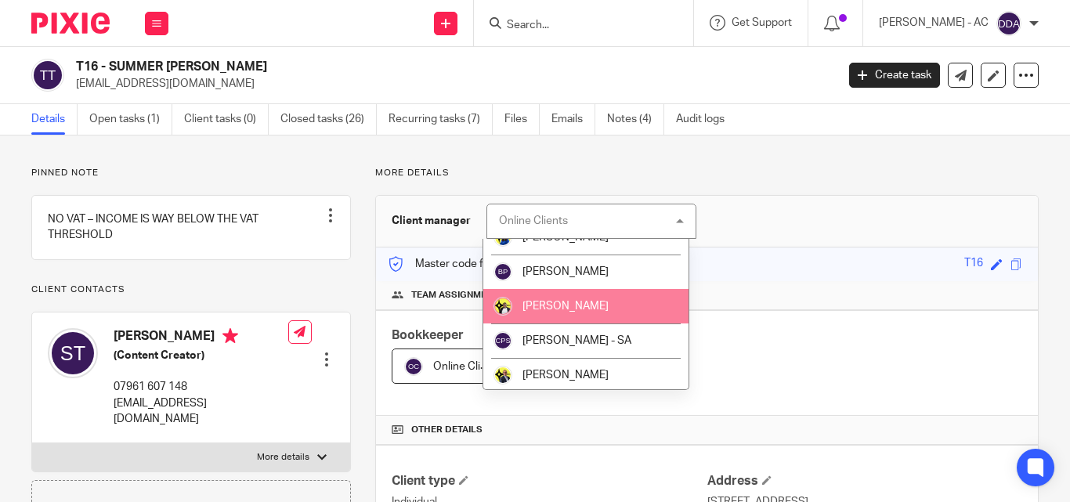
click at [575, 305] on span "[PERSON_NAME]" at bounding box center [565, 306] width 86 height 11
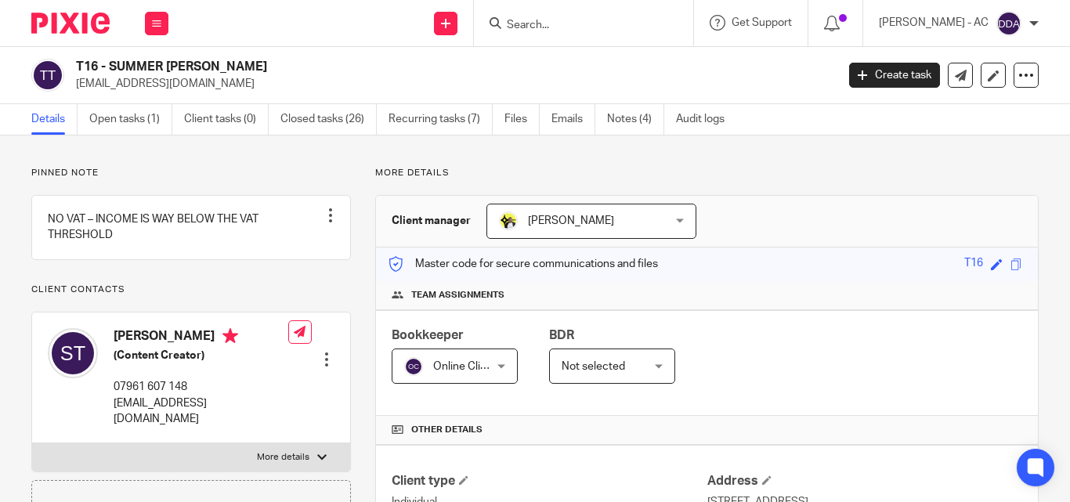
click at [484, 365] on span "Online Clients" at bounding box center [467, 366] width 69 height 11
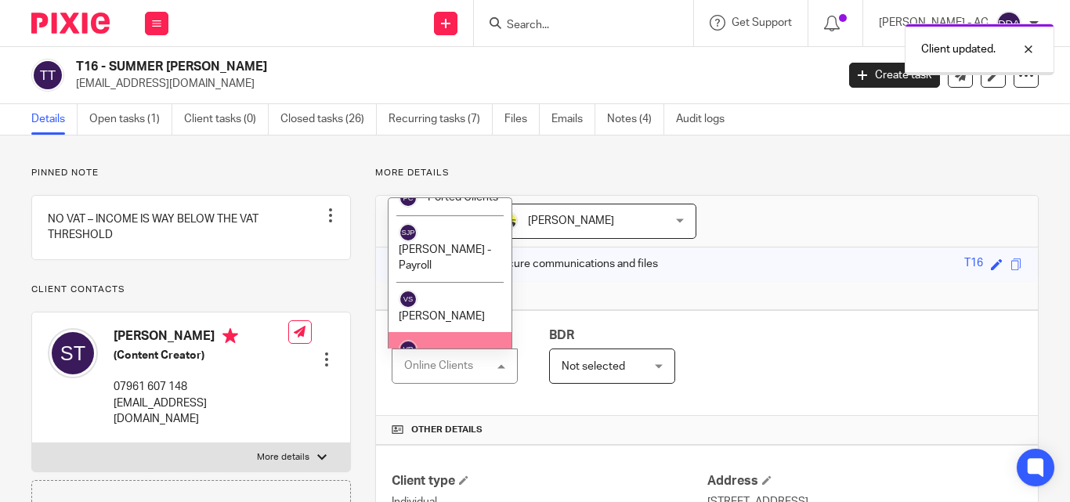
scroll to position [1065, 0]
click at [449, 328] on li "[PERSON_NAME]" at bounding box center [450, 353] width 123 height 51
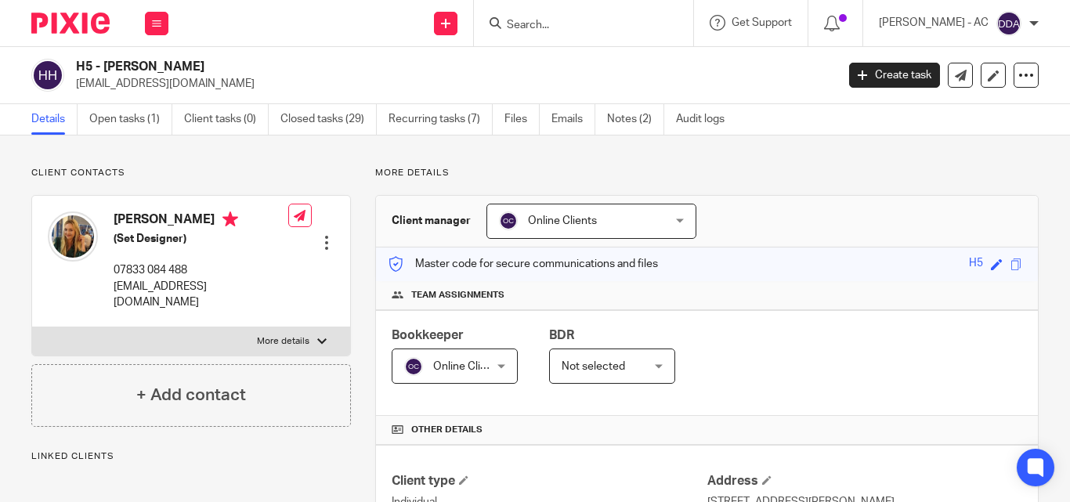
click at [633, 222] on span "Online Clients" at bounding box center [577, 220] width 157 height 33
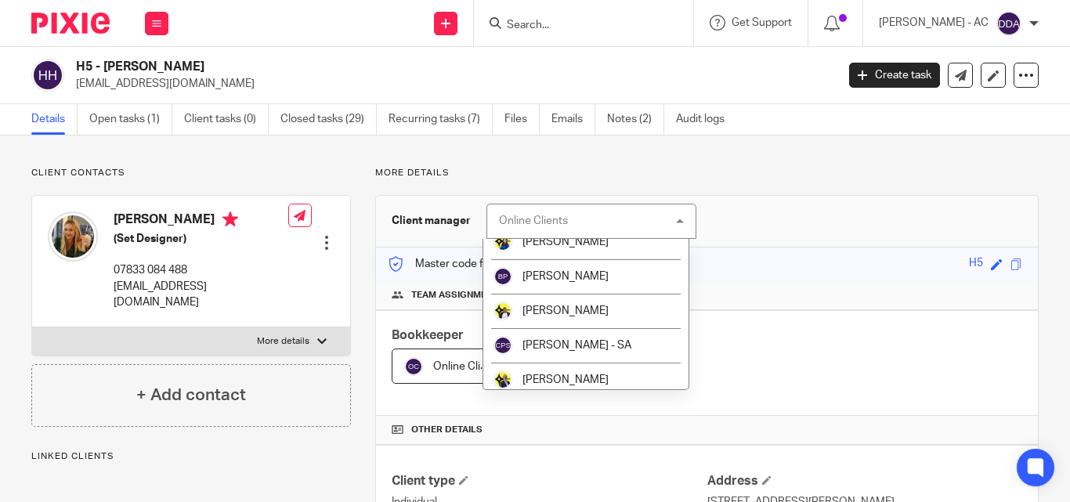
scroll to position [157, 0]
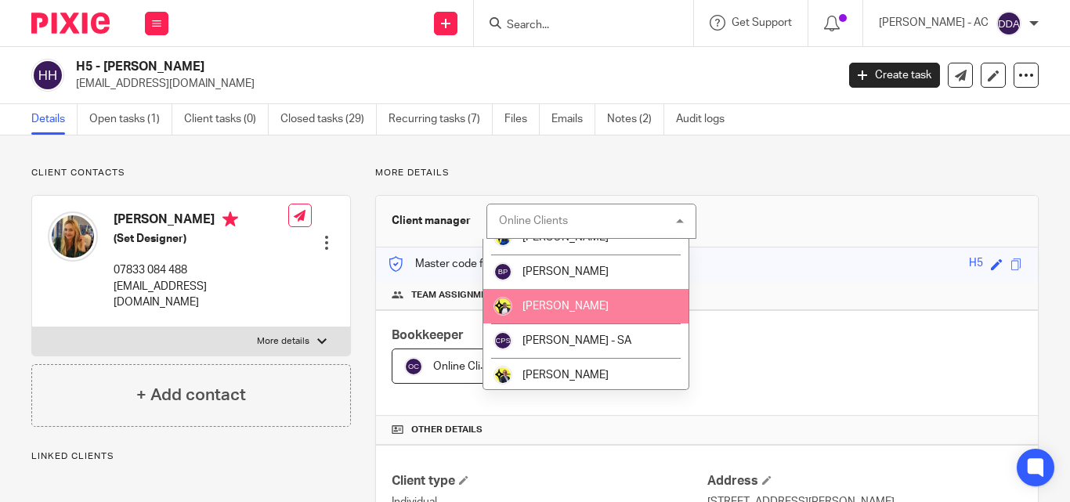
click at [570, 296] on li "[PERSON_NAME]" at bounding box center [586, 306] width 206 height 34
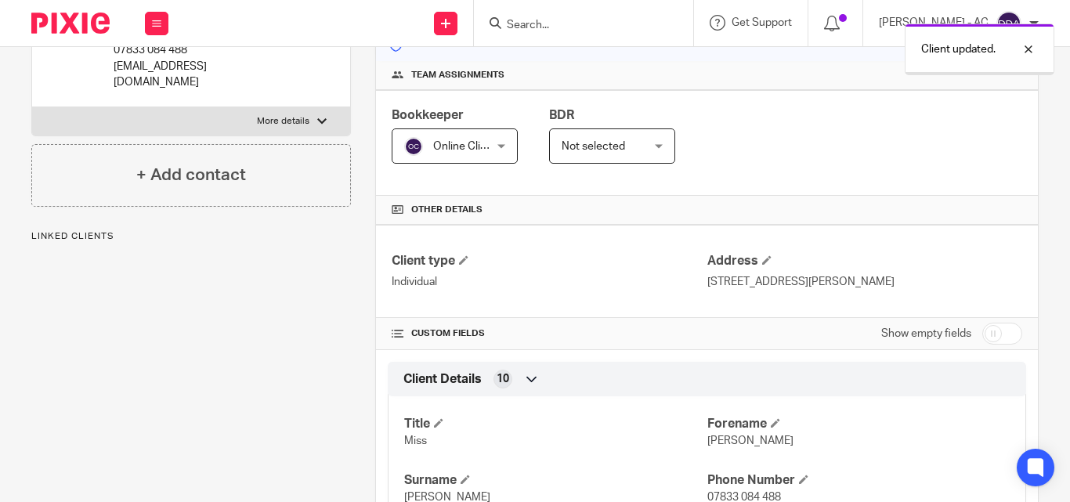
scroll to position [157, 0]
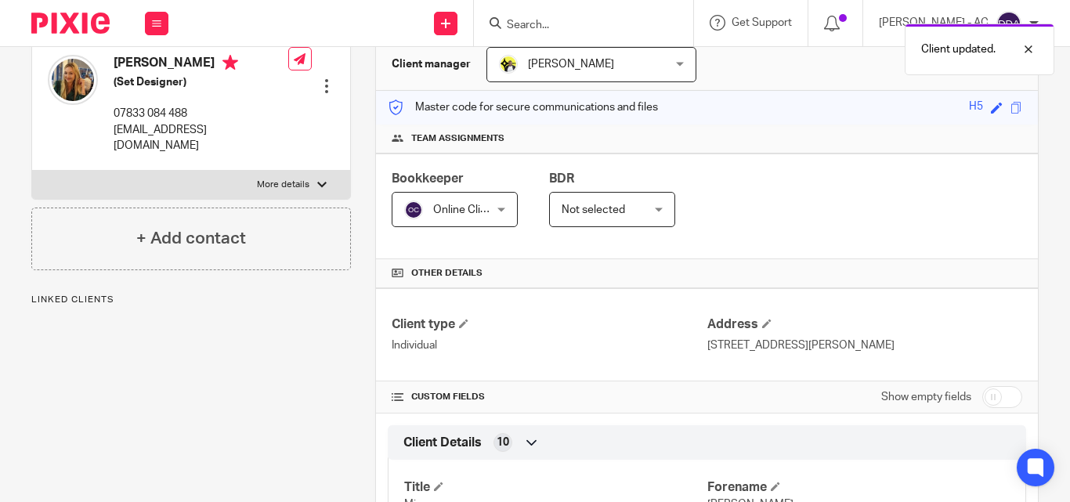
click at [497, 211] on div "Online Clients Online Clients" at bounding box center [455, 209] width 126 height 35
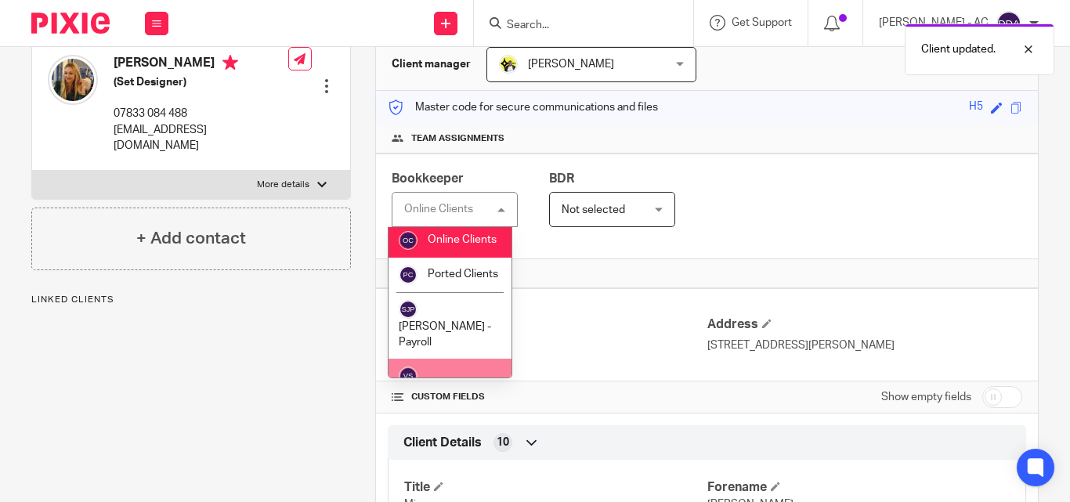
scroll to position [1065, 0]
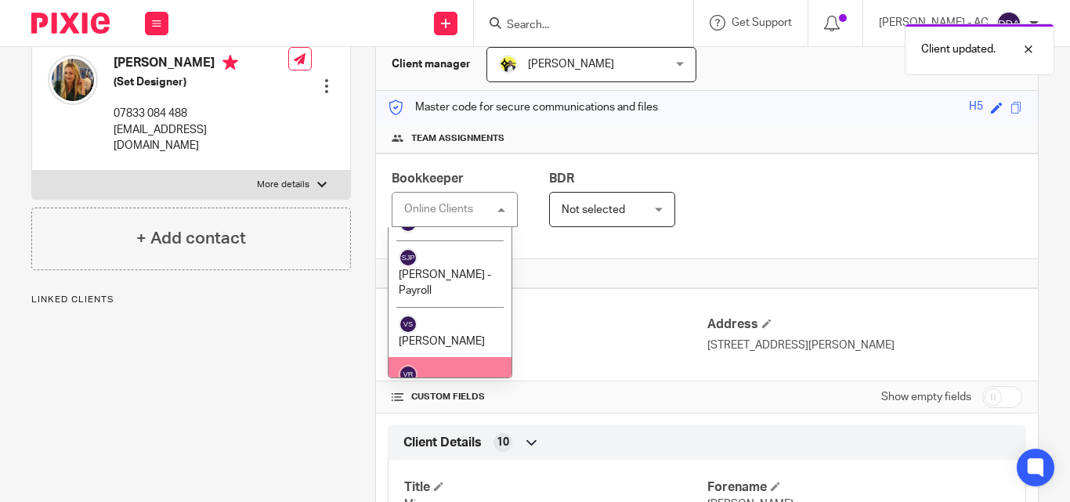
click at [437, 357] on li "[PERSON_NAME]" at bounding box center [450, 382] width 123 height 51
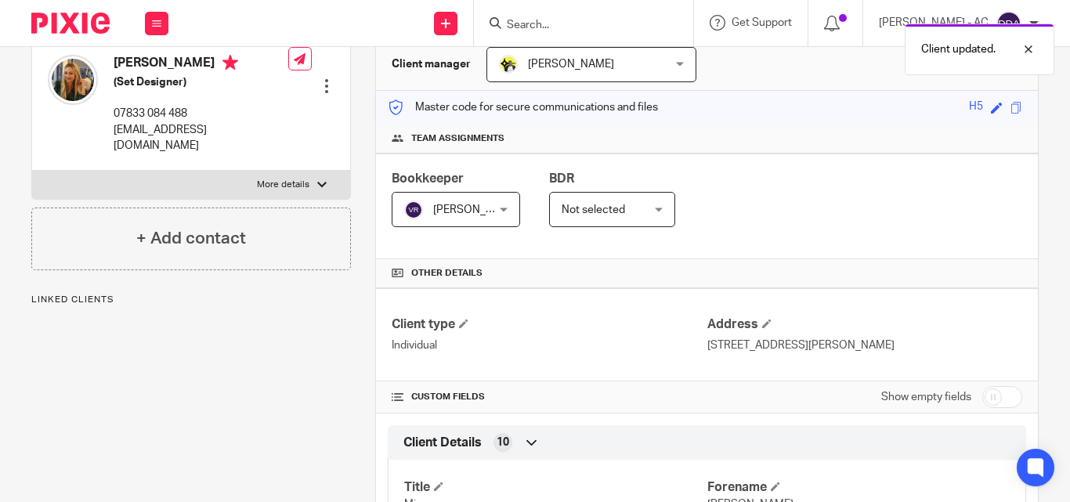
scroll to position [0, 0]
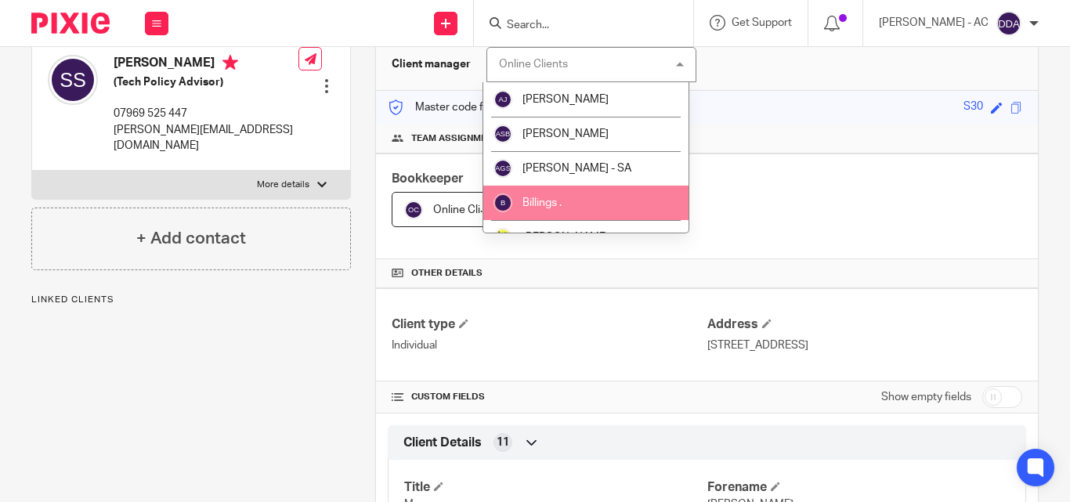
scroll to position [157, 0]
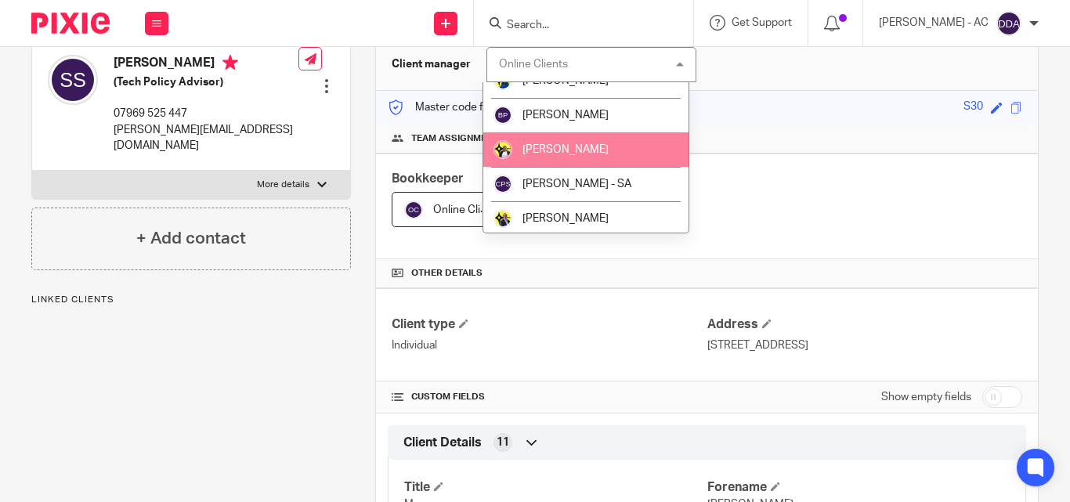
click at [551, 150] on span "[PERSON_NAME]" at bounding box center [565, 149] width 86 height 11
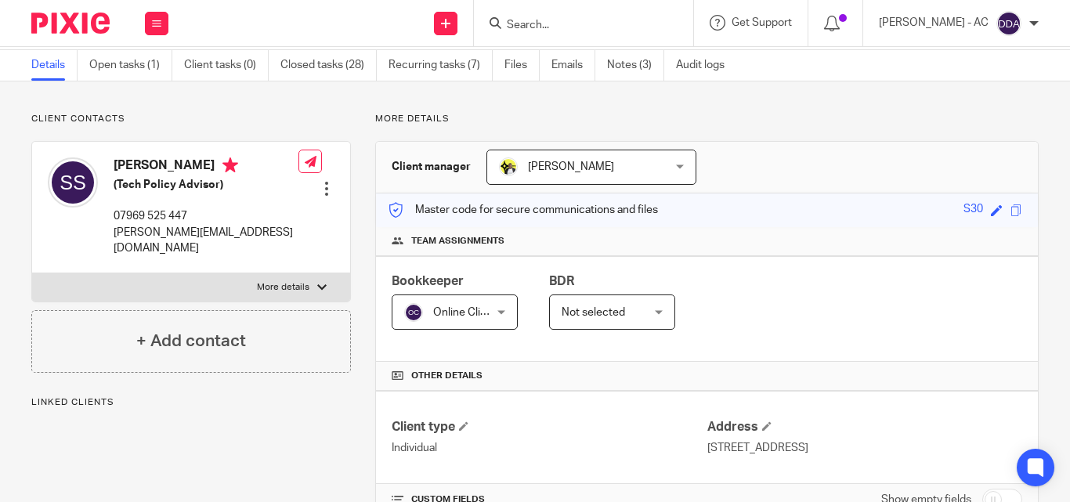
scroll to position [0, 0]
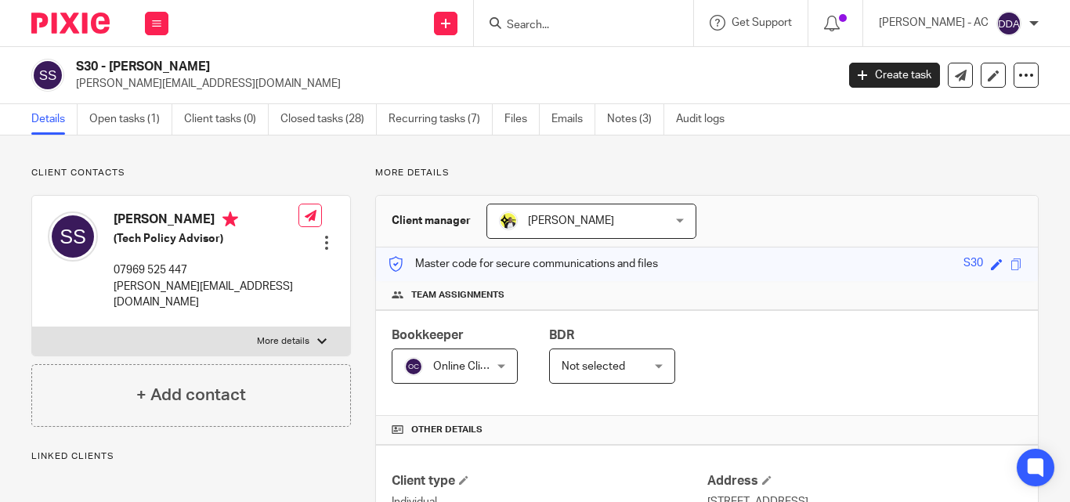
click at [491, 357] on div "Online Clients Online Clients" at bounding box center [455, 366] width 126 height 35
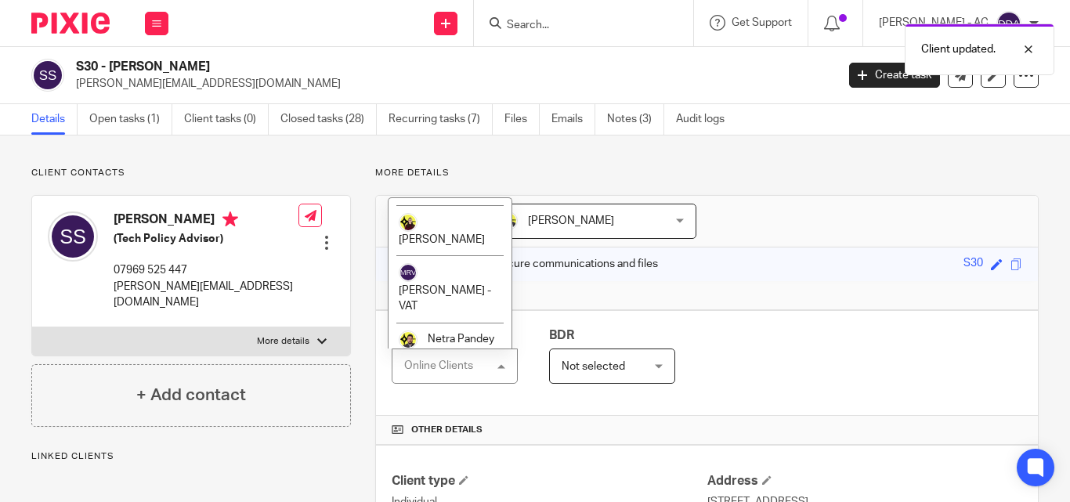
scroll to position [1065, 0]
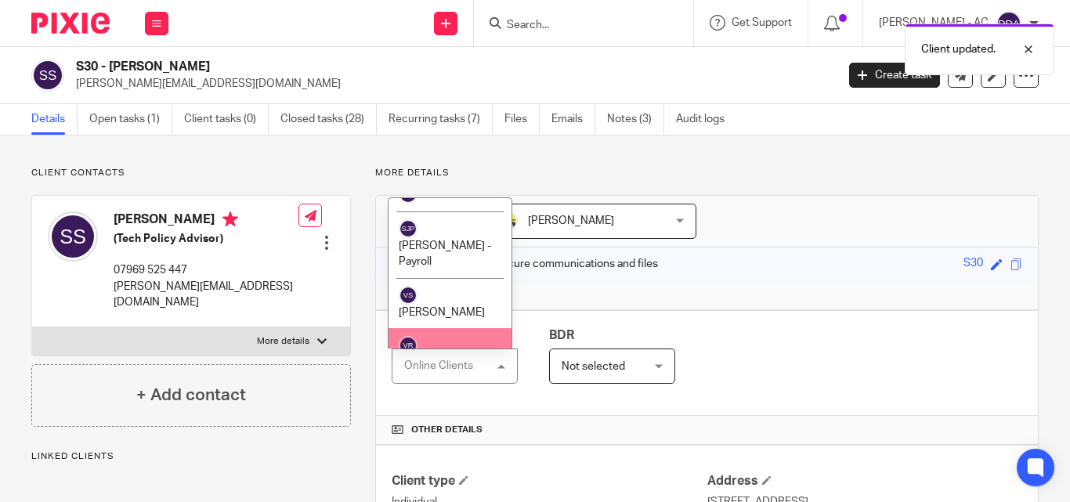
click at [457, 358] on span "[PERSON_NAME]" at bounding box center [442, 363] width 86 height 11
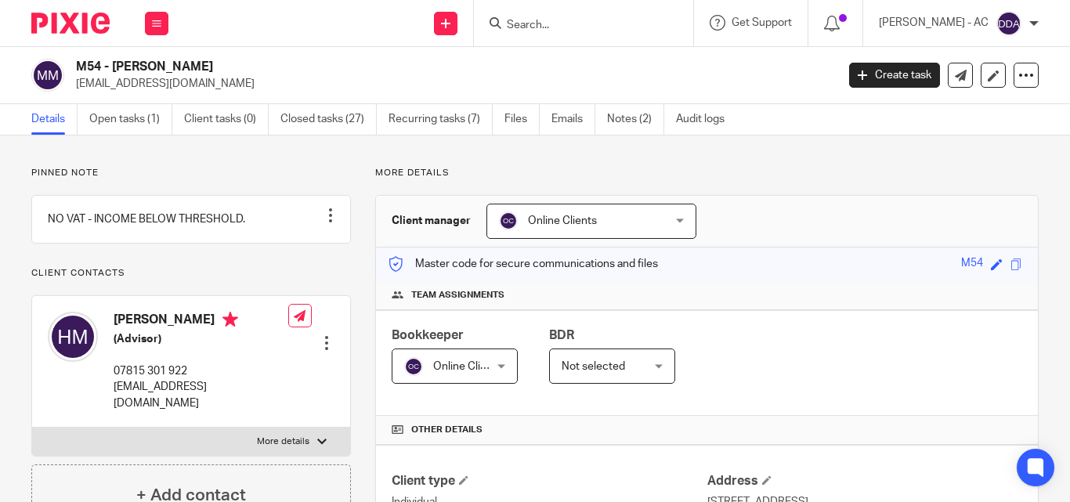
click at [664, 222] on div "Online Clients Online Clients" at bounding box center [591, 221] width 210 height 35
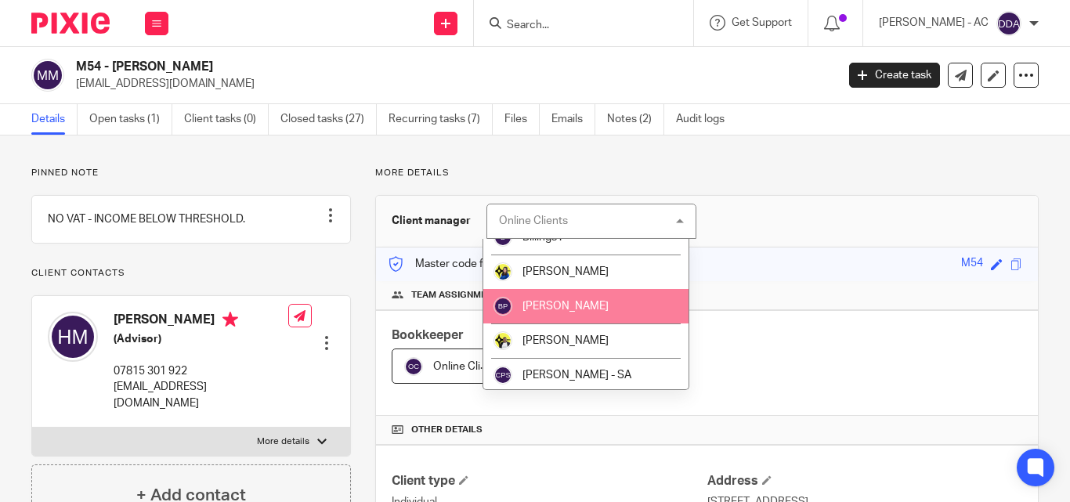
scroll to position [157, 0]
click at [559, 309] on span "[PERSON_NAME]" at bounding box center [565, 306] width 86 height 11
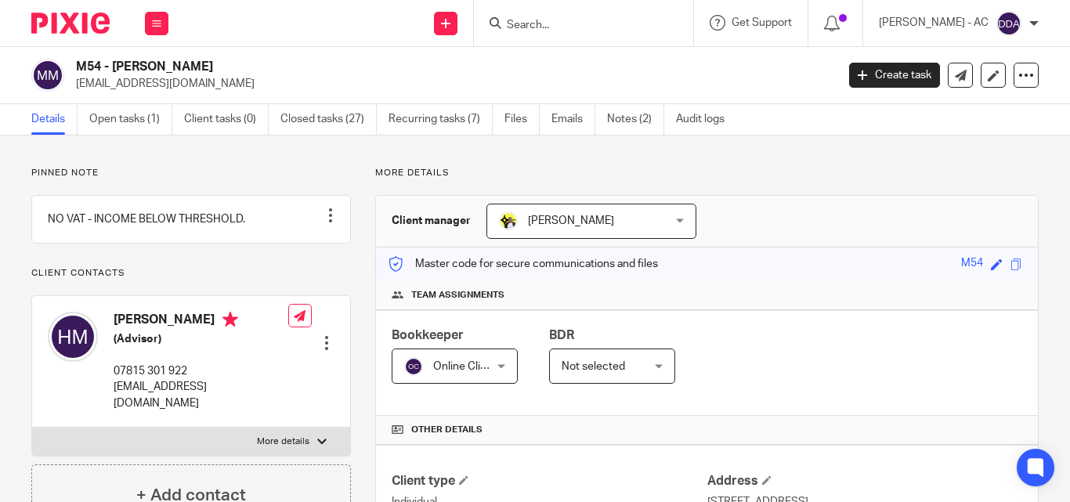
click at [499, 368] on div "Online Clients Online Clients" at bounding box center [455, 366] width 126 height 35
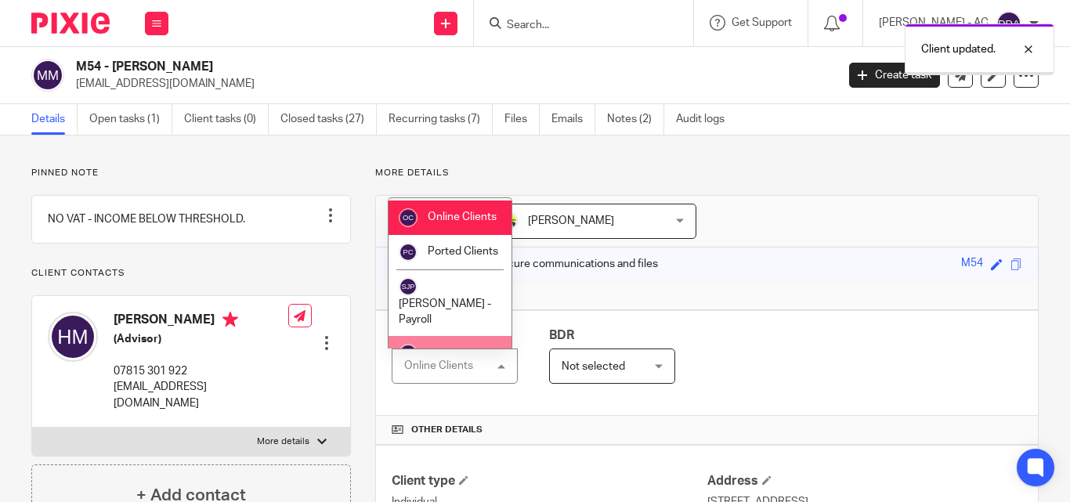
scroll to position [1065, 0]
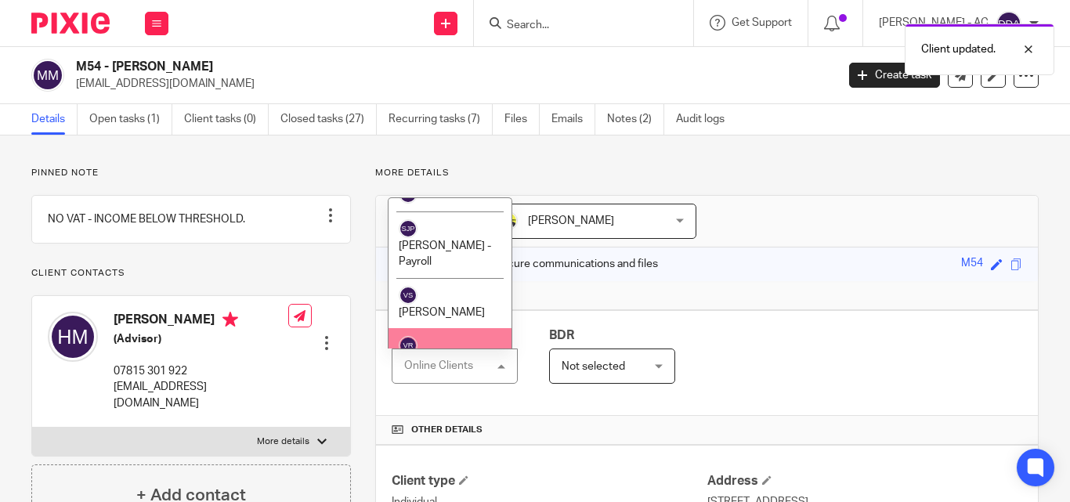
click at [451, 358] on span "[PERSON_NAME]" at bounding box center [442, 363] width 86 height 11
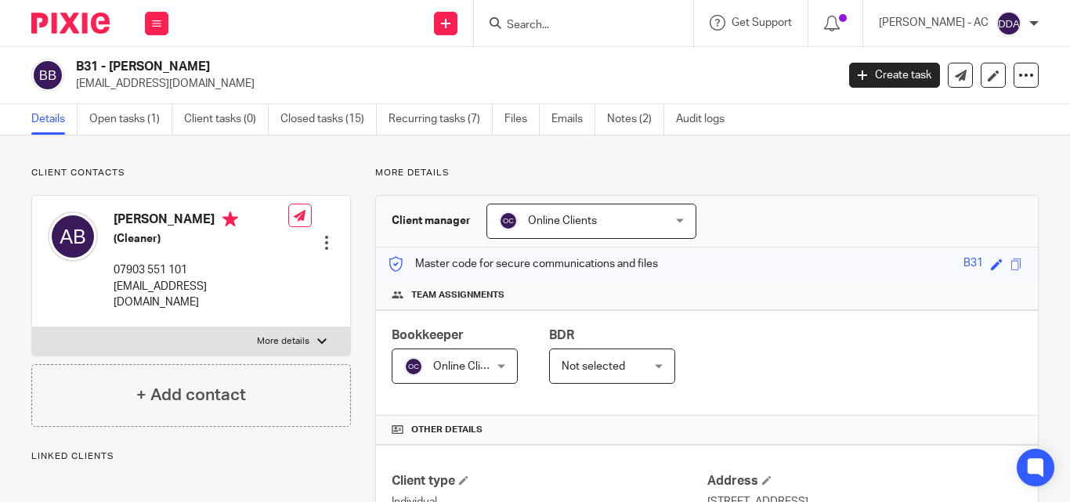
drag, startPoint x: 665, startPoint y: 233, endPoint x: 672, endPoint y: 220, distance: 14.4
click at [671, 229] on div "Online Clients Online Clients" at bounding box center [591, 221] width 210 height 35
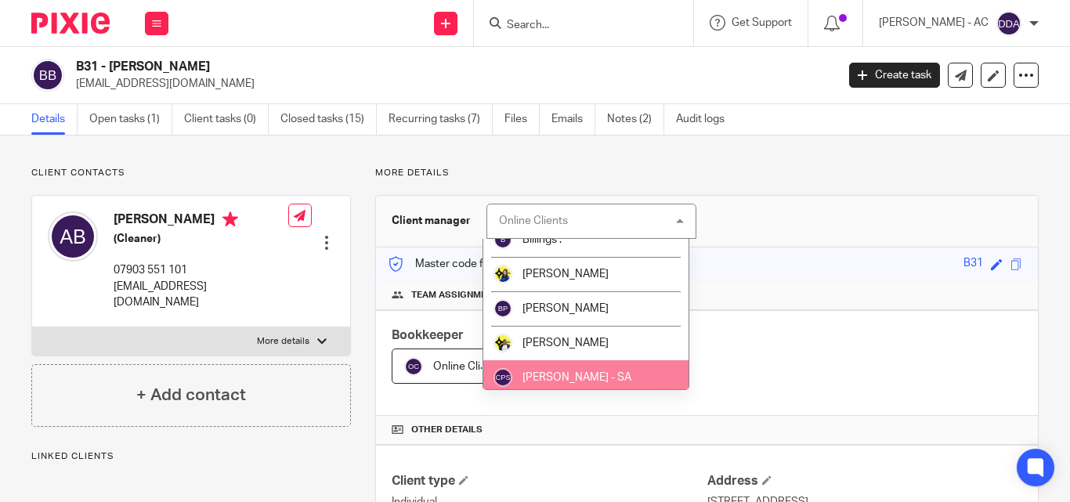
scroll to position [157, 0]
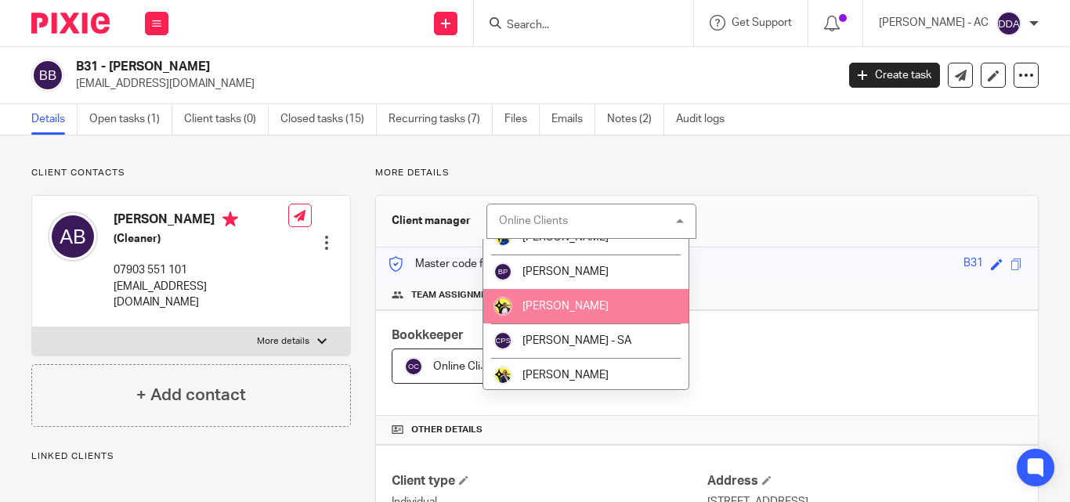
click at [568, 310] on span "[PERSON_NAME]" at bounding box center [565, 306] width 86 height 11
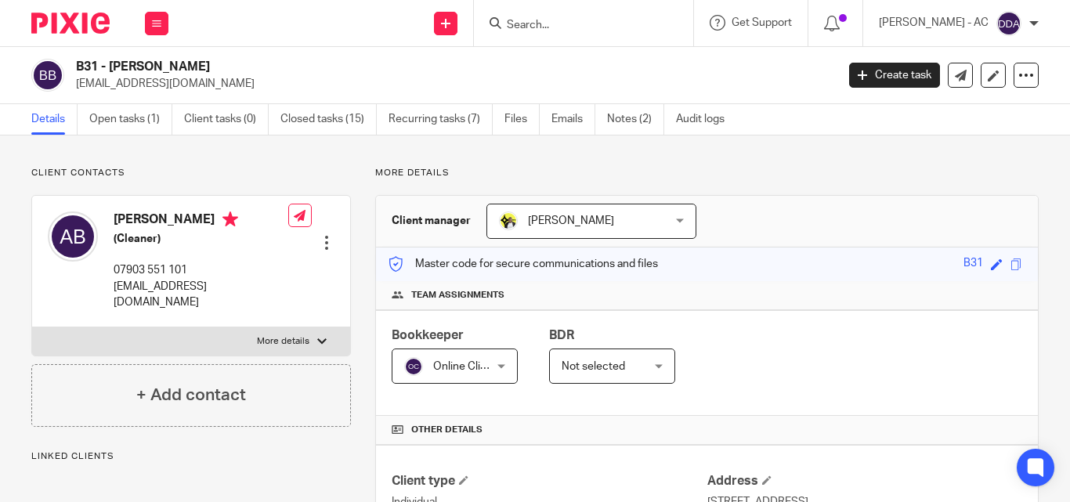
click at [497, 370] on div "Online Clients Online Clients" at bounding box center [455, 366] width 126 height 35
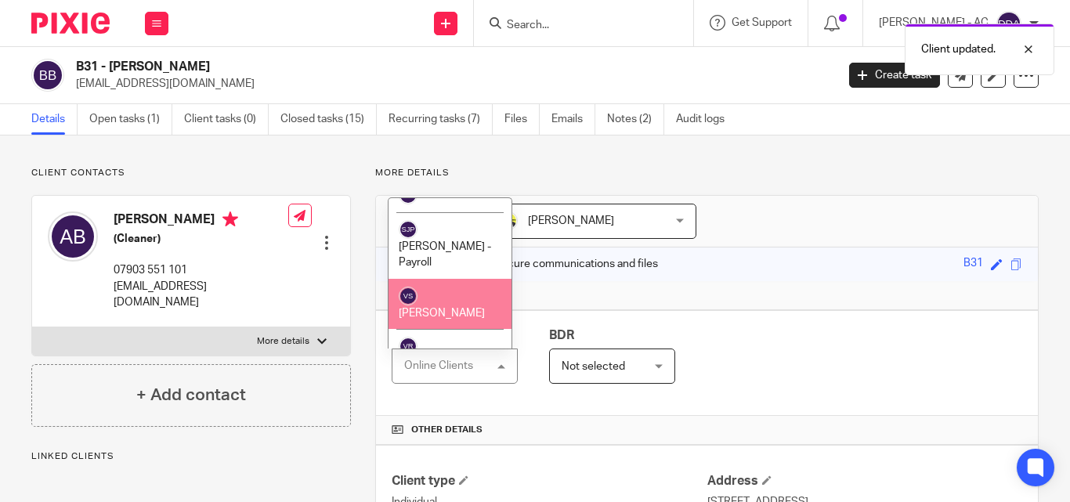
scroll to position [1065, 0]
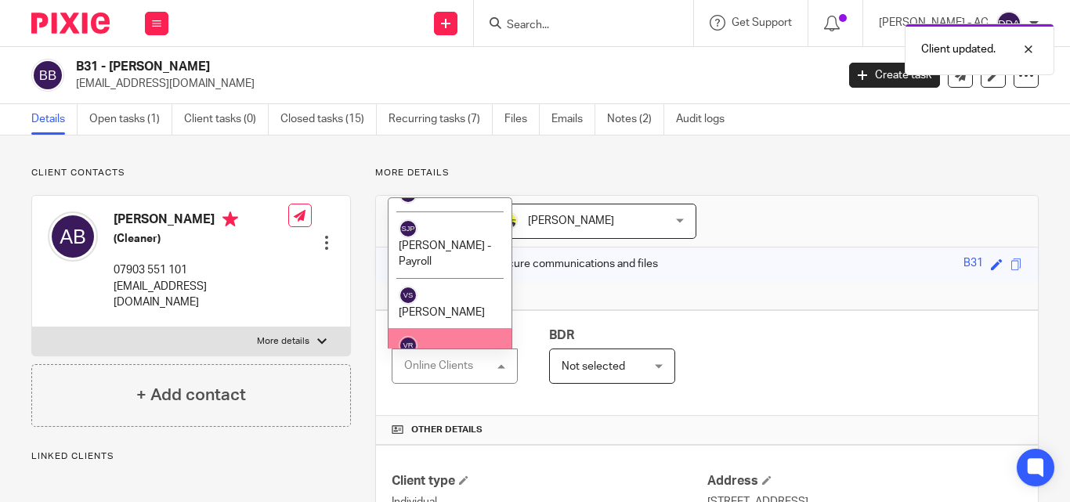
click at [459, 358] on span "[PERSON_NAME]" at bounding box center [442, 363] width 86 height 11
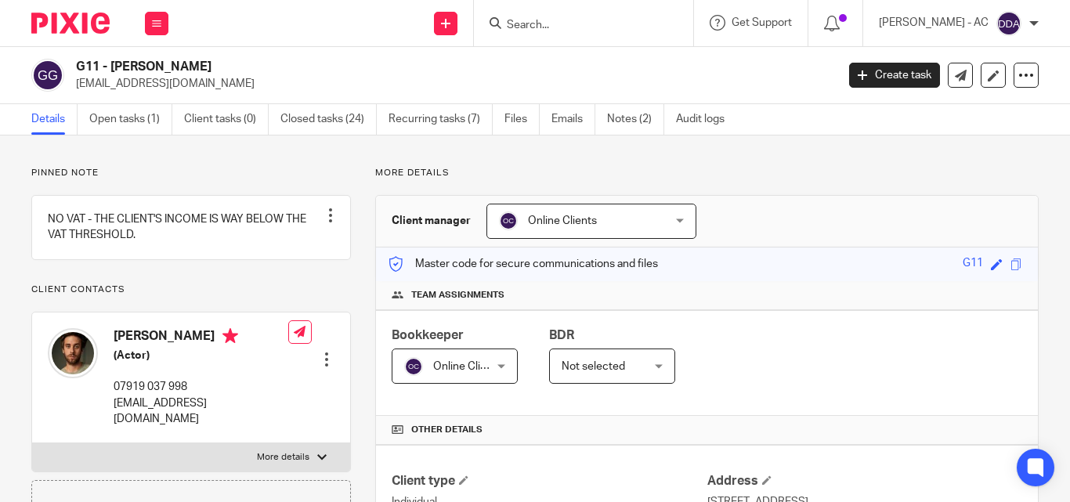
click at [668, 225] on div "Online Clients Online Clients" at bounding box center [591, 221] width 210 height 35
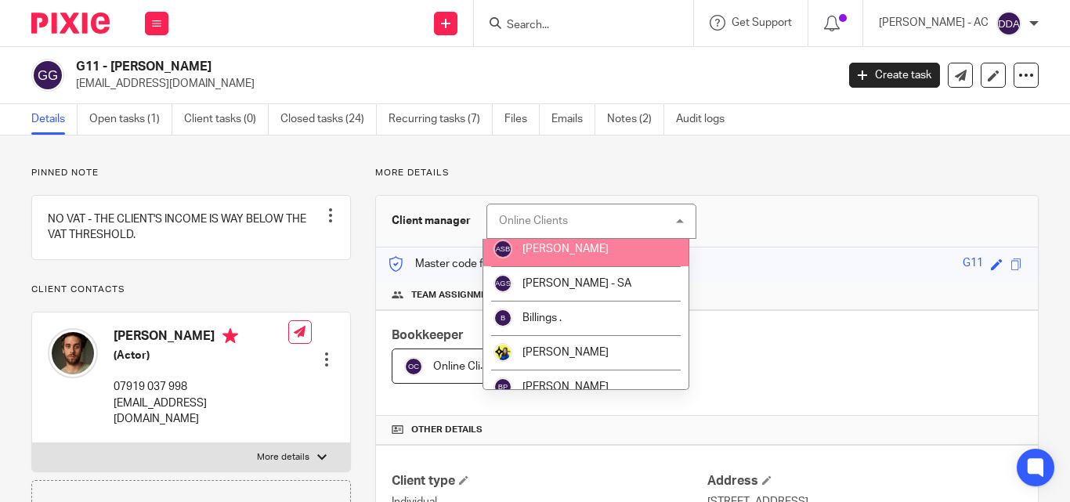
scroll to position [157, 0]
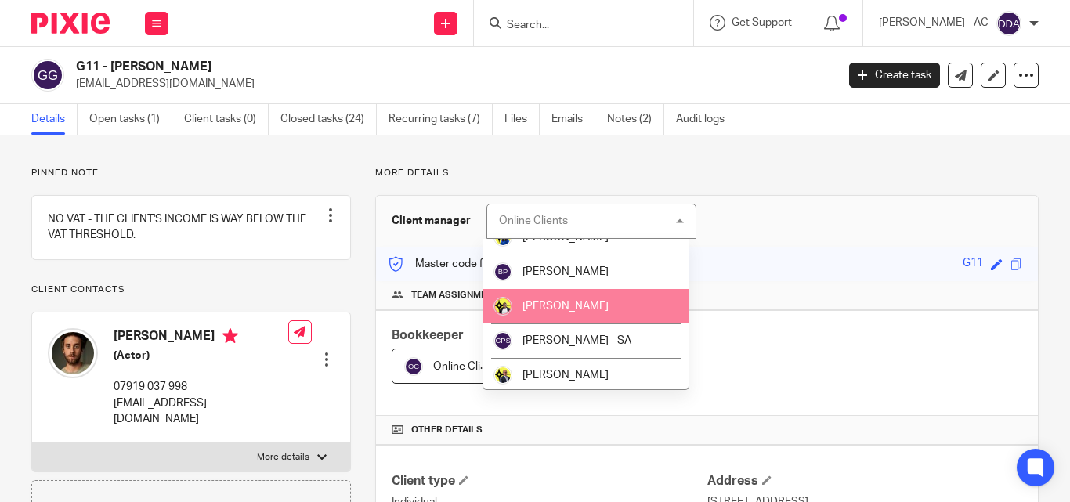
click at [560, 305] on span "[PERSON_NAME]" at bounding box center [565, 306] width 86 height 11
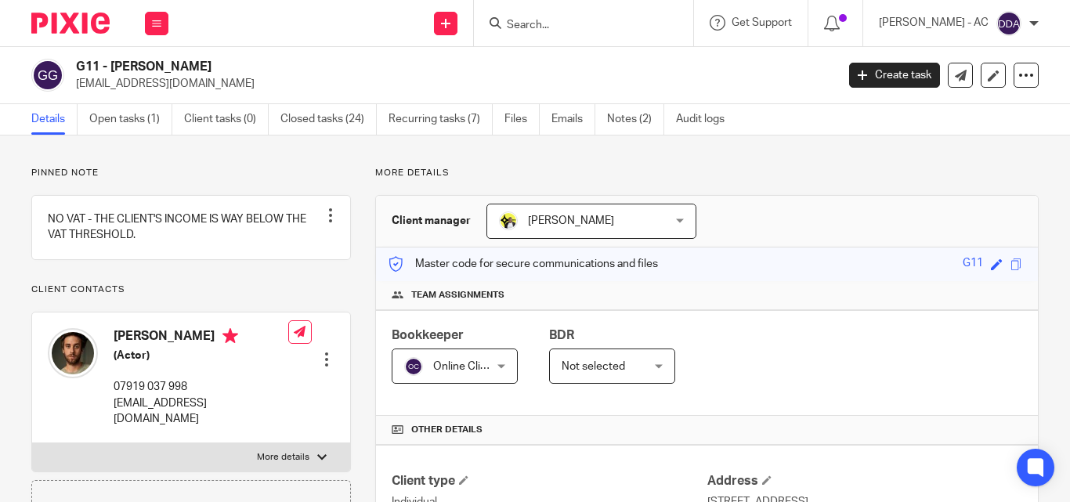
click at [493, 367] on div "Online Clients Online Clients" at bounding box center [455, 366] width 126 height 35
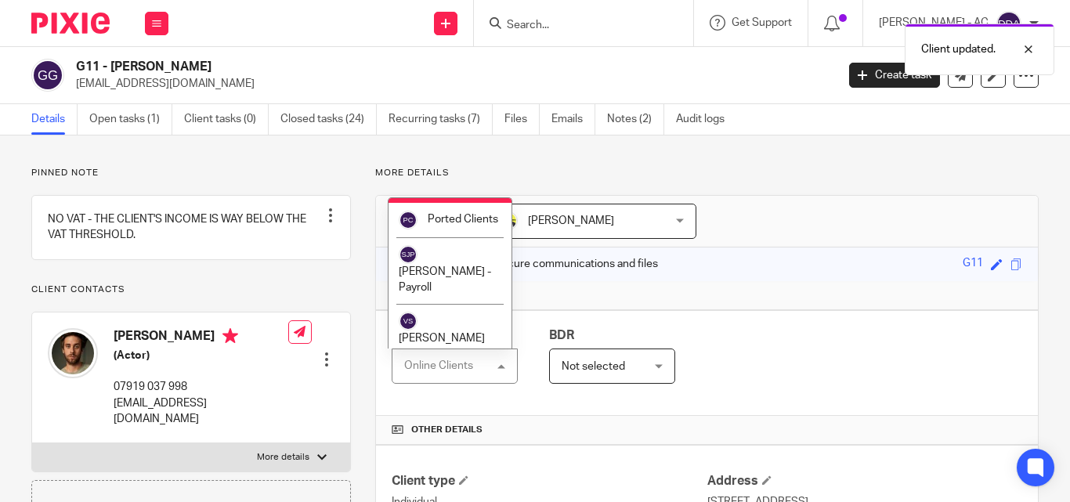
scroll to position [1065, 0]
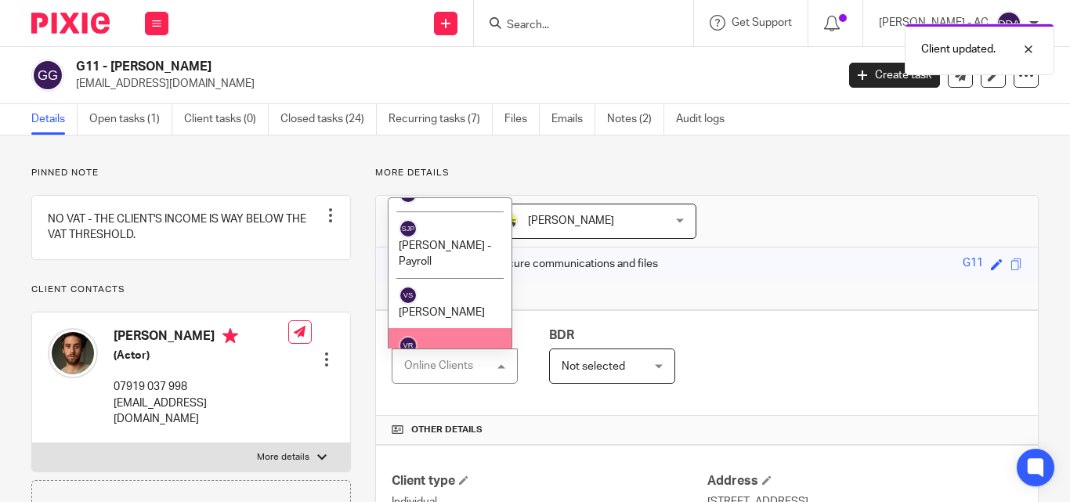
click at [464, 358] on span "[PERSON_NAME]" at bounding box center [442, 363] width 86 height 11
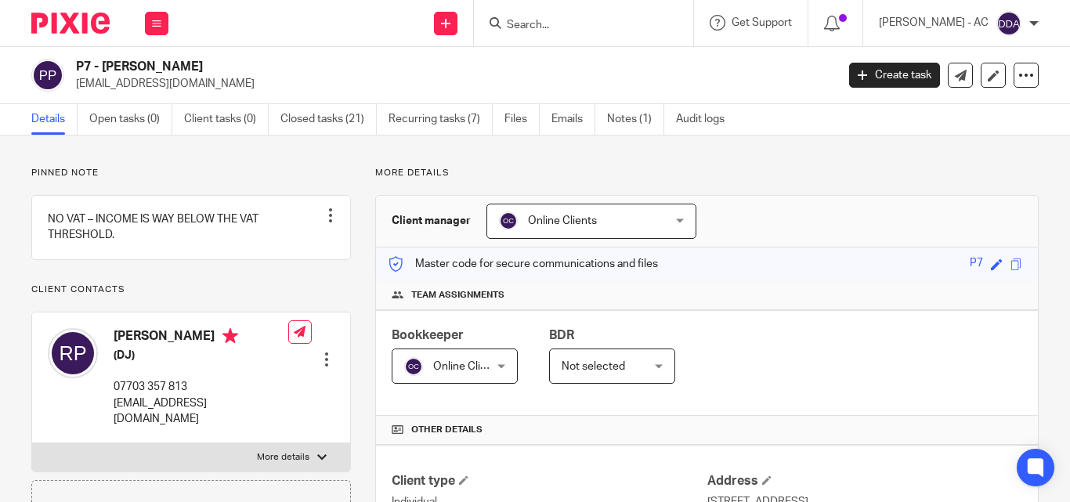
click at [668, 222] on div "Online Clients Online Clients" at bounding box center [591, 221] width 210 height 35
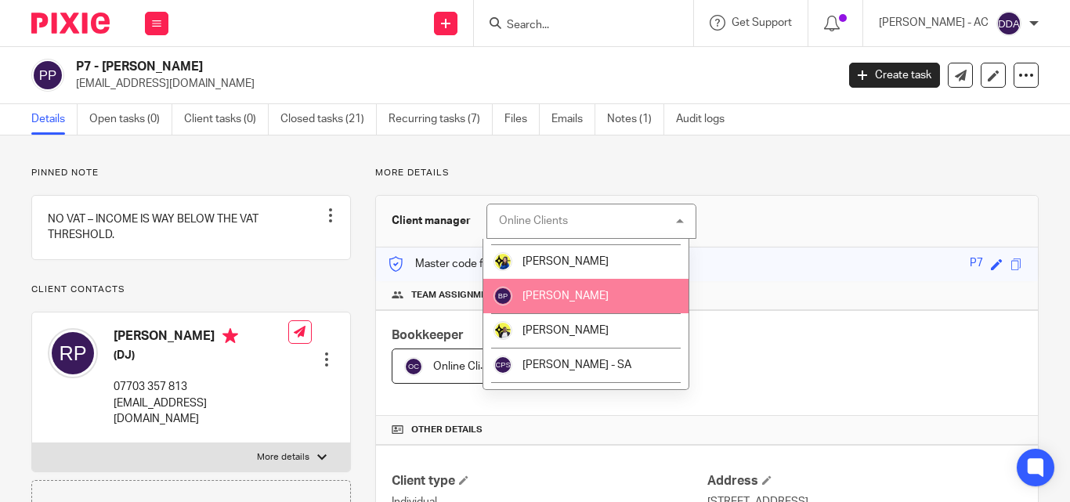
scroll to position [157, 0]
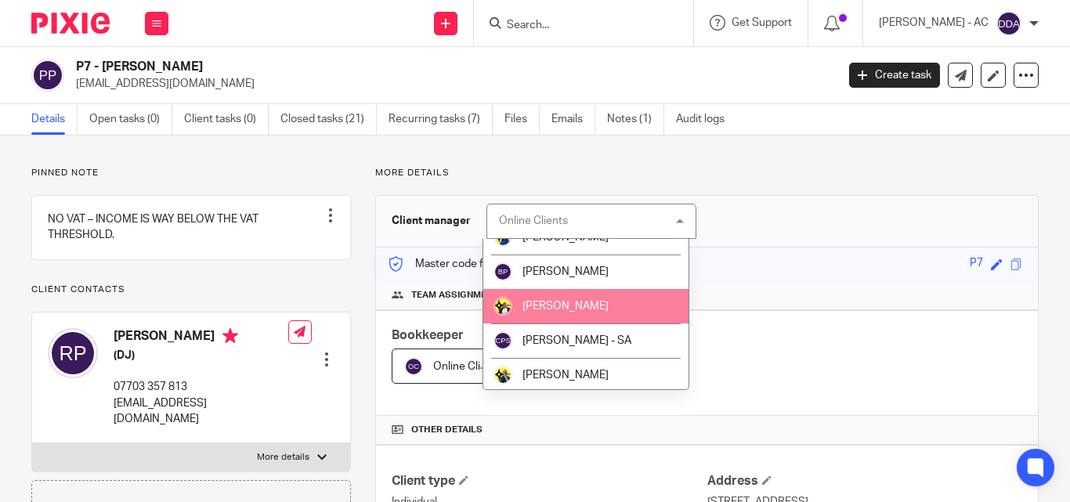
click at [554, 305] on span "[PERSON_NAME]" at bounding box center [565, 306] width 86 height 11
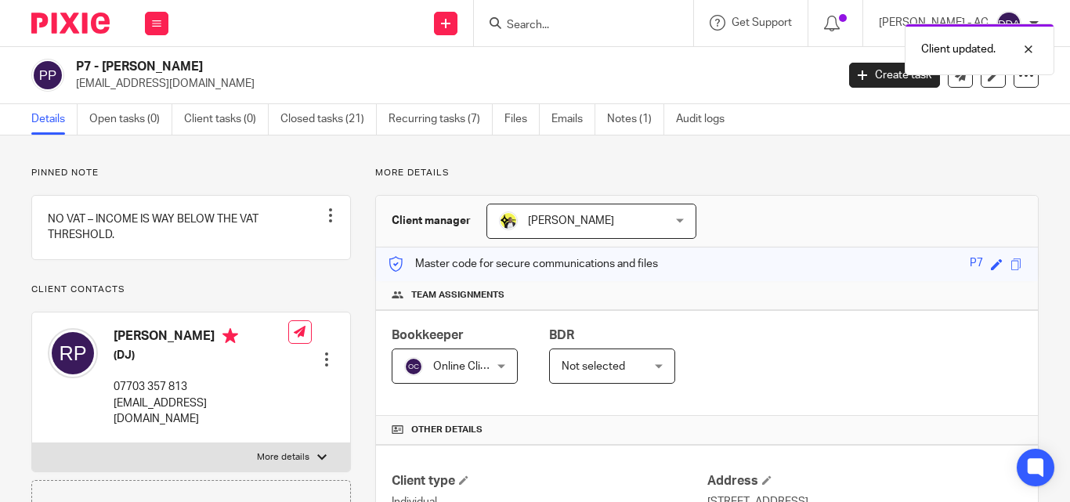
click at [496, 365] on div "Online Clients Online Clients" at bounding box center [455, 366] width 126 height 35
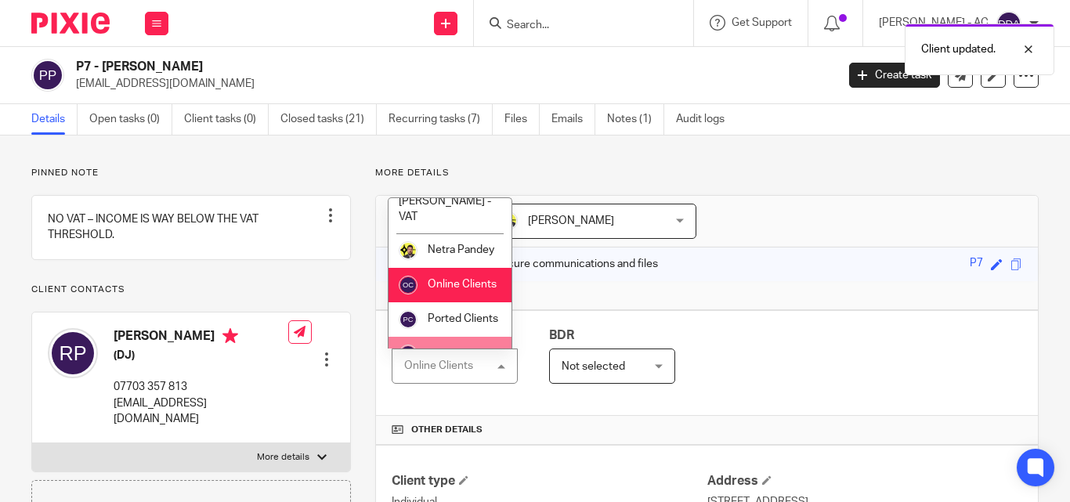
scroll to position [1065, 0]
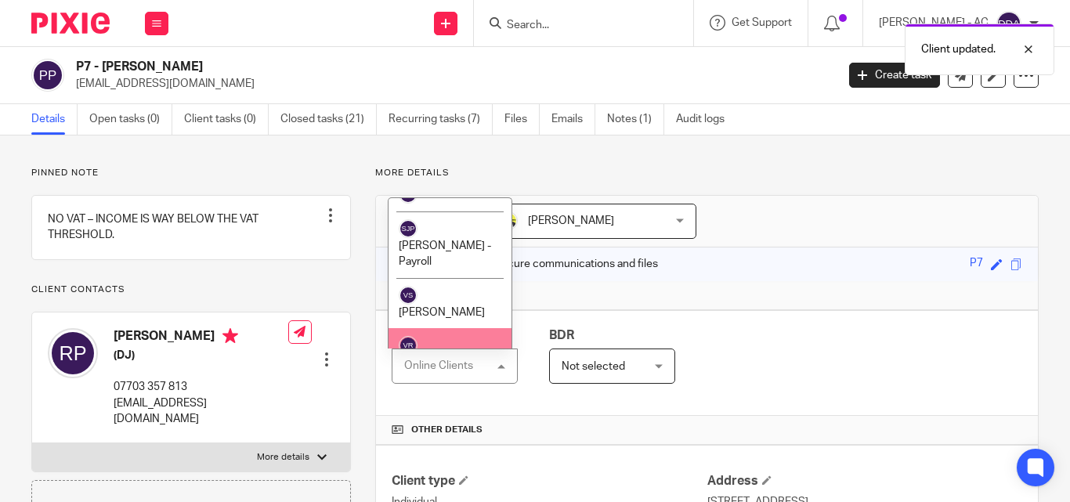
click at [460, 328] on li "[PERSON_NAME]" at bounding box center [450, 353] width 123 height 51
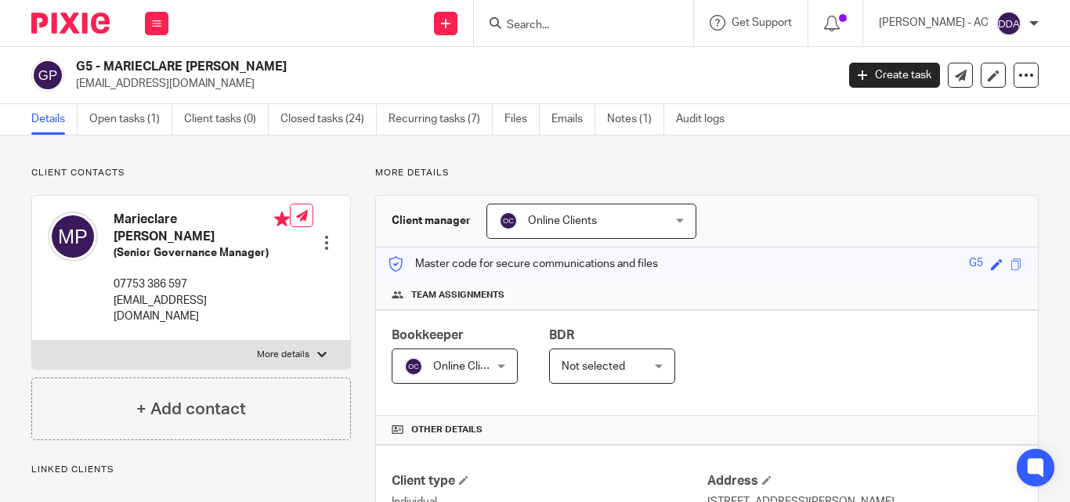
click at [673, 220] on div "Online Clients Online Clients" at bounding box center [591, 221] width 210 height 35
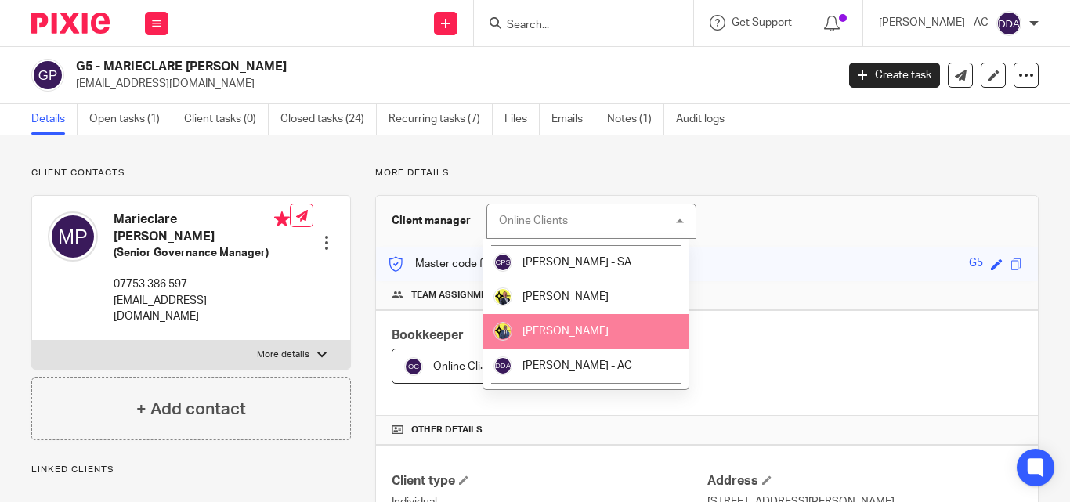
scroll to position [157, 0]
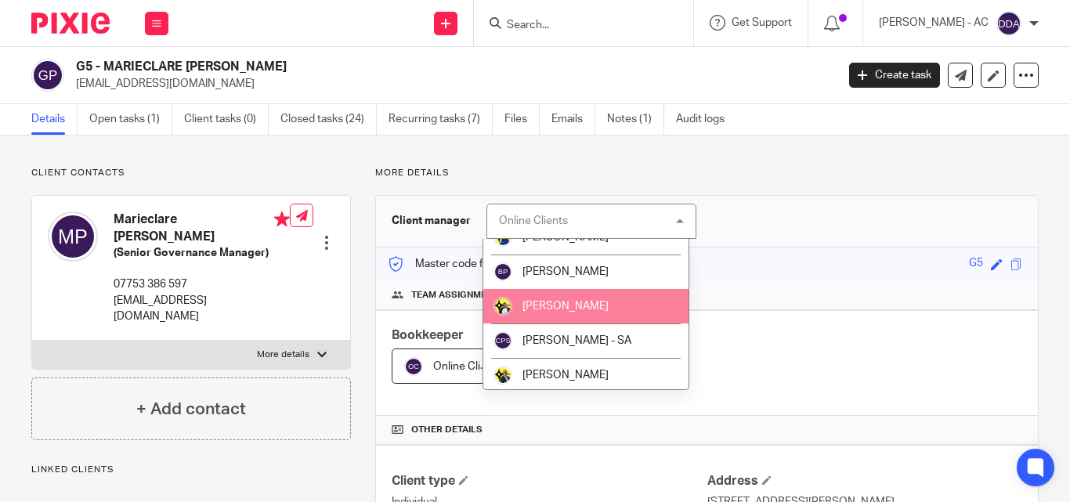
click at [574, 309] on span "[PERSON_NAME]" at bounding box center [565, 306] width 86 height 11
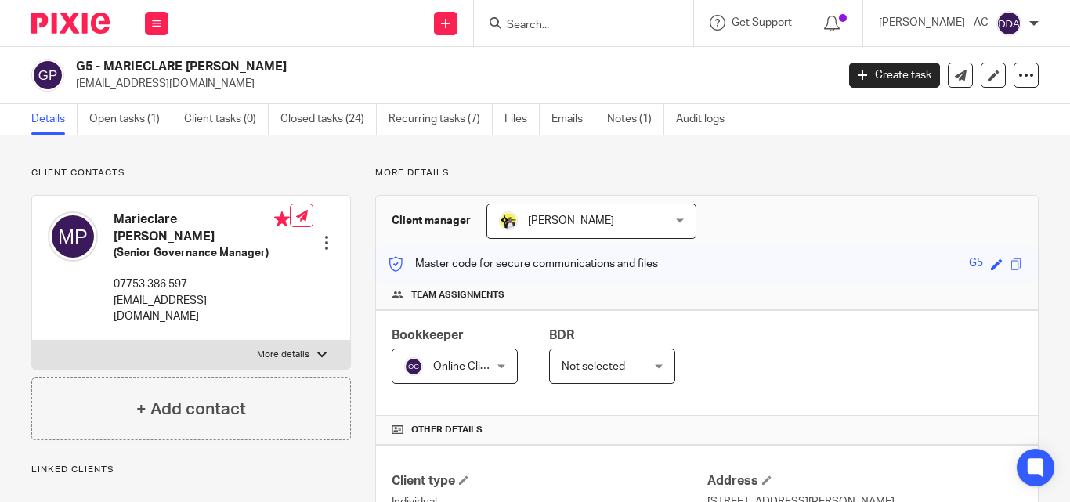
click at [494, 367] on div "Online Clients Online Clients" at bounding box center [455, 366] width 126 height 35
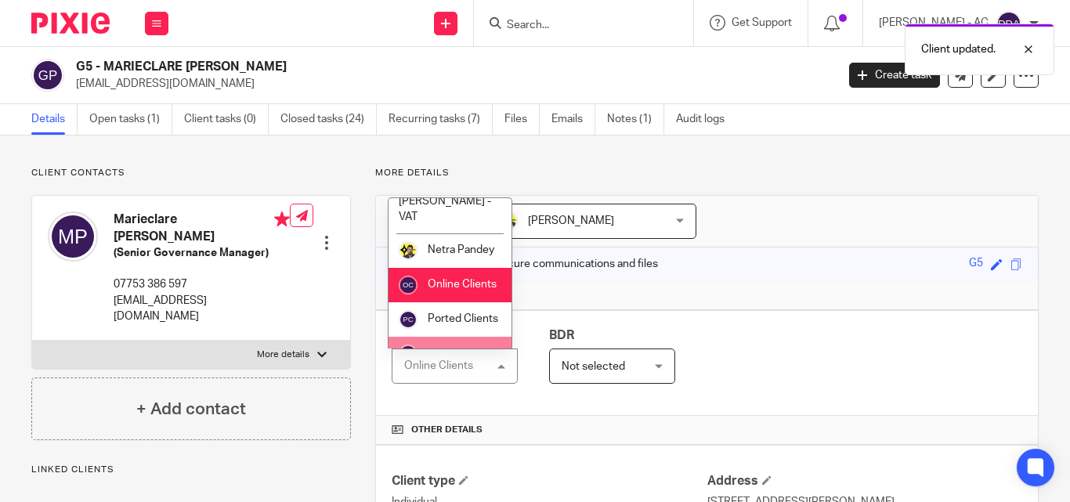
scroll to position [1065, 0]
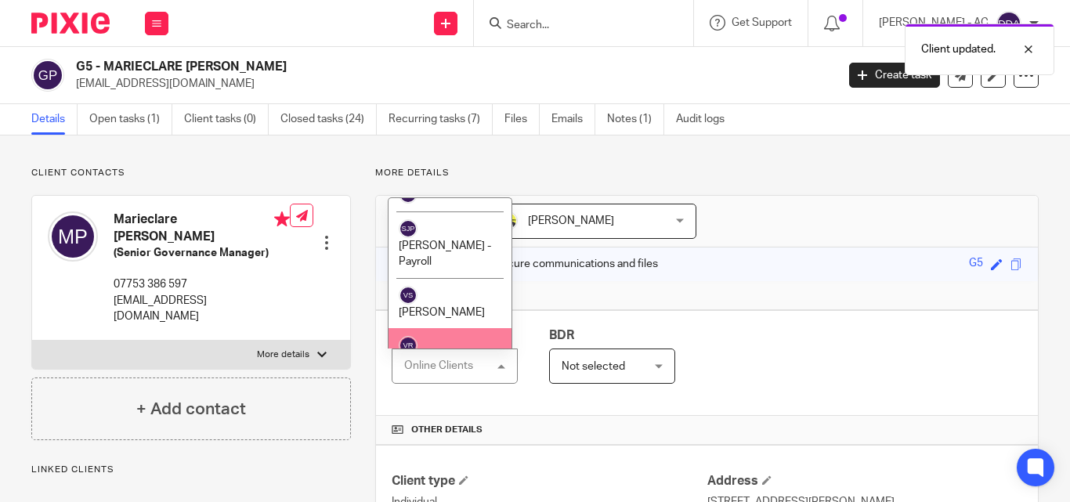
click at [429, 358] on span "[PERSON_NAME]" at bounding box center [442, 363] width 86 height 11
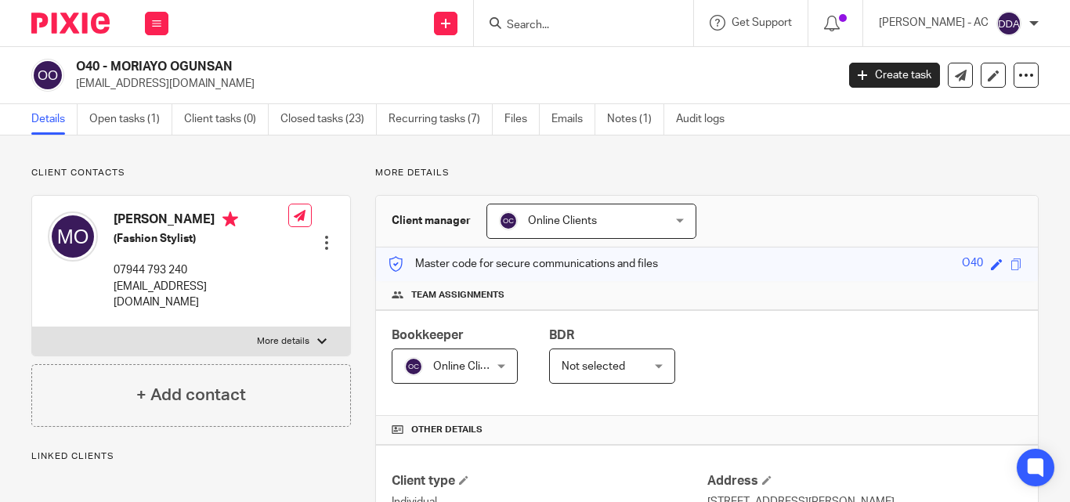
click at [672, 216] on div "Online Clients Online Clients" at bounding box center [591, 221] width 210 height 35
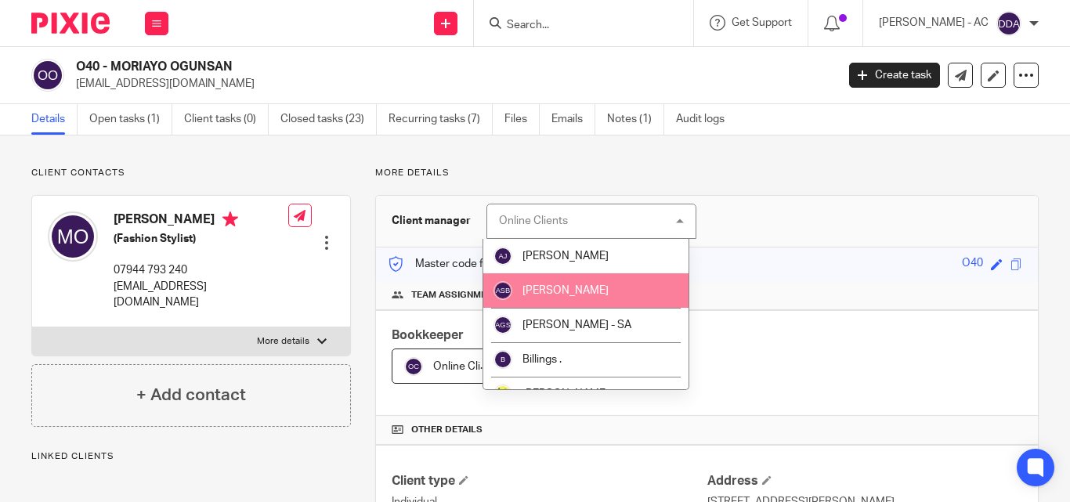
scroll to position [157, 0]
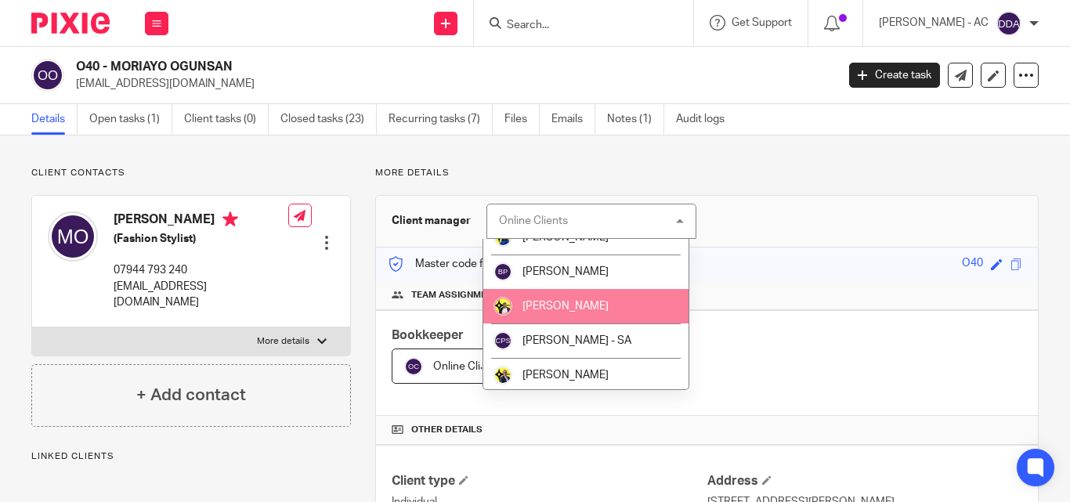
click at [562, 309] on span "[PERSON_NAME]" at bounding box center [565, 306] width 86 height 11
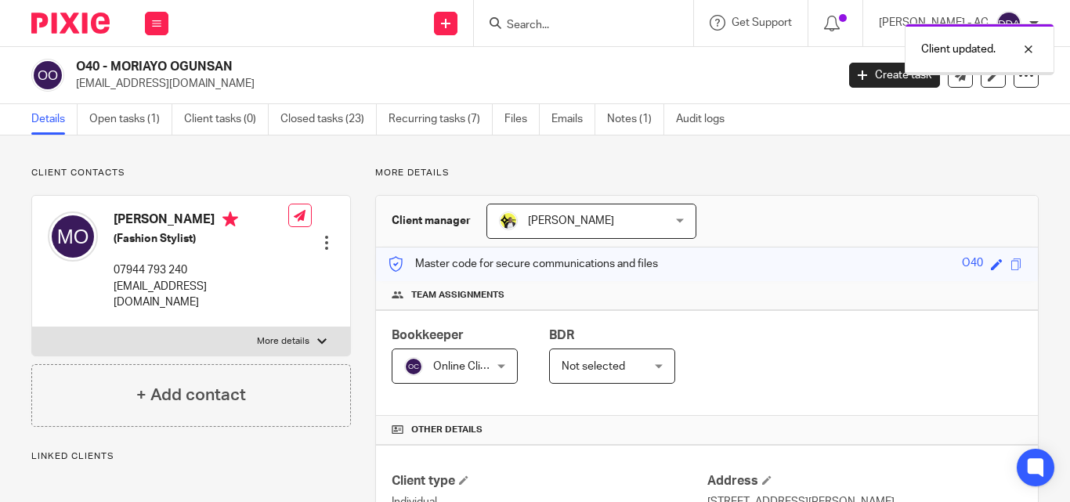
click at [498, 374] on div "Online Clients Online Clients" at bounding box center [455, 366] width 126 height 35
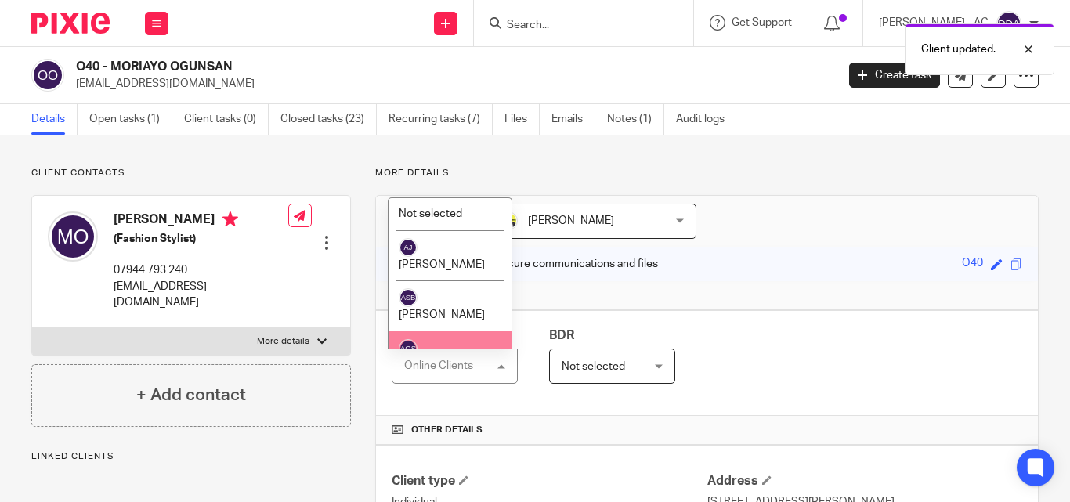
click at [491, 371] on div "Online Clients Online Clients" at bounding box center [455, 366] width 126 height 35
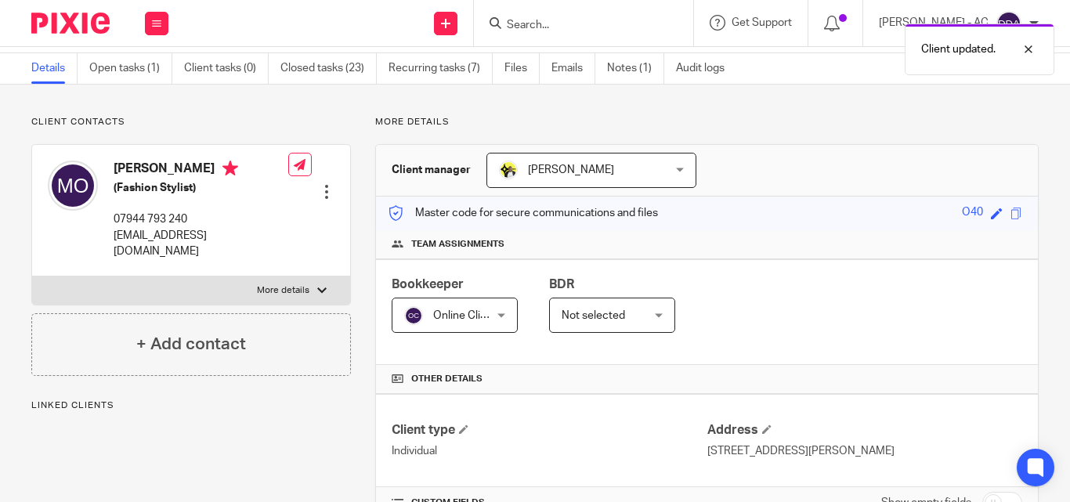
scroll to position [78, 0]
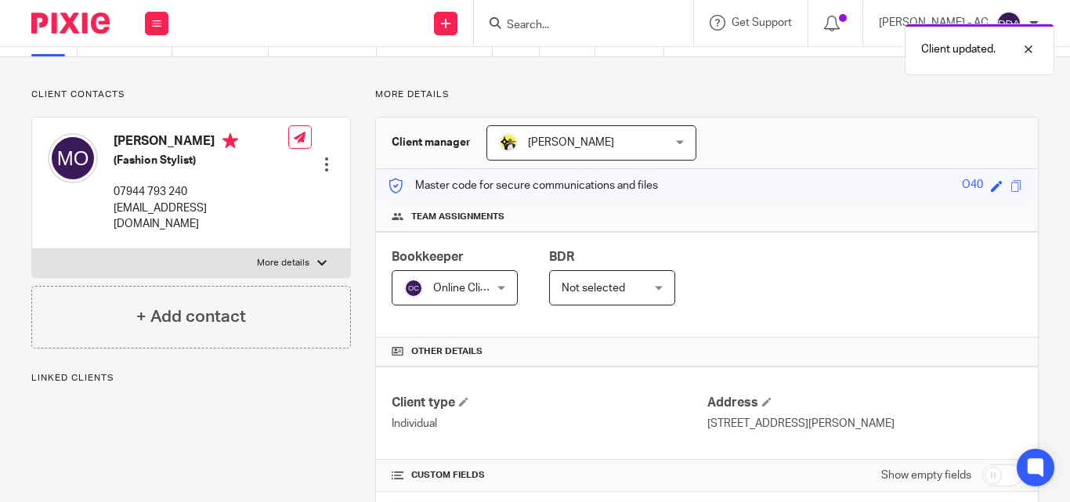
click at [490, 278] on div "Online Clients Online Clients" at bounding box center [455, 287] width 126 height 35
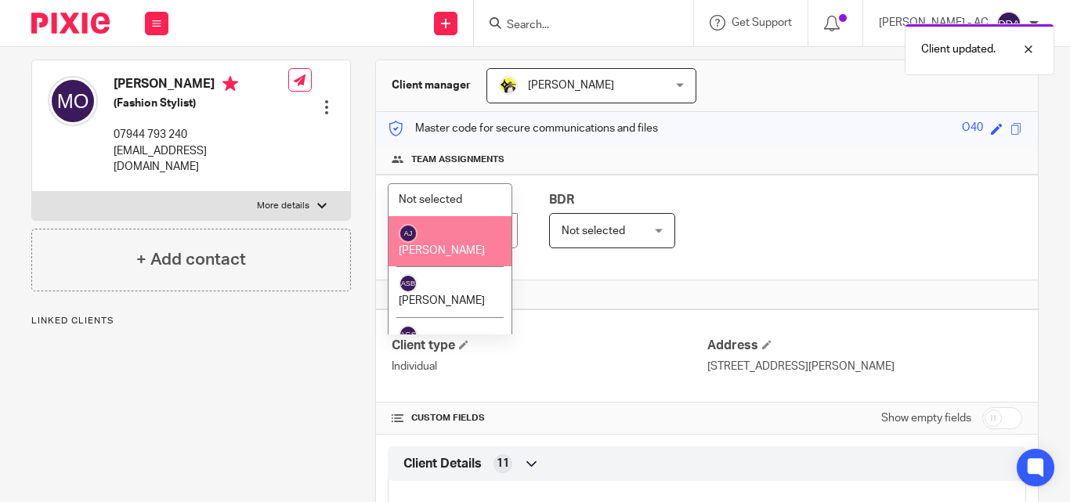
scroll to position [0, 0]
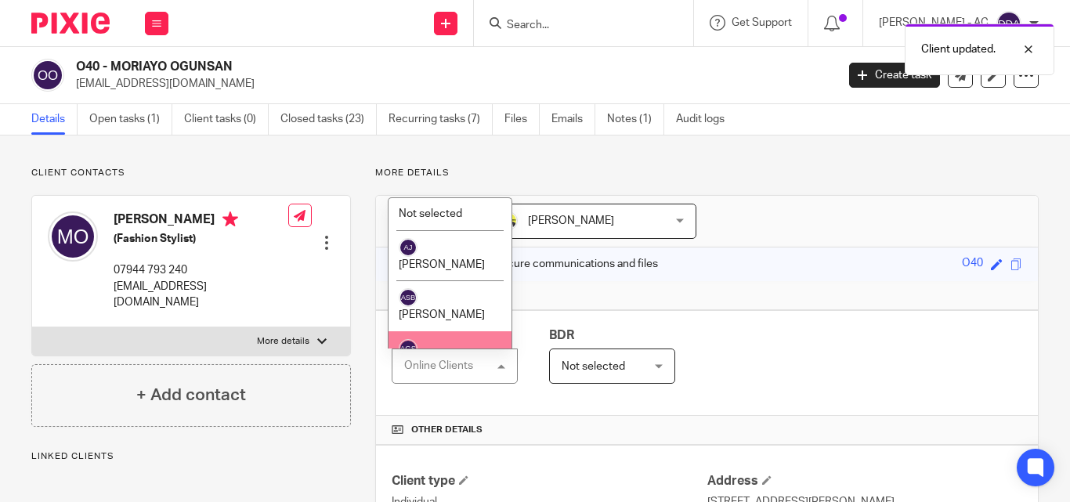
click at [519, 437] on div "Other details" at bounding box center [707, 430] width 662 height 29
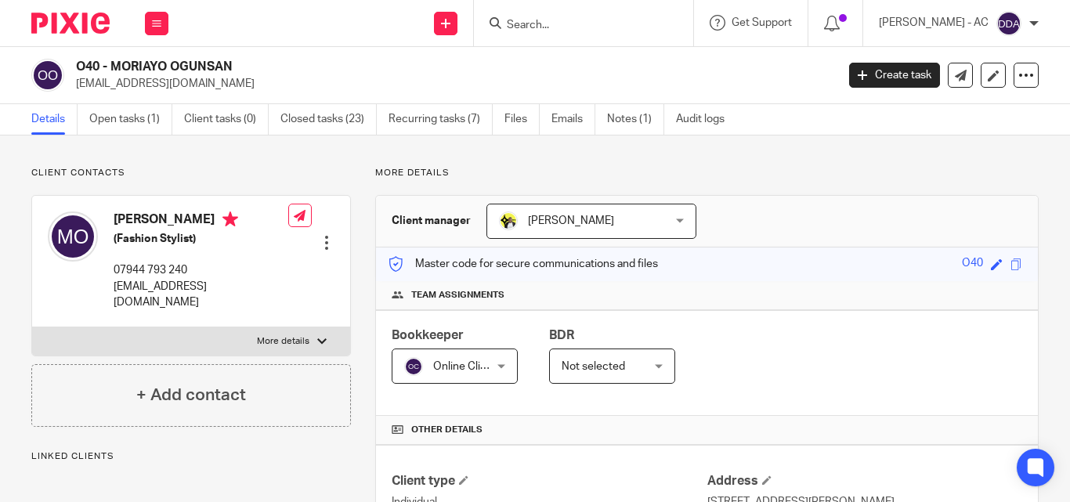
click at [500, 359] on div "Online Clients Online Clients" at bounding box center [455, 366] width 126 height 35
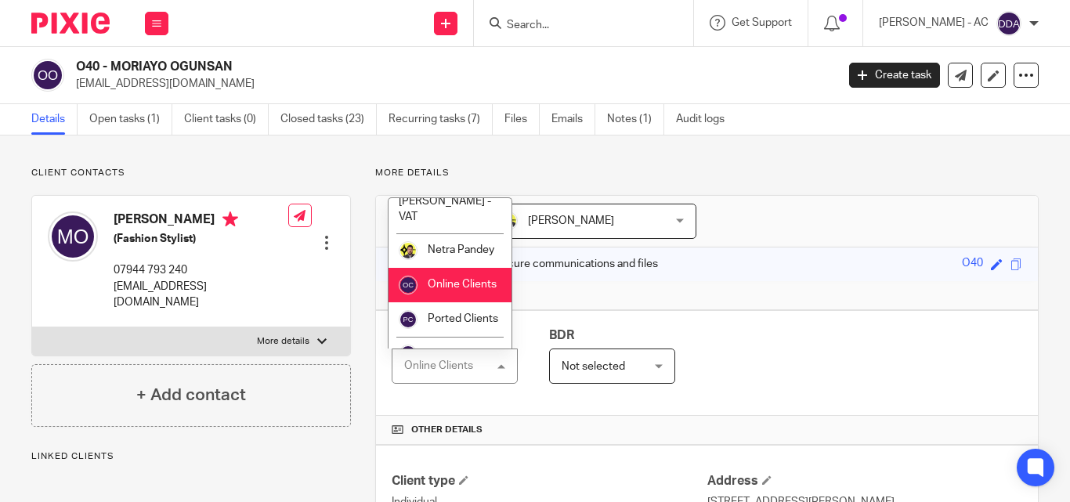
scroll to position [1065, 0]
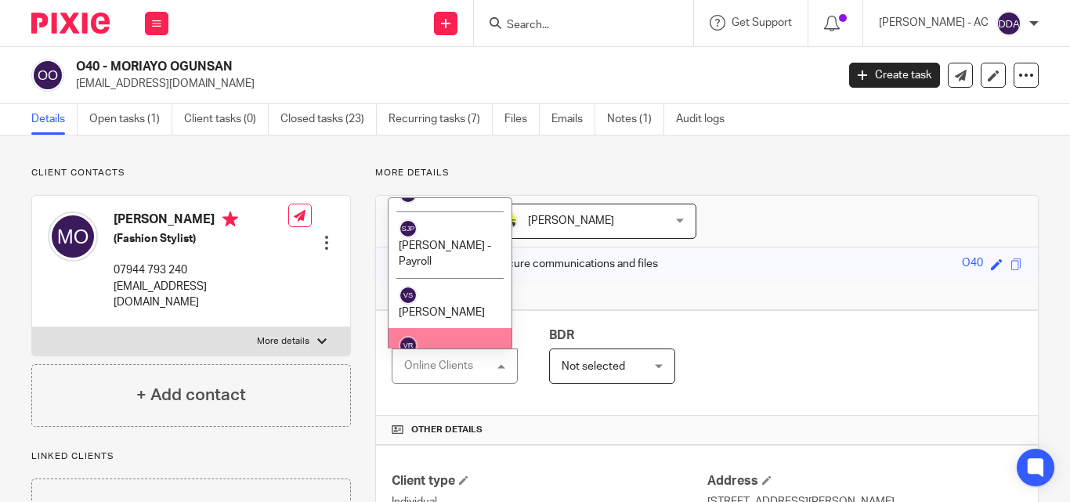
click at [435, 328] on li "[PERSON_NAME]" at bounding box center [450, 353] width 123 height 51
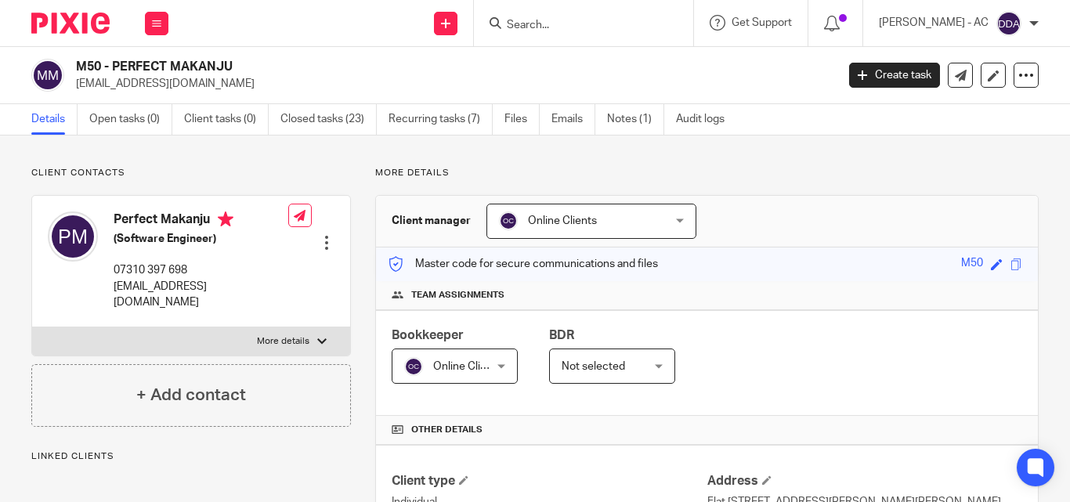
click at [678, 230] on div "Online Clients Online Clients" at bounding box center [591, 221] width 210 height 35
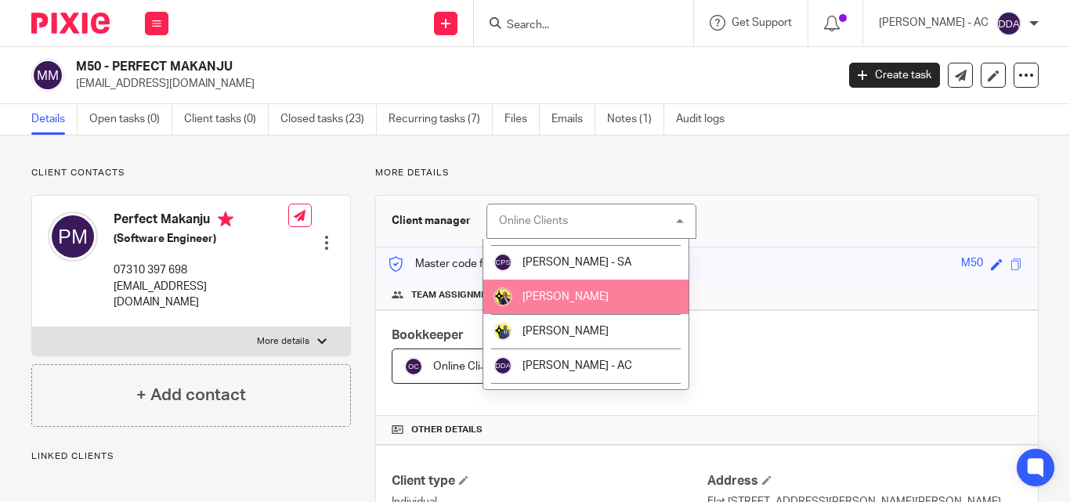
scroll to position [157, 0]
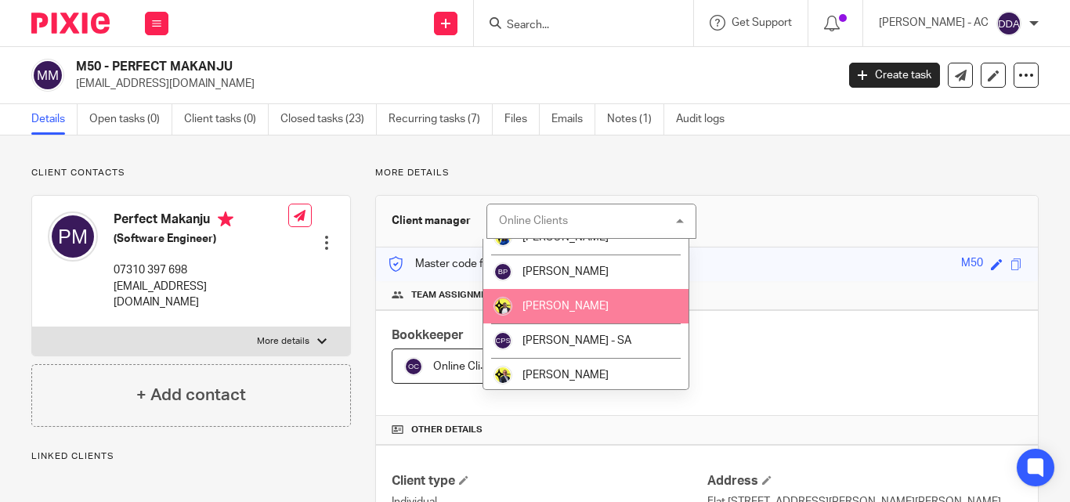
click at [566, 313] on li "[PERSON_NAME]" at bounding box center [586, 306] width 206 height 34
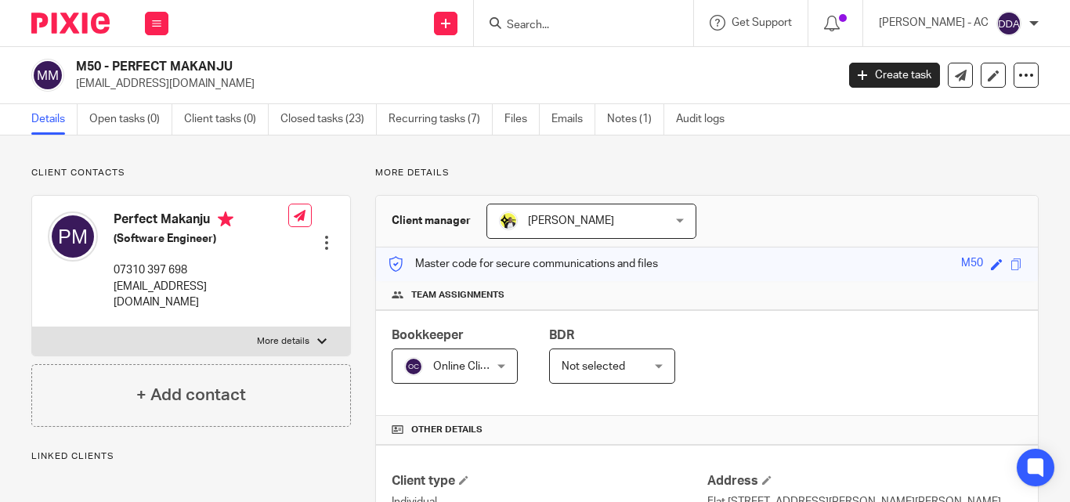
drag, startPoint x: 0, startPoint y: 0, endPoint x: 499, endPoint y: 376, distance: 624.8
click at [499, 376] on div "Online Clients Online Clients" at bounding box center [455, 366] width 126 height 35
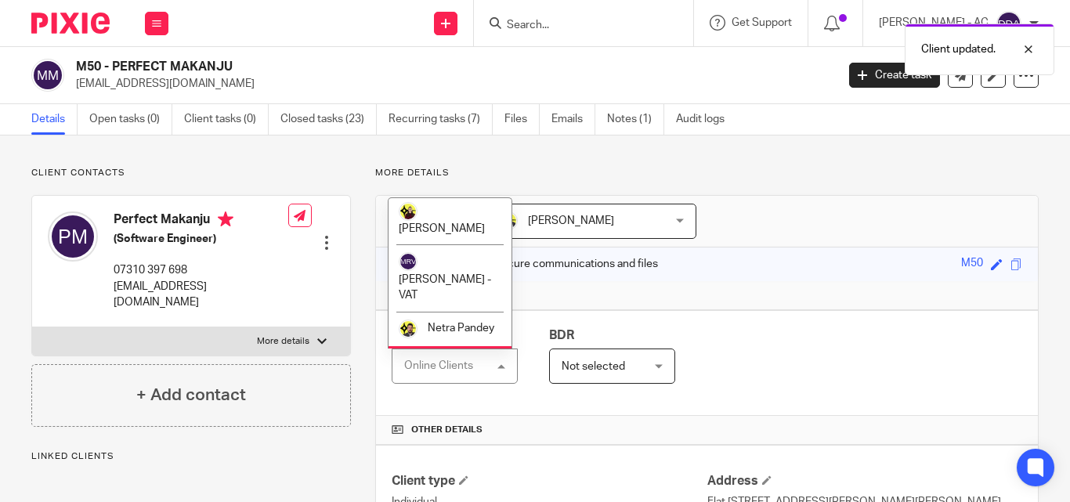
scroll to position [1065, 0]
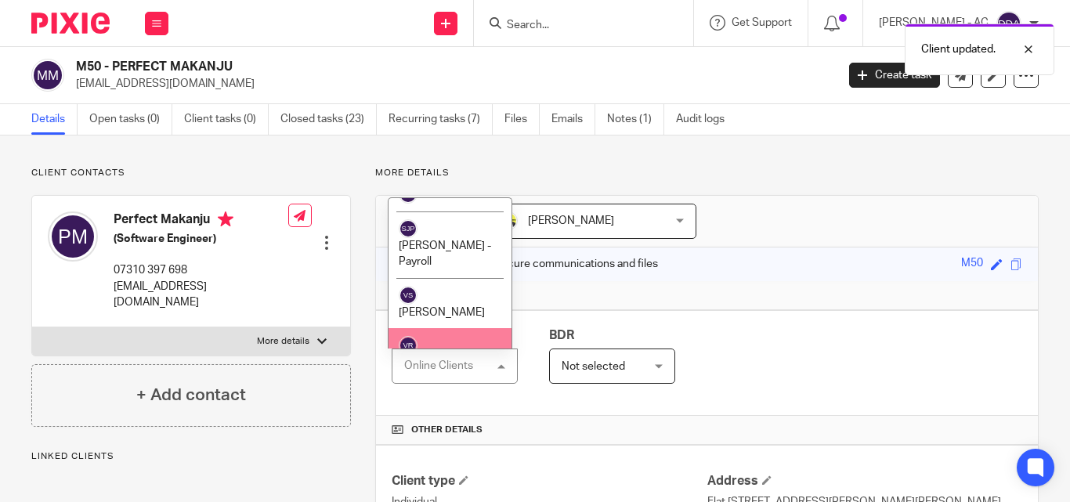
click at [462, 358] on span "[PERSON_NAME]" at bounding box center [442, 363] width 86 height 11
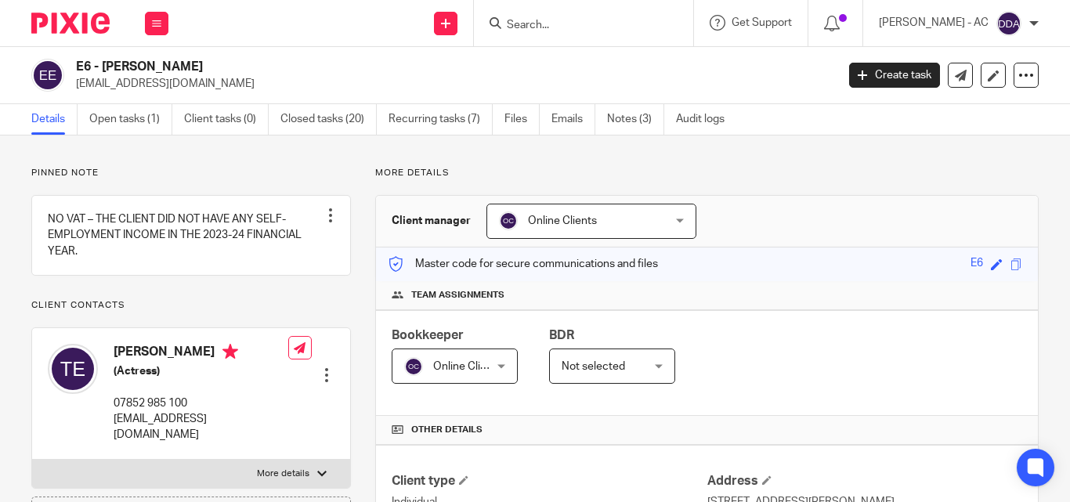
click at [670, 226] on div "Online Clients Online Clients" at bounding box center [591, 221] width 210 height 35
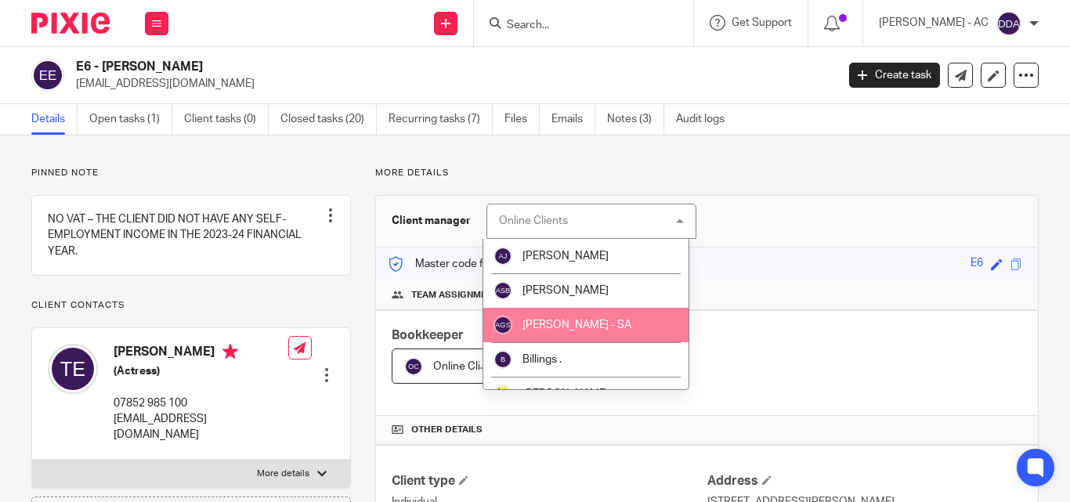
scroll to position [78, 0]
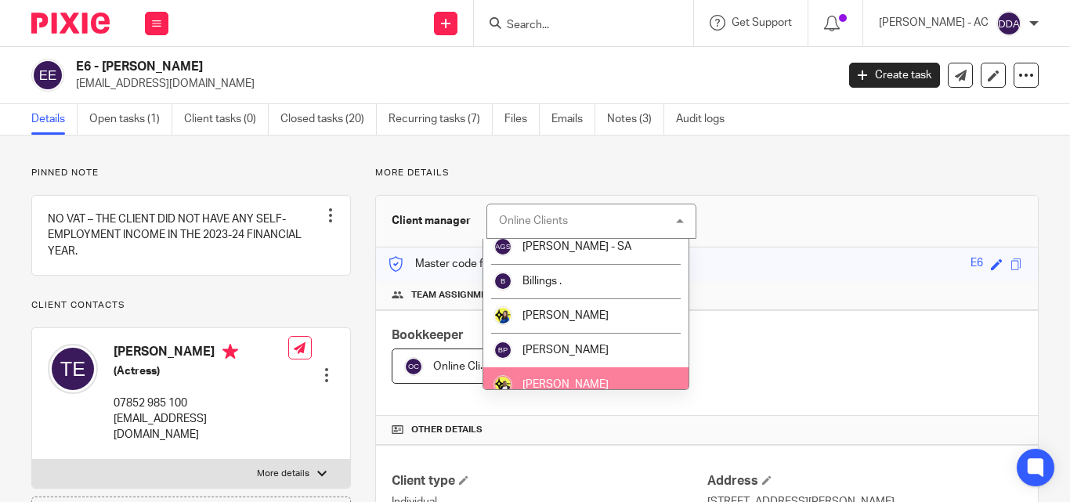
click at [587, 370] on li "[PERSON_NAME]" at bounding box center [586, 384] width 206 height 34
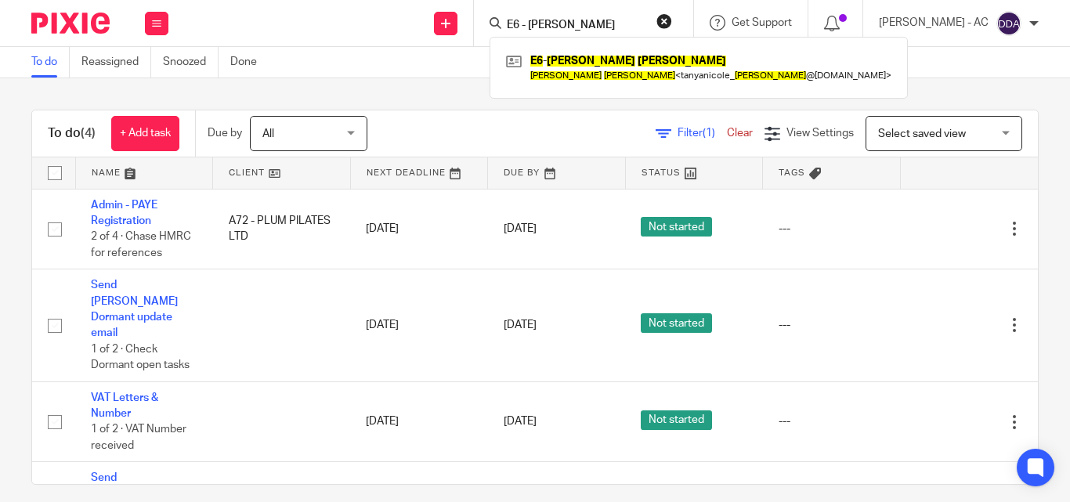
click at [672, 17] on button "reset" at bounding box center [664, 21] width 16 height 16
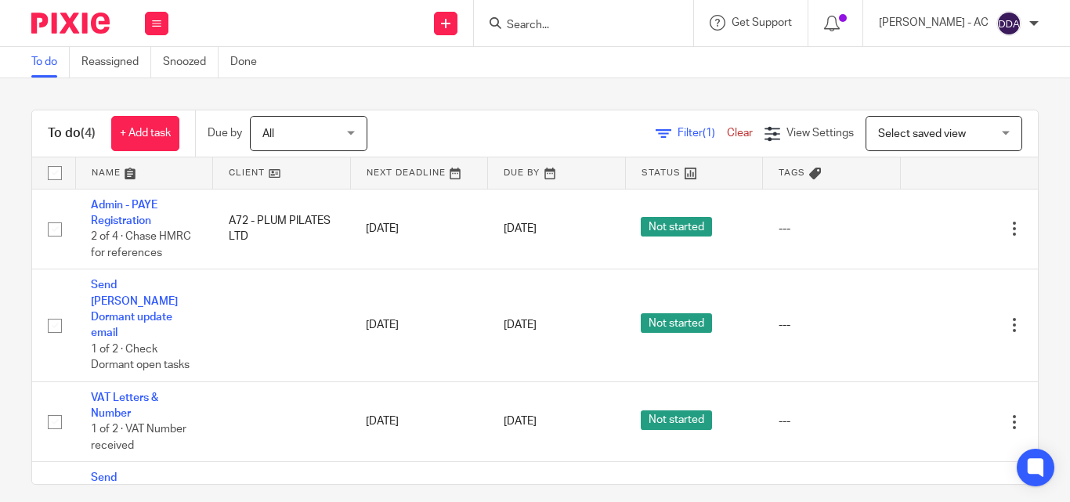
click at [627, 23] on input "Search" at bounding box center [575, 26] width 141 height 14
paste input "A79 - LORRAINE AGNEW"
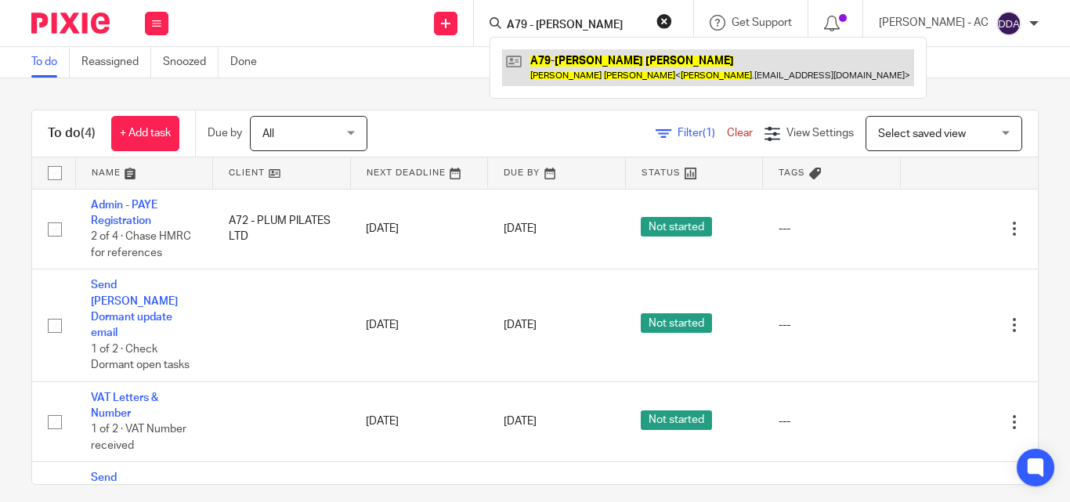
type input "A79 - LORRAINE AGNEW"
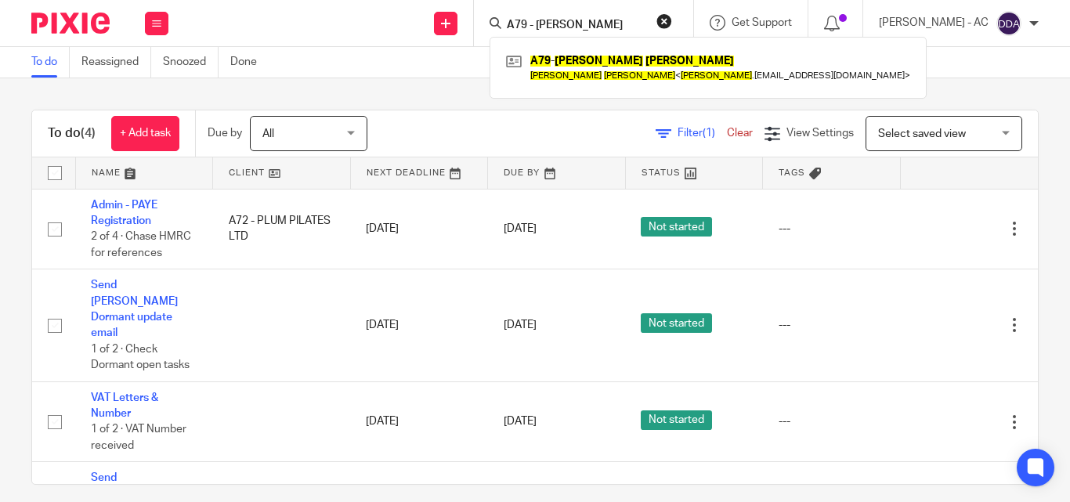
click at [672, 15] on button "reset" at bounding box center [664, 21] width 16 height 16
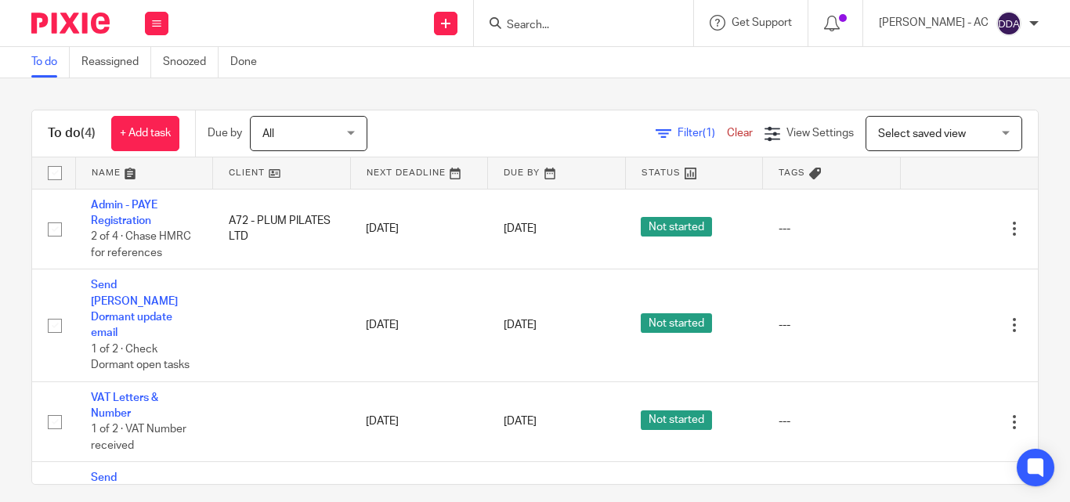
click at [616, 30] on input "Search" at bounding box center [575, 26] width 141 height 14
paste input "J11 - JONATHAN JULES"
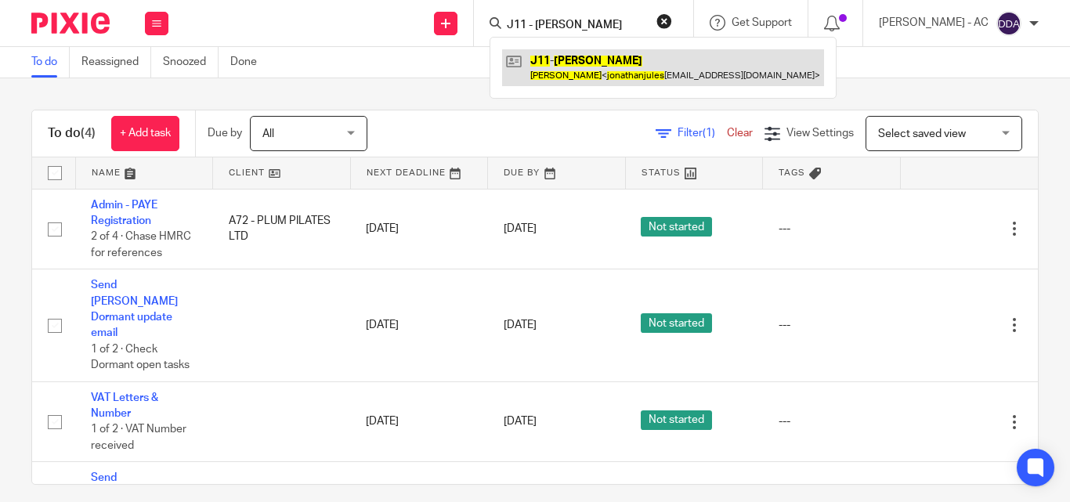
type input "J11 - JONATHAN JULES"
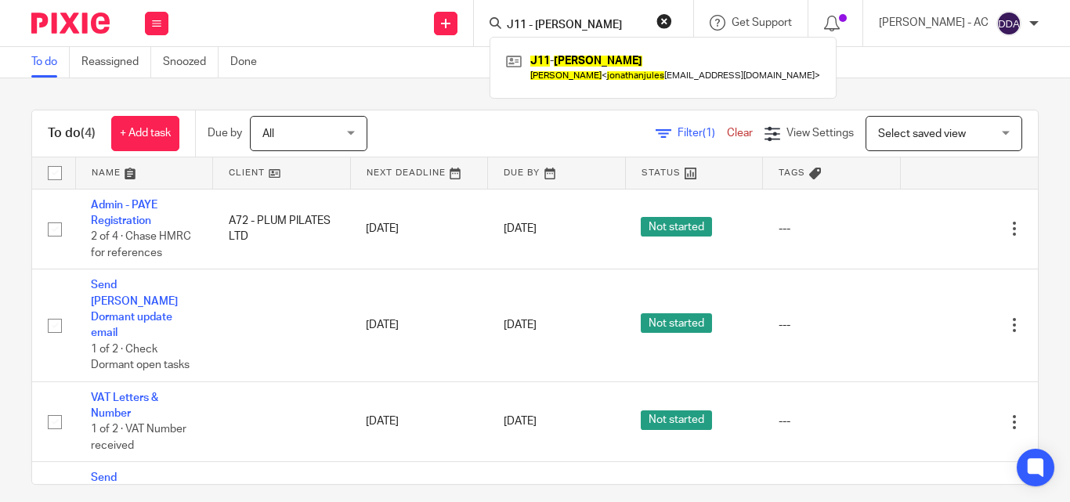
click at [672, 20] on button "reset" at bounding box center [664, 21] width 16 height 16
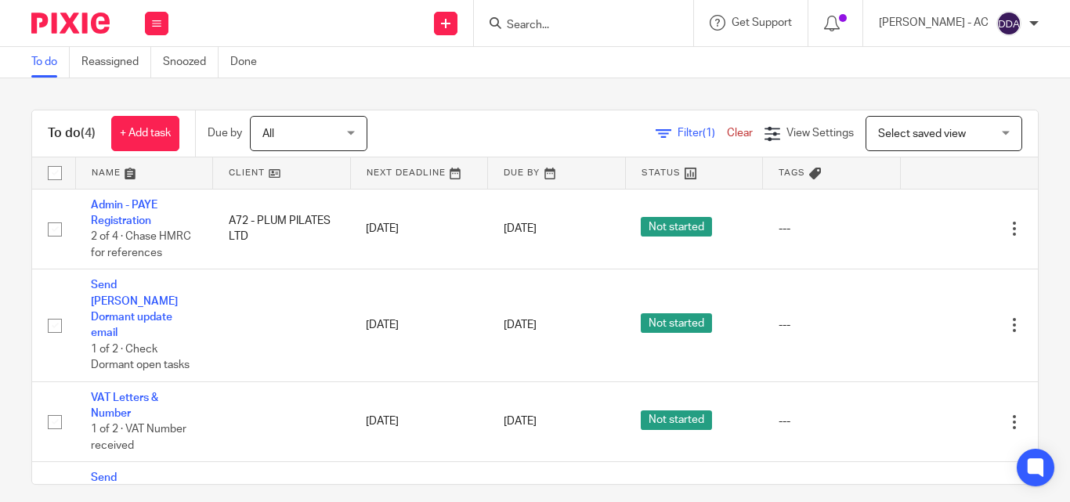
click at [638, 20] on input "Search" at bounding box center [575, 26] width 141 height 14
paste input "B67 - LINA BOLJKA"
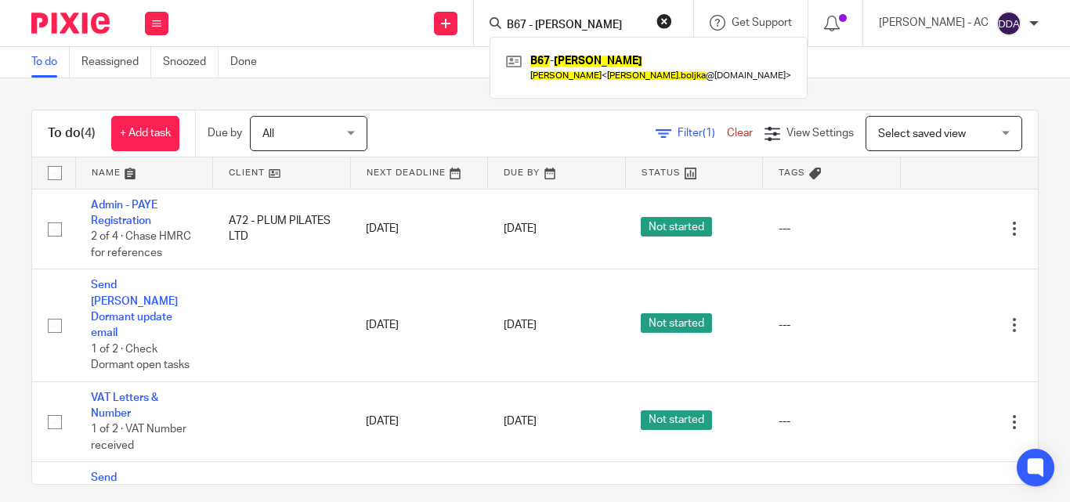
type input "B67 - LINA BOLJKA"
click at [672, 27] on button "reset" at bounding box center [664, 21] width 16 height 16
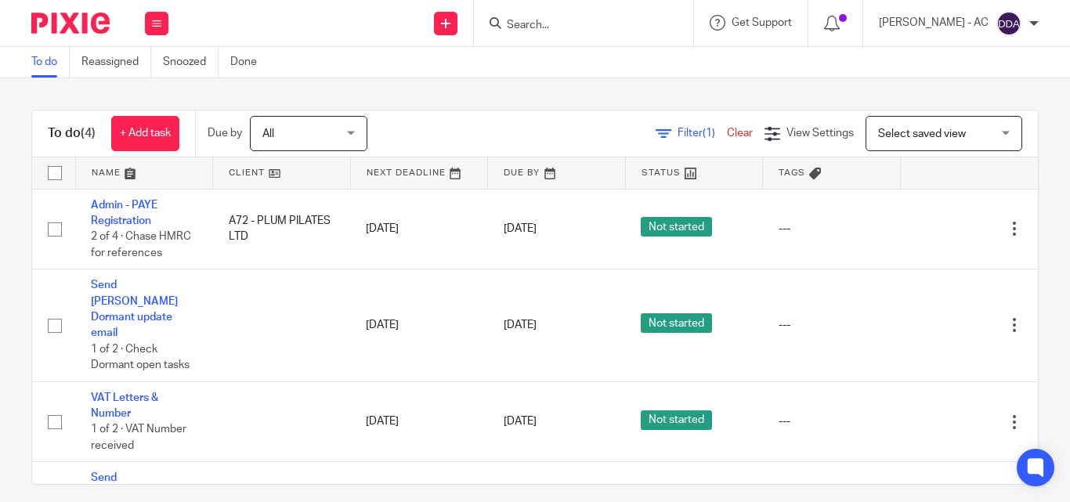
click at [621, 28] on input "Search" at bounding box center [575, 26] width 141 height 14
paste input "U4 - TRISHA UBEROI"
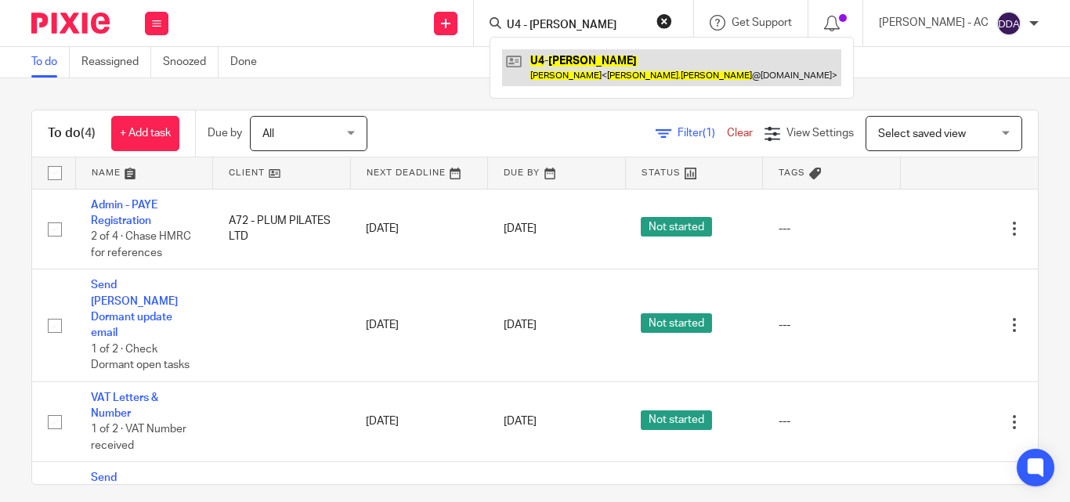
type input "U4 - TRISHA UBEROI"
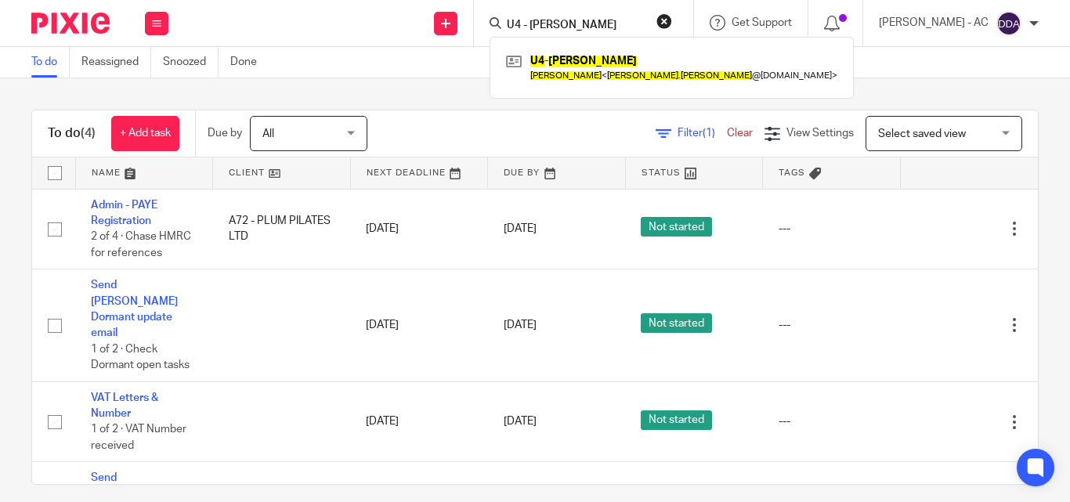
click at [672, 13] on button "reset" at bounding box center [664, 21] width 16 height 16
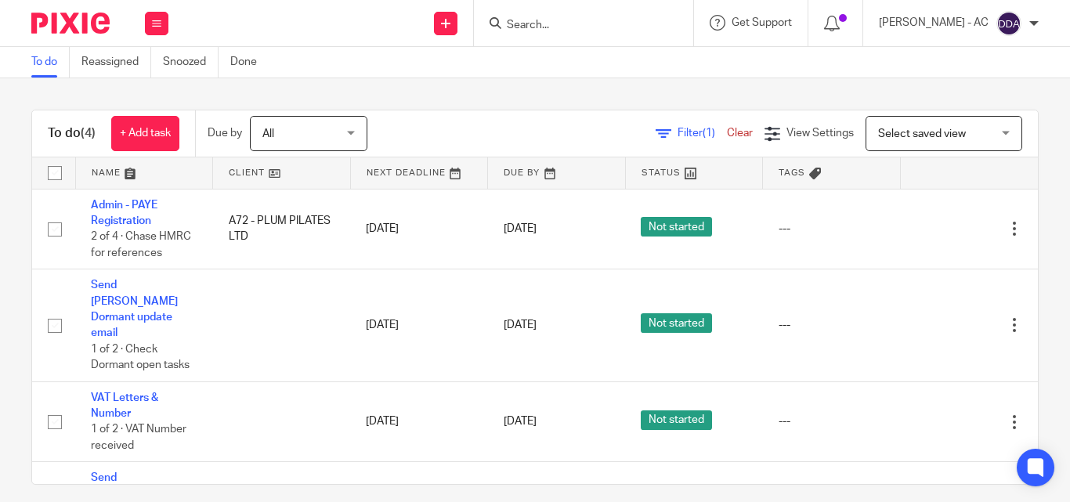
click at [625, 19] on input "Search" at bounding box center [575, 26] width 141 height 14
paste input "C47 - ZAILYN CUEVAS VILLAFANE"
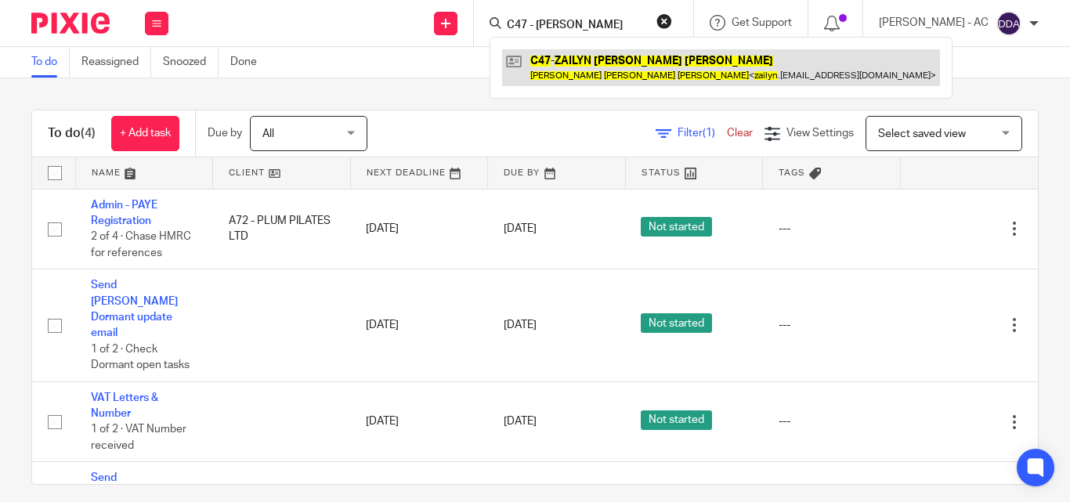
type input "C47 - ZAILYN CUEVAS VILLAFANE"
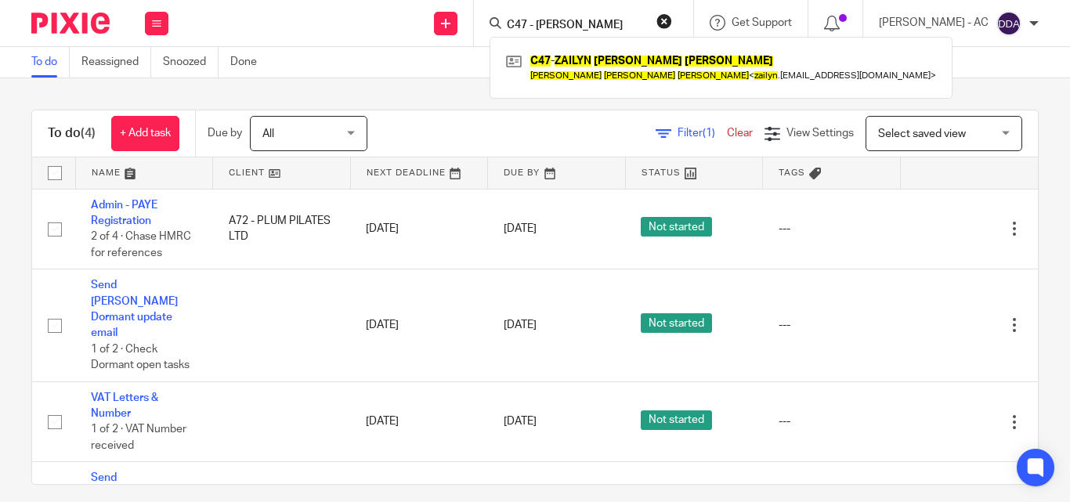
click at [672, 20] on button "reset" at bounding box center [664, 21] width 16 height 16
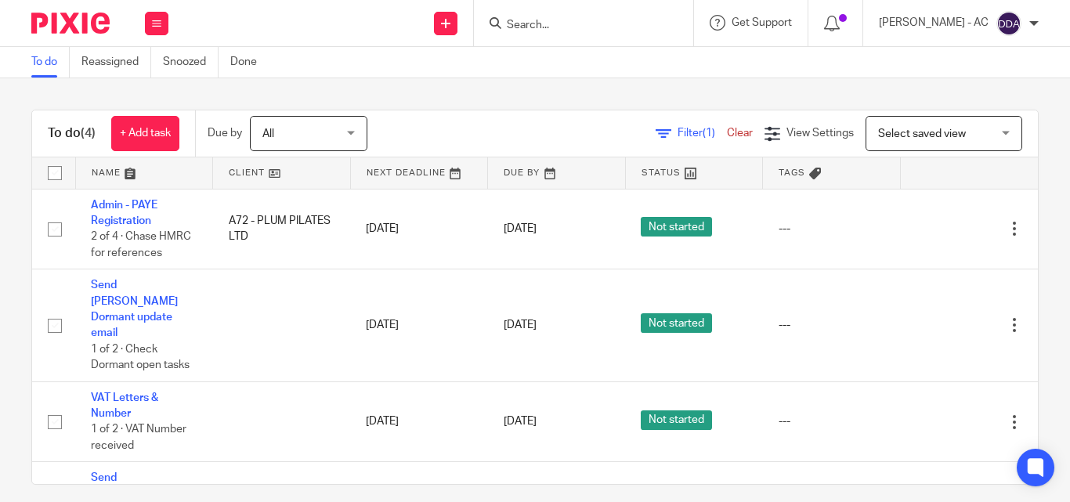
click at [633, 27] on input "Search" at bounding box center [575, 26] width 141 height 14
click at [558, 1] on div at bounding box center [583, 23] width 219 height 46
click at [573, 24] on input "Search" at bounding box center [575, 26] width 141 height 14
paste input "N37 - MARIA NGOMA"
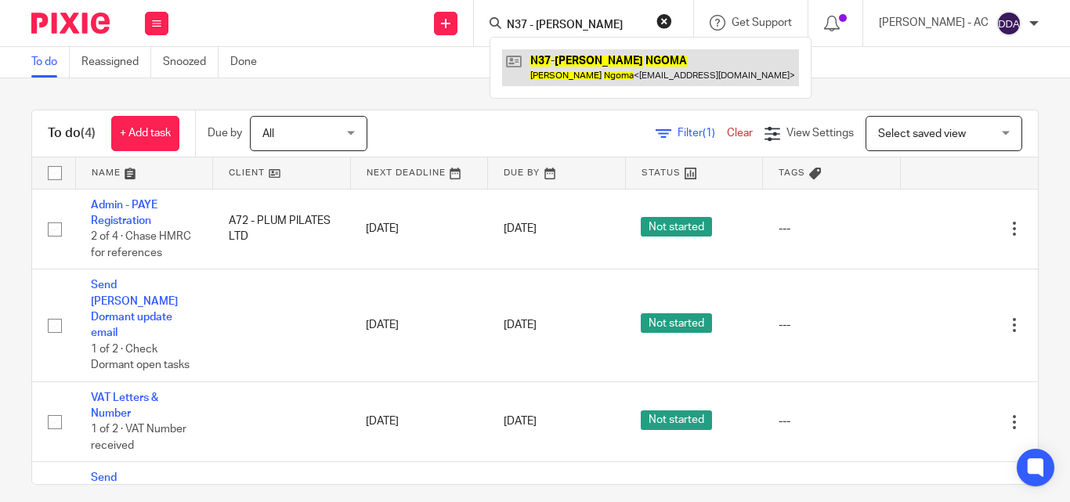
type input "N37 - MARIA NGOMA"
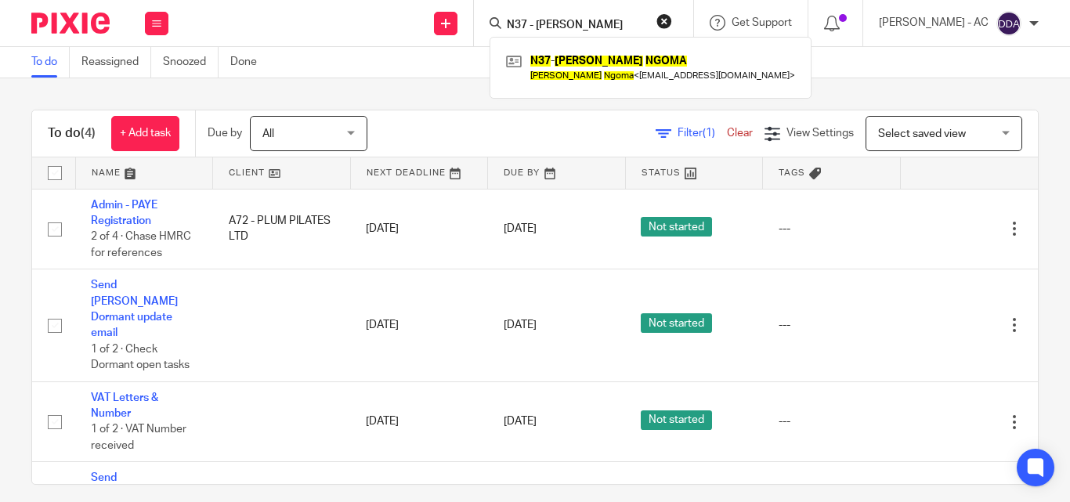
click at [671, 17] on button "reset" at bounding box center [664, 21] width 16 height 16
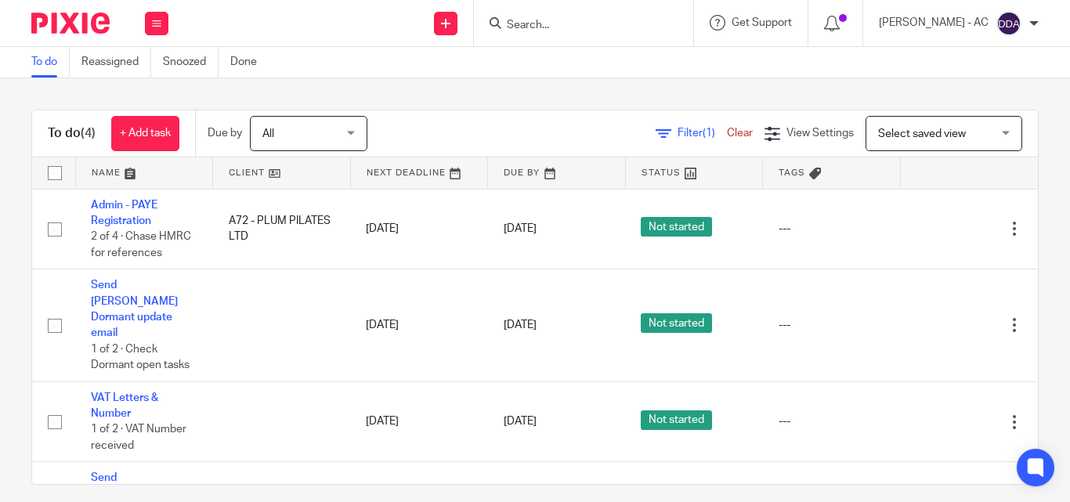
click at [634, 26] on input "Search" at bounding box center [575, 26] width 141 height 14
paste input "J31 - EYIMOFE JEMIDE"
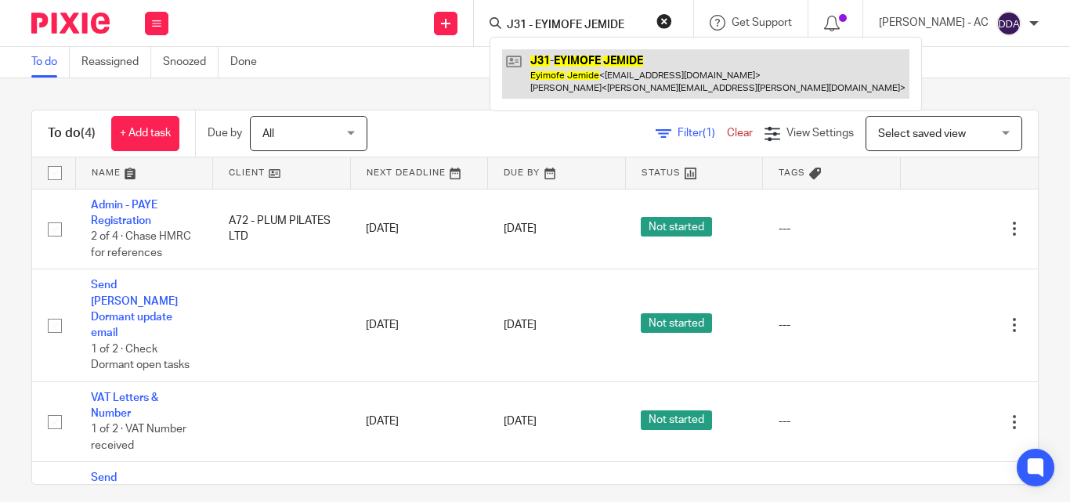
type input "J31 - EYIMOFE JEMIDE"
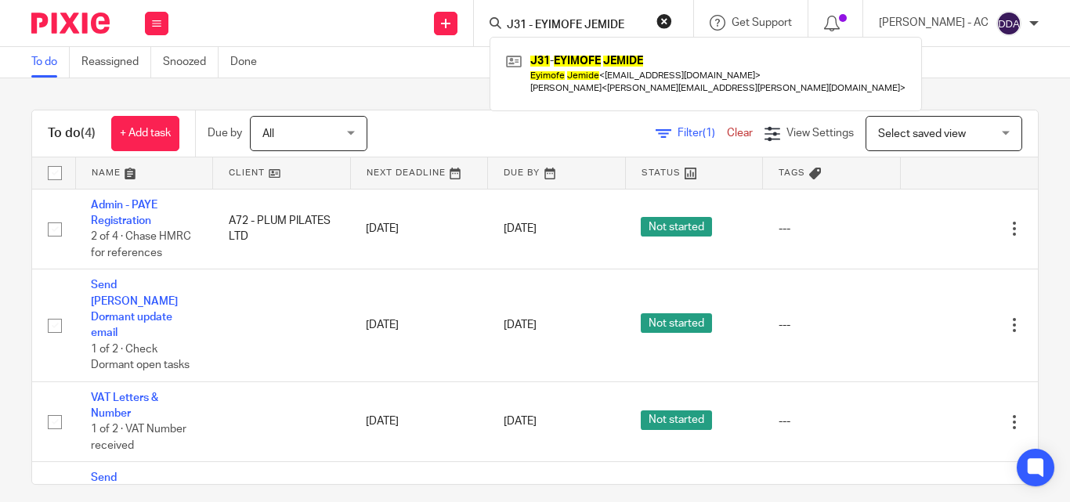
click at [672, 18] on button "reset" at bounding box center [664, 21] width 16 height 16
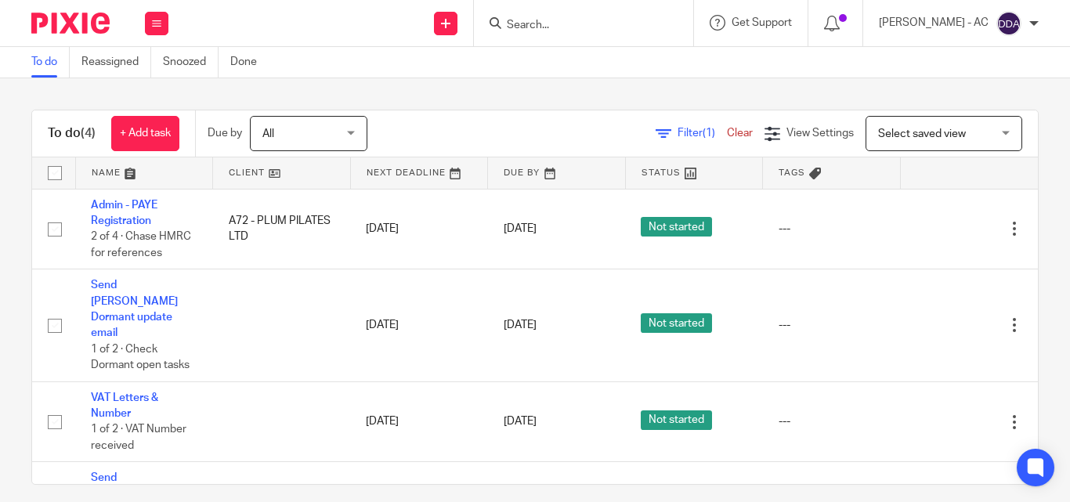
drag, startPoint x: 650, startPoint y: 20, endPoint x: 630, endPoint y: 30, distance: 22.8
click at [646, 21] on input "Search" at bounding box center [575, 26] width 141 height 14
paste input "A89 - ERIC KOFI ABREFA"
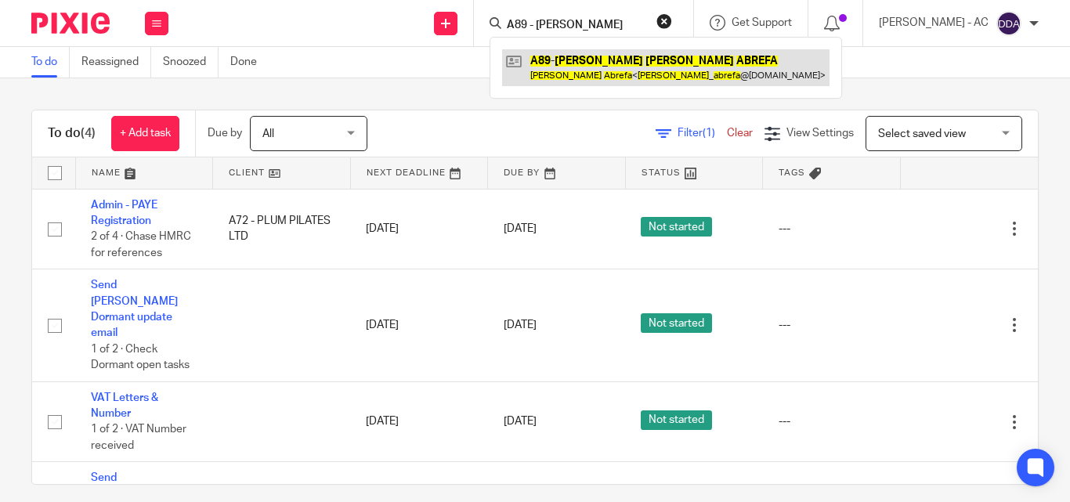
type input "A89 - ERIC KOFI ABREFA"
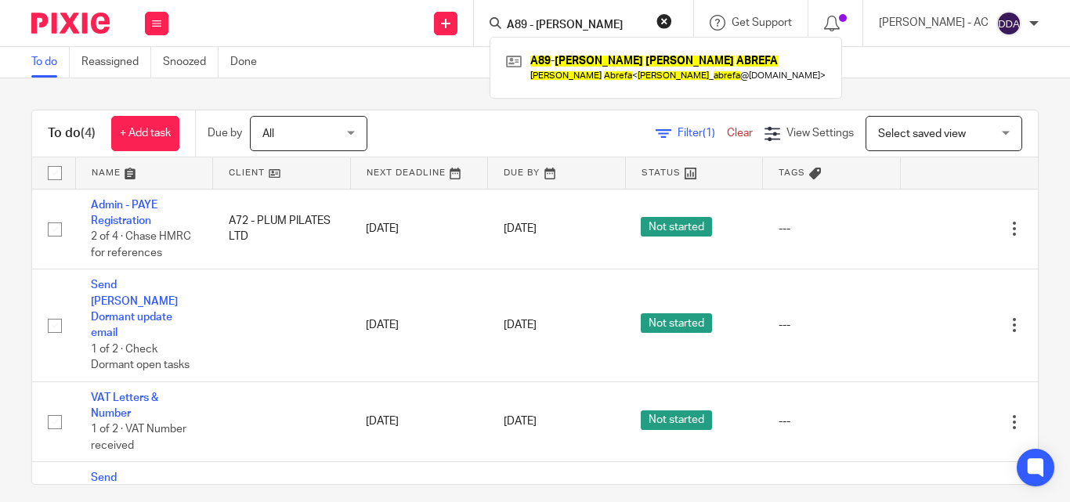
click at [672, 23] on button "reset" at bounding box center [664, 21] width 16 height 16
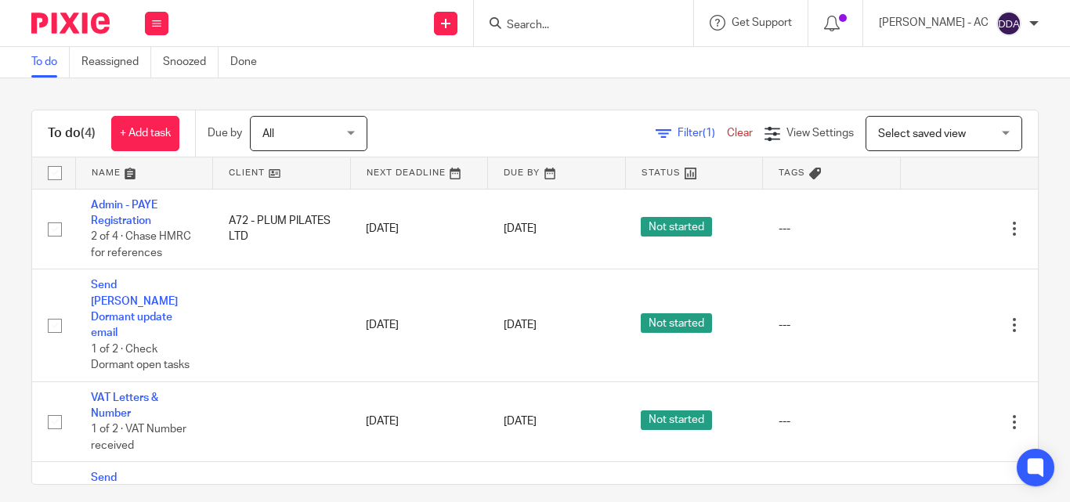
click at [602, 34] on div at bounding box center [583, 23] width 219 height 46
click at [605, 19] on input "Search" at bounding box center [575, 26] width 141 height 14
paste input "A180 - MOFETOLUWA AKANDE"
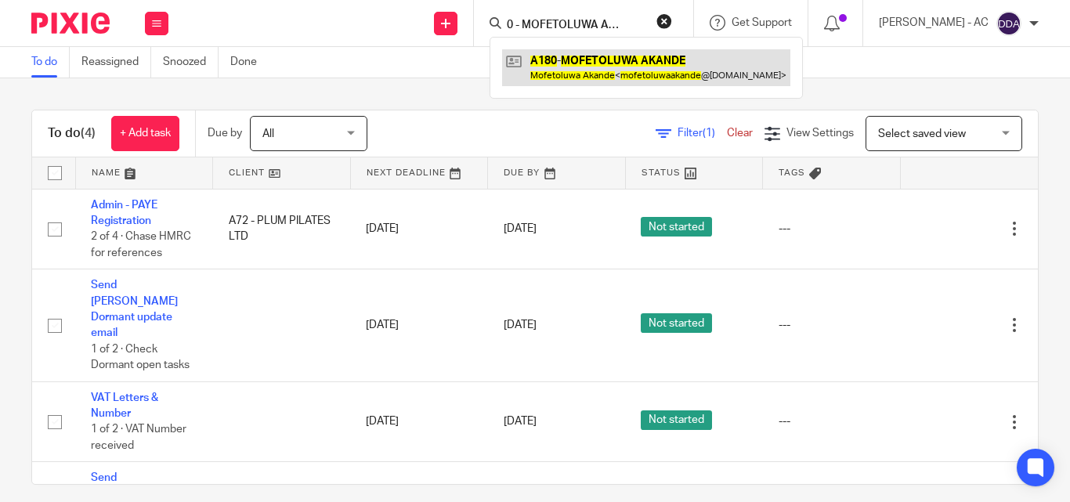
type input "A180 - MOFETOLUWA AKANDE"
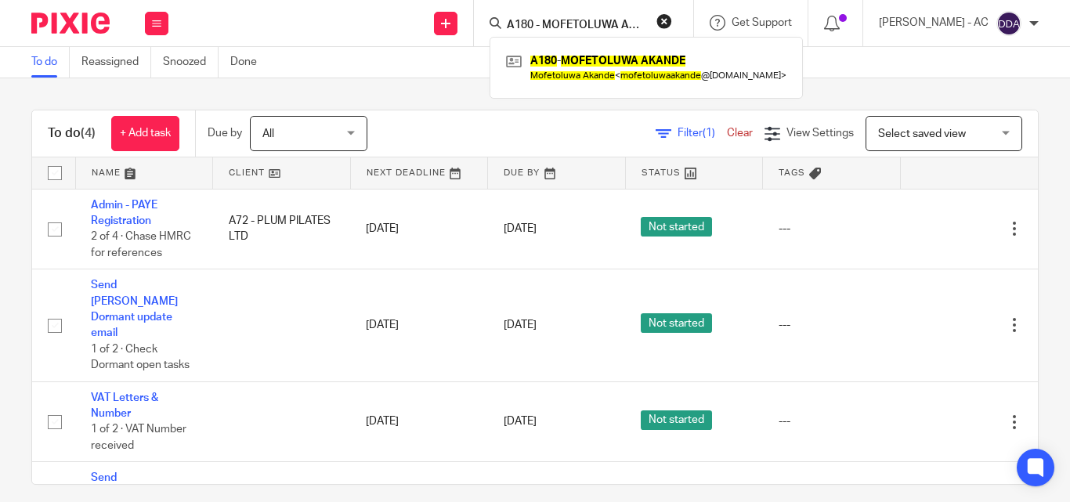
click at [671, 20] on button "reset" at bounding box center [664, 21] width 16 height 16
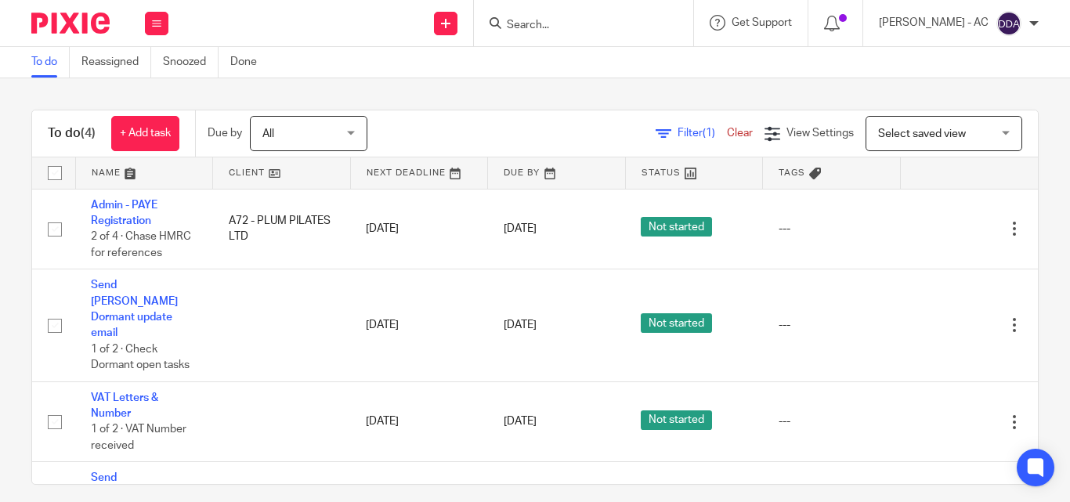
click at [602, 33] on form at bounding box center [588, 23] width 167 height 20
click at [587, 27] on input "Search" at bounding box center [575, 26] width 141 height 14
paste input "K60 - VICKI KITTS"
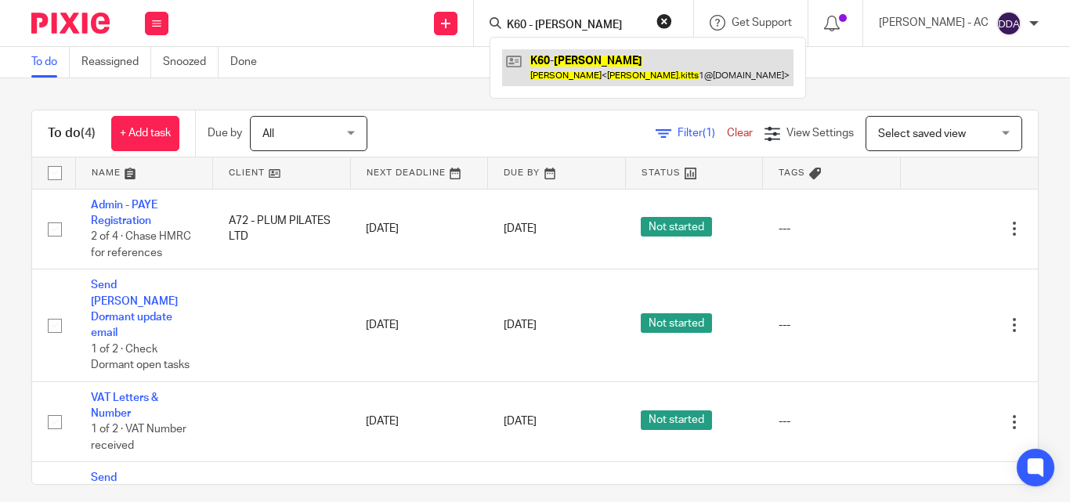
type input "K60 - VICKI KITTS"
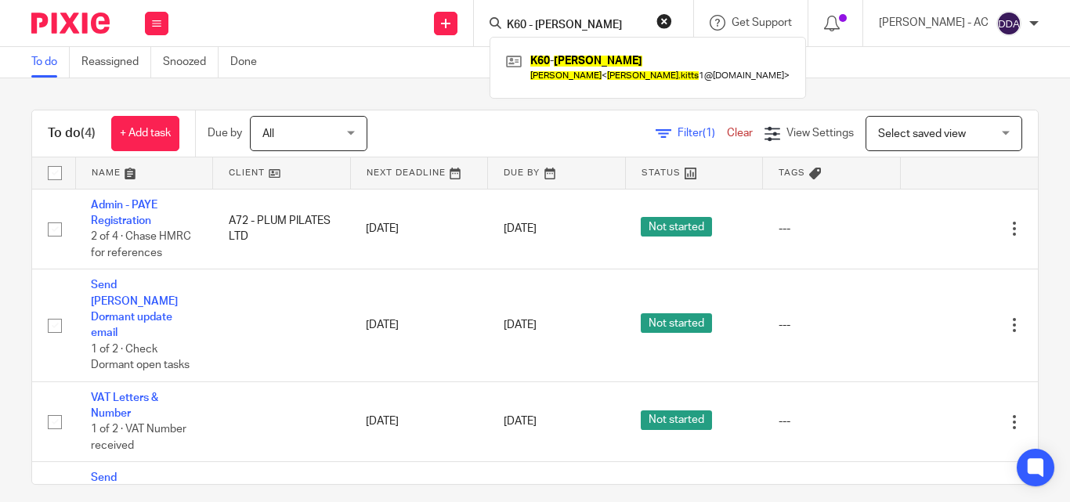
click at [672, 22] on button "reset" at bounding box center [664, 21] width 16 height 16
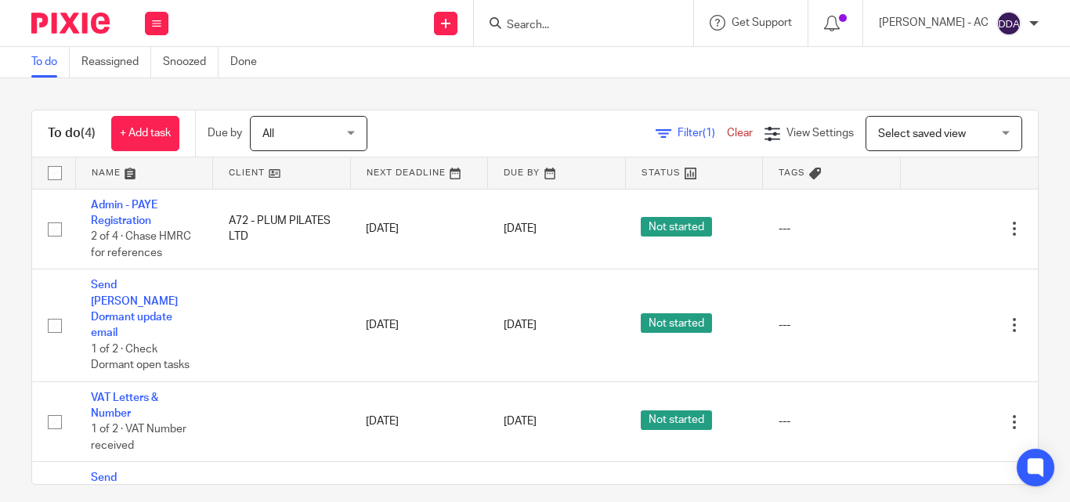
drag, startPoint x: 568, startPoint y: 34, endPoint x: 573, endPoint y: 25, distance: 10.5
click at [569, 31] on div at bounding box center [583, 23] width 219 height 46
click at [573, 25] on input "Search" at bounding box center [575, 26] width 141 height 14
paste input "GAVIN SPEAKS WELLNESS LTD"
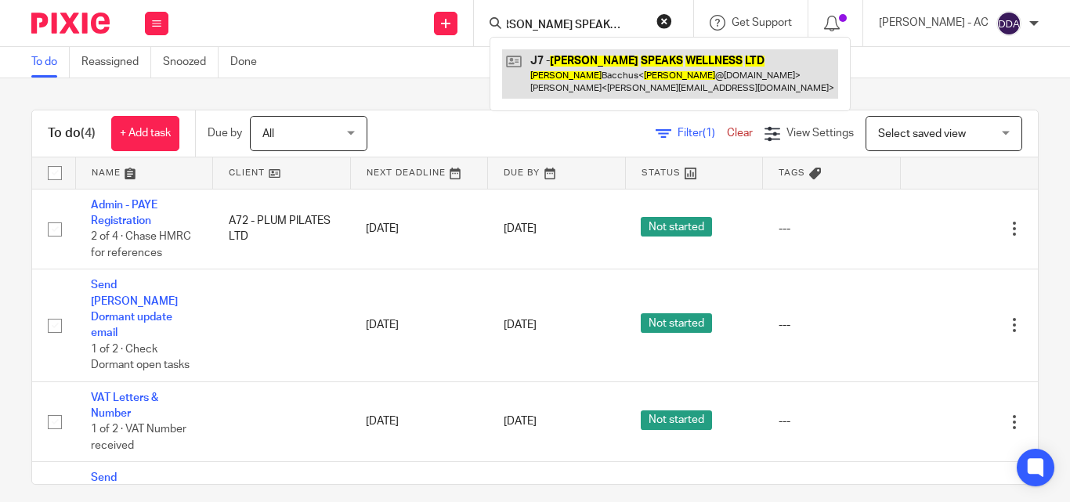
type input "GAVIN SPEAKS WELLNESS LTD"
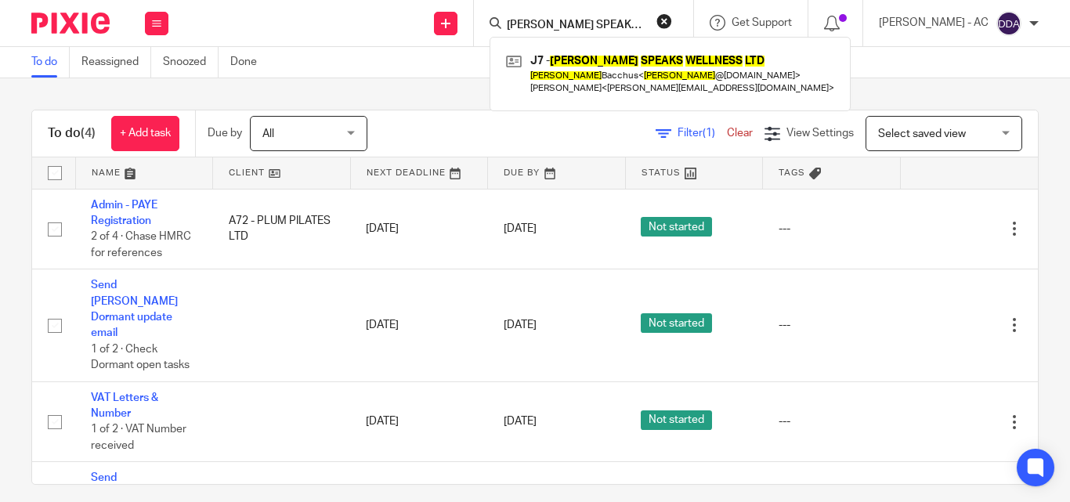
drag, startPoint x: 674, startPoint y: 22, endPoint x: 599, endPoint y: 28, distance: 74.7
click at [672, 23] on button "reset" at bounding box center [664, 21] width 16 height 16
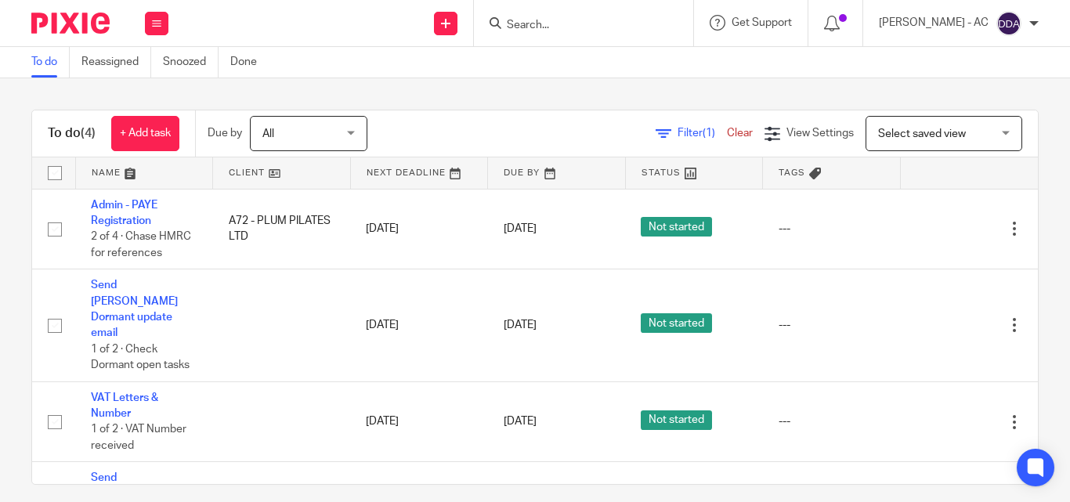
click at [599, 28] on input "Search" at bounding box center [575, 26] width 141 height 14
paste input "CHARISMA CONCEPTS LTD"
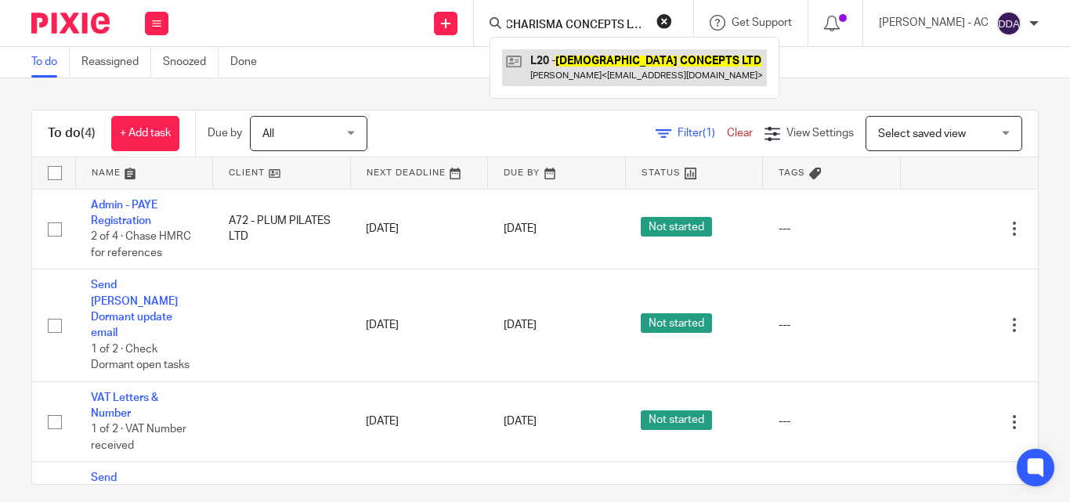
type input "CHARISMA CONCEPTS LTD"
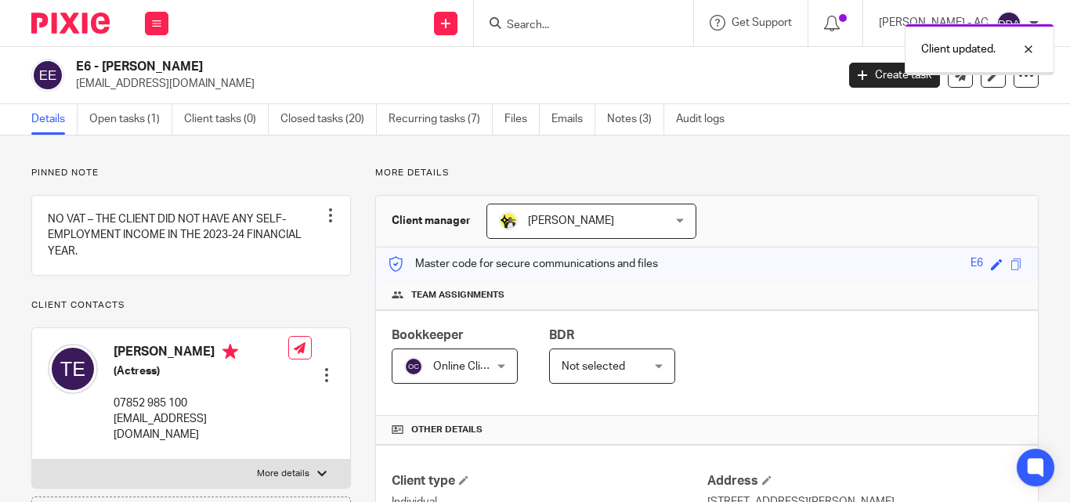
click at [491, 365] on div "Online Clients Online Clients" at bounding box center [455, 366] width 126 height 35
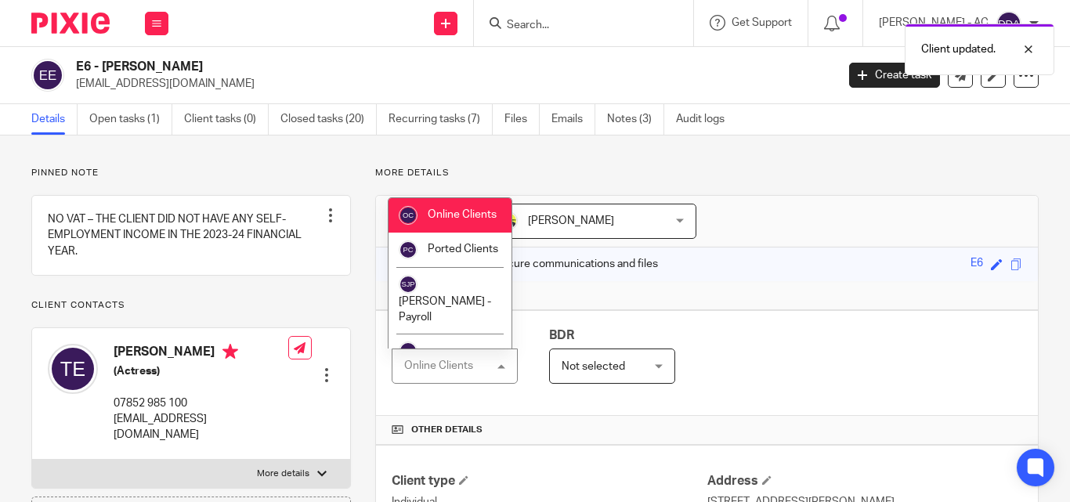
scroll to position [1065, 0]
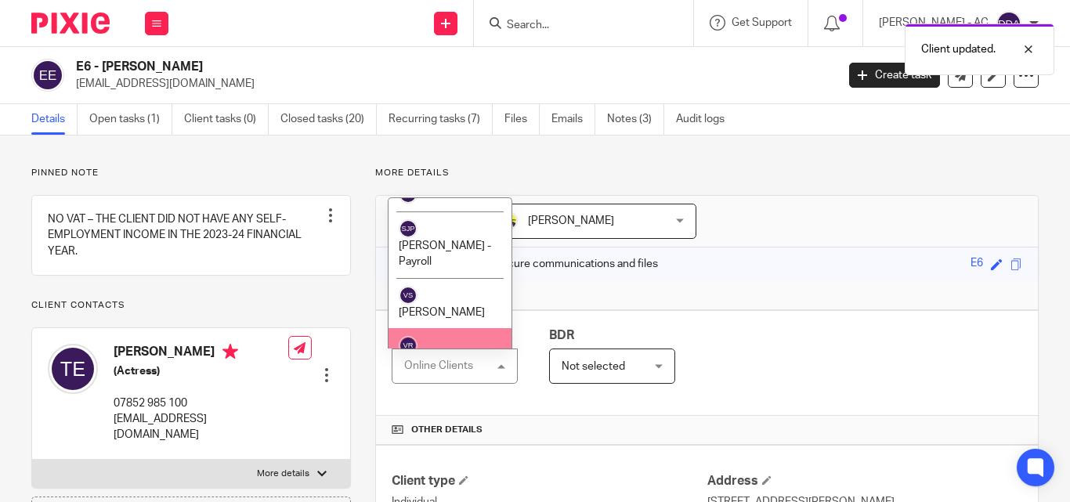
click at [470, 328] on li "[PERSON_NAME]" at bounding box center [450, 353] width 123 height 51
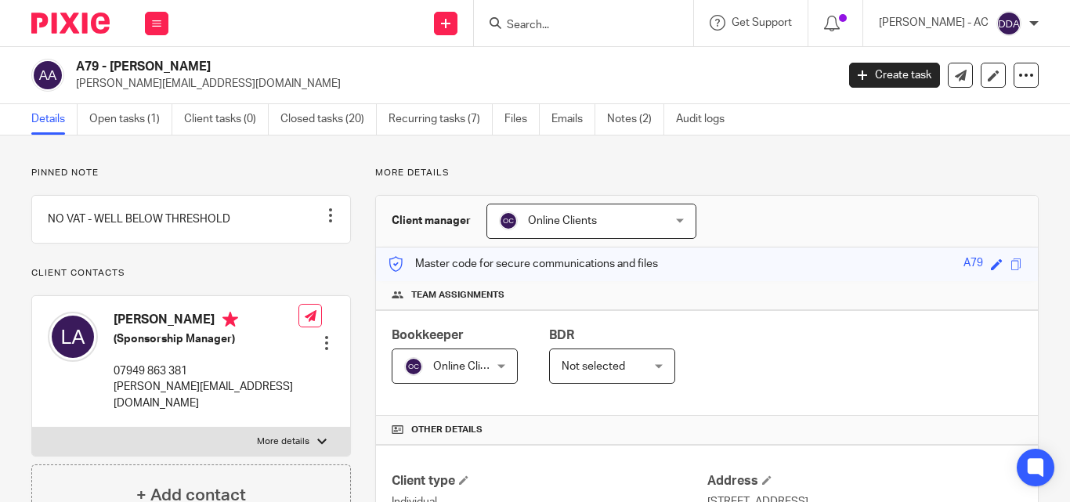
click at [680, 219] on div "Online Clients Online Clients" at bounding box center [591, 221] width 210 height 35
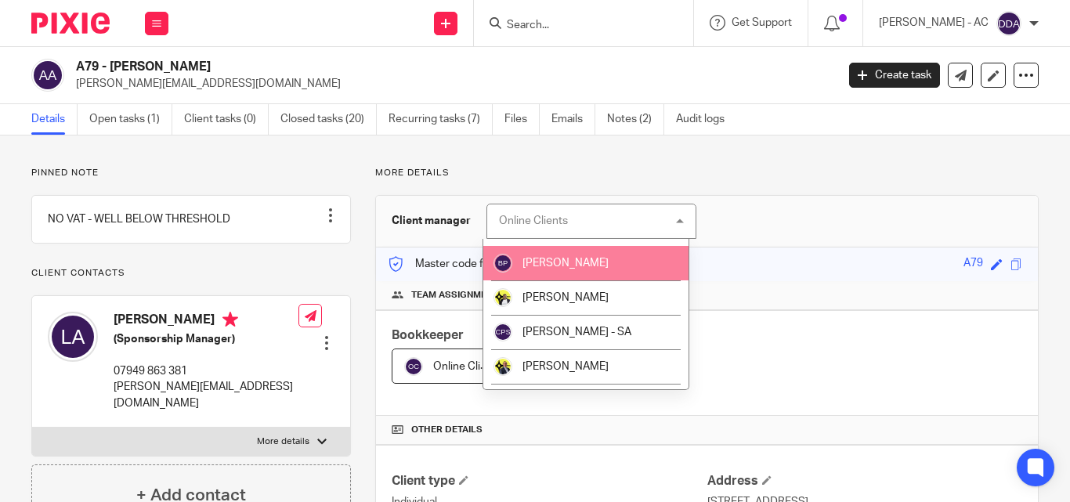
scroll to position [157, 0]
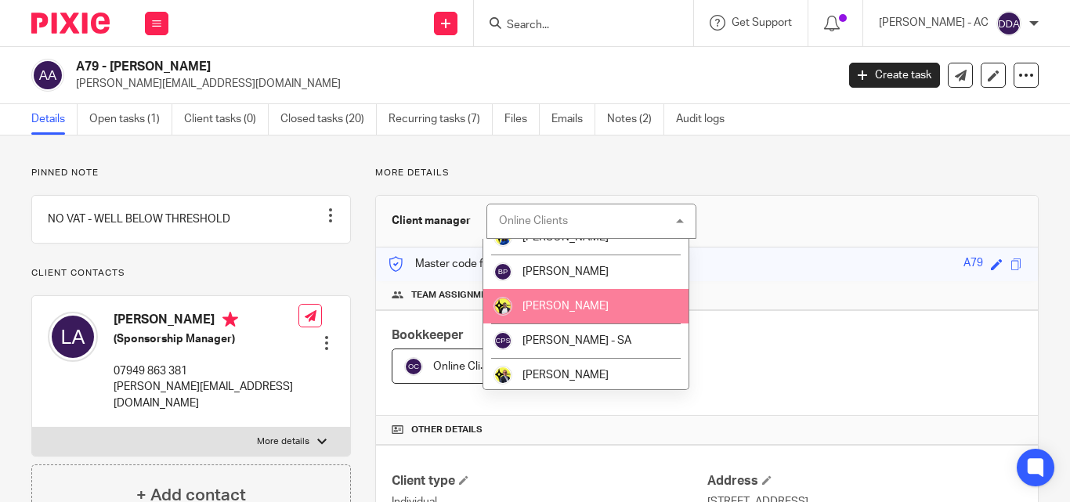
click at [605, 309] on span "[PERSON_NAME]" at bounding box center [565, 306] width 86 height 11
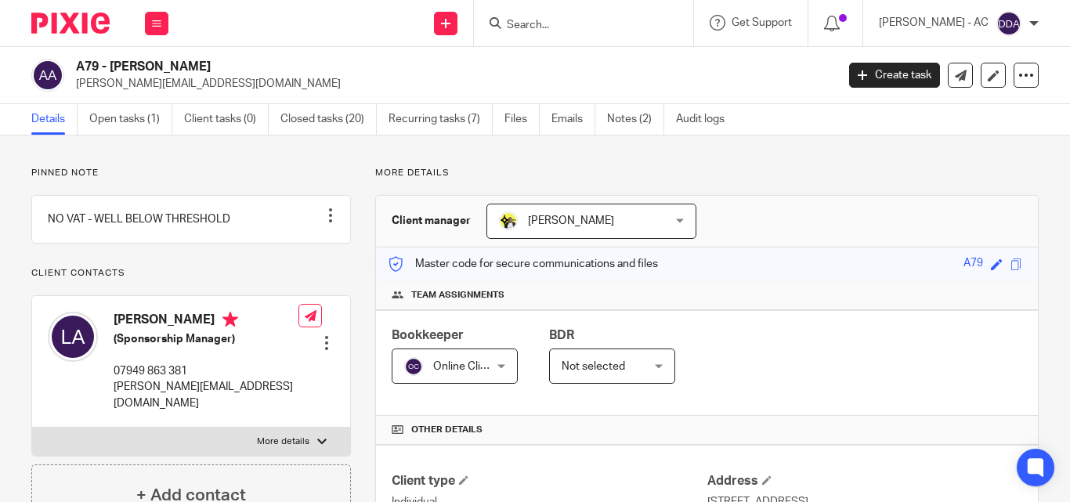
click at [494, 367] on div "Online Clients Online Clients" at bounding box center [455, 366] width 126 height 35
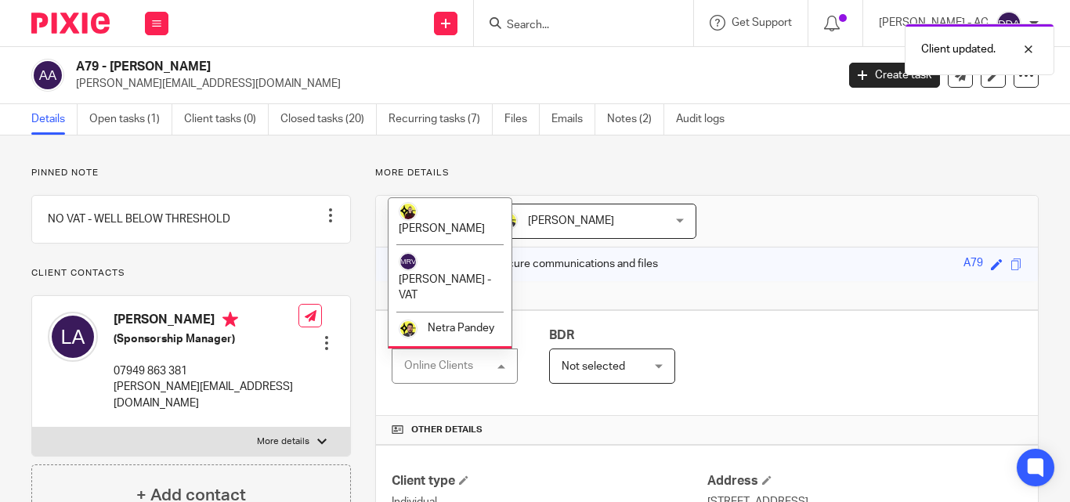
scroll to position [1065, 0]
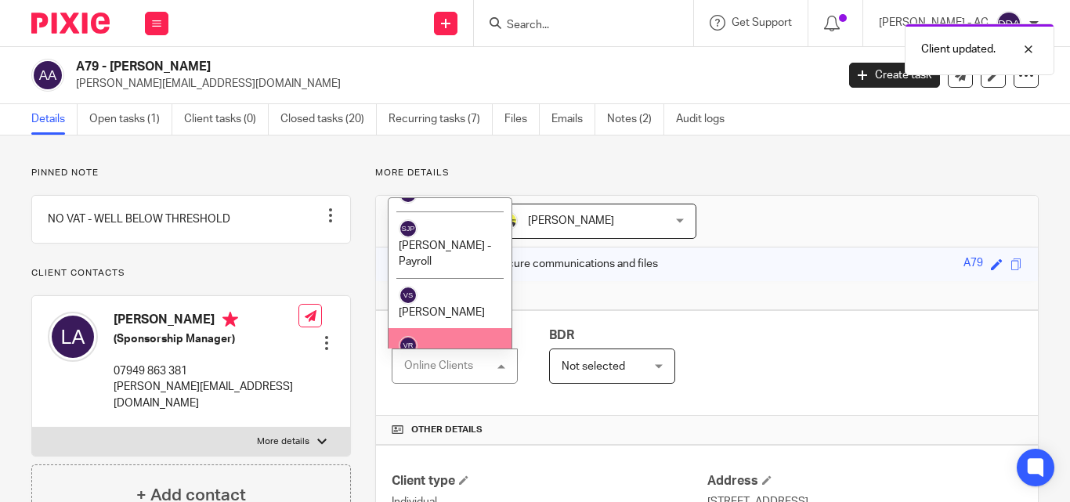
click at [471, 358] on span "[PERSON_NAME]" at bounding box center [442, 363] width 86 height 11
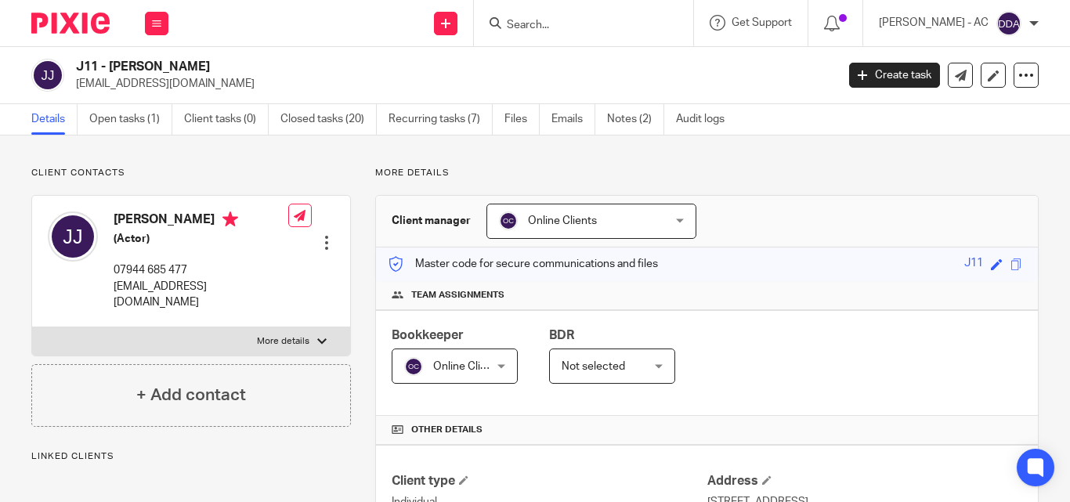
click at [674, 216] on div "Online Clients Online Clients" at bounding box center [591, 221] width 210 height 35
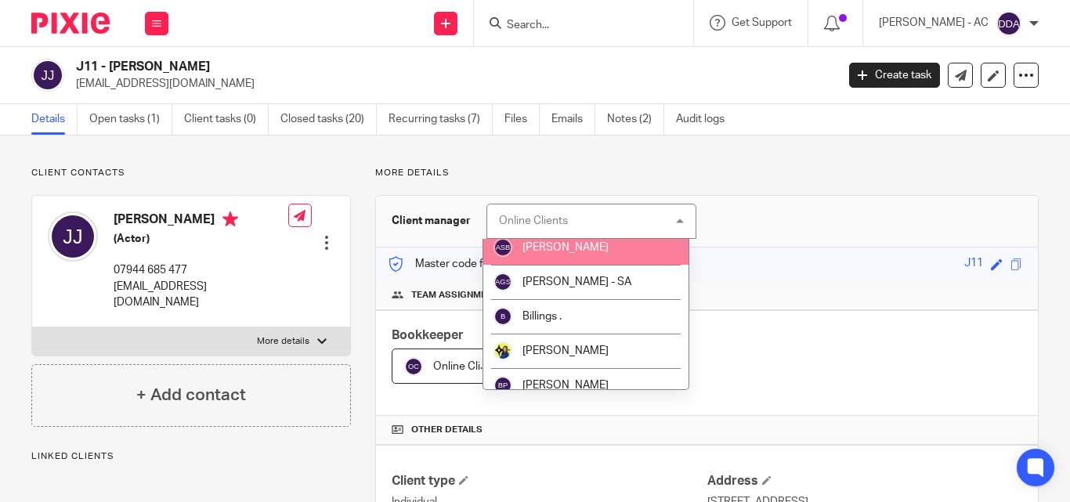
scroll to position [78, 0]
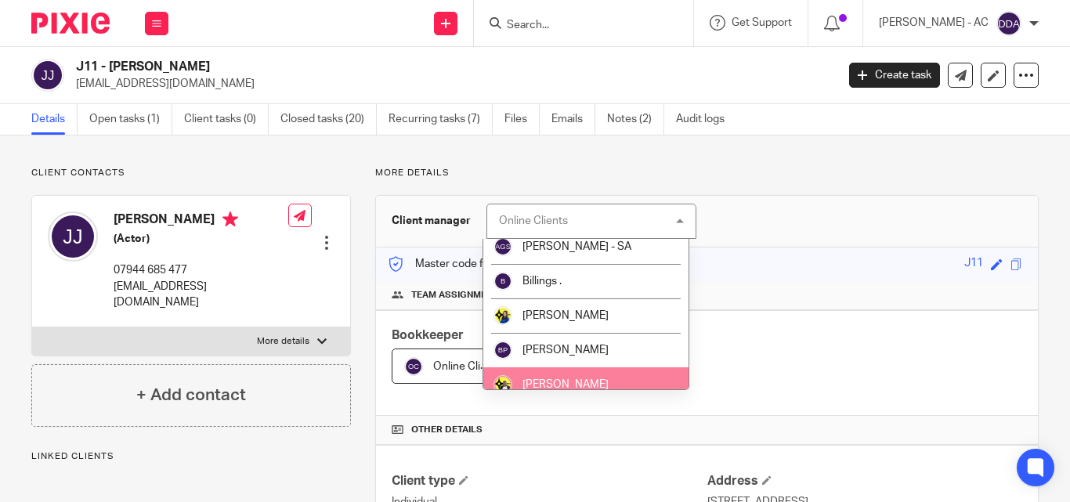
click at [560, 374] on li "[PERSON_NAME]" at bounding box center [586, 384] width 206 height 34
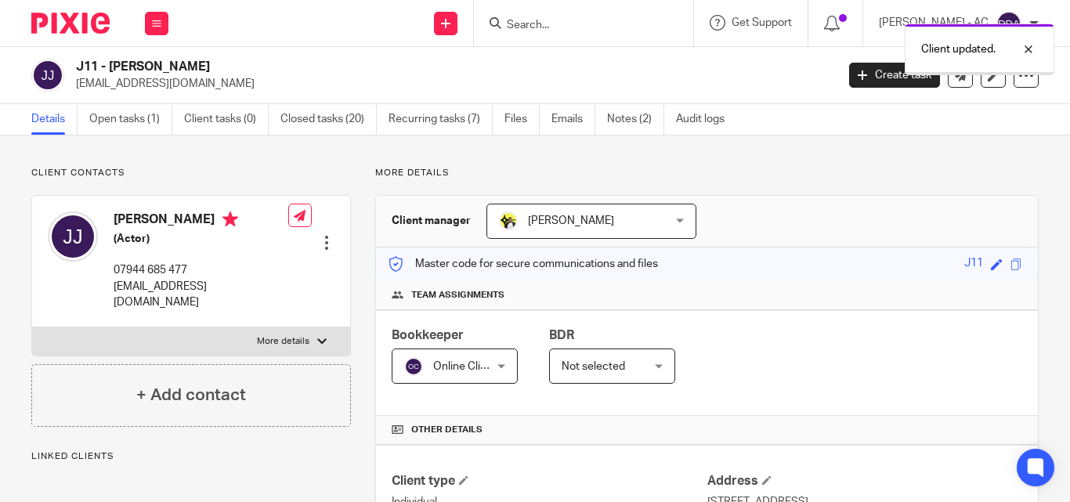
click at [502, 366] on div "Online Clients Online Clients" at bounding box center [455, 366] width 126 height 35
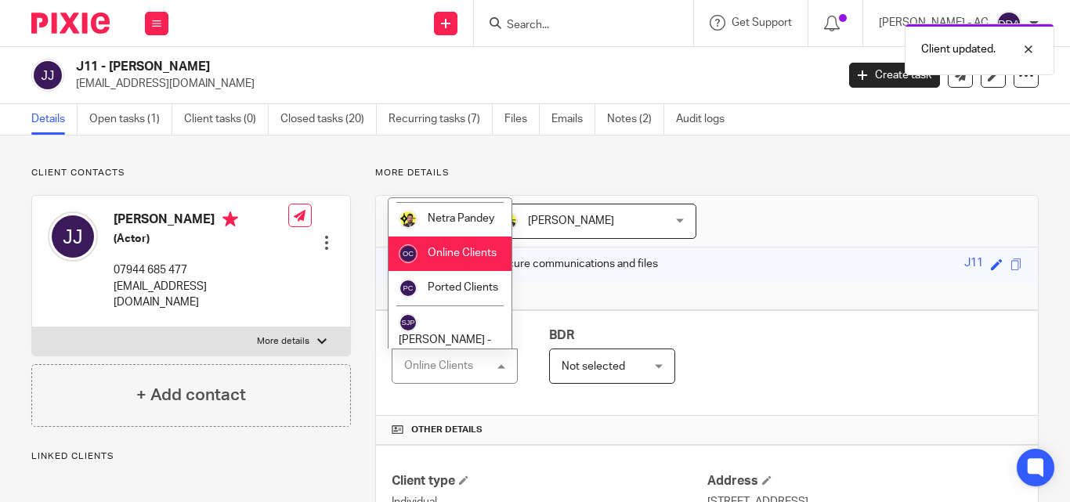
scroll to position [1065, 0]
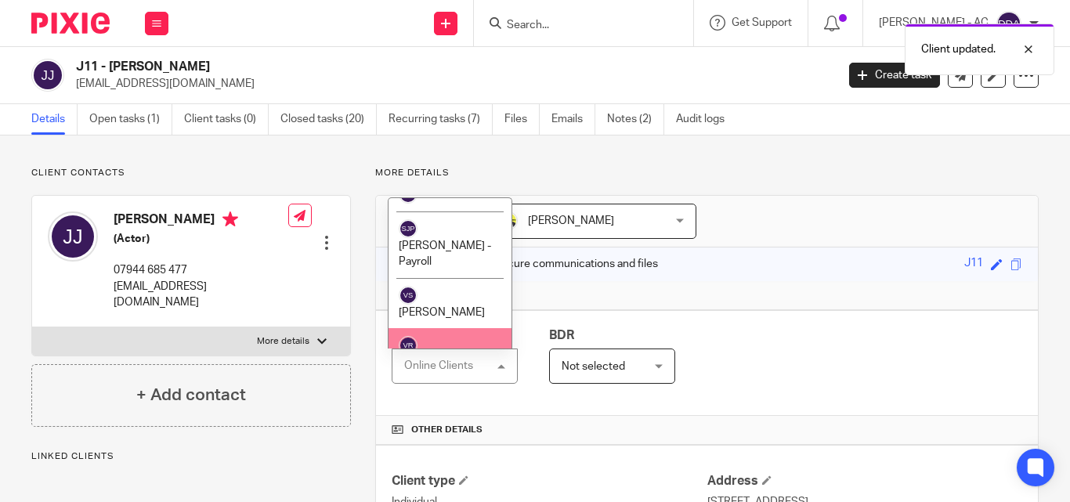
click at [470, 358] on span "[PERSON_NAME]" at bounding box center [442, 363] width 86 height 11
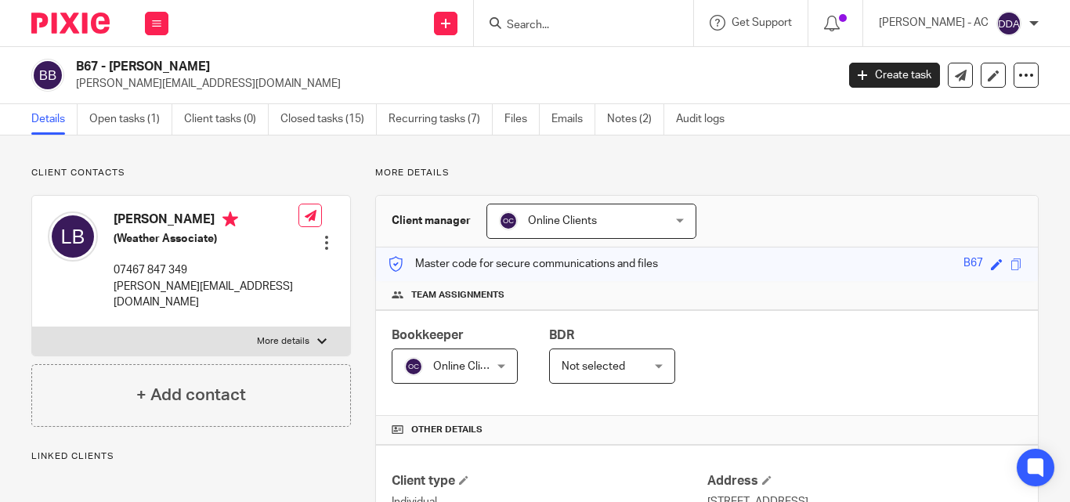
drag, startPoint x: 677, startPoint y: 222, endPoint x: 642, endPoint y: 213, distance: 36.5
click at [677, 219] on div "Online Clients Online Clients" at bounding box center [591, 221] width 210 height 35
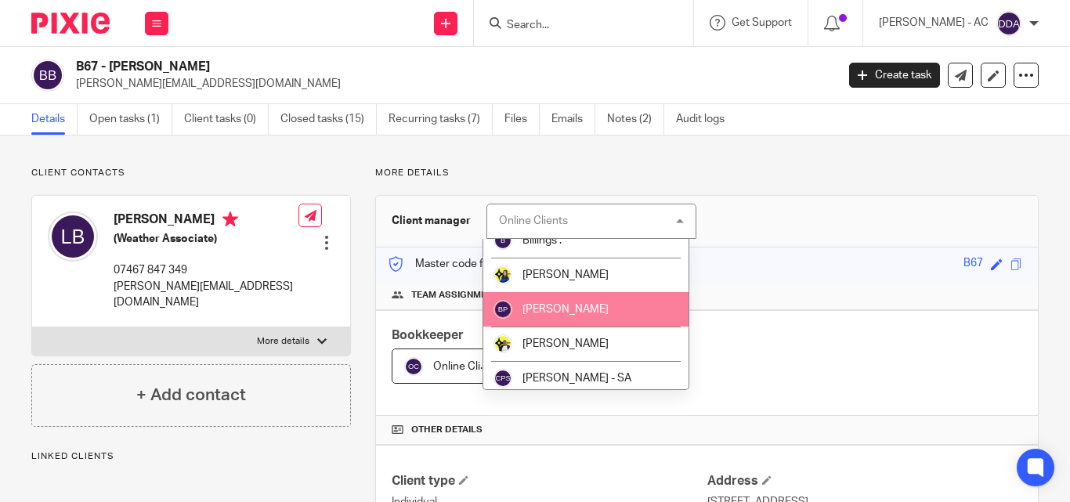
scroll to position [157, 0]
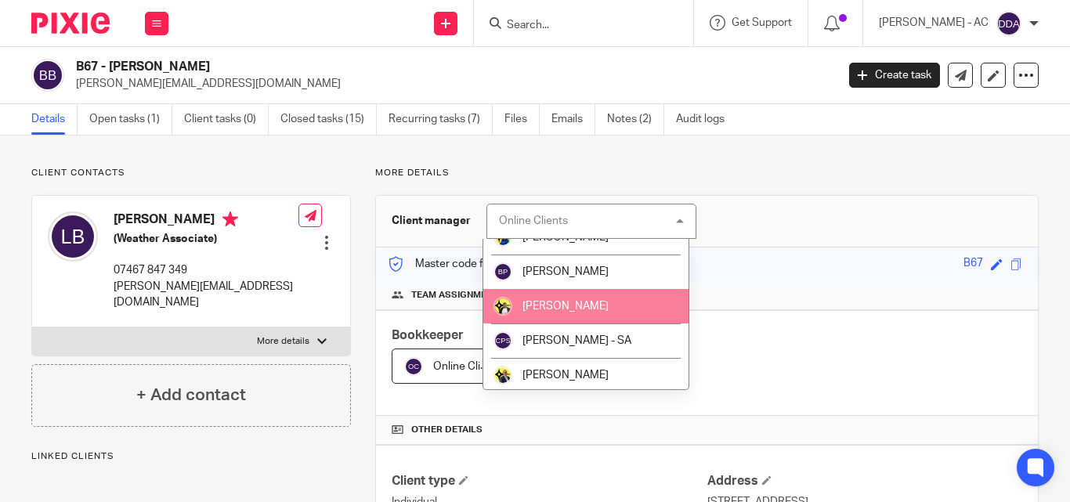
click at [585, 309] on span "[PERSON_NAME]" at bounding box center [565, 306] width 86 height 11
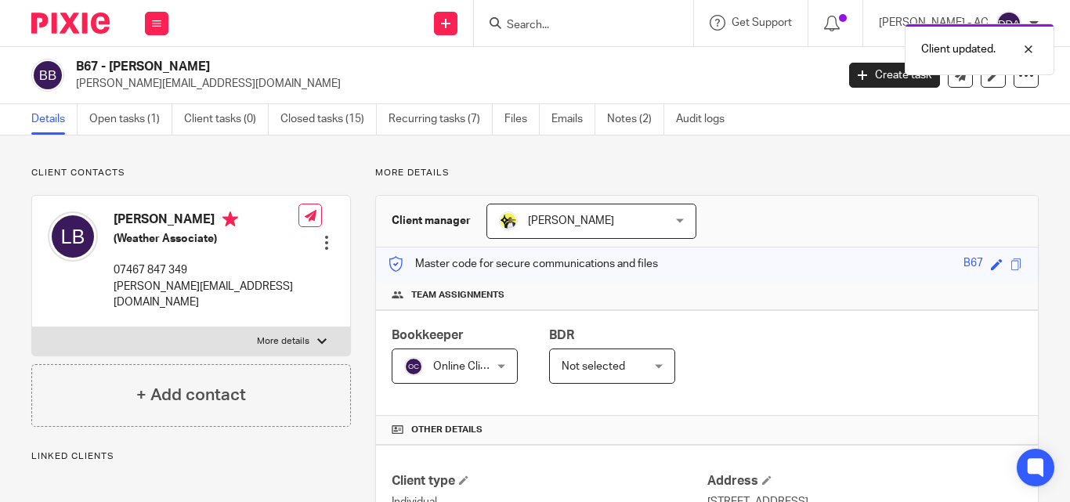
click at [498, 366] on div "Online Clients Online Clients" at bounding box center [455, 366] width 126 height 35
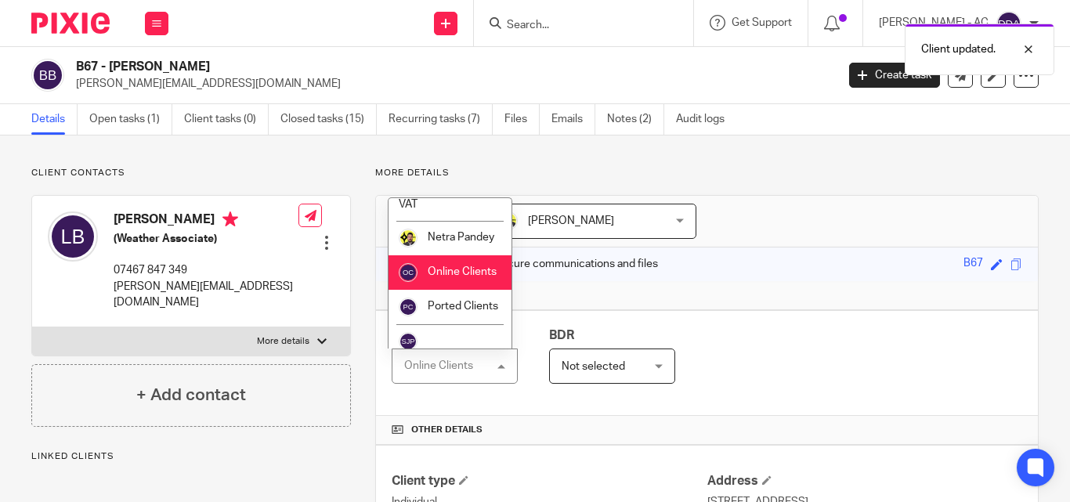
scroll to position [1065, 0]
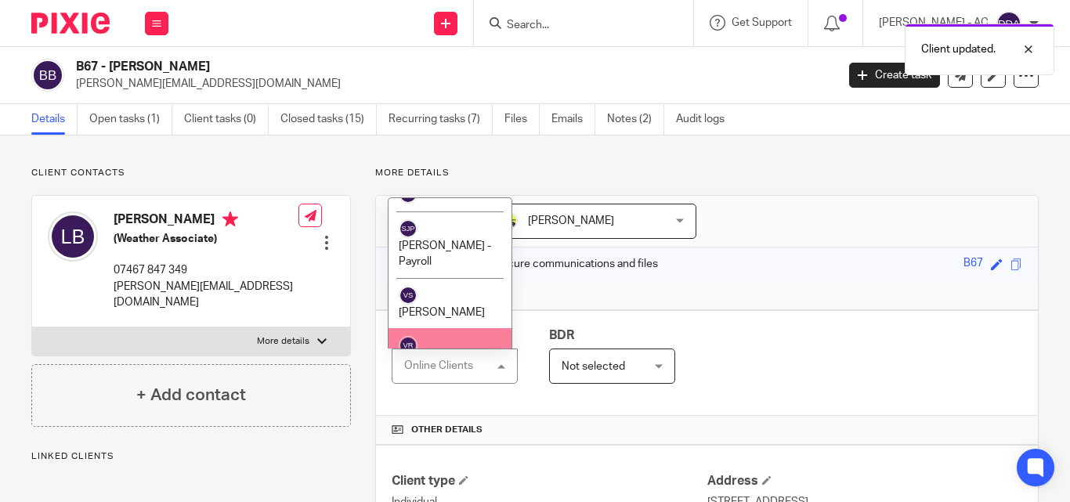
click at [456, 358] on span "[PERSON_NAME]" at bounding box center [442, 363] width 86 height 11
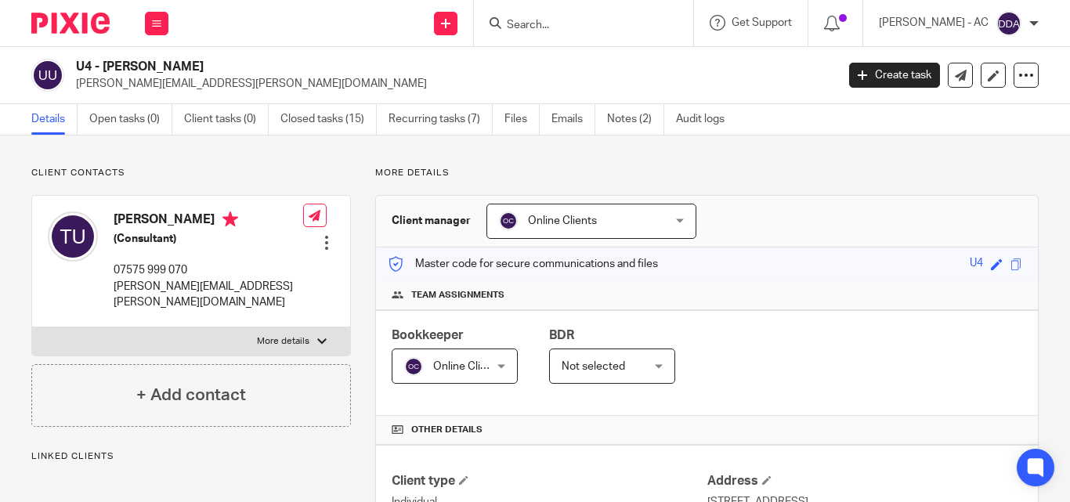
click at [676, 216] on div "Online Clients Online Clients" at bounding box center [591, 221] width 210 height 35
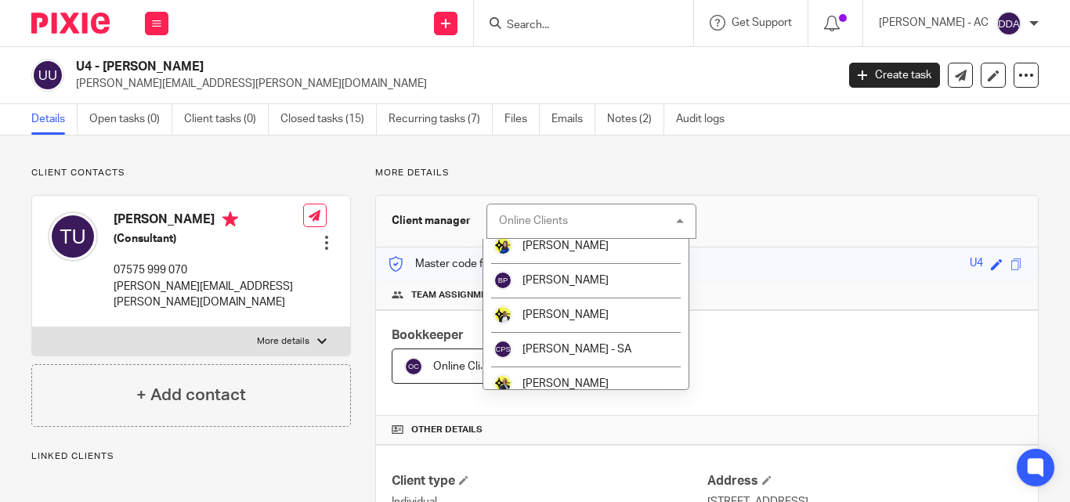
scroll to position [157, 0]
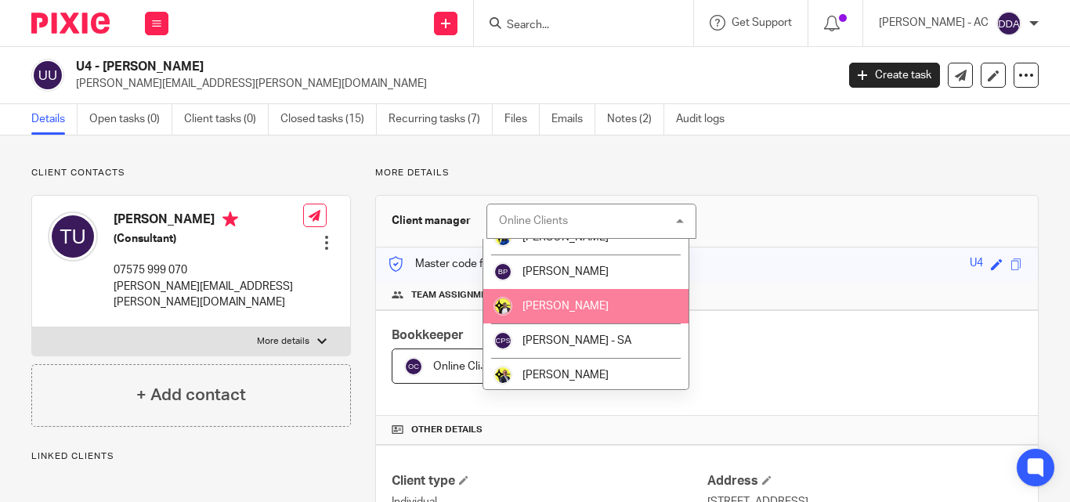
click at [562, 307] on span "[PERSON_NAME]" at bounding box center [565, 306] width 86 height 11
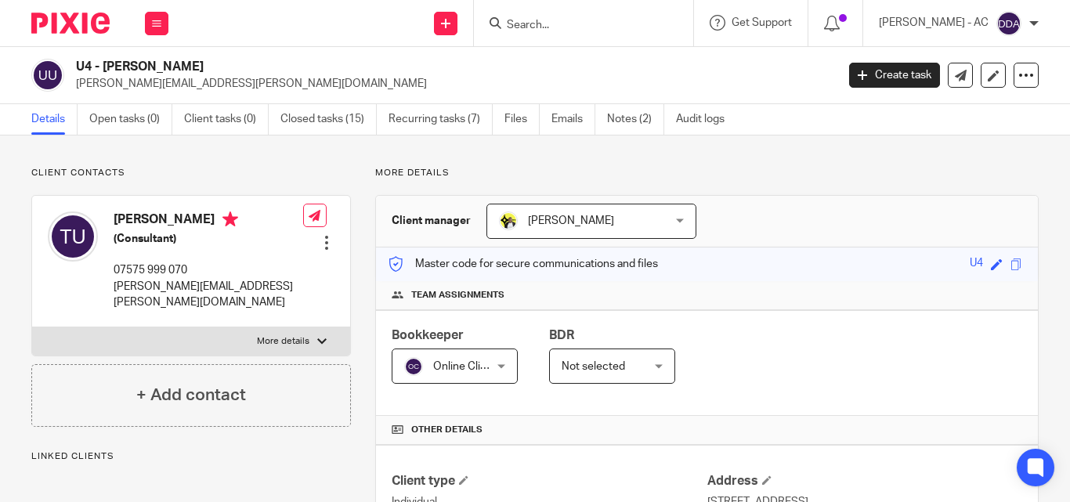
click at [510, 365] on div "Online Clients Online Clients" at bounding box center [455, 366] width 126 height 35
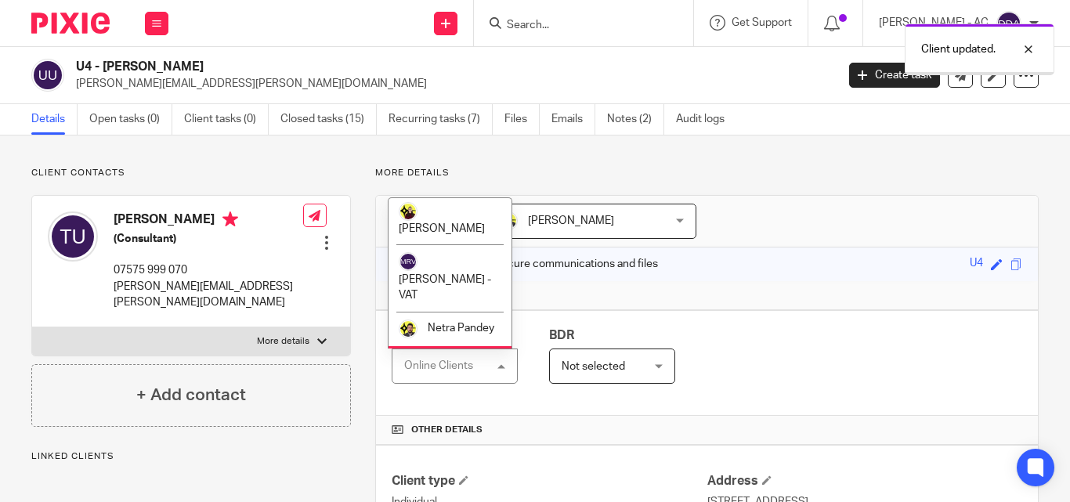
scroll to position [1065, 0]
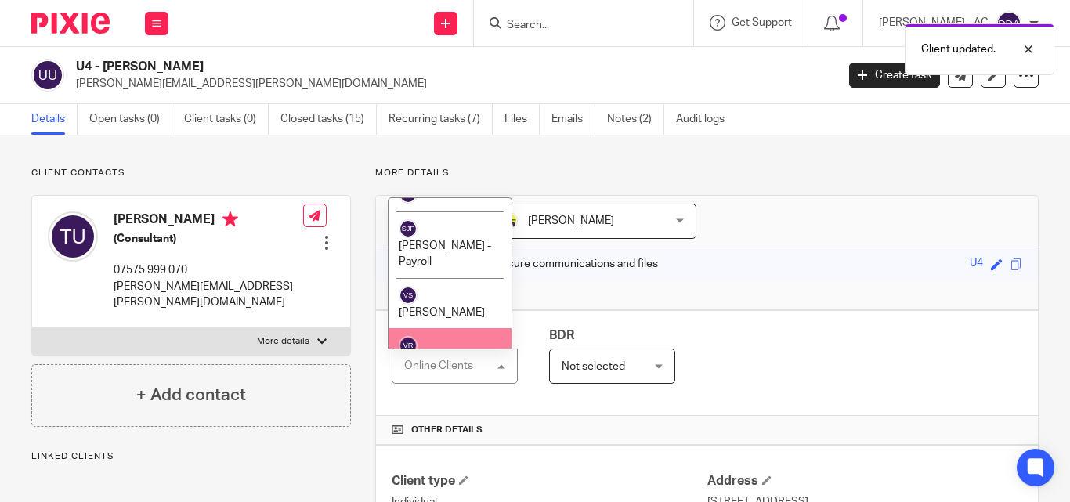
click at [439, 358] on span "[PERSON_NAME]" at bounding box center [442, 363] width 86 height 11
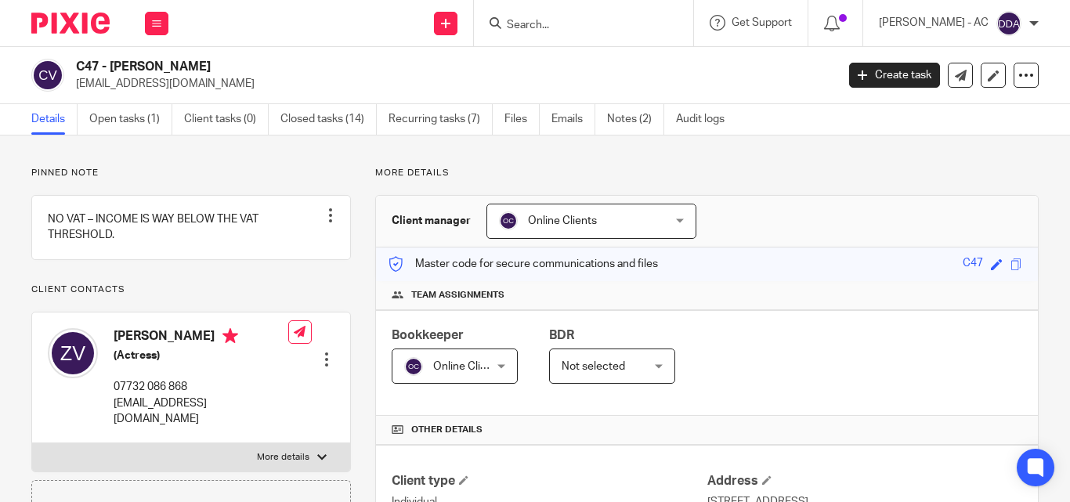
click at [674, 226] on div "Online Clients Online Clients" at bounding box center [591, 221] width 210 height 35
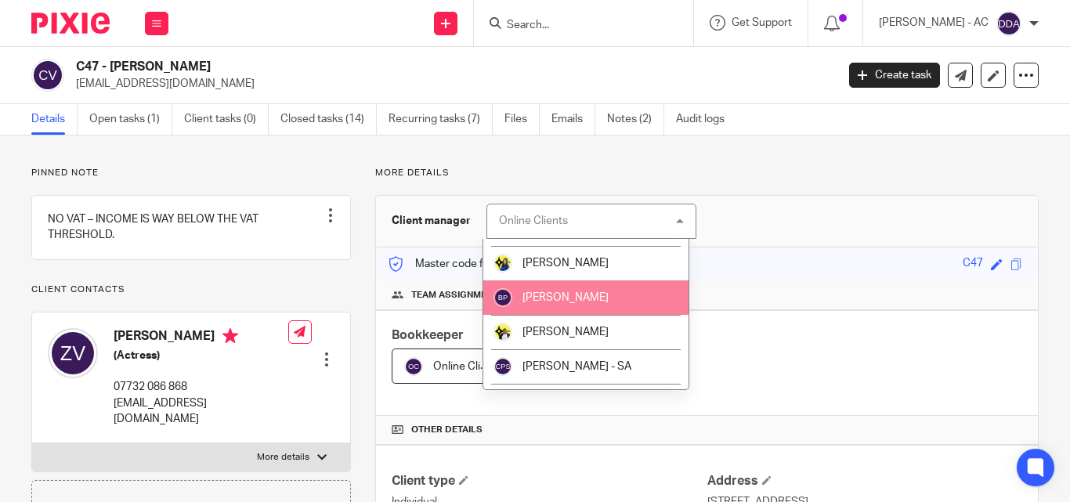
scroll to position [157, 0]
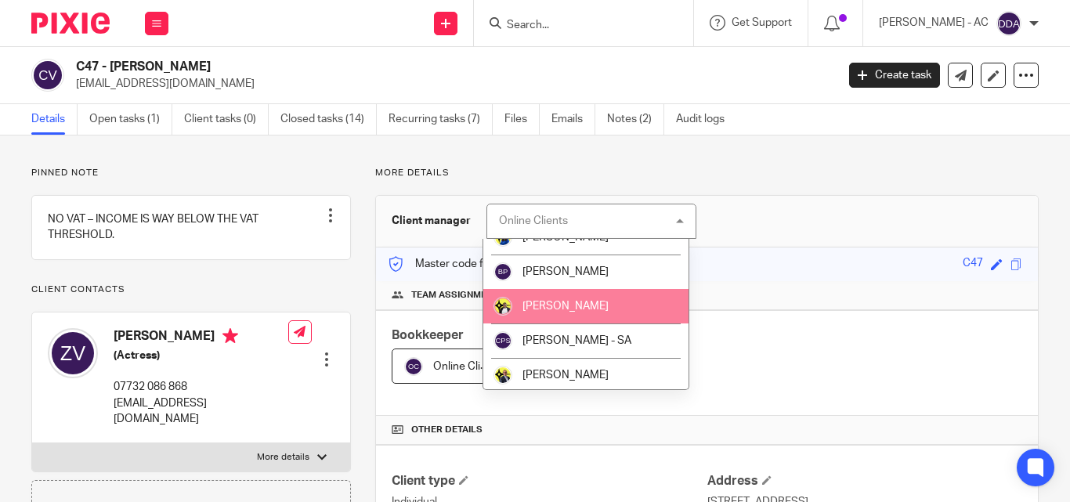
click at [552, 314] on li "[PERSON_NAME]" at bounding box center [586, 306] width 206 height 34
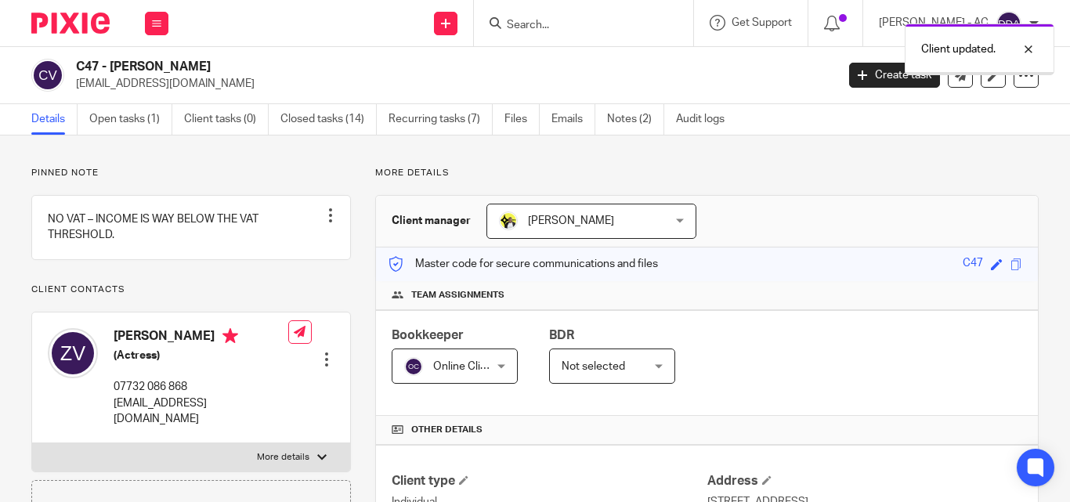
click at [506, 369] on div "Online Clients Online Clients" at bounding box center [455, 366] width 126 height 35
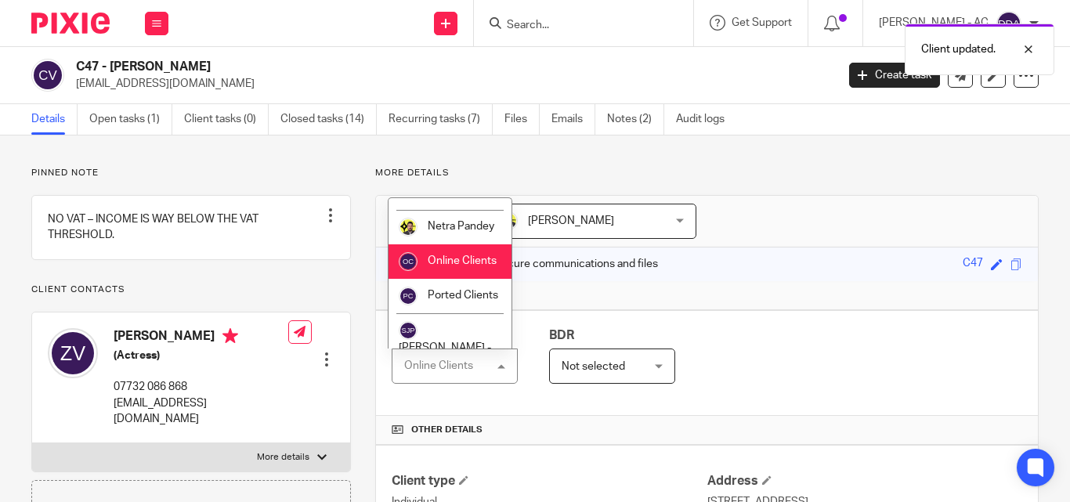
scroll to position [1065, 0]
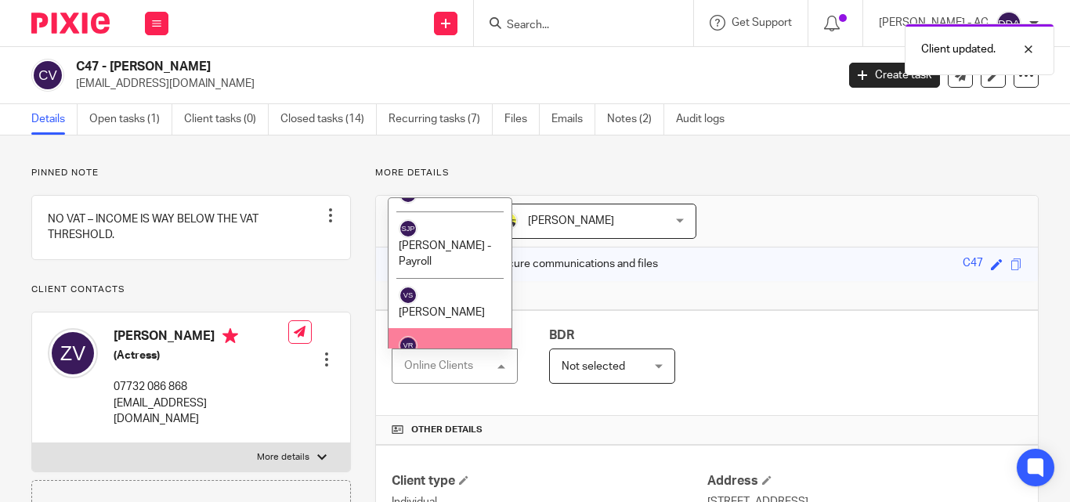
click at [452, 358] on span "[PERSON_NAME]" at bounding box center [442, 363] width 86 height 11
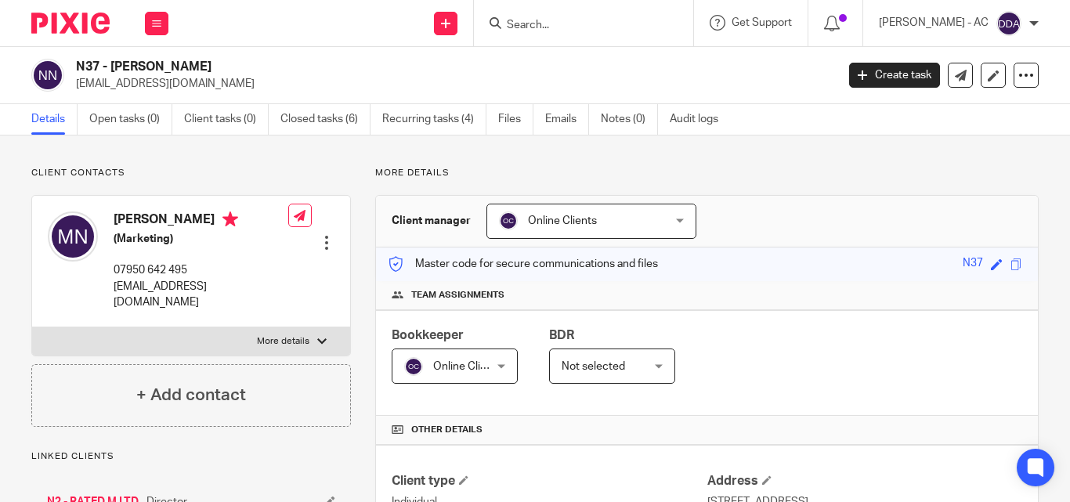
click at [671, 219] on div "Online Clients Online Clients" at bounding box center [591, 221] width 210 height 35
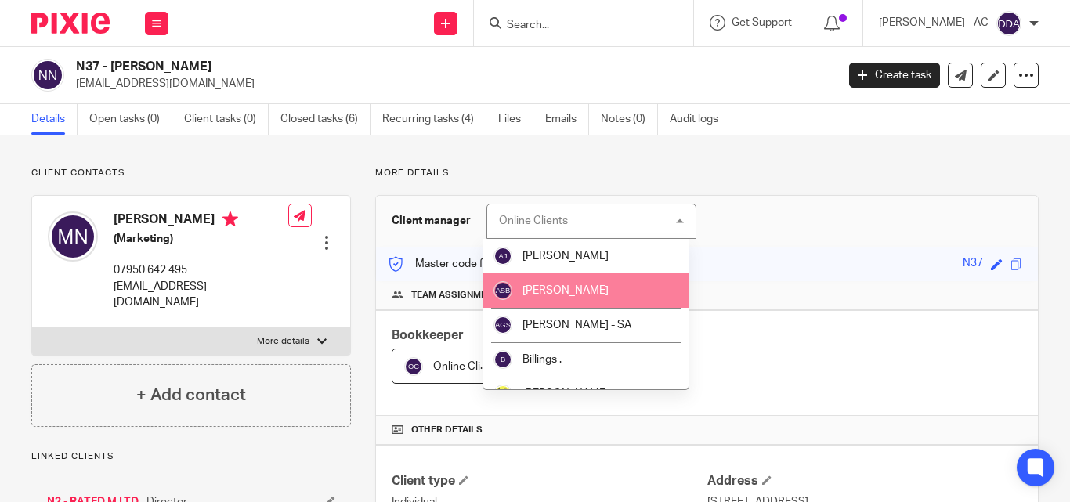
scroll to position [78, 0]
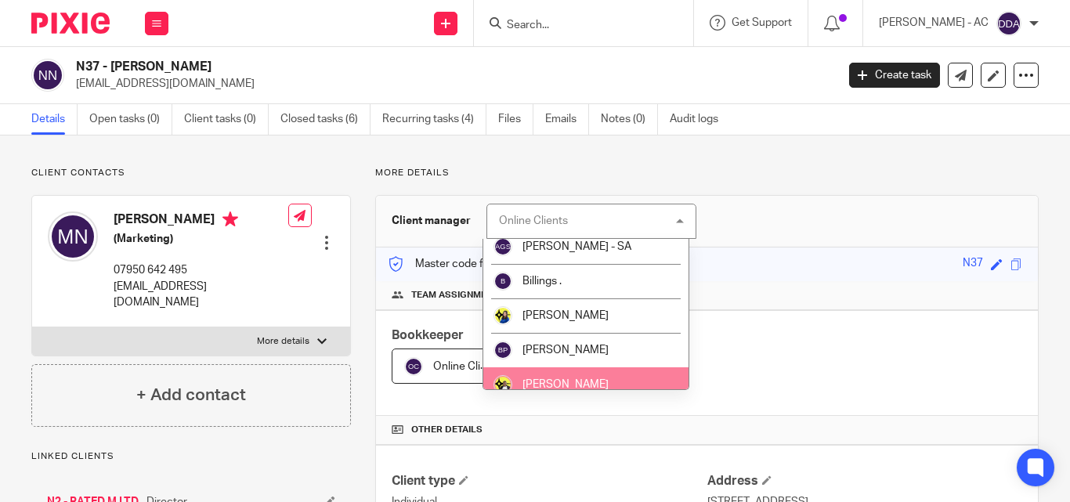
click at [580, 381] on span "[PERSON_NAME]" at bounding box center [565, 384] width 86 height 11
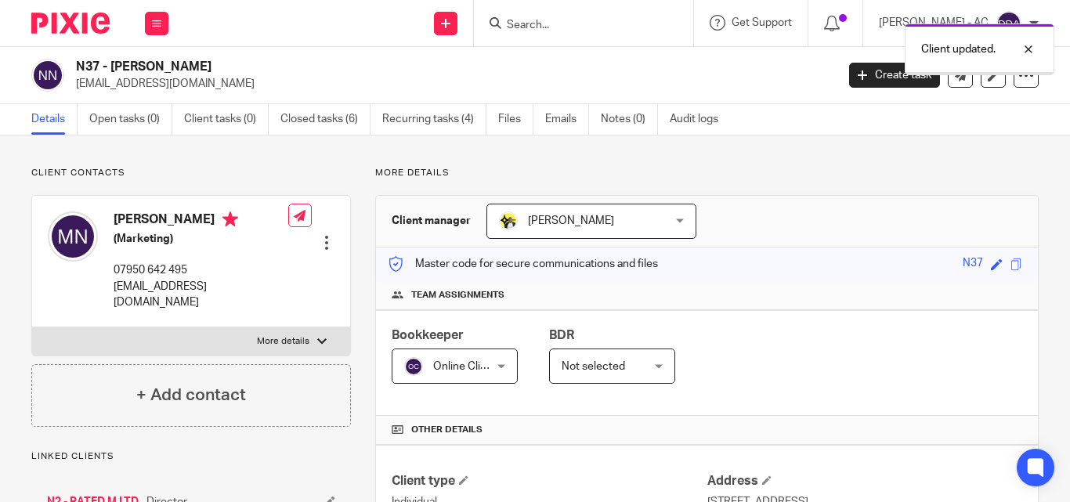
click at [498, 365] on div "Online Clients Online Clients" at bounding box center [455, 366] width 126 height 35
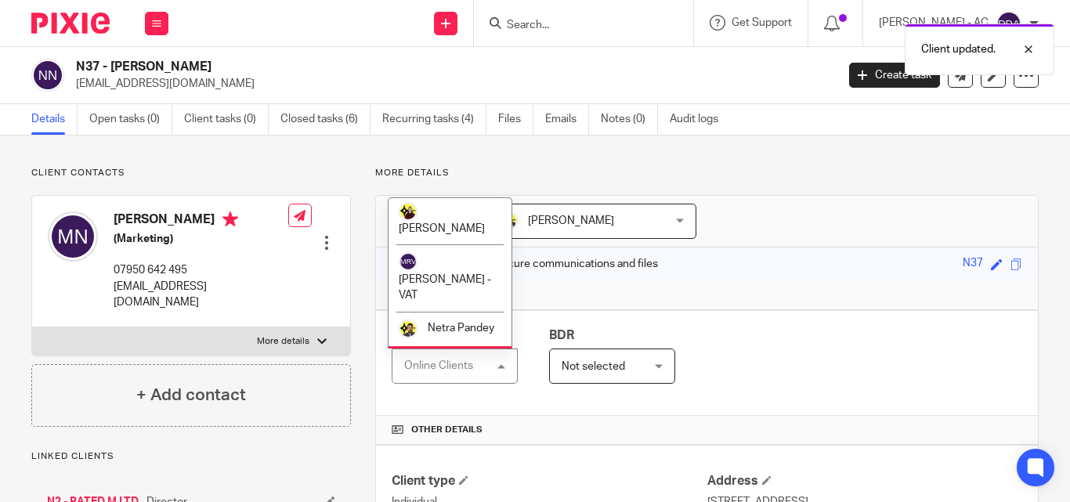
scroll to position [1065, 0]
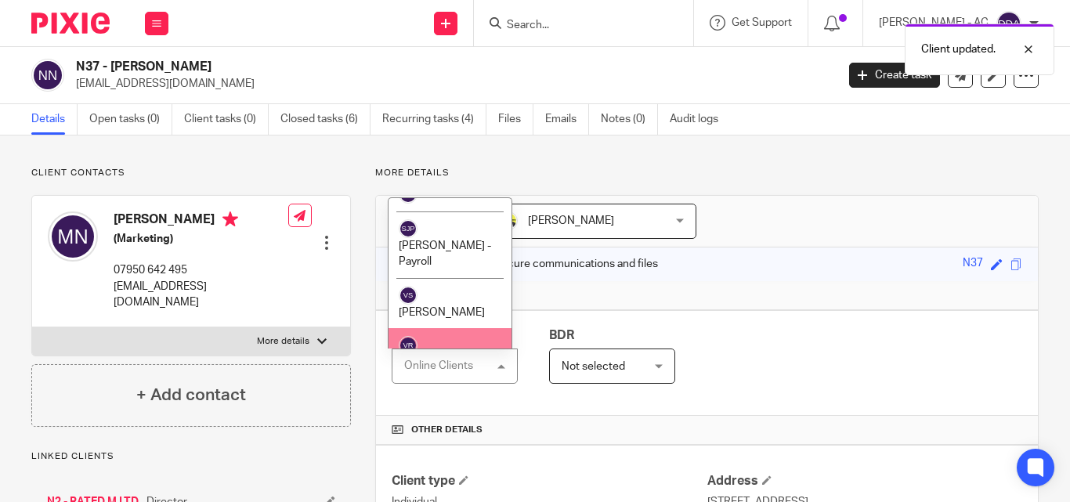
click at [450, 358] on span "[PERSON_NAME]" at bounding box center [442, 363] width 86 height 11
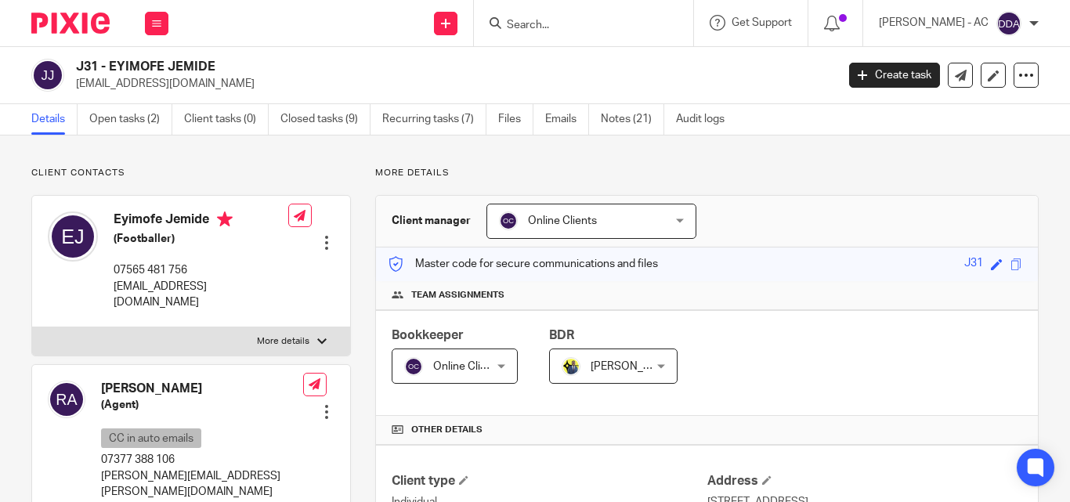
click at [676, 225] on div "Online Clients Online Clients" at bounding box center [591, 221] width 210 height 35
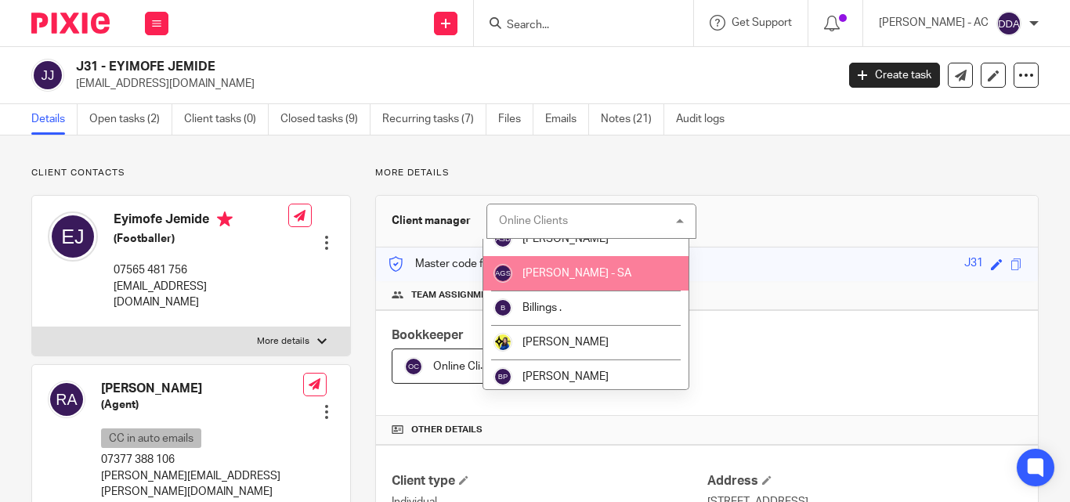
scroll to position [78, 0]
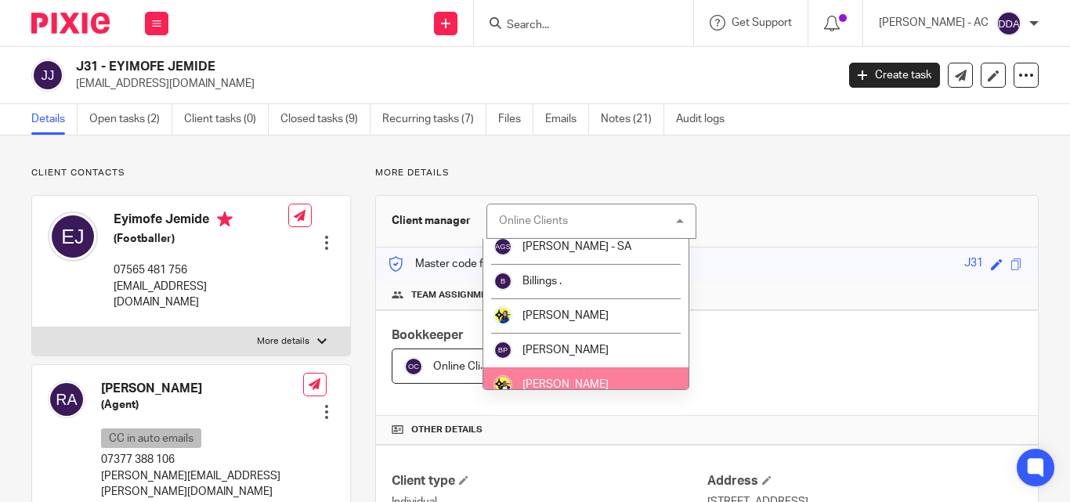
click at [564, 379] on span "[PERSON_NAME]" at bounding box center [565, 384] width 86 height 11
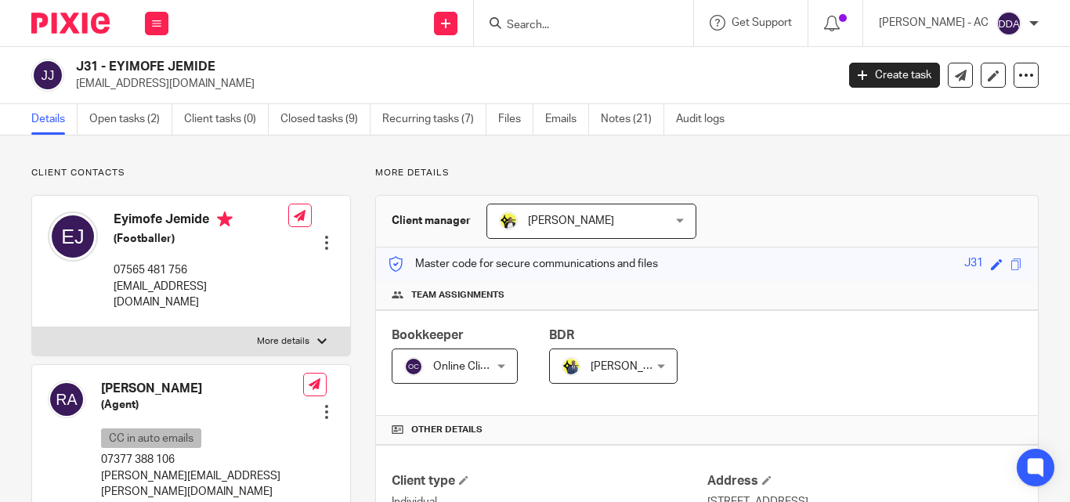
click at [502, 368] on div "Online Clients Online Clients" at bounding box center [455, 366] width 126 height 35
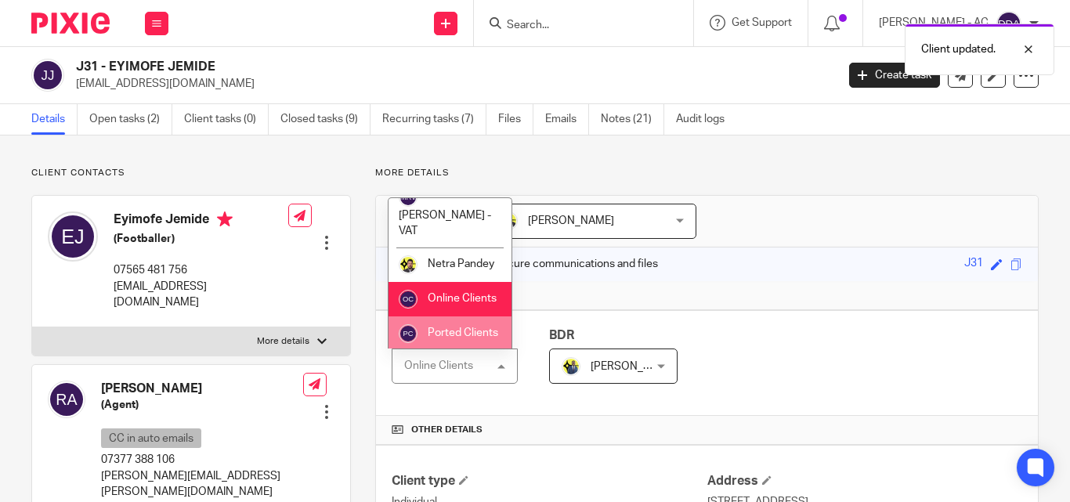
scroll to position [1065, 0]
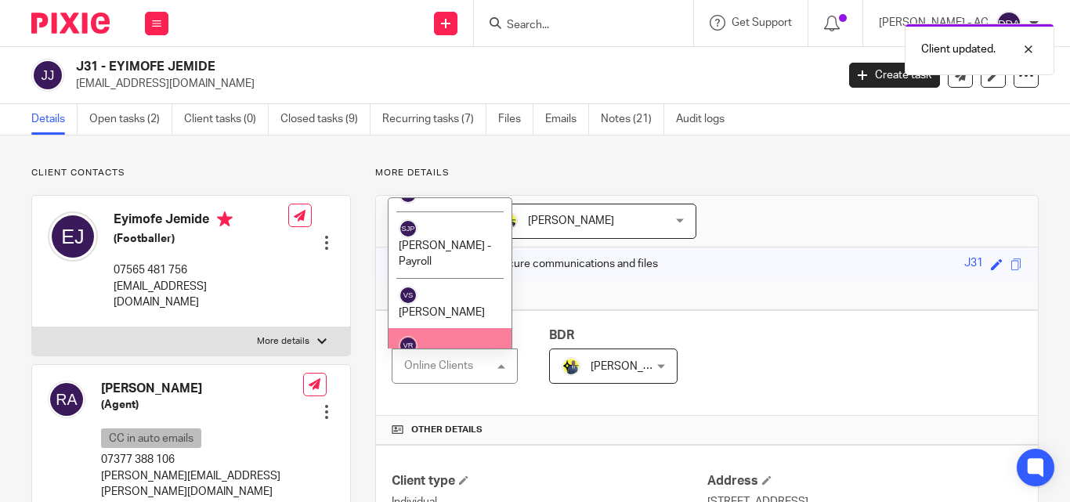
click at [454, 328] on li "[PERSON_NAME]" at bounding box center [450, 353] width 123 height 51
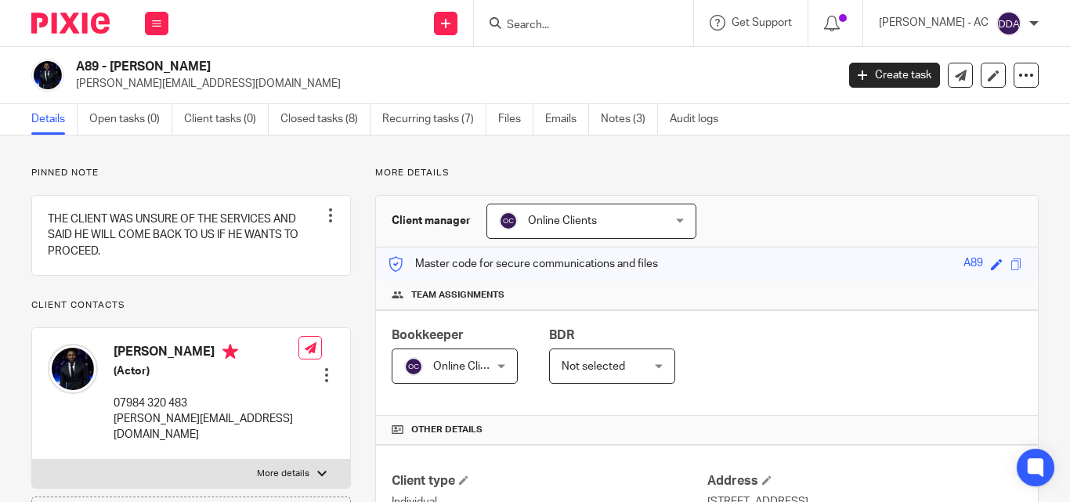
click at [675, 223] on div "Online Clients Online Clients" at bounding box center [591, 221] width 210 height 35
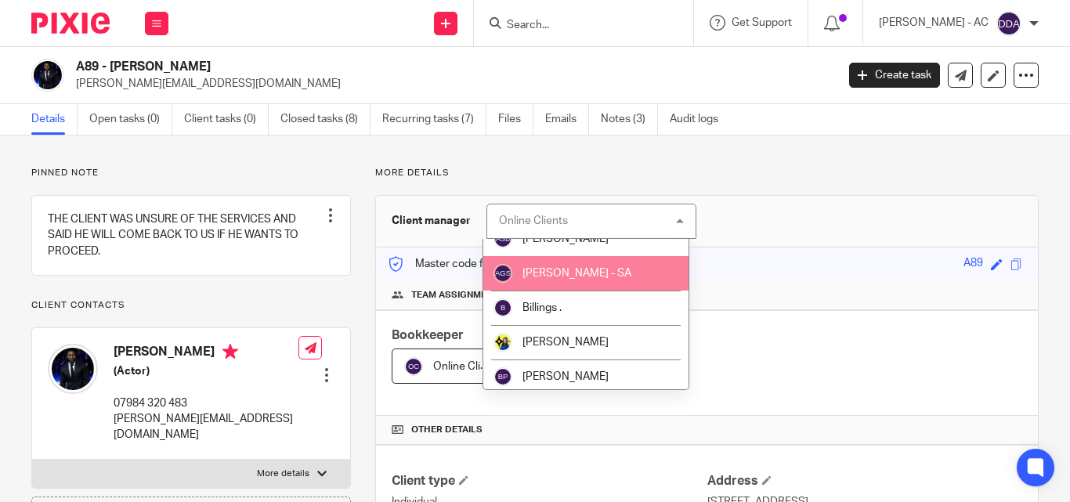
scroll to position [78, 0]
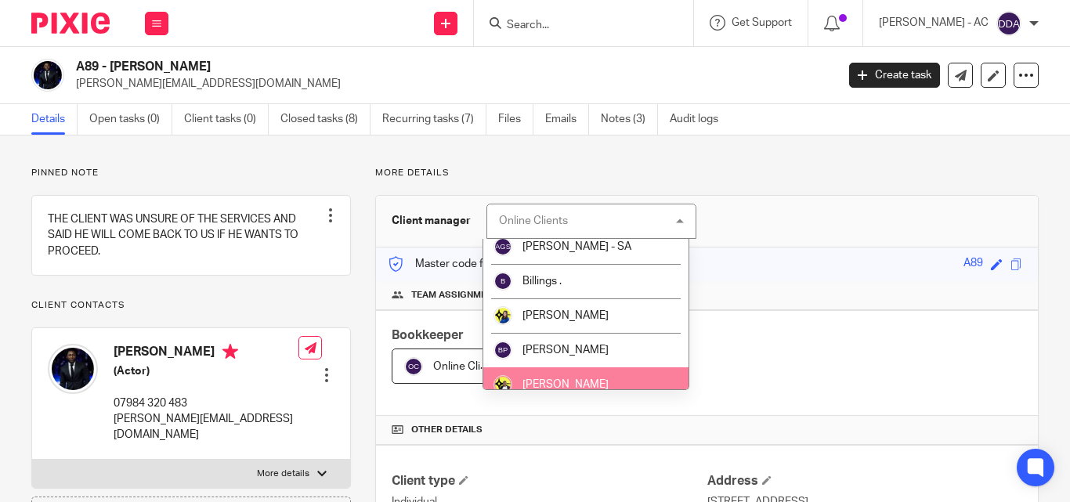
click at [571, 372] on li "[PERSON_NAME]" at bounding box center [586, 384] width 206 height 34
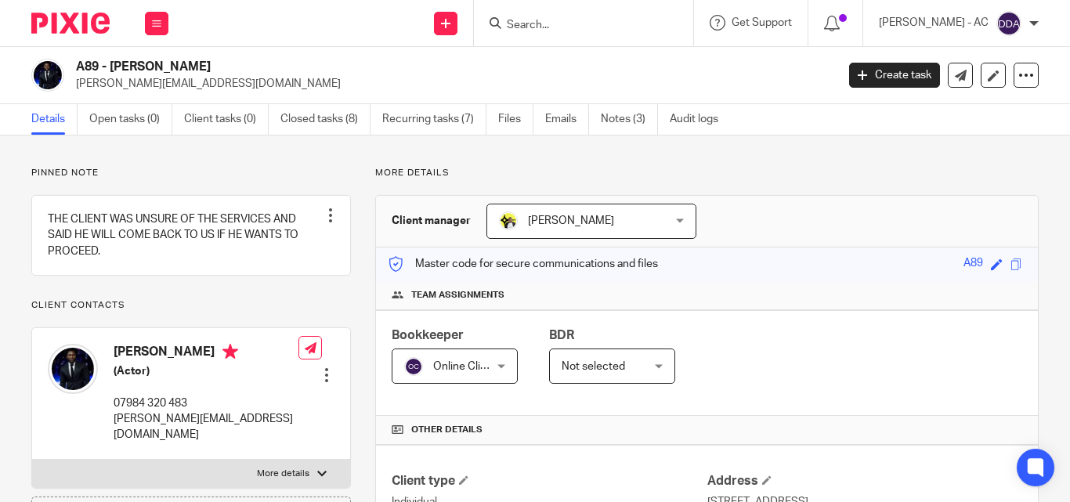
click at [495, 363] on div "Online Clients Online Clients" at bounding box center [455, 366] width 126 height 35
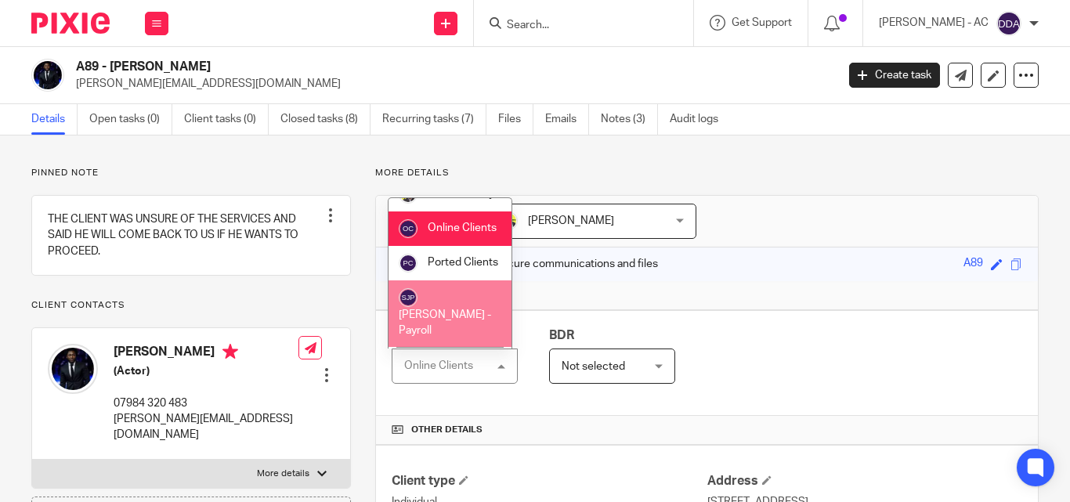
scroll to position [1065, 0]
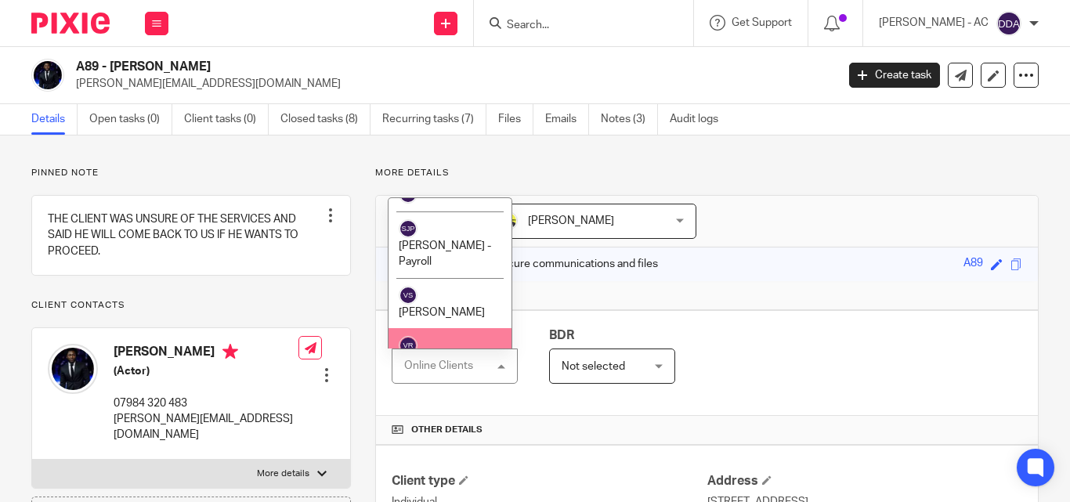
click at [460, 328] on li "[PERSON_NAME]" at bounding box center [450, 353] width 123 height 51
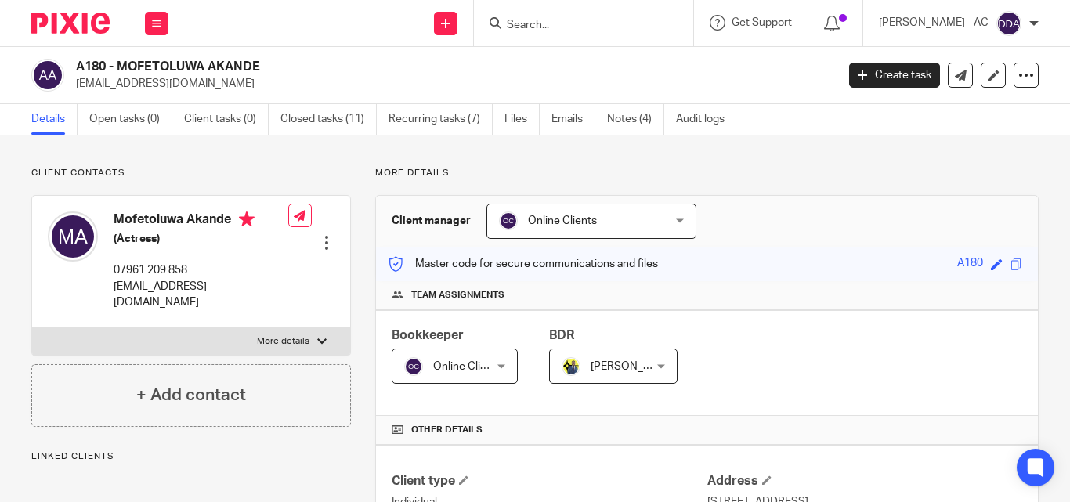
click at [679, 219] on div "Online Clients Online Clients" at bounding box center [591, 221] width 210 height 35
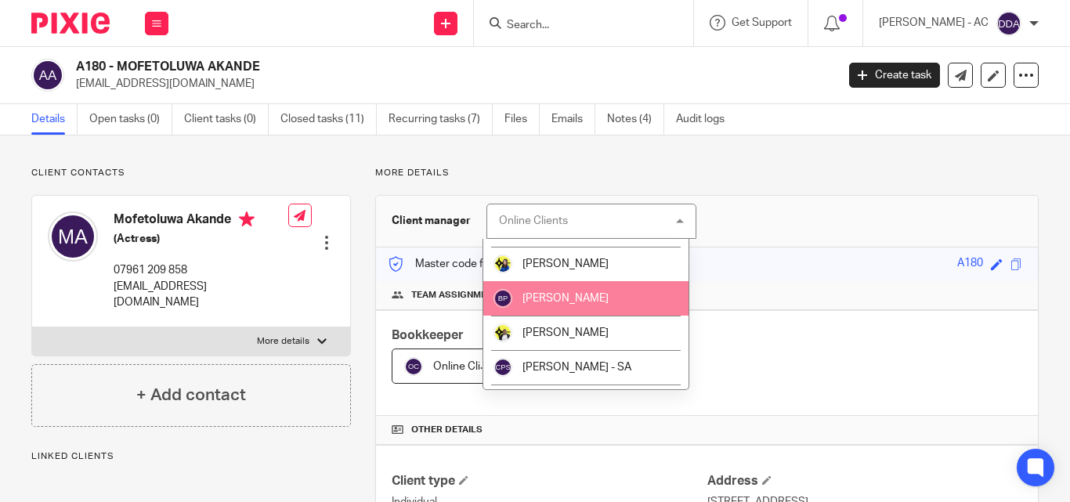
scroll to position [157, 0]
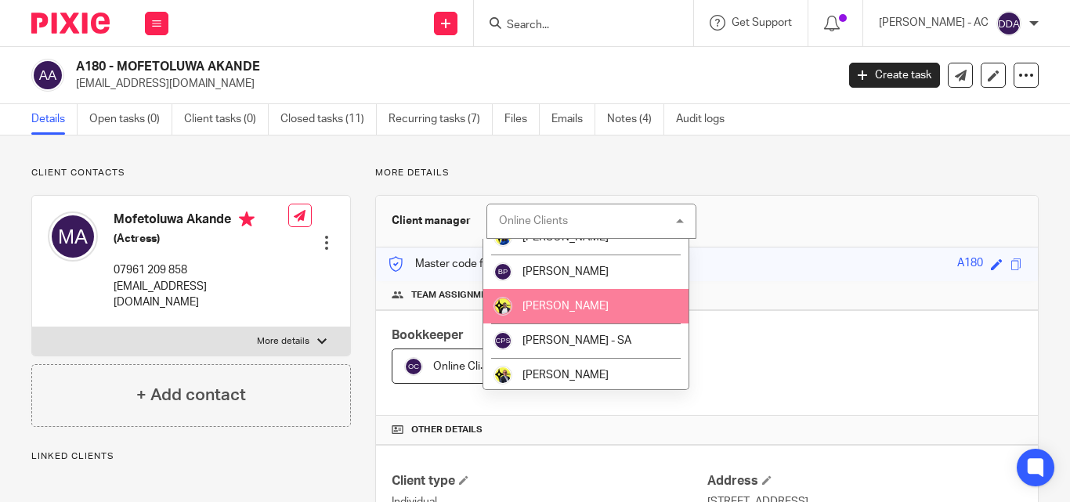
click at [581, 317] on li "[PERSON_NAME]" at bounding box center [586, 306] width 206 height 34
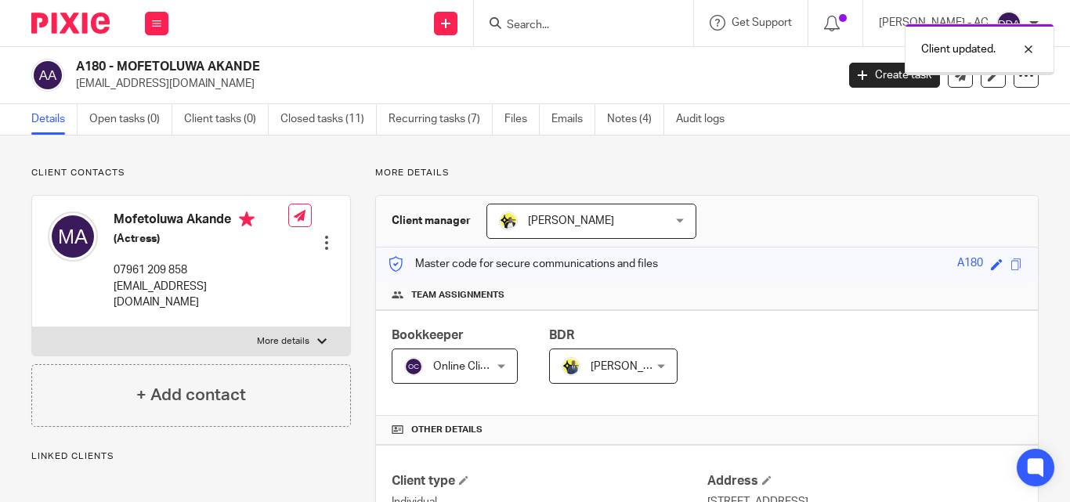
click at [496, 364] on div "Online Clients Online Clients" at bounding box center [455, 366] width 126 height 35
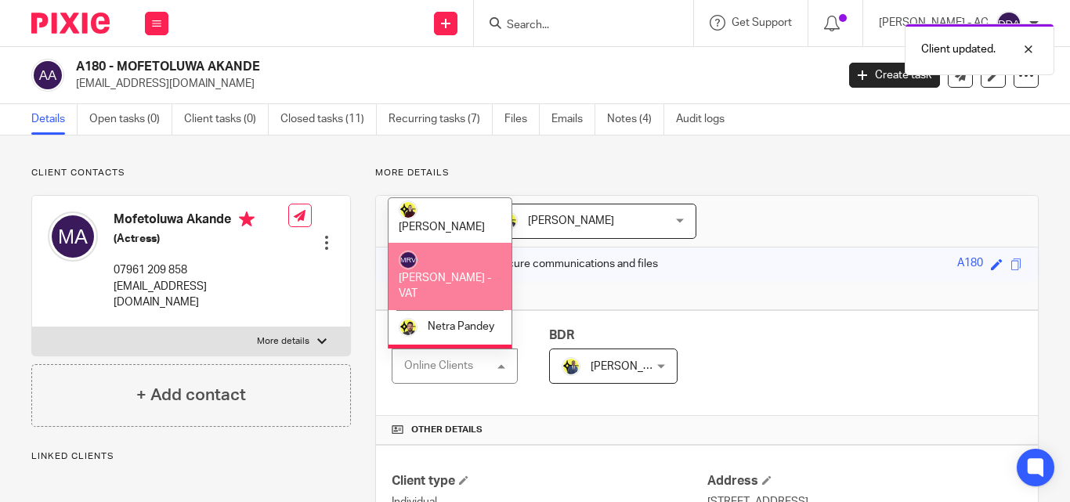
scroll to position [1065, 0]
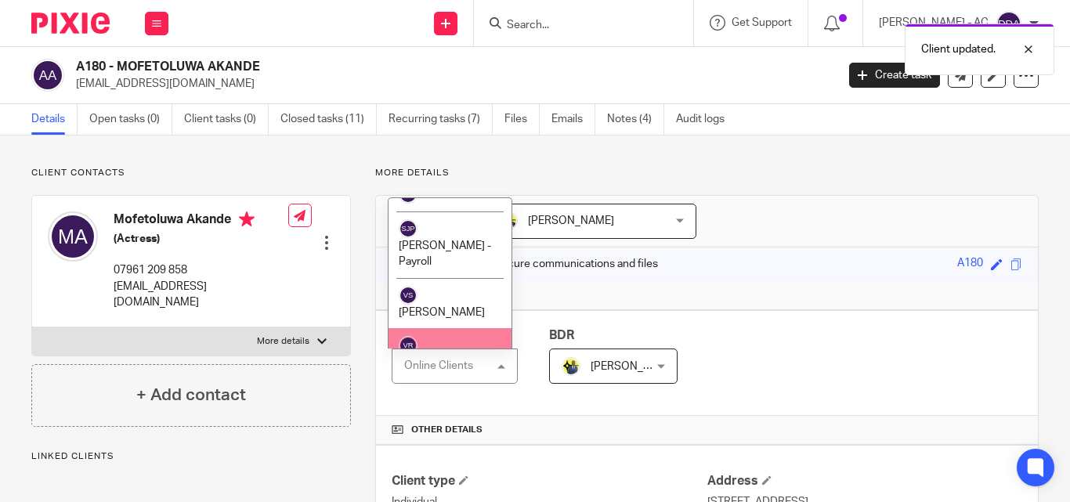
click at [461, 358] on span "[PERSON_NAME]" at bounding box center [442, 363] width 86 height 11
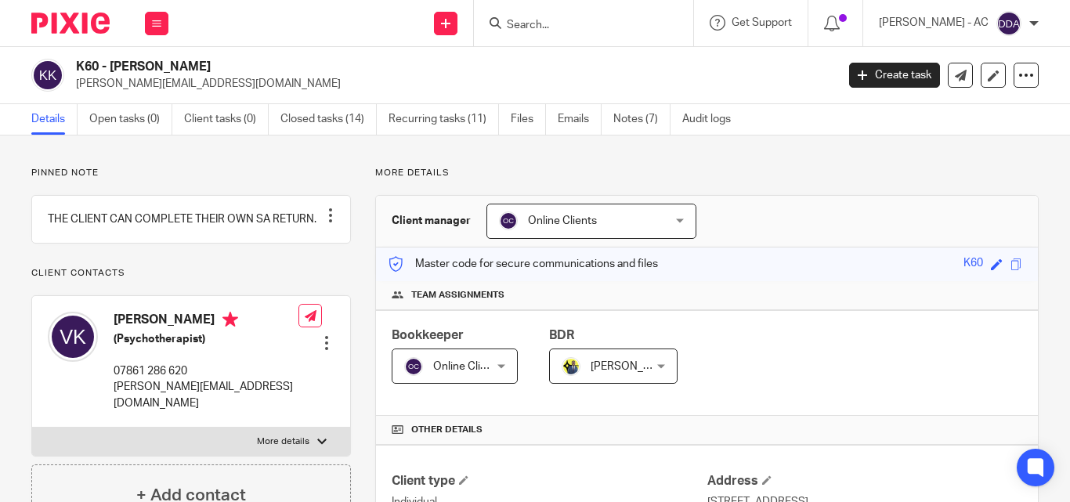
click at [672, 220] on div "Online Clients Online Clients" at bounding box center [591, 221] width 210 height 35
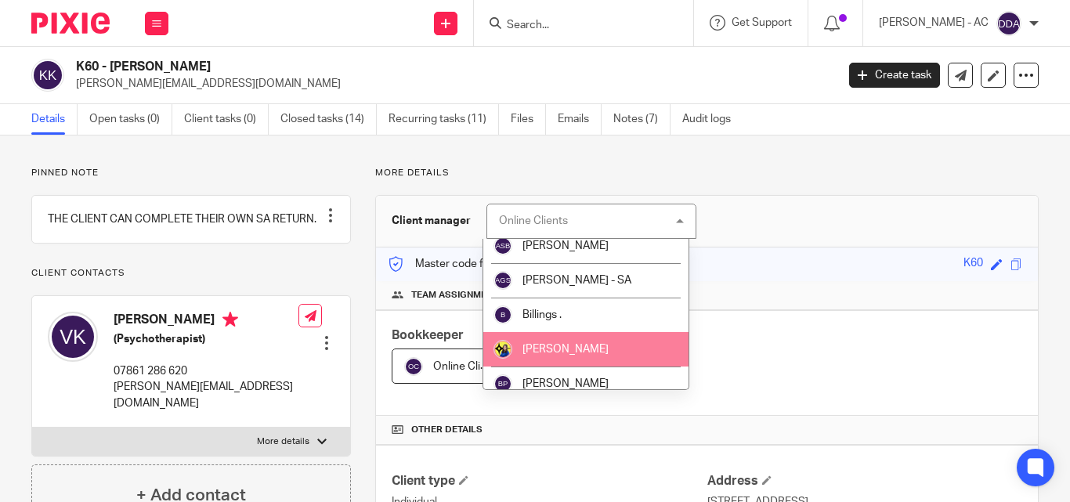
scroll to position [157, 0]
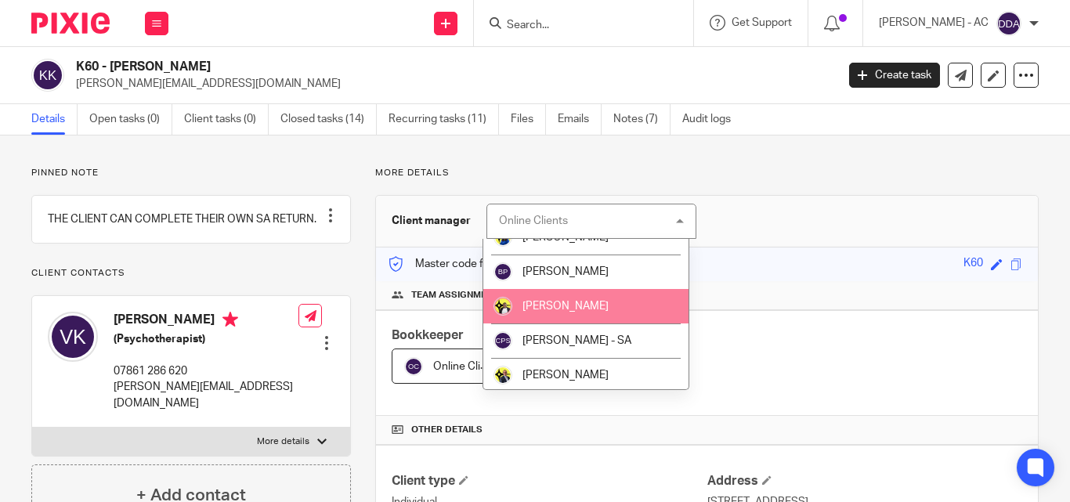
click at [584, 310] on span "[PERSON_NAME]" at bounding box center [565, 306] width 86 height 11
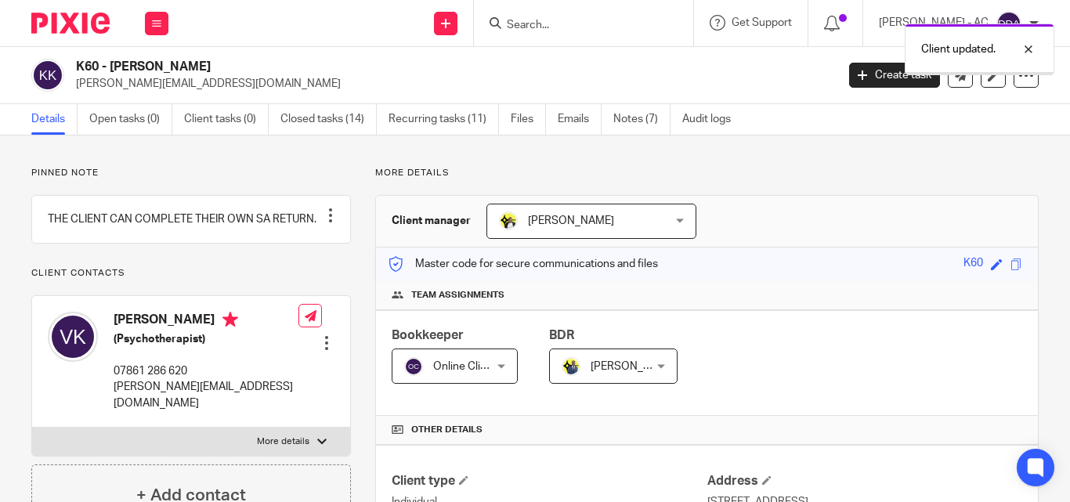
click at [497, 365] on div "Online Clients Online Clients" at bounding box center [455, 366] width 126 height 35
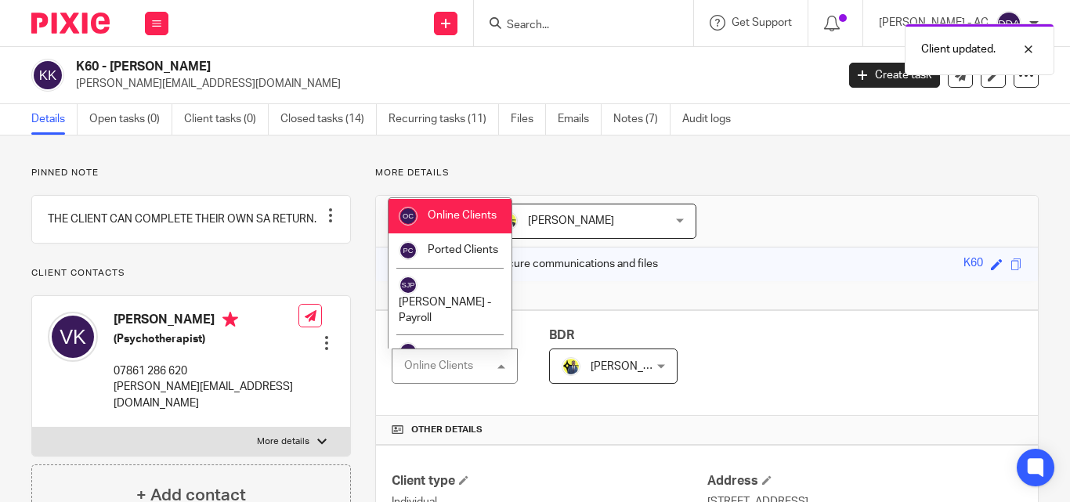
scroll to position [1065, 0]
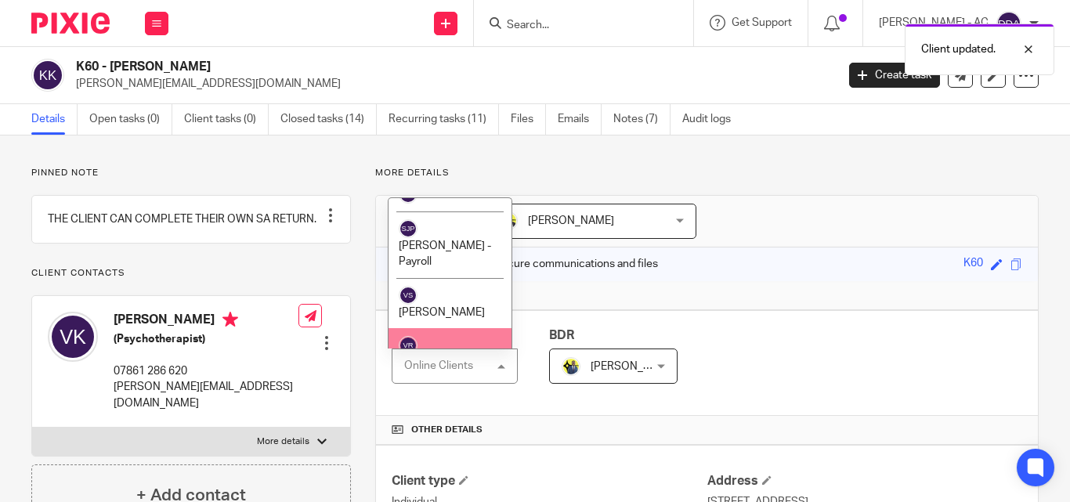
click at [451, 328] on li "[PERSON_NAME]" at bounding box center [450, 353] width 123 height 51
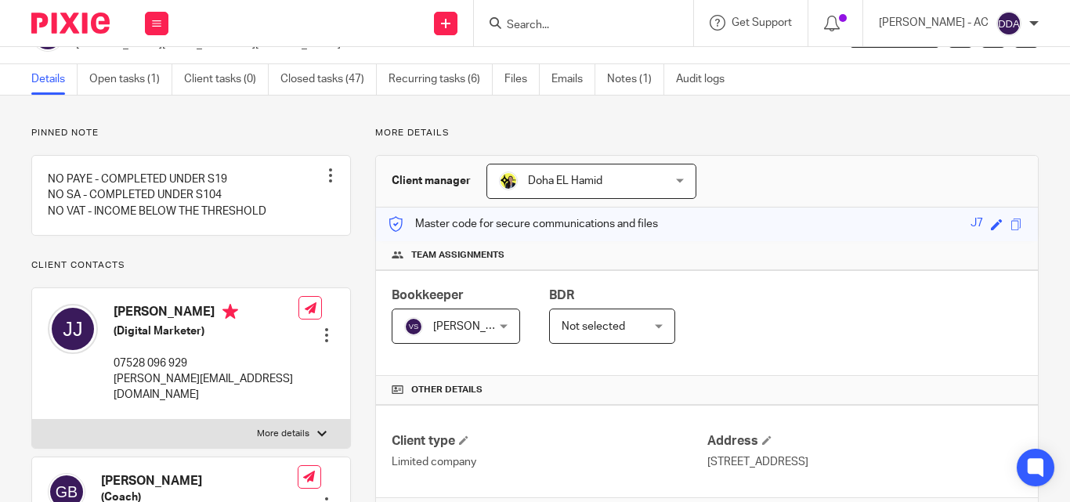
scroll to position [78, 0]
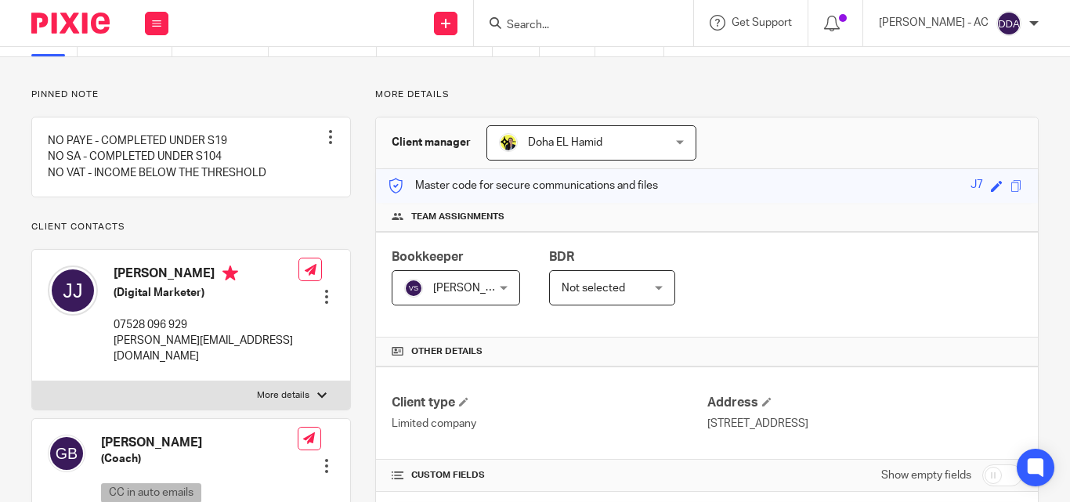
click at [275, 384] on label "More details" at bounding box center [191, 395] width 318 height 28
click at [32, 381] on input "More details" at bounding box center [31, 381] width 1 height 1
checkbox input "true"
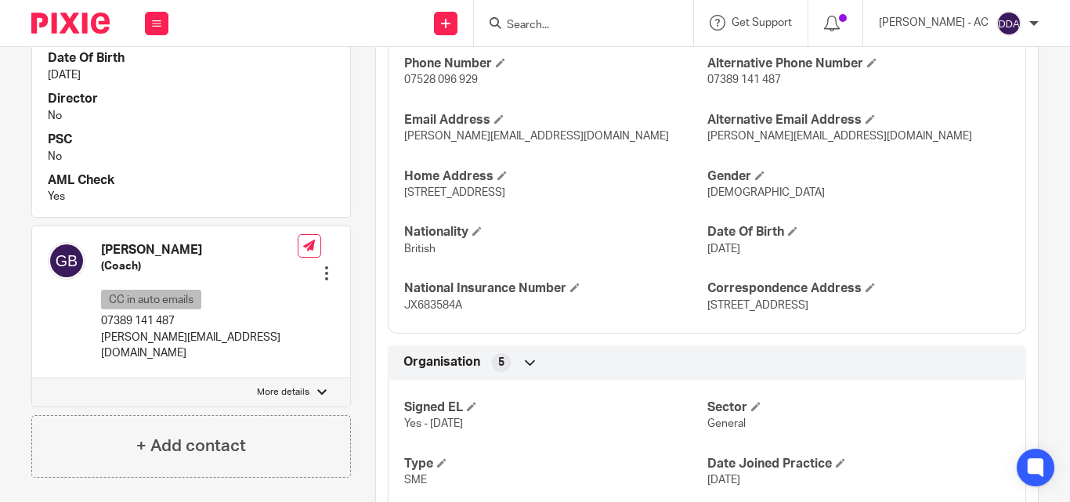
scroll to position [783, 0]
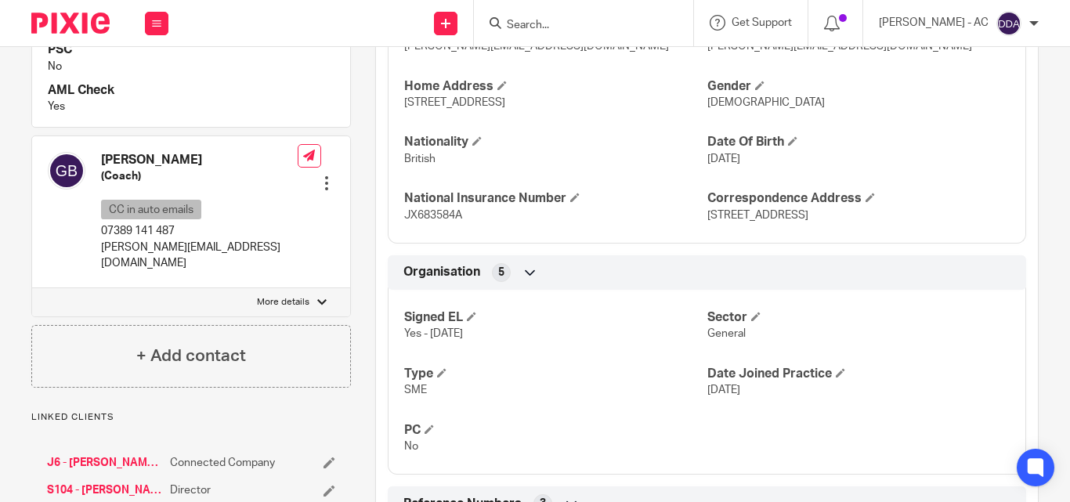
click at [317, 298] on div at bounding box center [321, 302] width 9 height 9
click at [32, 287] on input "More details" at bounding box center [31, 287] width 1 height 1
checkbox input "true"
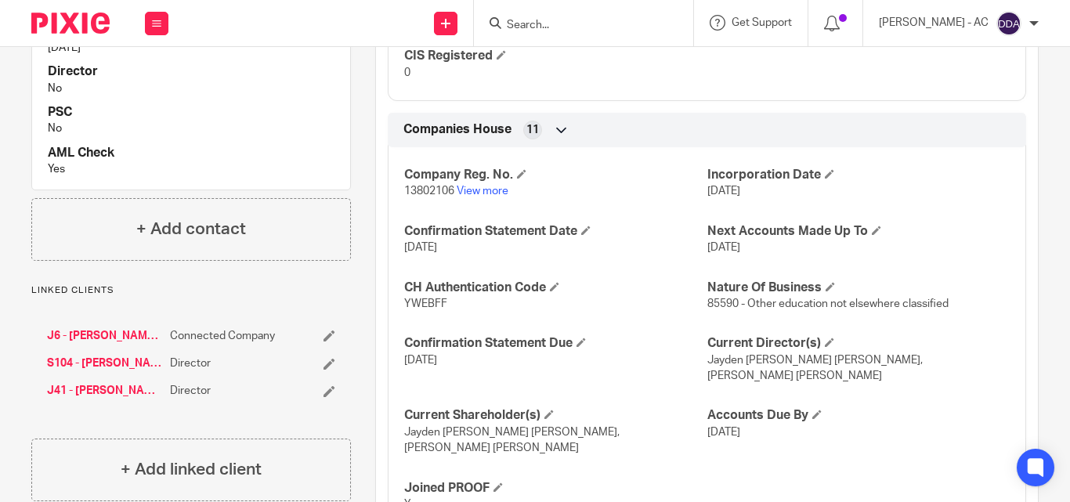
scroll to position [1545, 0]
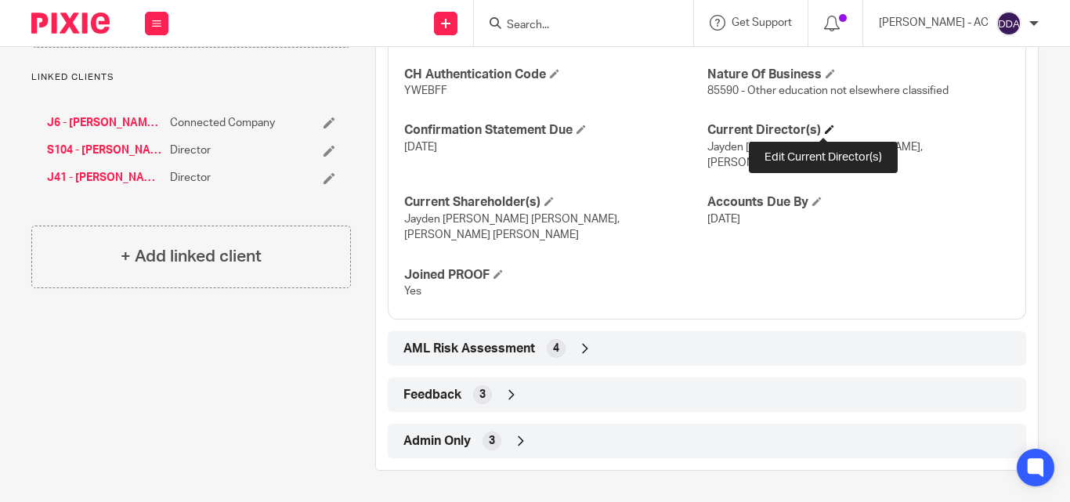
click at [825, 128] on span at bounding box center [829, 129] width 9 height 9
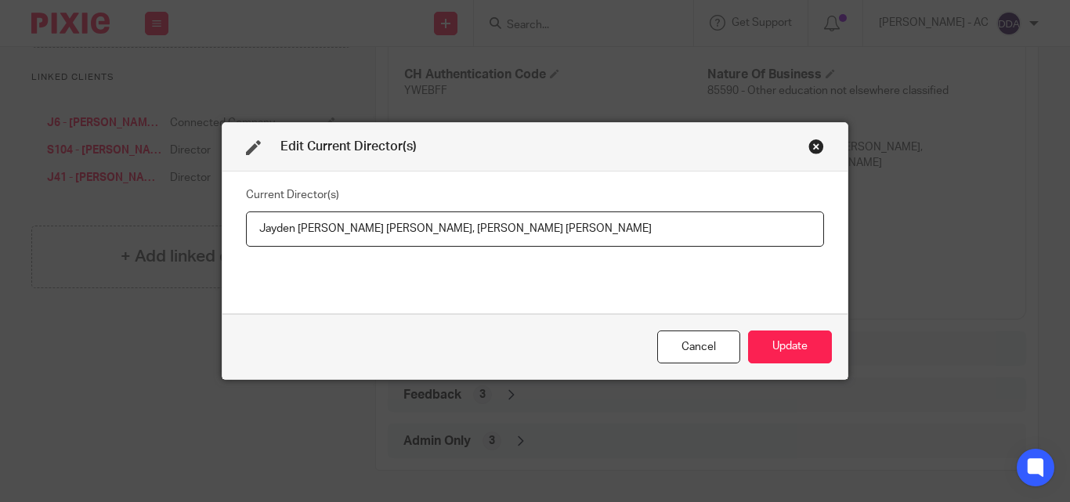
drag, startPoint x: 249, startPoint y: 226, endPoint x: 420, endPoint y: 237, distance: 171.1
click at [420, 237] on input "Jayden Alexander Shaun Johnson, Gavin Stephenson Bacchus" at bounding box center [535, 228] width 578 height 35
drag, startPoint x: 575, startPoint y: 227, endPoint x: 427, endPoint y: 233, distance: 148.2
click at [427, 233] on input "Jayden Alexander Shaun Johnson, Gavin Stephenson Bacchus" at bounding box center [535, 228] width 578 height 35
drag, startPoint x: 252, startPoint y: 230, endPoint x: 421, endPoint y: 233, distance: 168.4
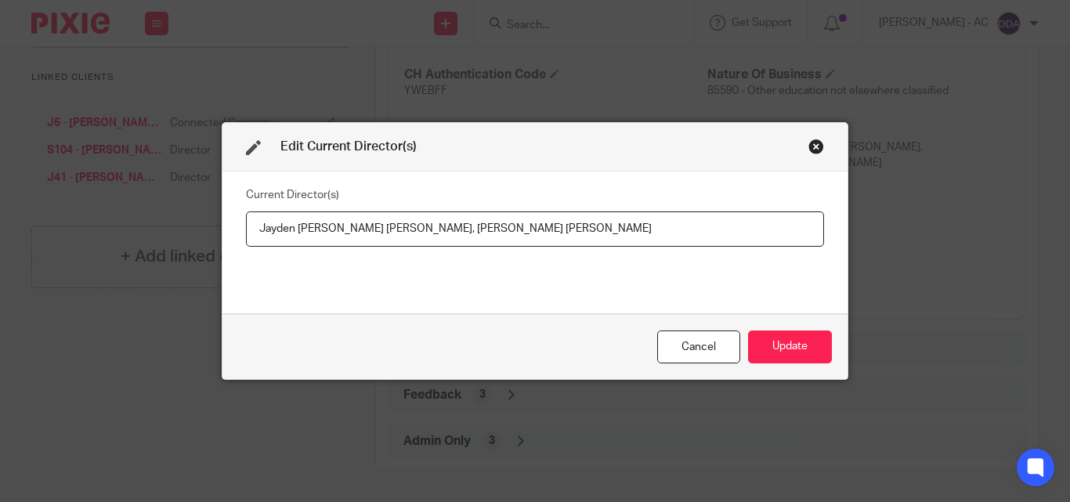
click at [421, 233] on input "Jayden Alexander Shaun Johnson, Mr Gavin Stephenson BACCHUS" at bounding box center [535, 228] width 578 height 35
paste input "Mr Jayden JOHNSON"
type input "Mr Jayden JOHNSON, Mr Gavin Stephenson BACCHUS"
click at [789, 337] on button "Update" at bounding box center [790, 348] width 84 height 34
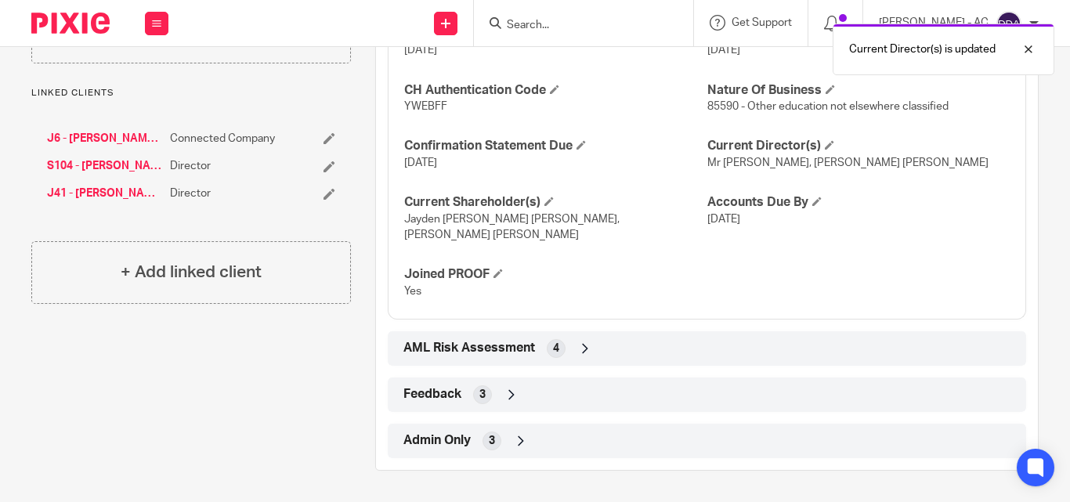
scroll to position [1530, 0]
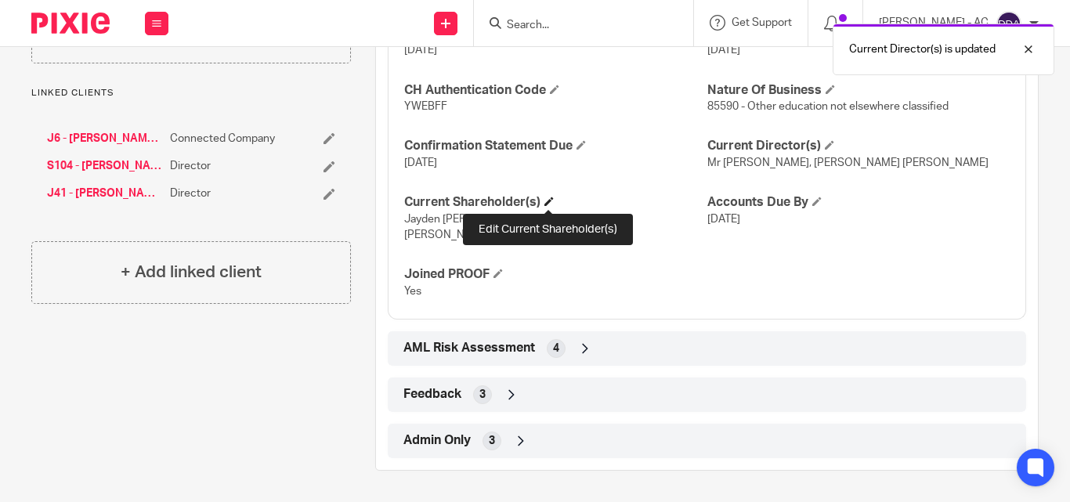
click at [551, 197] on span at bounding box center [548, 201] width 9 height 9
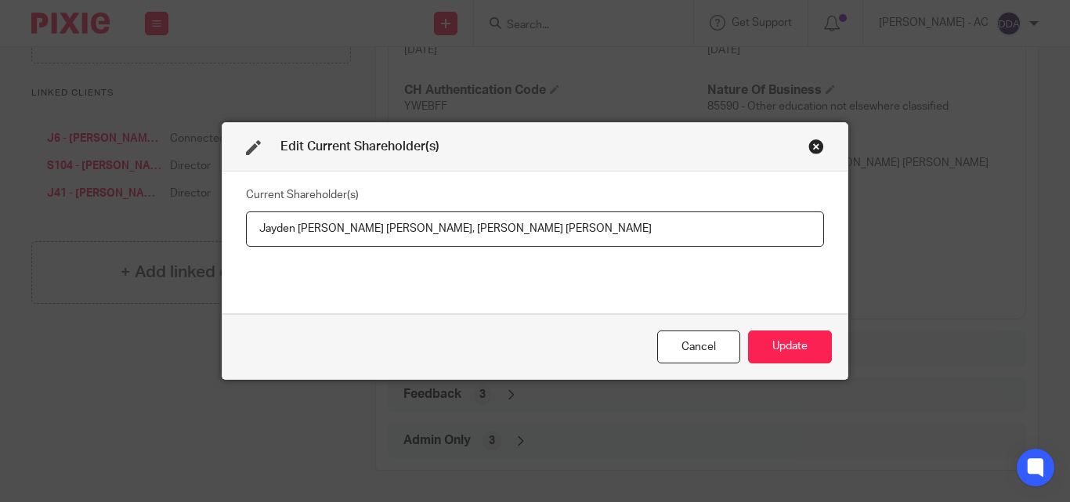
drag, startPoint x: 280, startPoint y: 230, endPoint x: 421, endPoint y: 237, distance: 141.2
click at [421, 237] on input "Jayden Alexander Shaun Johnson, Gavin Stephenson Bacchus" at bounding box center [535, 228] width 578 height 35
paste input "JOHNSON"
drag, startPoint x: 532, startPoint y: 230, endPoint x: 350, endPoint y: 230, distance: 181.7
click at [350, 230] on input "Jayden JOHNSON, Gavin Stephenson Bacchus" at bounding box center [535, 228] width 578 height 35
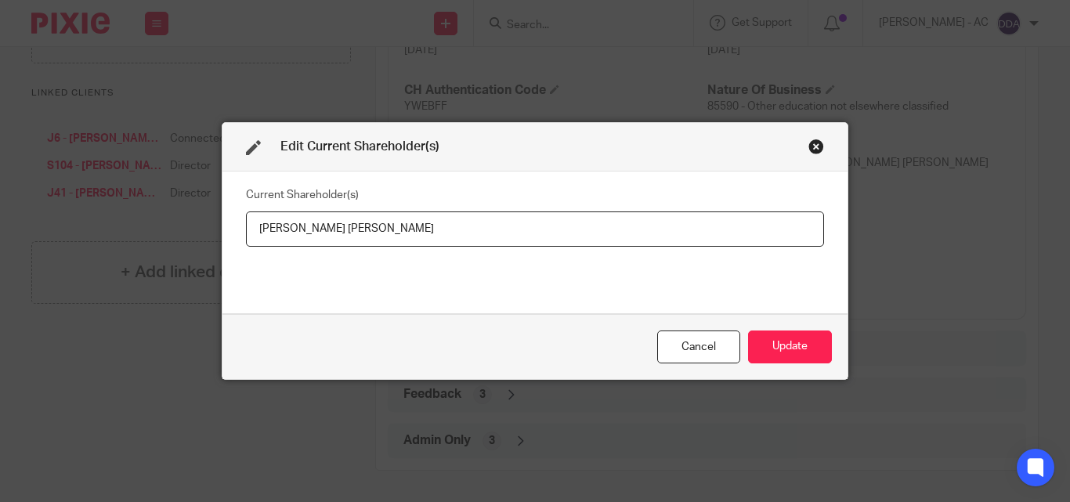
paste input "TEPHENSON"
type input "Jayden JOHNSON, Gavin STEPHENSON"
click at [757, 331] on button "Update" at bounding box center [790, 348] width 84 height 34
